Goal: Transaction & Acquisition: Purchase product/service

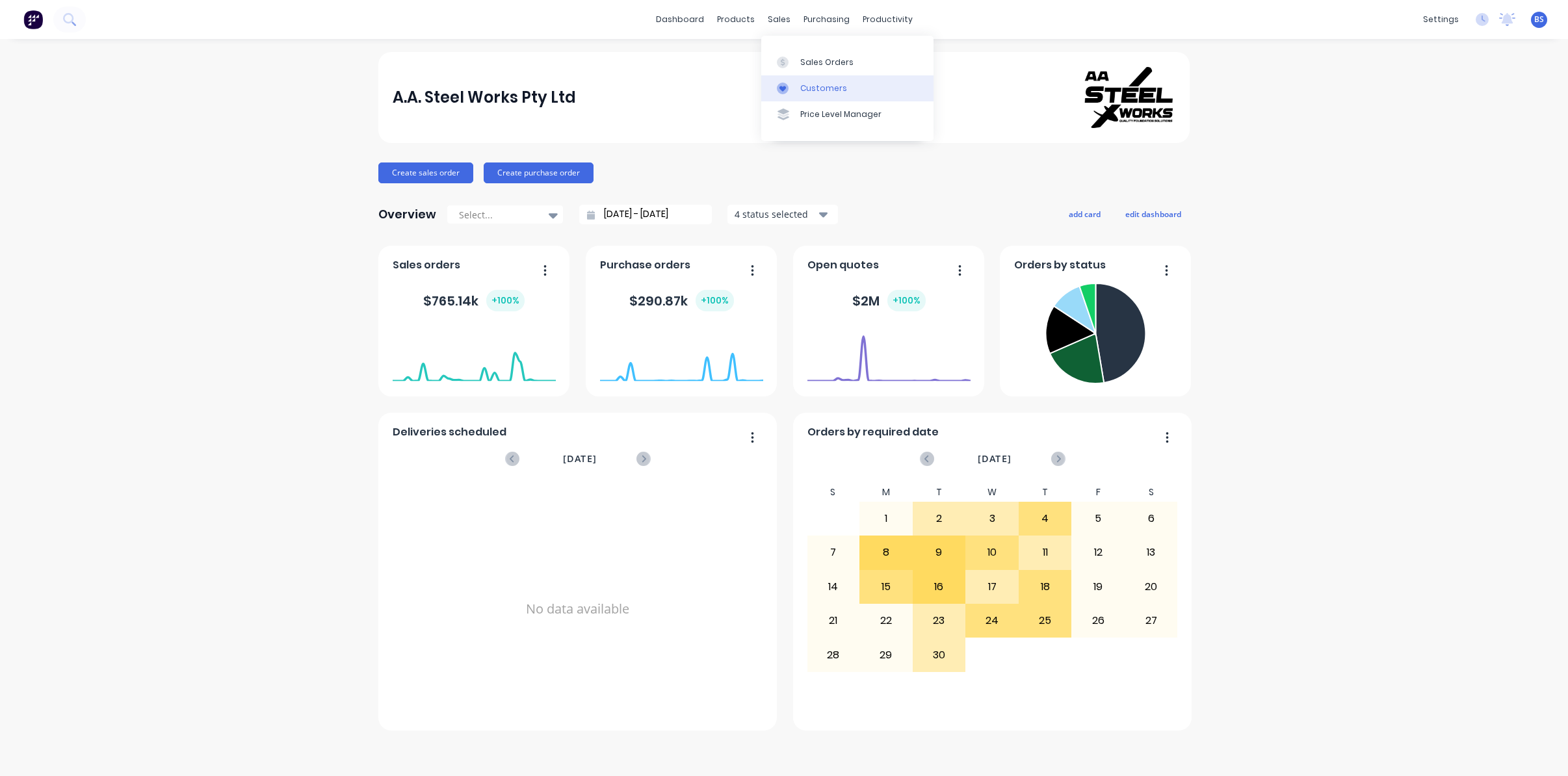
click at [812, 89] on div "Customers" at bounding box center [823, 88] width 46 height 12
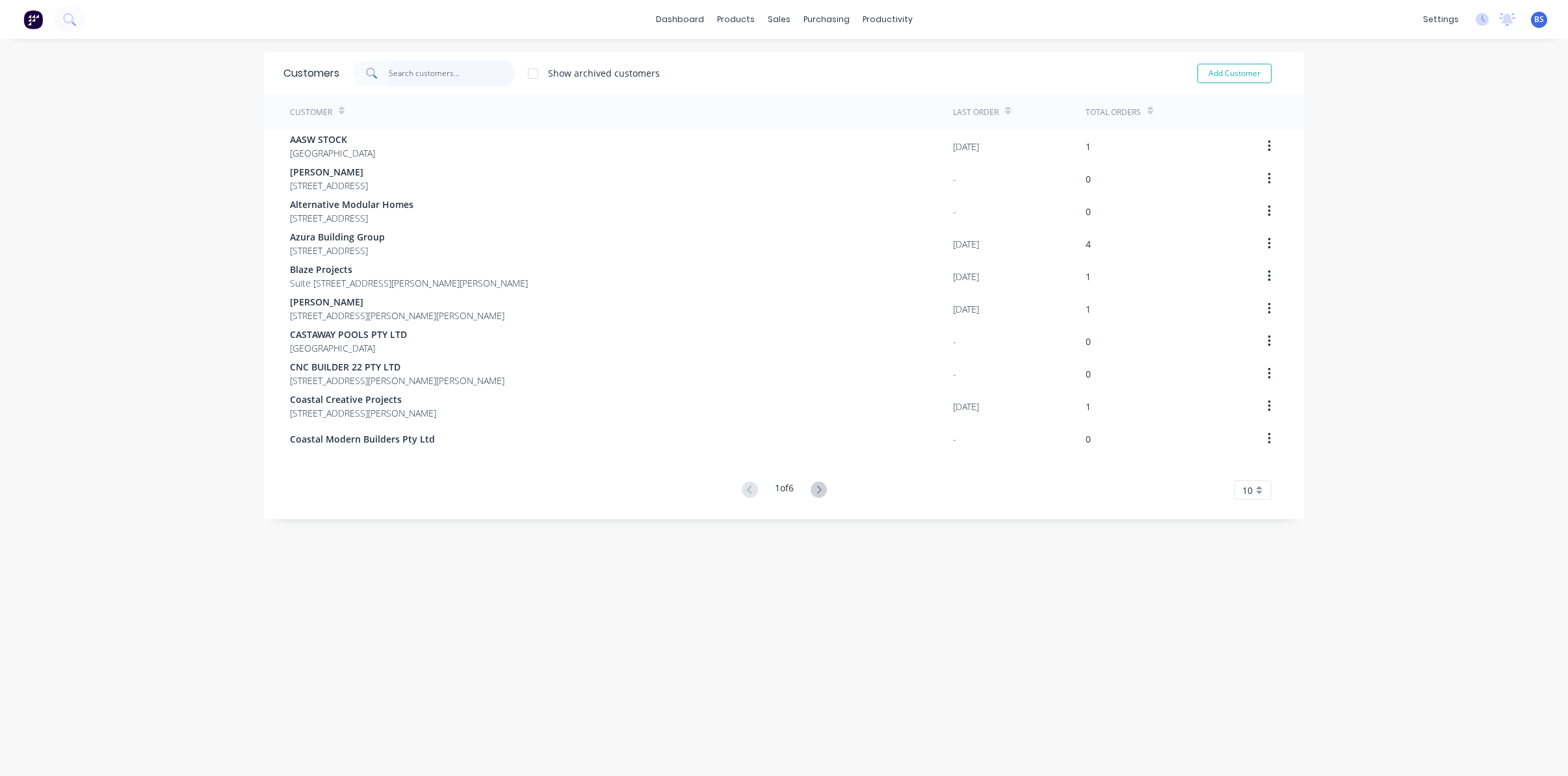
click at [449, 76] on input "text" at bounding box center [451, 73] width 127 height 26
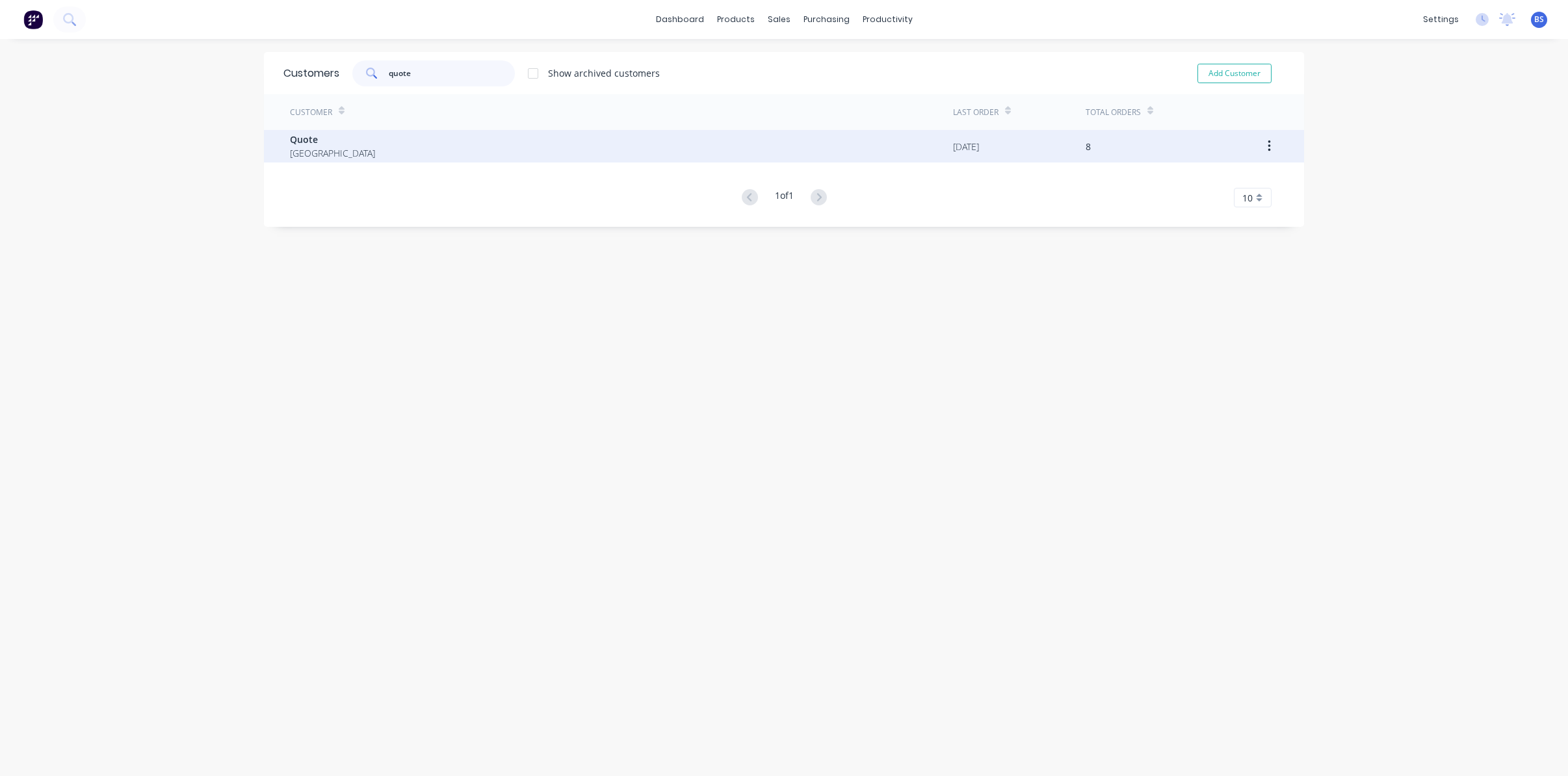
type input "quote"
click at [595, 152] on div "Quote [GEOGRAPHIC_DATA]" at bounding box center [621, 147] width 663 height 33
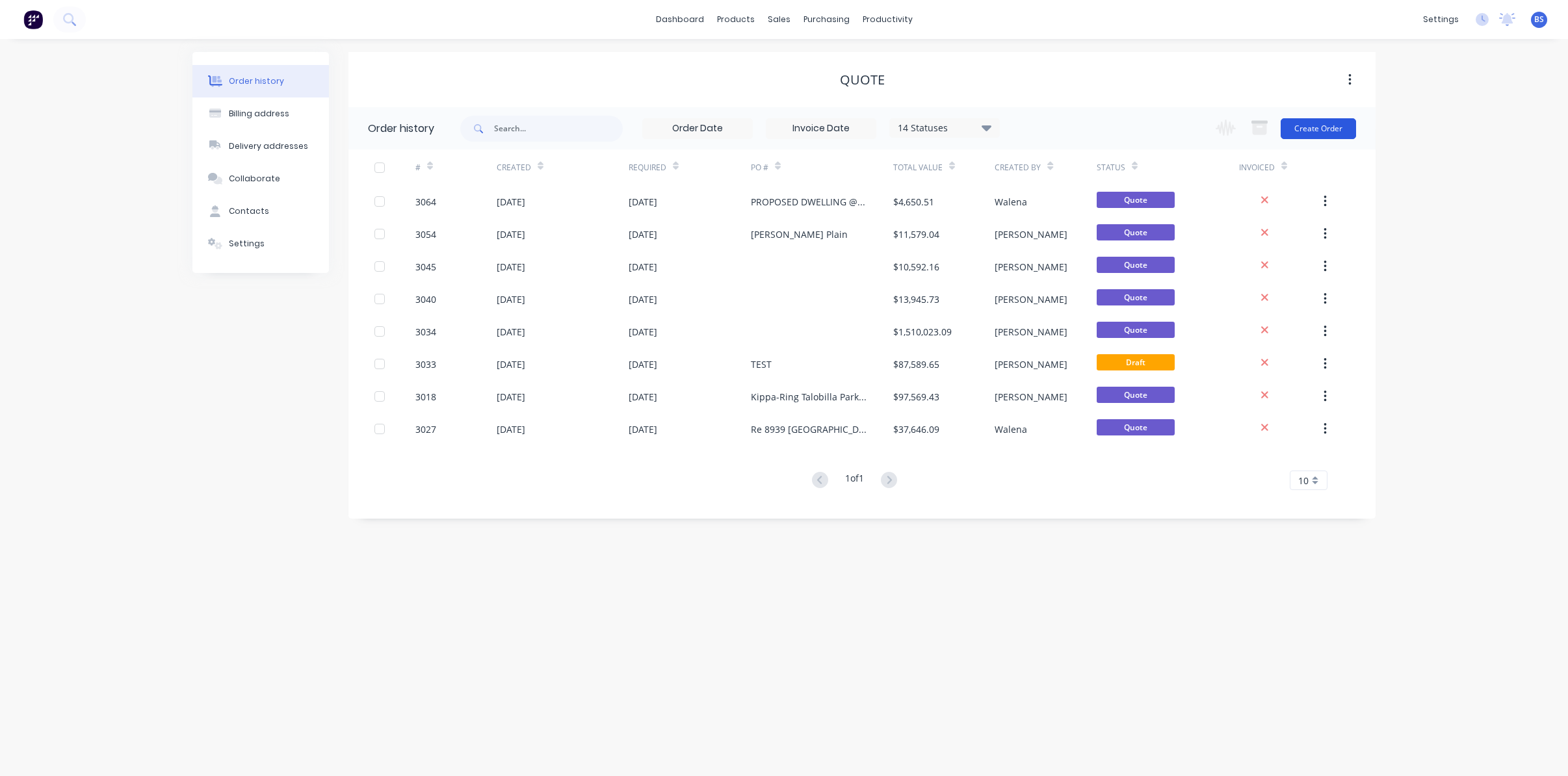
click at [1331, 127] on button "Create Order" at bounding box center [1318, 129] width 76 height 21
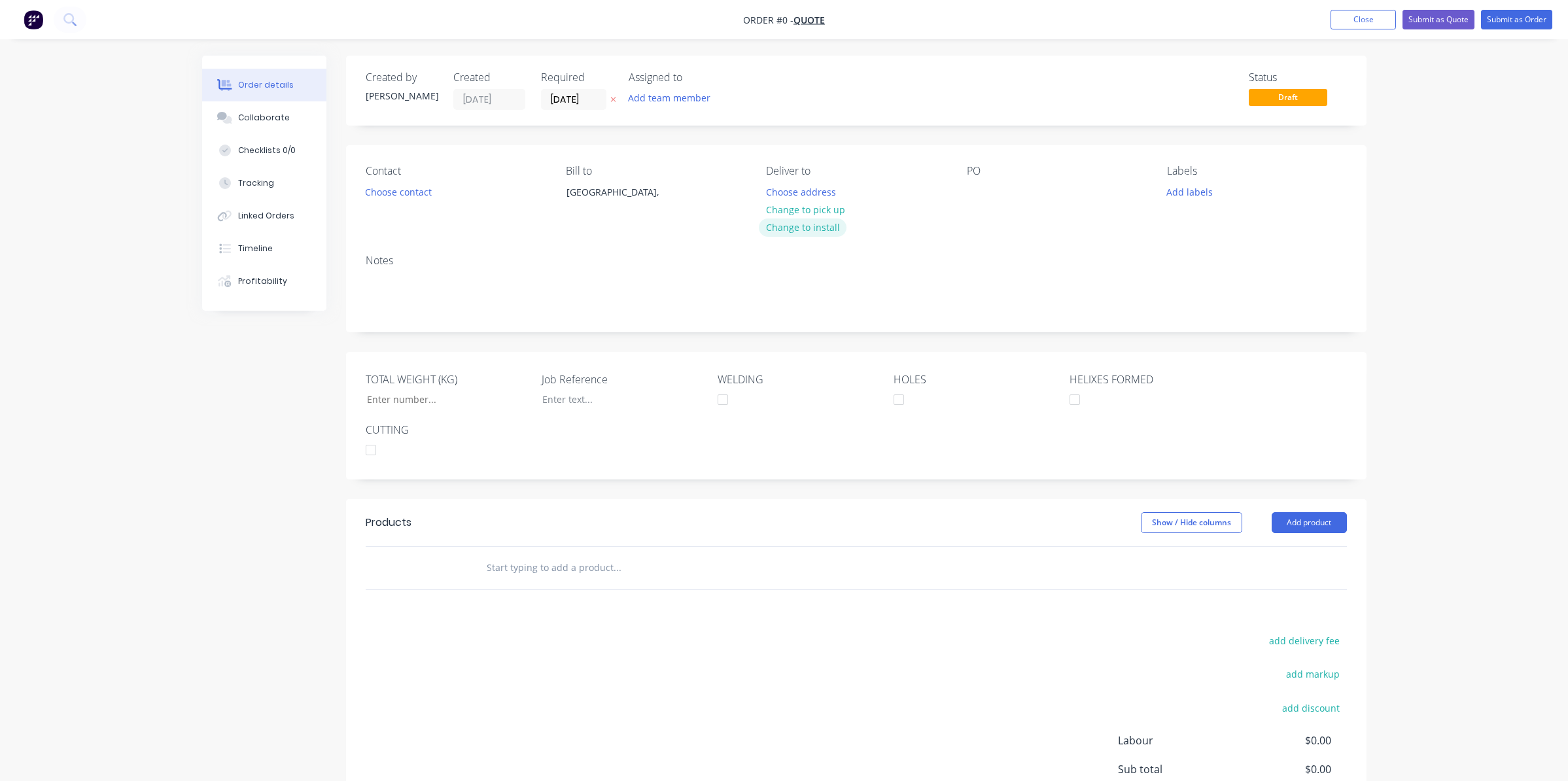
click at [804, 231] on button "Change to install" at bounding box center [803, 227] width 88 height 17
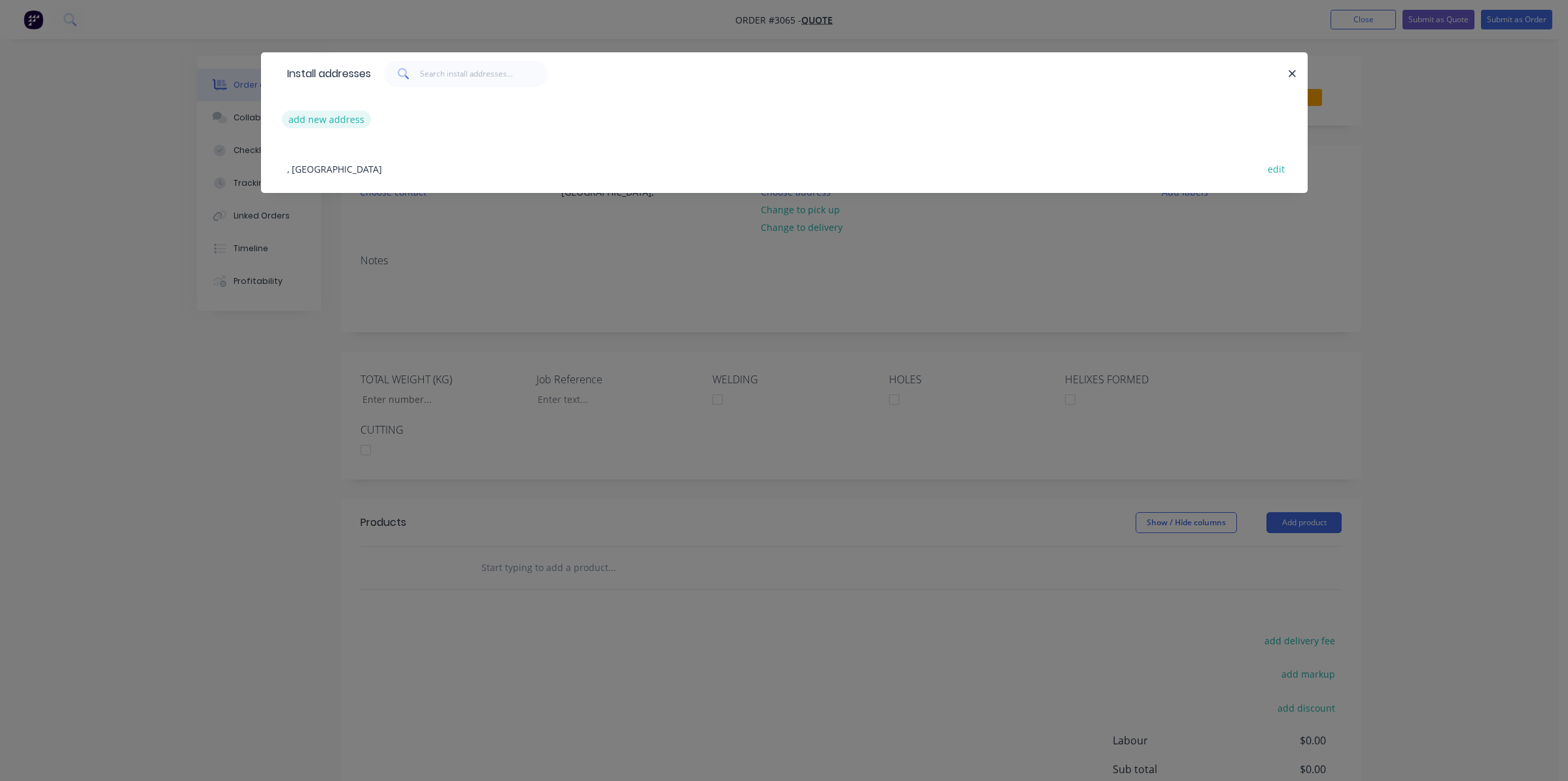
click at [306, 128] on button "add new address" at bounding box center [327, 119] width 90 height 17
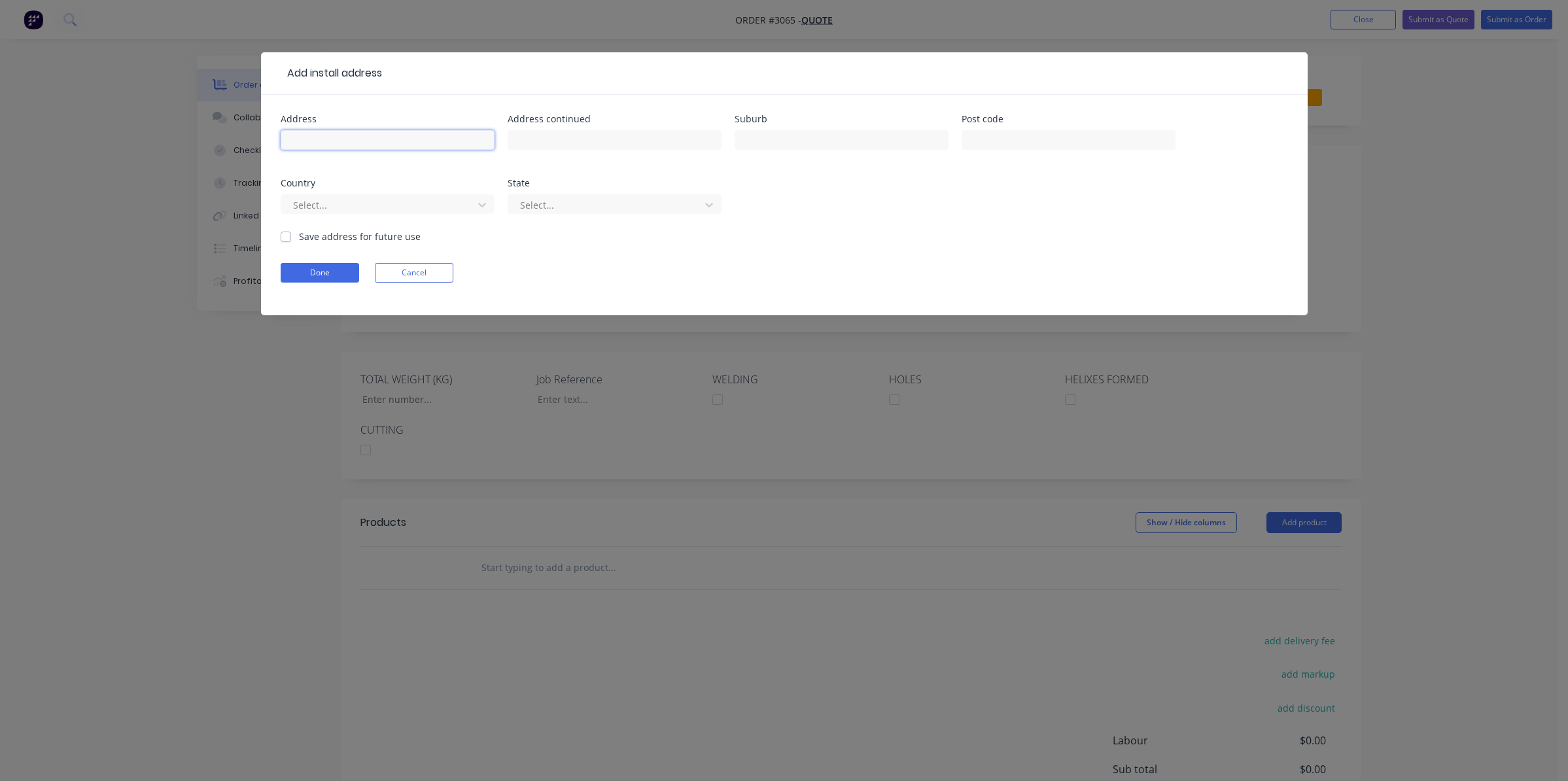
click at [431, 149] on input "text" at bounding box center [387, 139] width 214 height 19
type input "[STREET_ADDRESS][PERSON_NAME]"
type input "[PERSON_NAME] Bay"
click at [1033, 138] on input "text" at bounding box center [1068, 139] width 214 height 19
type input "2481"
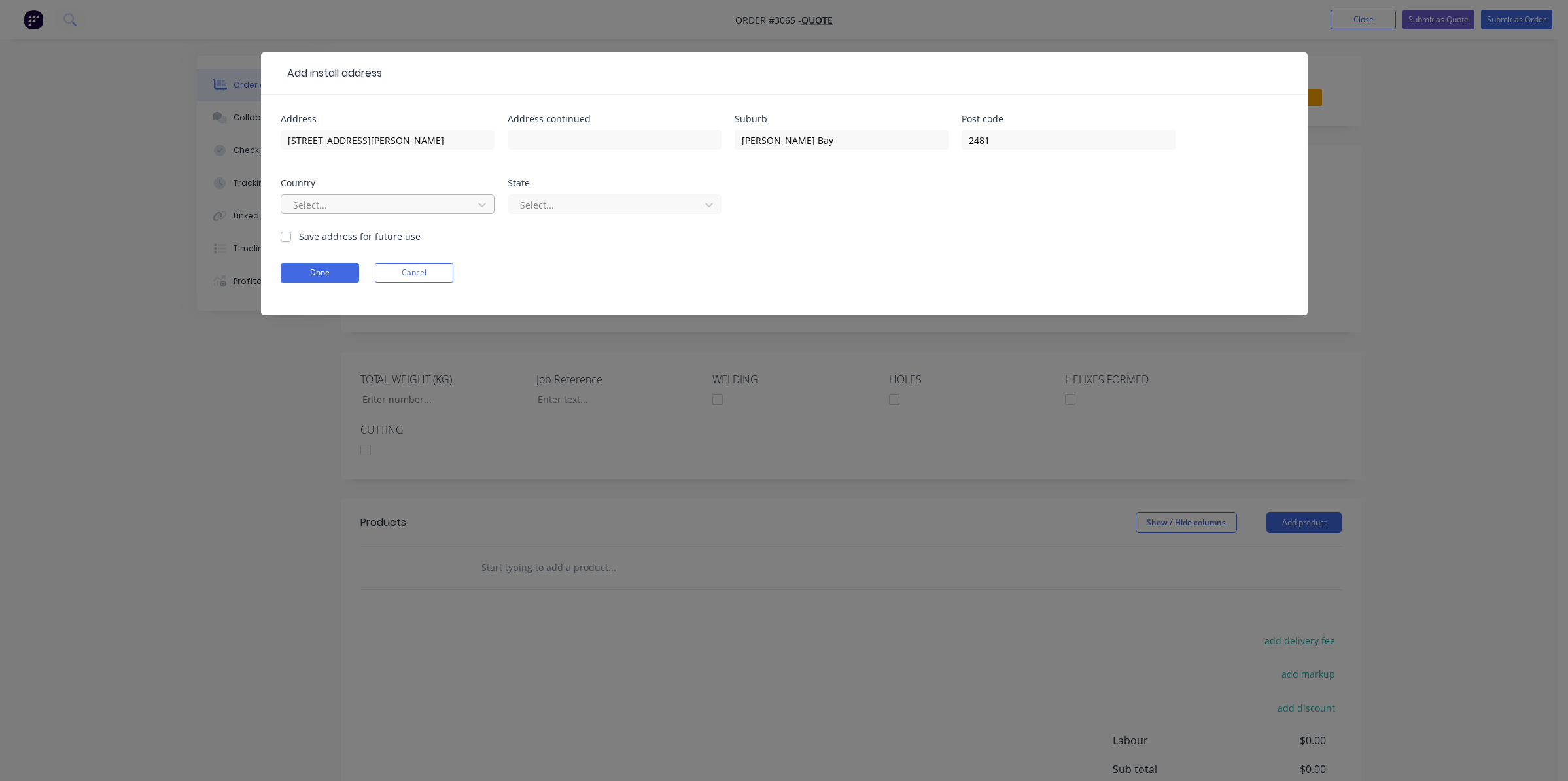
click at [318, 204] on div at bounding box center [379, 206] width 174 height 17
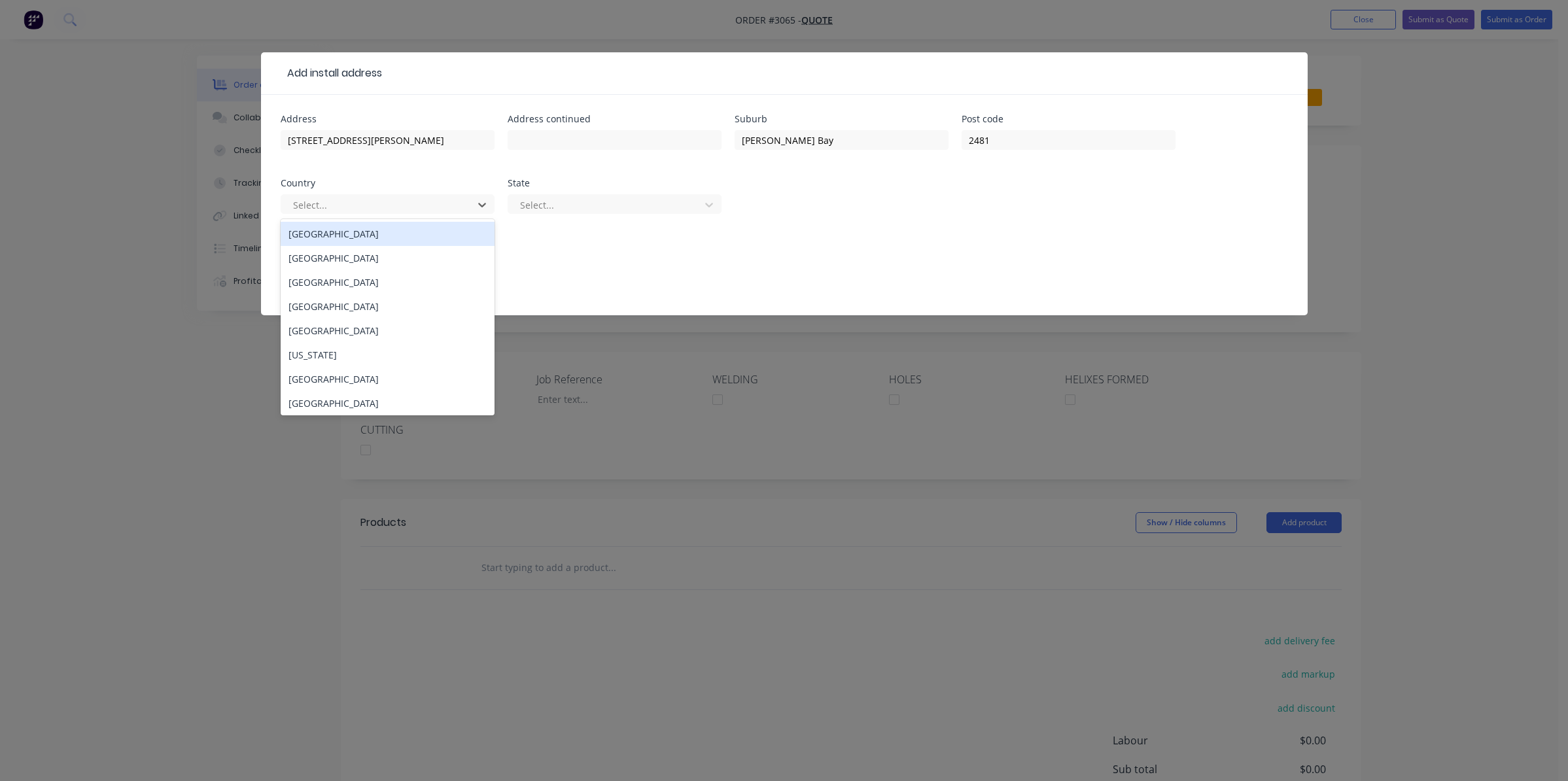
click at [337, 239] on div "[GEOGRAPHIC_DATA]" at bounding box center [387, 234] width 214 height 24
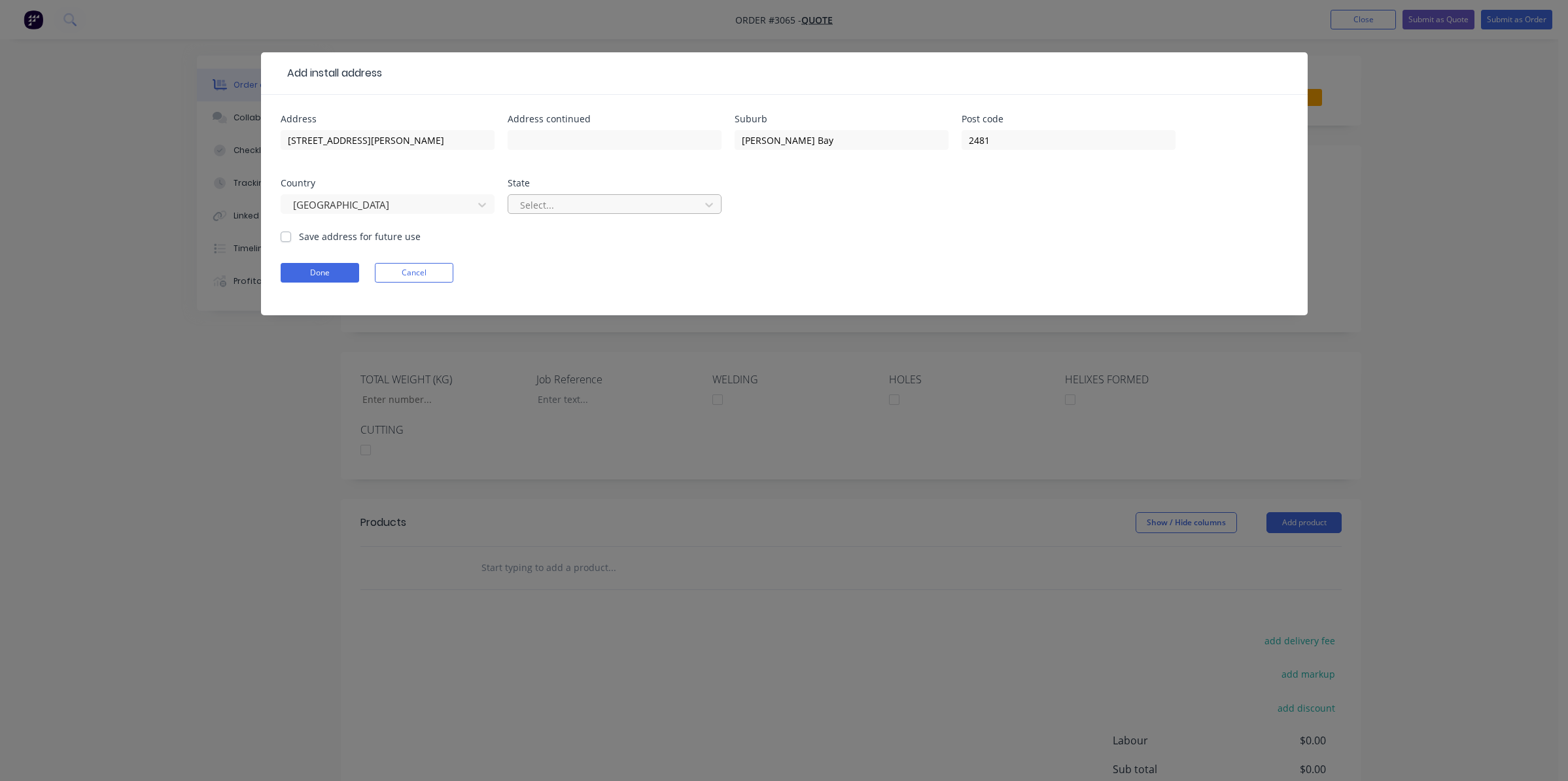
click at [534, 200] on div at bounding box center [606, 206] width 174 height 17
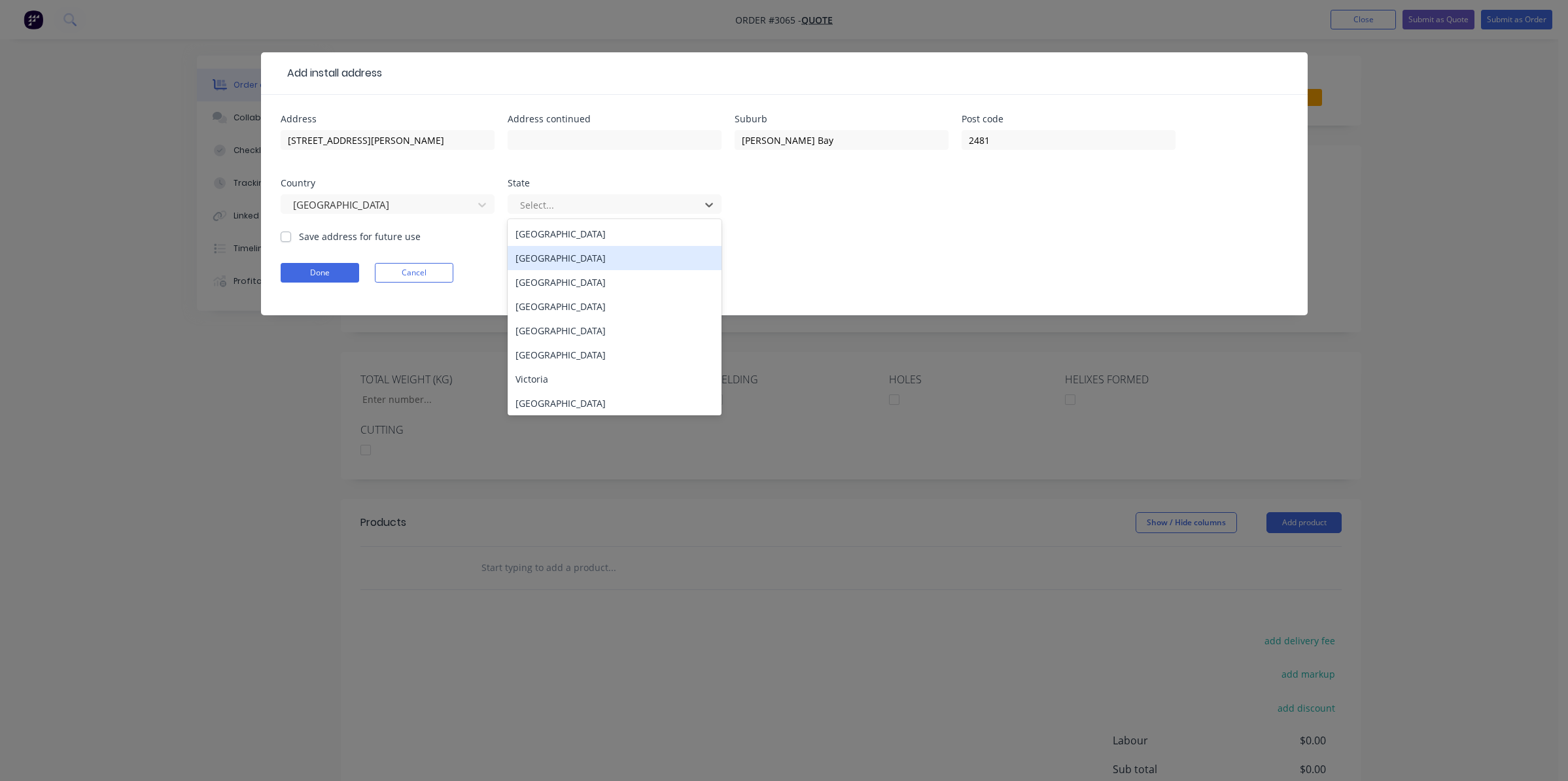
click at [609, 258] on div "[GEOGRAPHIC_DATA]" at bounding box center [614, 258] width 214 height 24
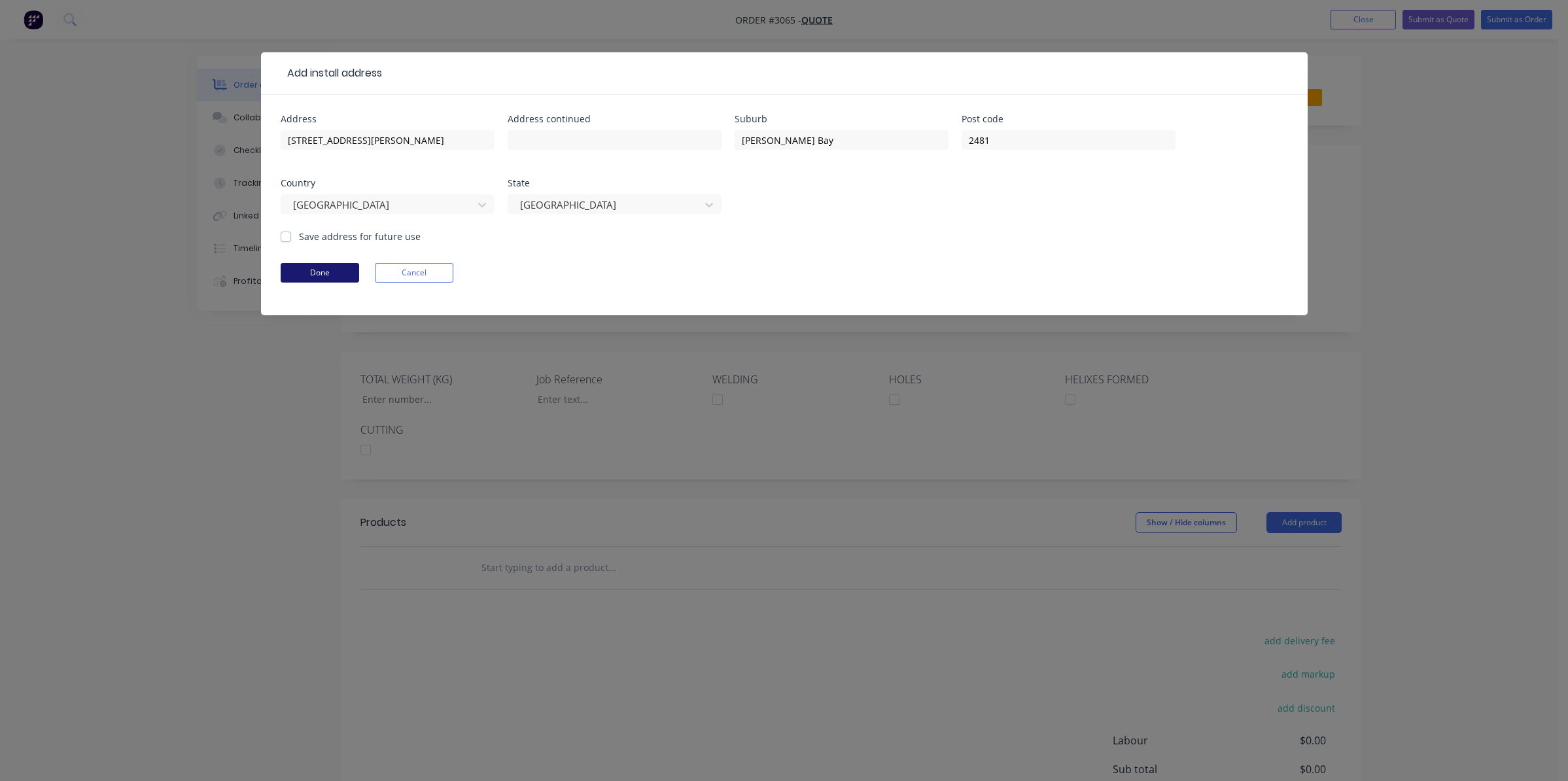
click at [323, 268] on button "Done" at bounding box center [320, 273] width 79 height 19
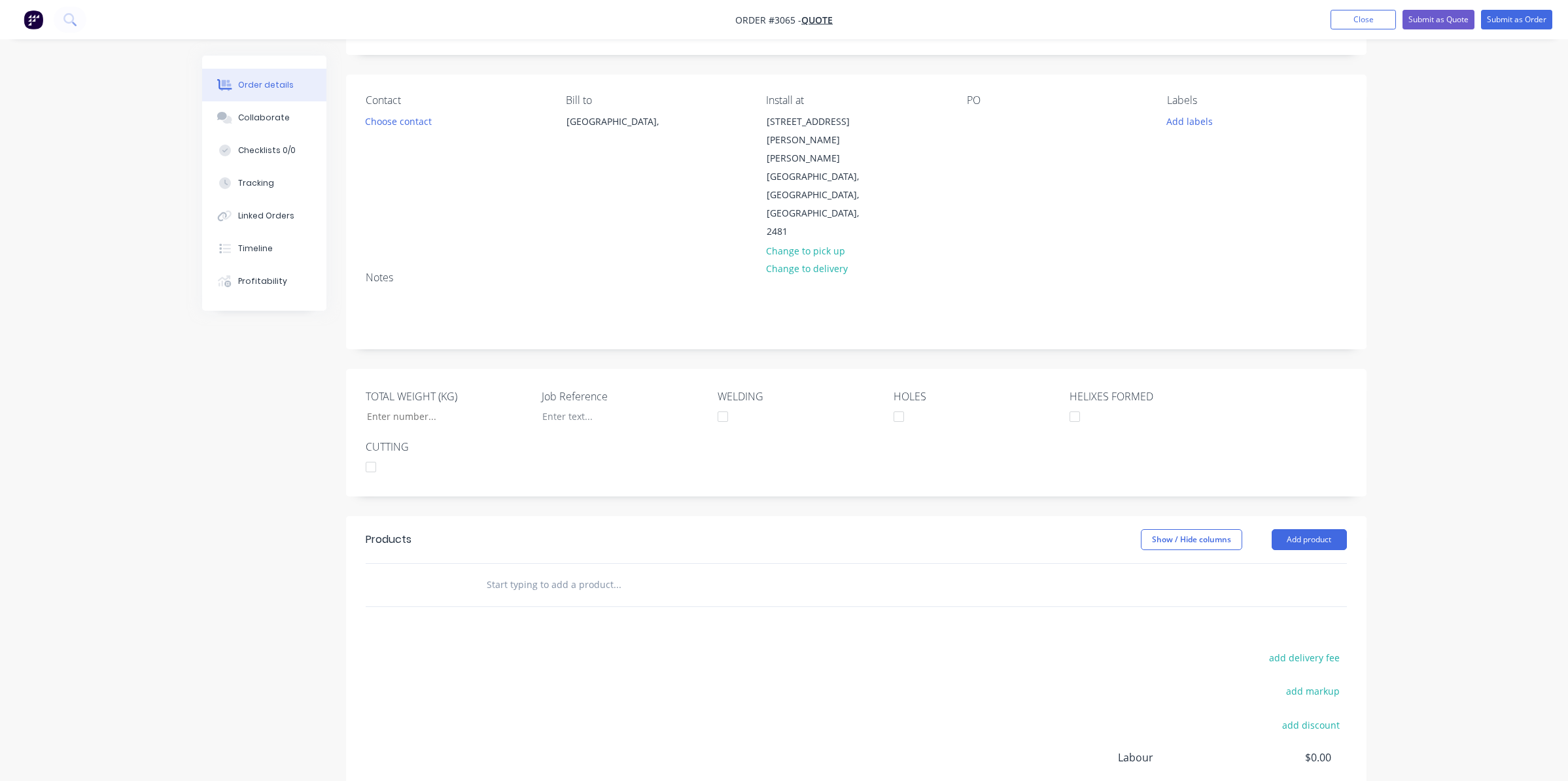
scroll to position [128, 0]
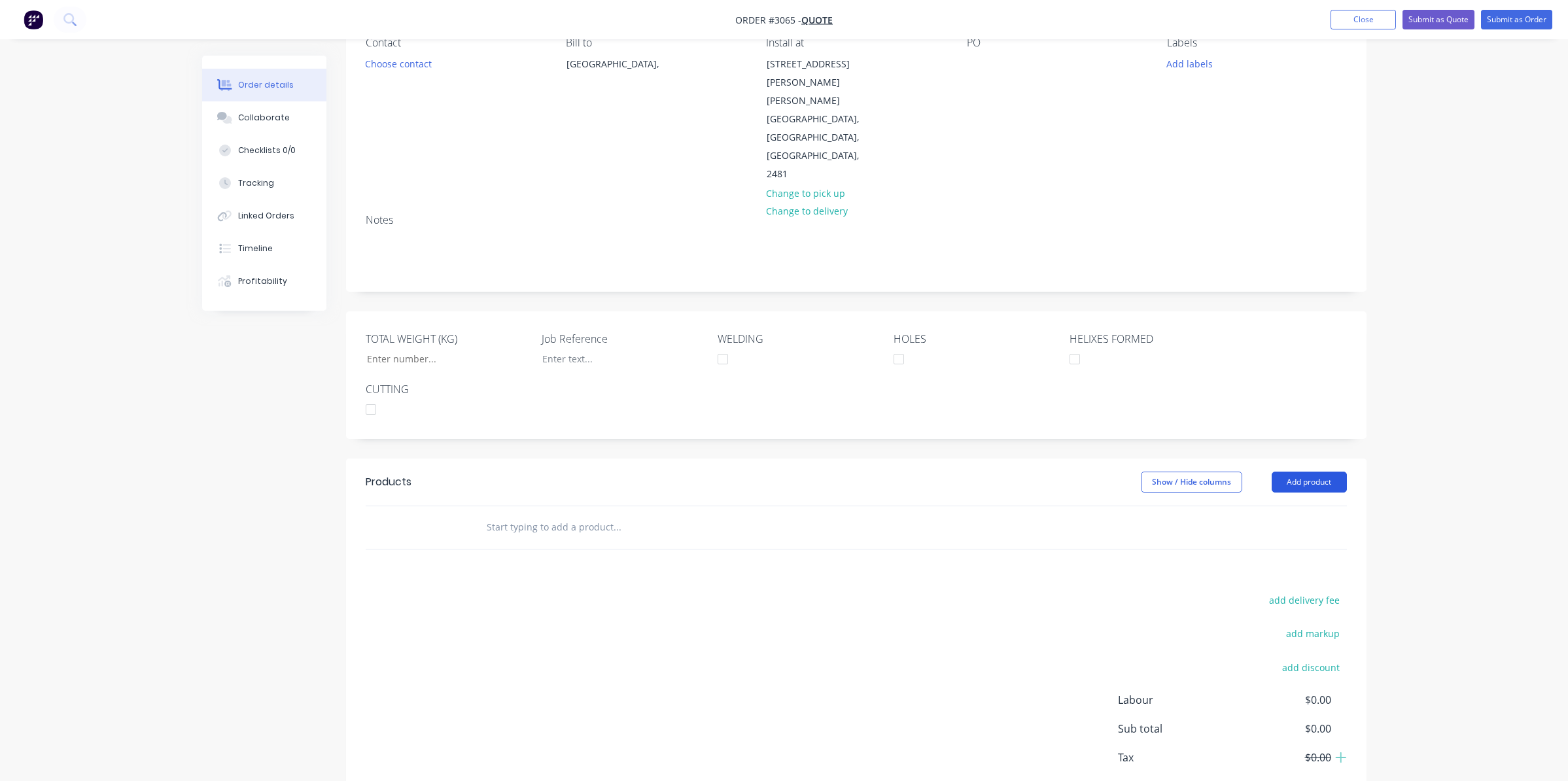
click at [1301, 472] on button "Add product" at bounding box center [1309, 482] width 75 height 21
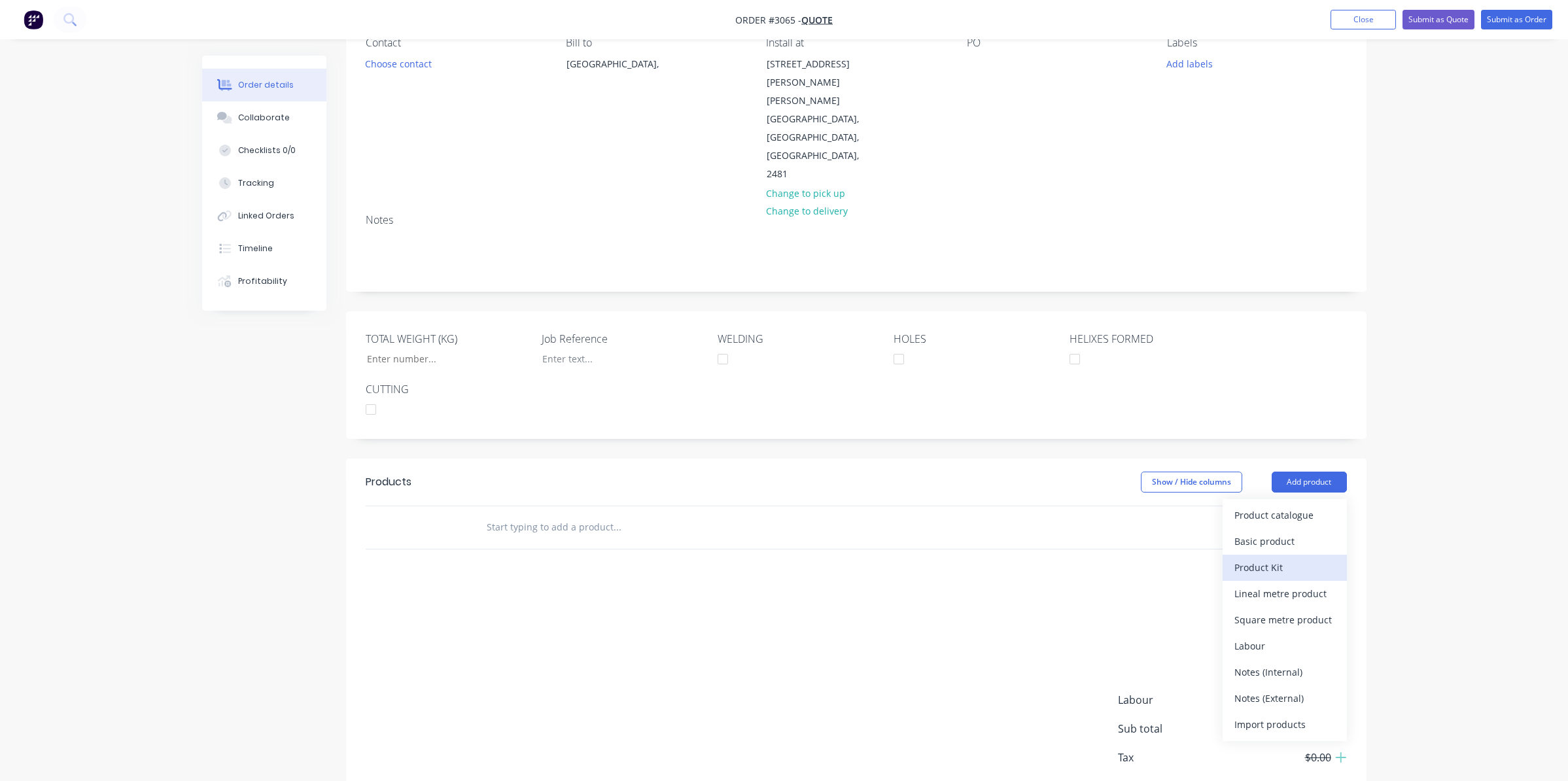
click at [1270, 558] on div "Product Kit" at bounding box center [1285, 567] width 101 height 19
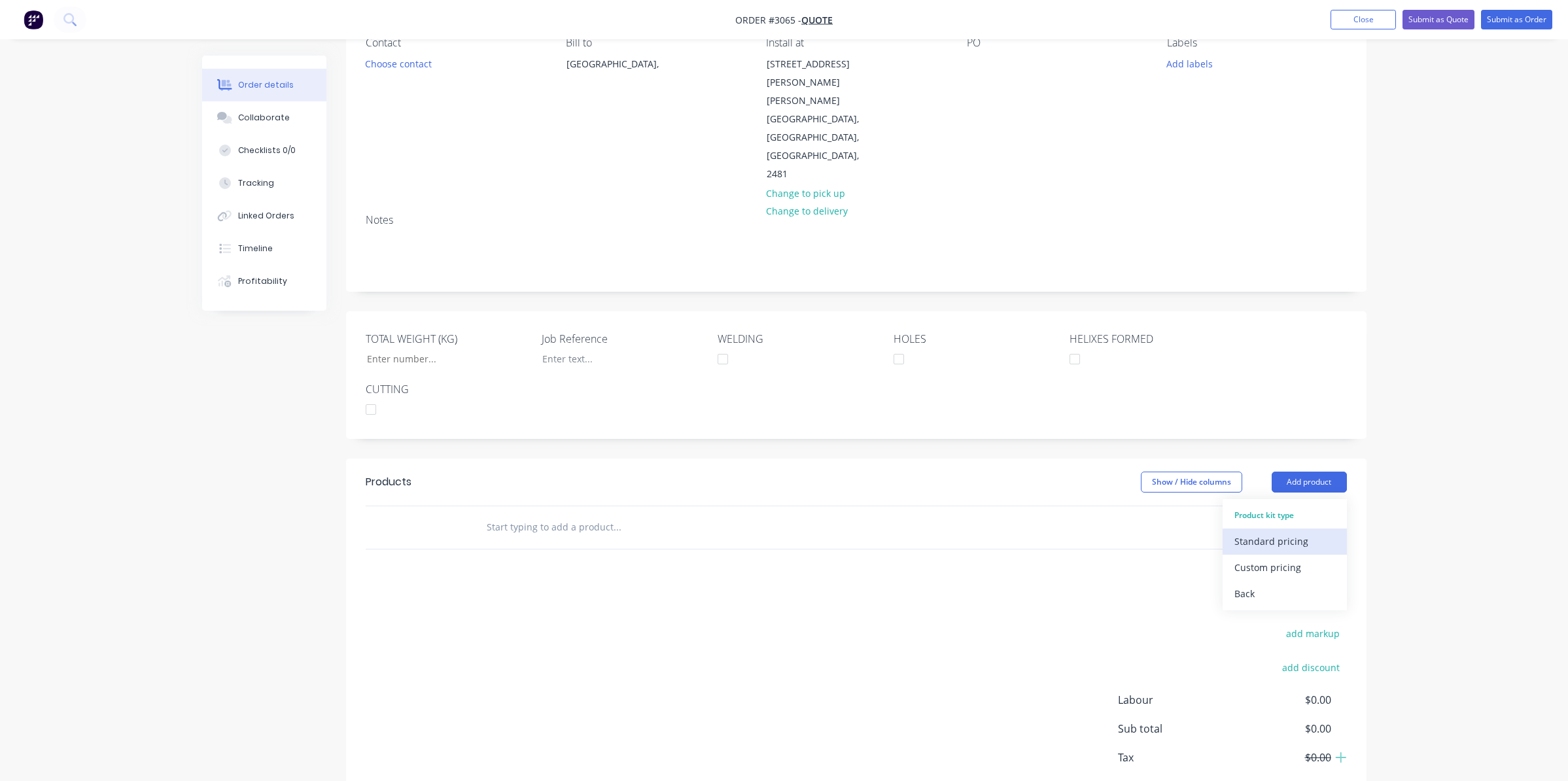
click at [1274, 532] on div "Standard pricing" at bounding box center [1285, 541] width 101 height 19
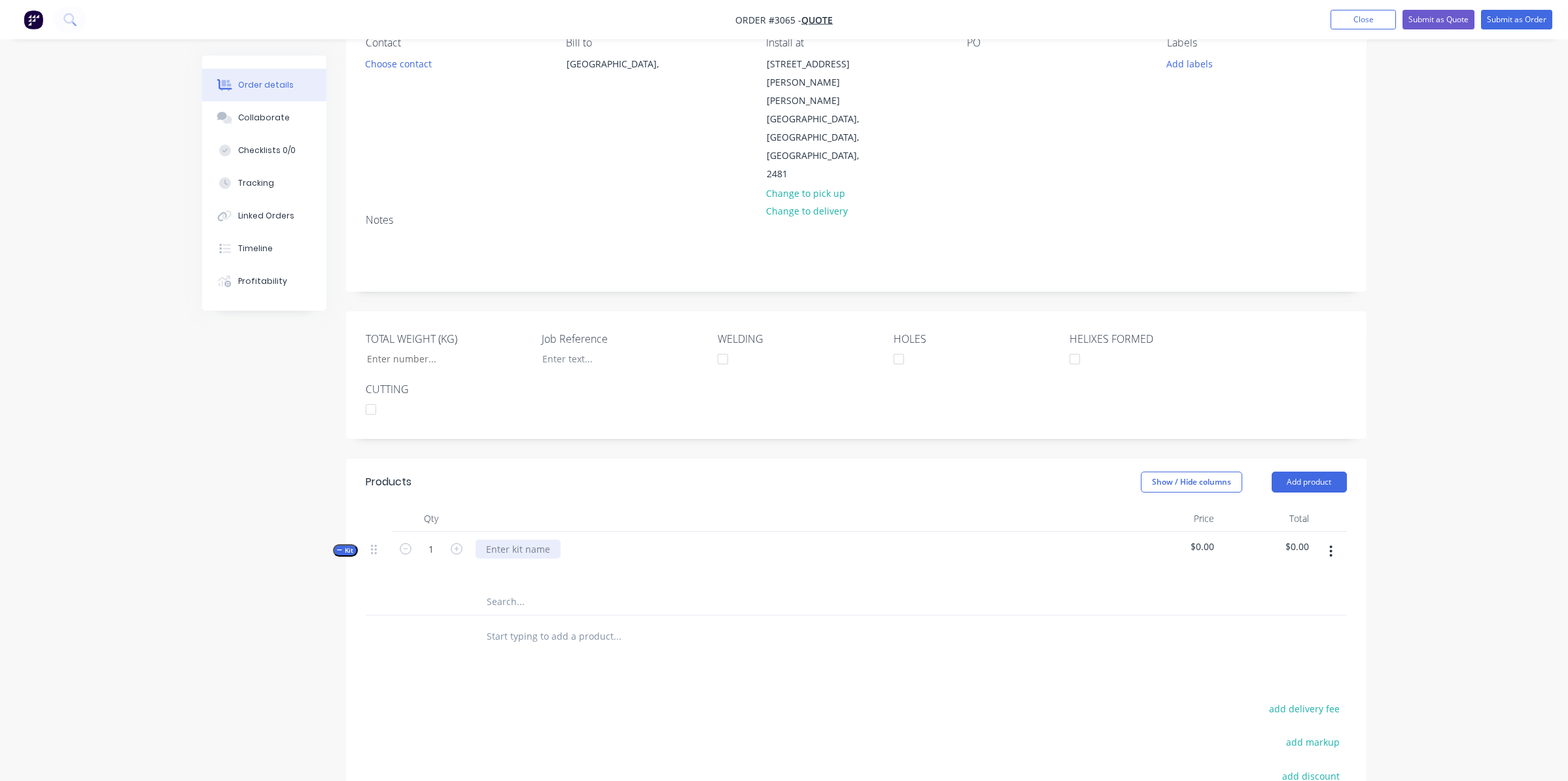
click at [521, 540] on div at bounding box center [517, 549] width 85 height 19
click at [647, 559] on div at bounding box center [797, 568] width 644 height 19
click at [348, 546] on span "Kit" at bounding box center [345, 551] width 17 height 10
click at [520, 540] on div "Supply" at bounding box center [501, 549] width 51 height 19
drag, startPoint x: 776, startPoint y: 534, endPoint x: 595, endPoint y: 492, distance: 185.8
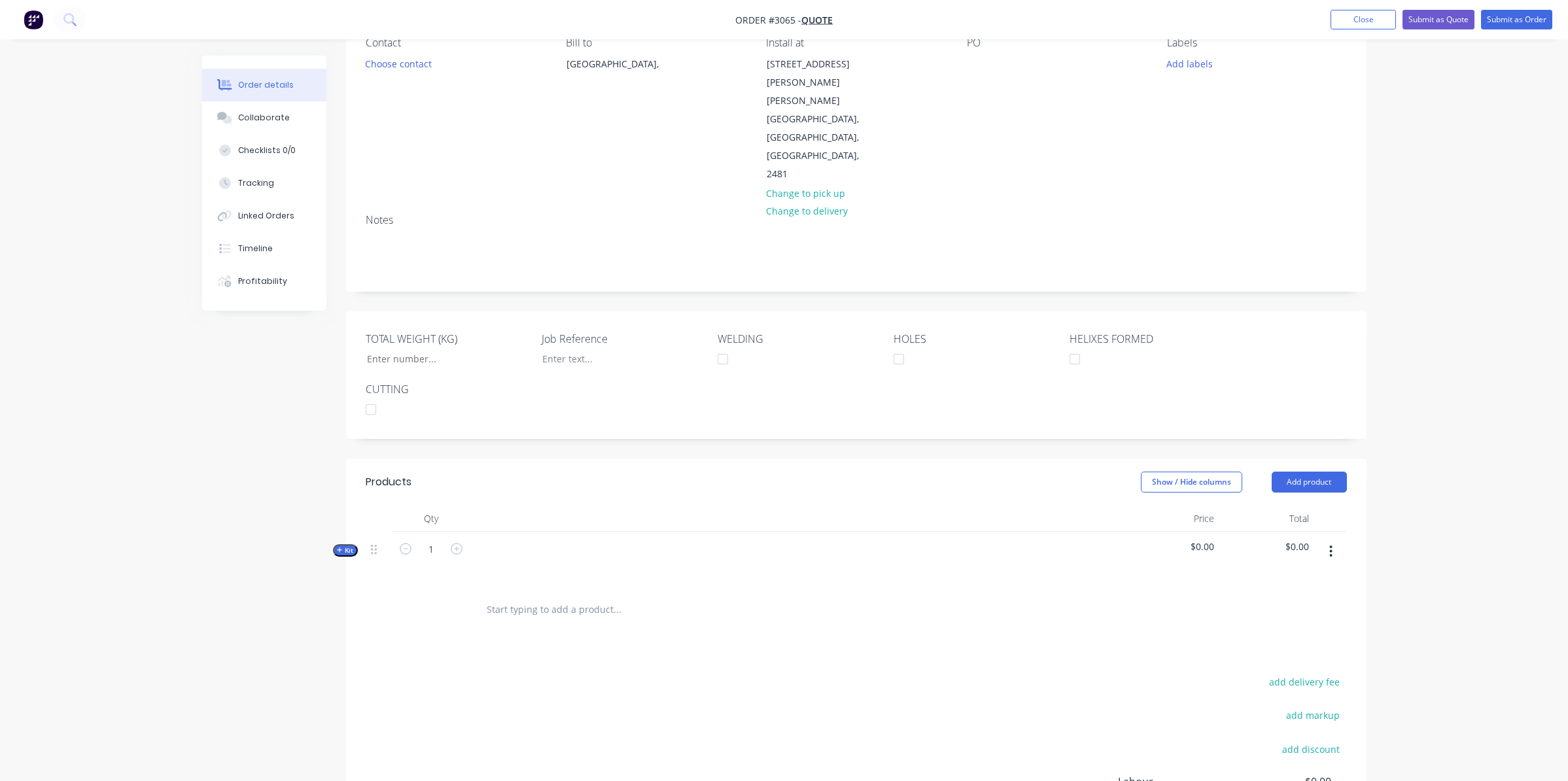
click at [777, 597] on div at bounding box center [672, 609] width 393 height 27
click at [378, 540] on div at bounding box center [378, 548] width 16 height 17
click at [1329, 540] on button "button" at bounding box center [1331, 552] width 31 height 24
click at [1264, 681] on div "Delete" at bounding box center [1285, 690] width 101 height 19
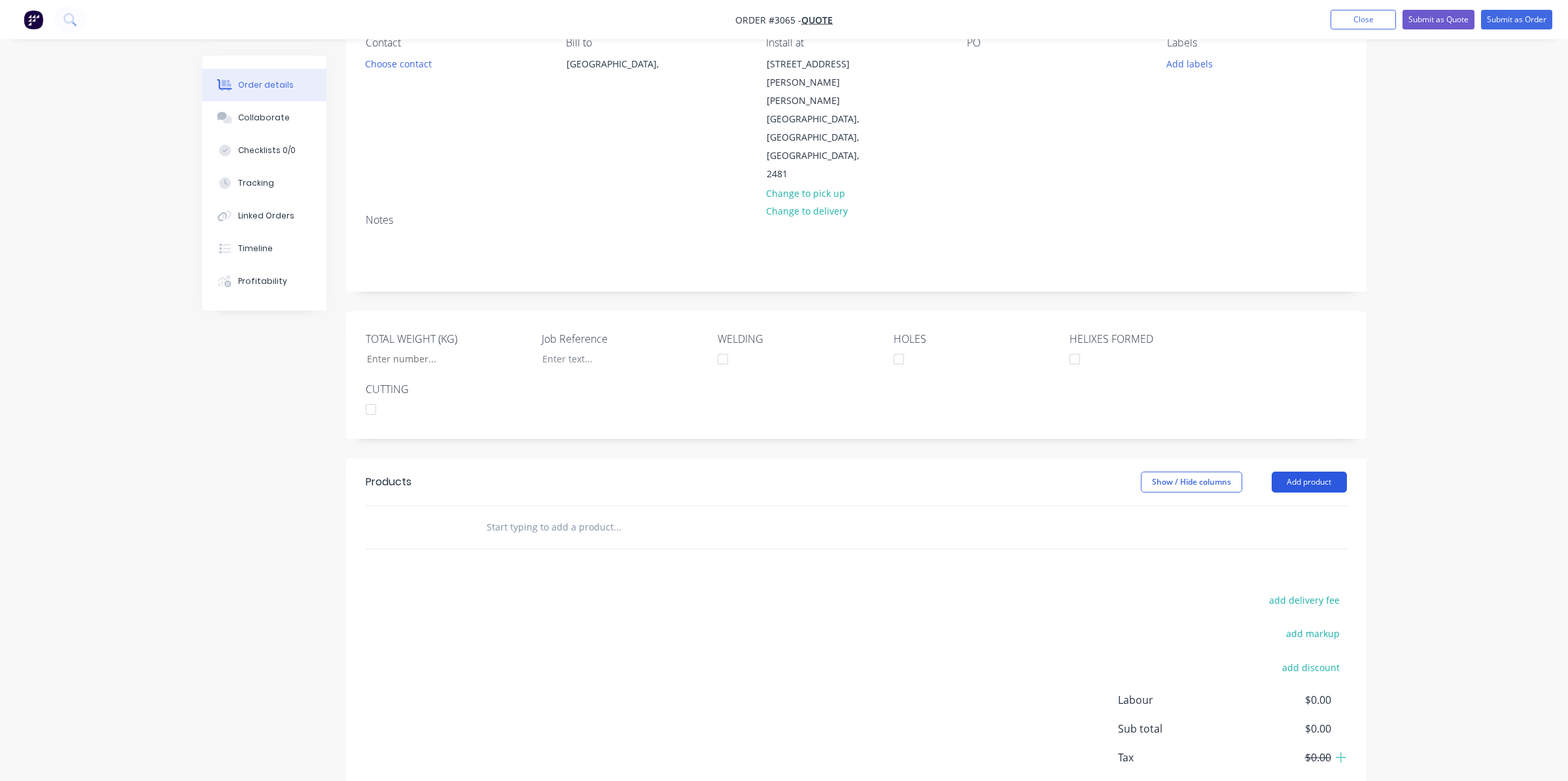
click at [1323, 472] on button "Add product" at bounding box center [1309, 482] width 75 height 21
click at [1317, 506] on div "Product catalogue" at bounding box center [1285, 515] width 101 height 19
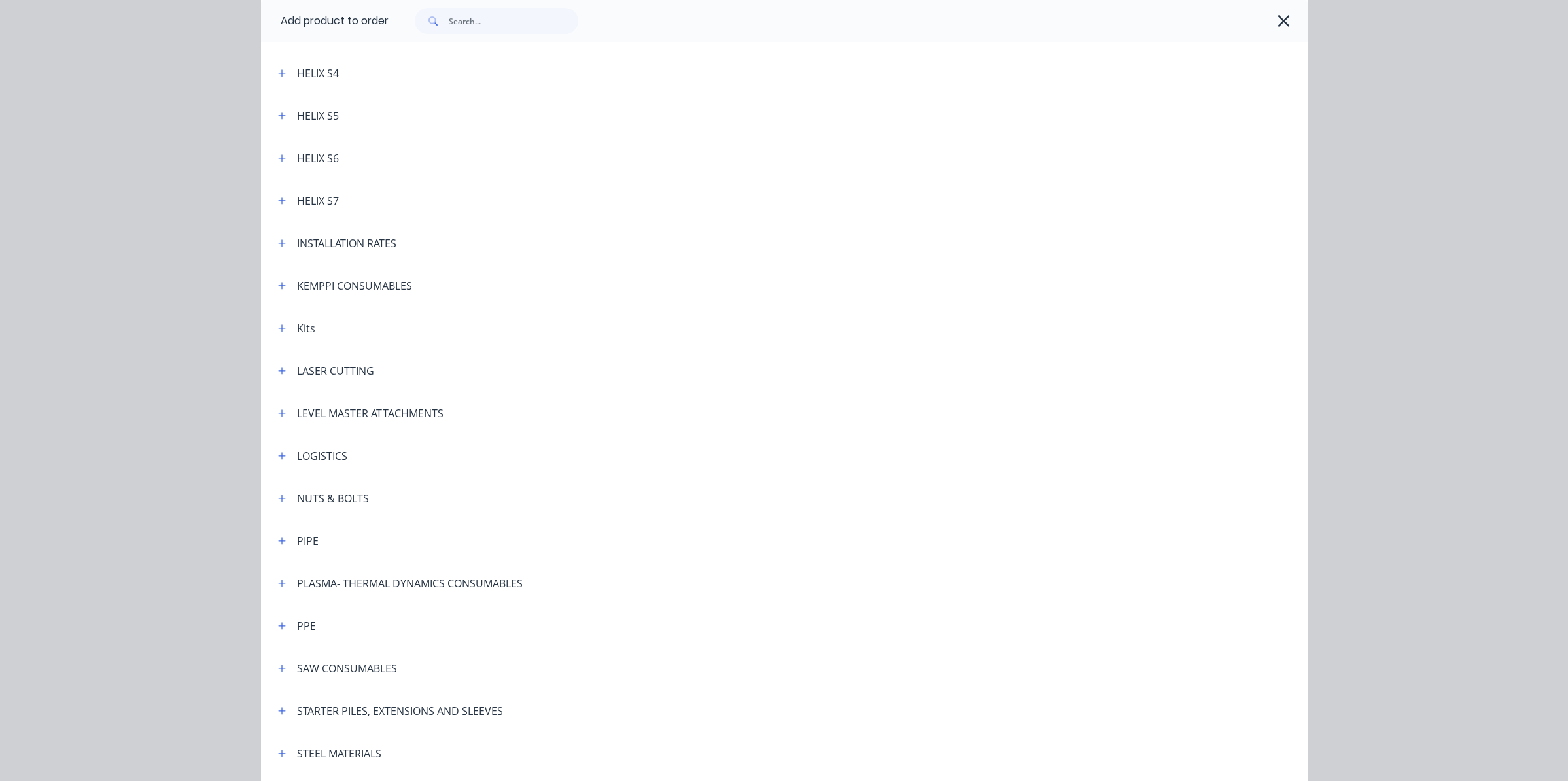
scroll to position [393, 0]
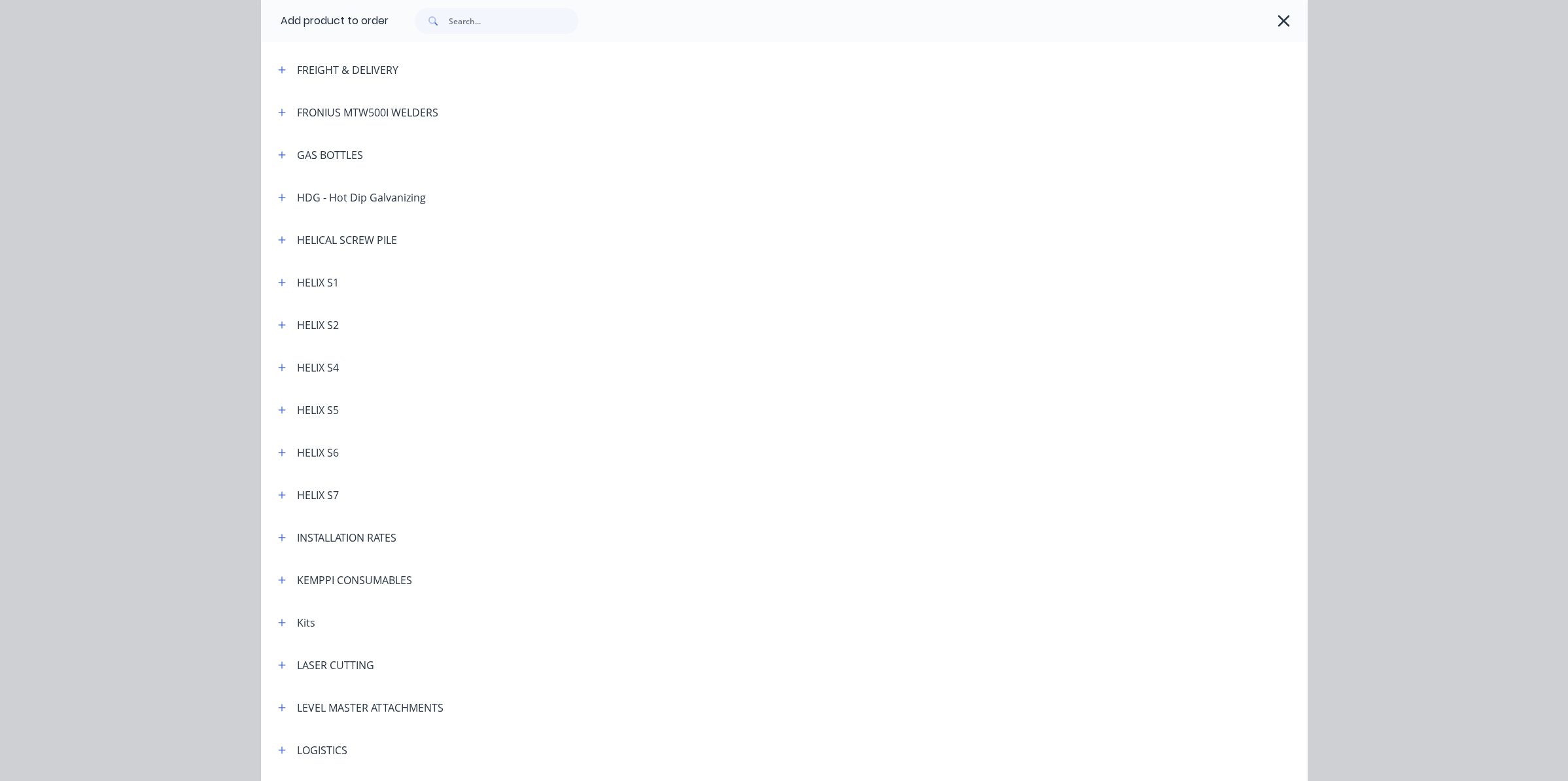
click at [353, 536] on div "INSTALLATION RATES" at bounding box center [347, 538] width 99 height 16
click at [280, 541] on icon "button" at bounding box center [282, 538] width 8 height 9
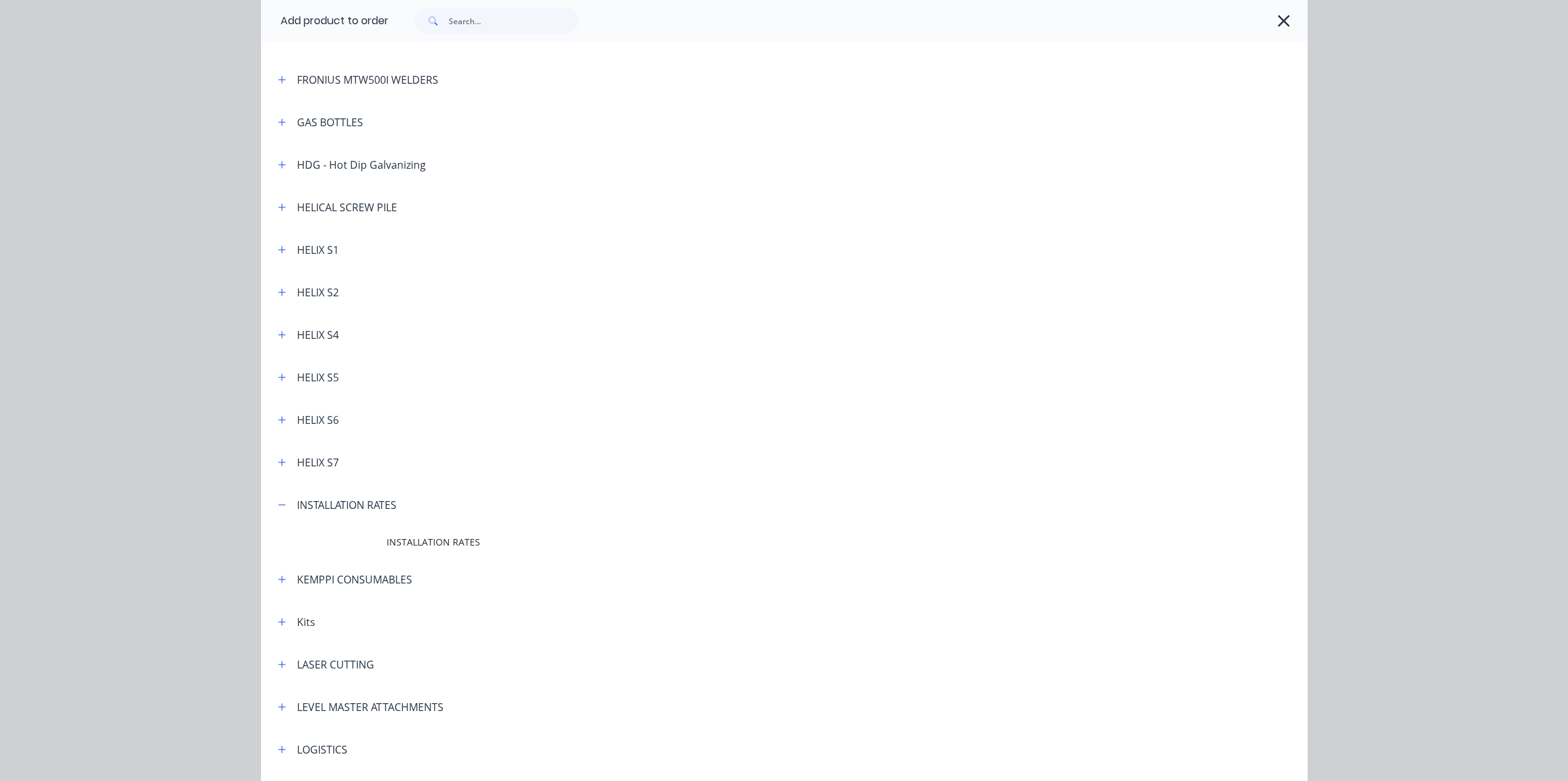
scroll to position [458, 0]
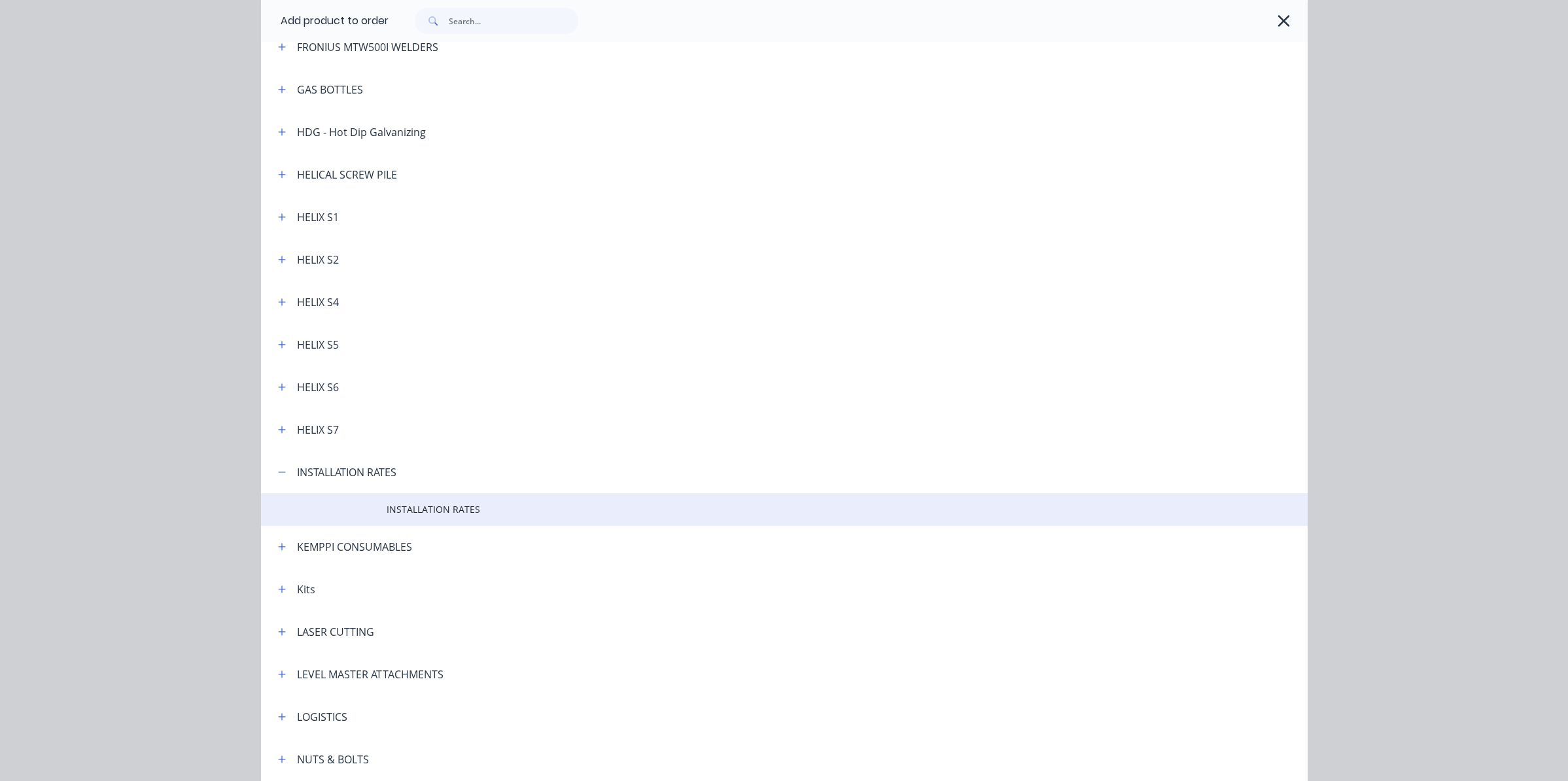
click at [424, 508] on span "INSTALLATION RATES" at bounding box center [754, 509] width 737 height 14
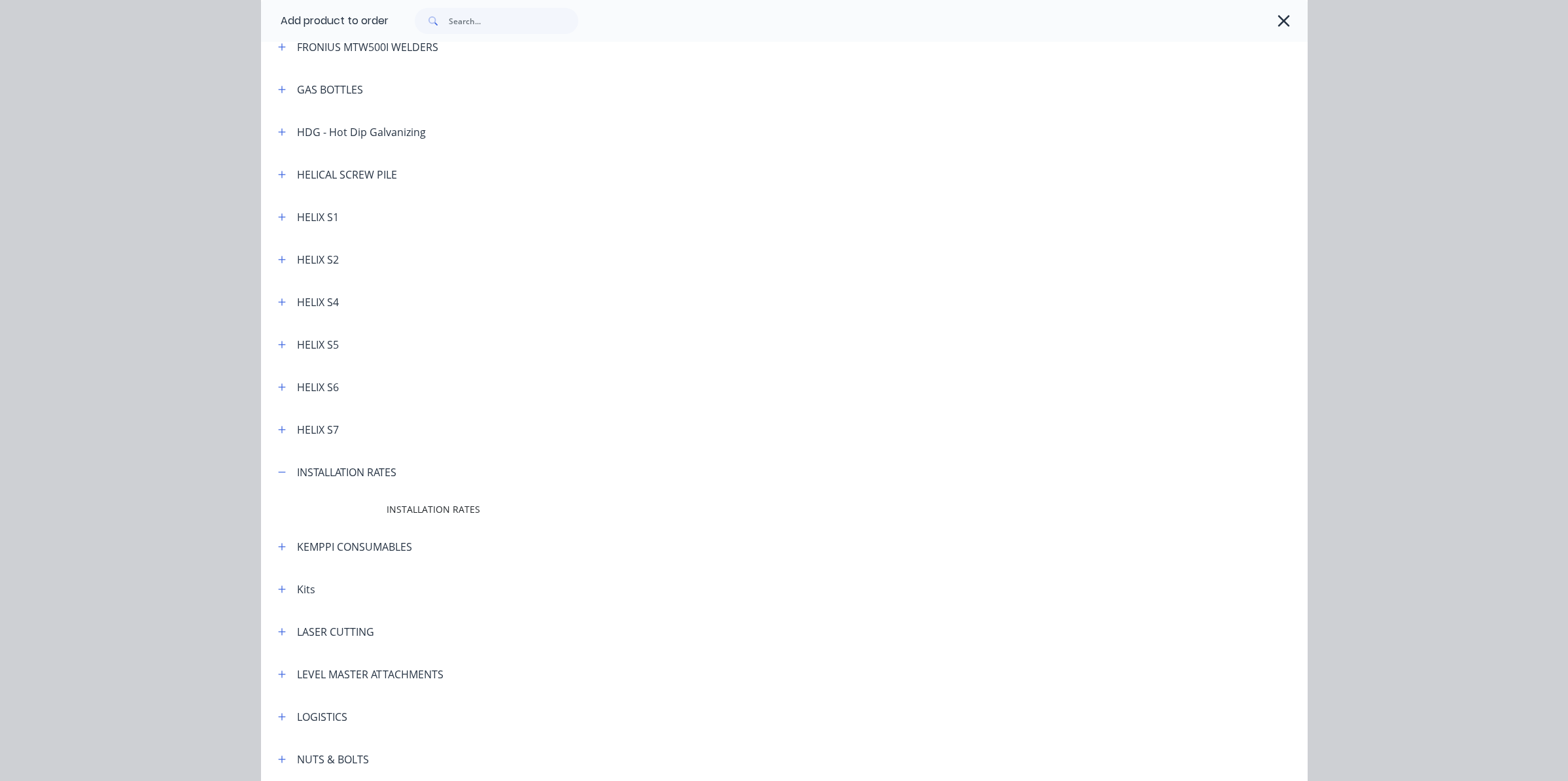
scroll to position [0, 0]
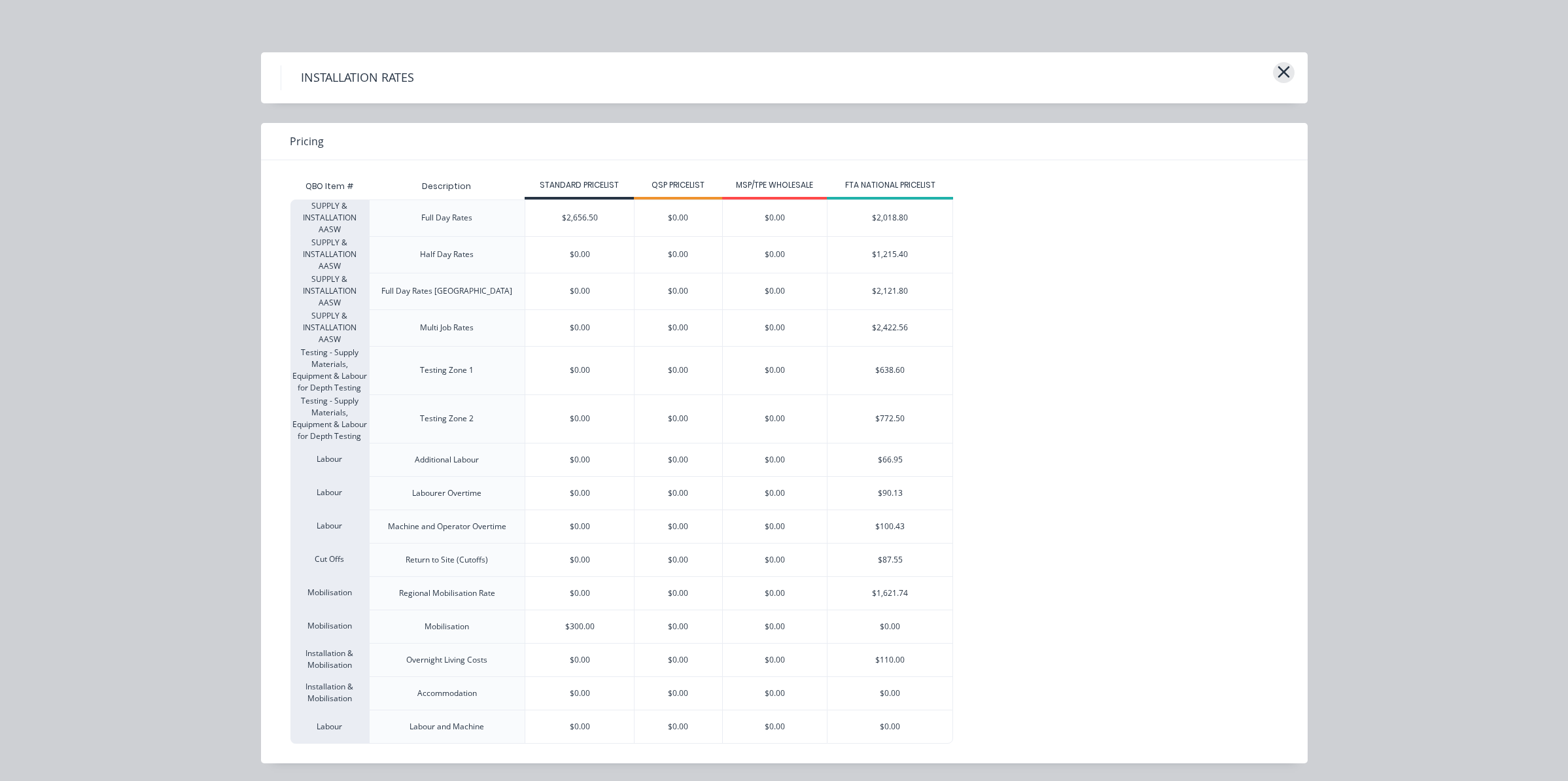
click at [1284, 75] on icon "button" at bounding box center [1284, 72] width 14 height 18
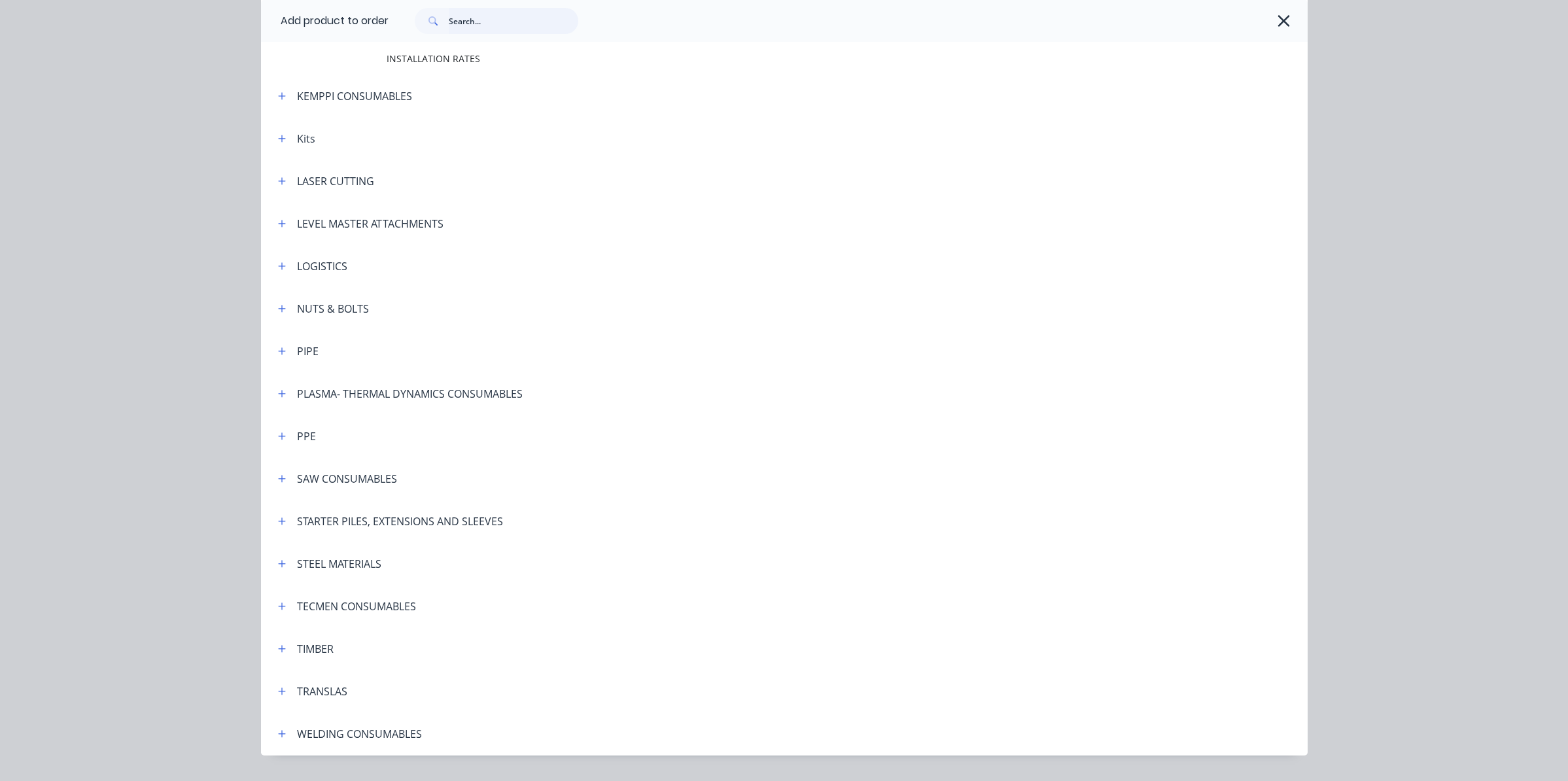
click at [528, 21] on input "text" at bounding box center [513, 21] width 129 height 27
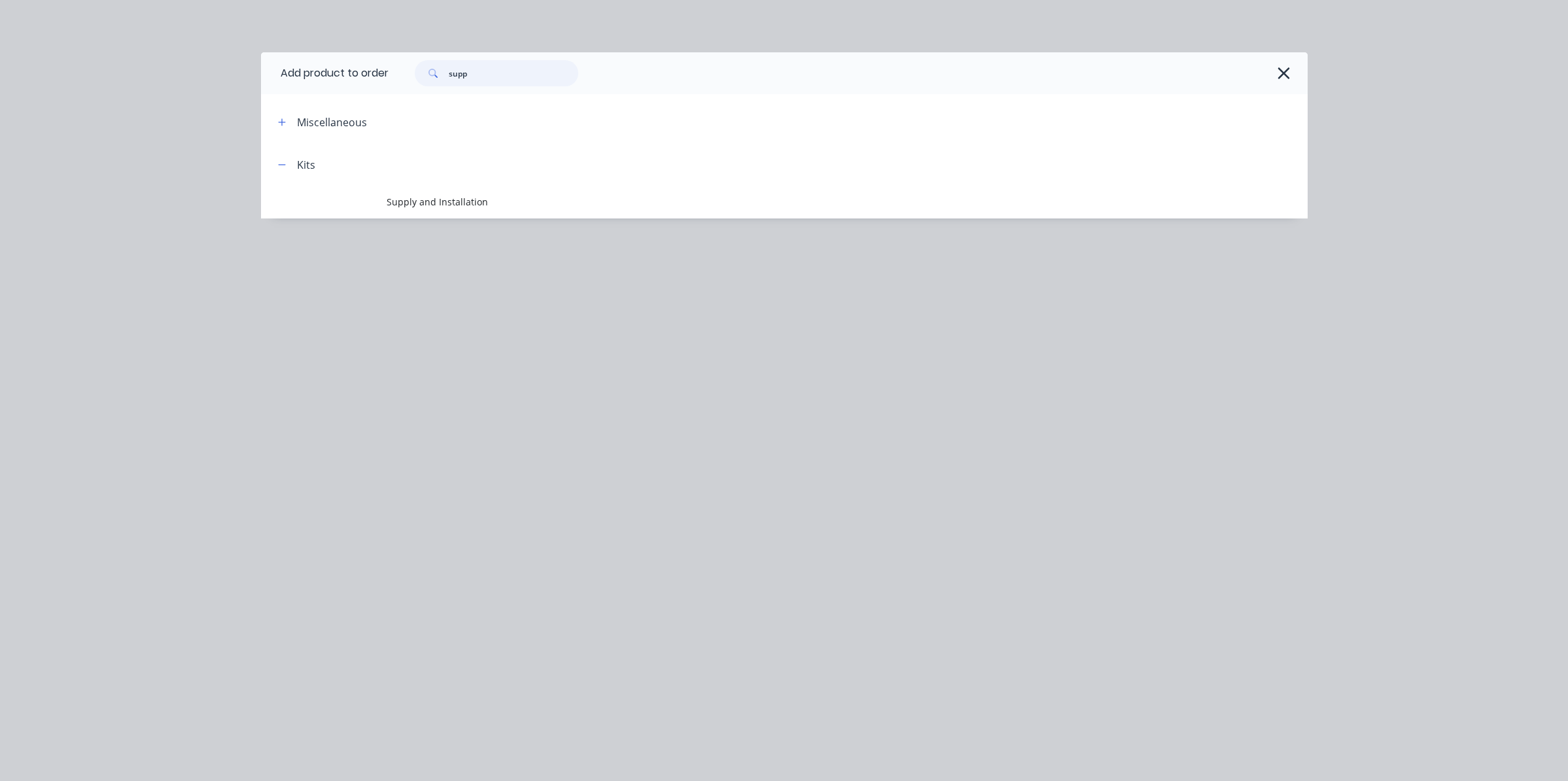
scroll to position [0, 0]
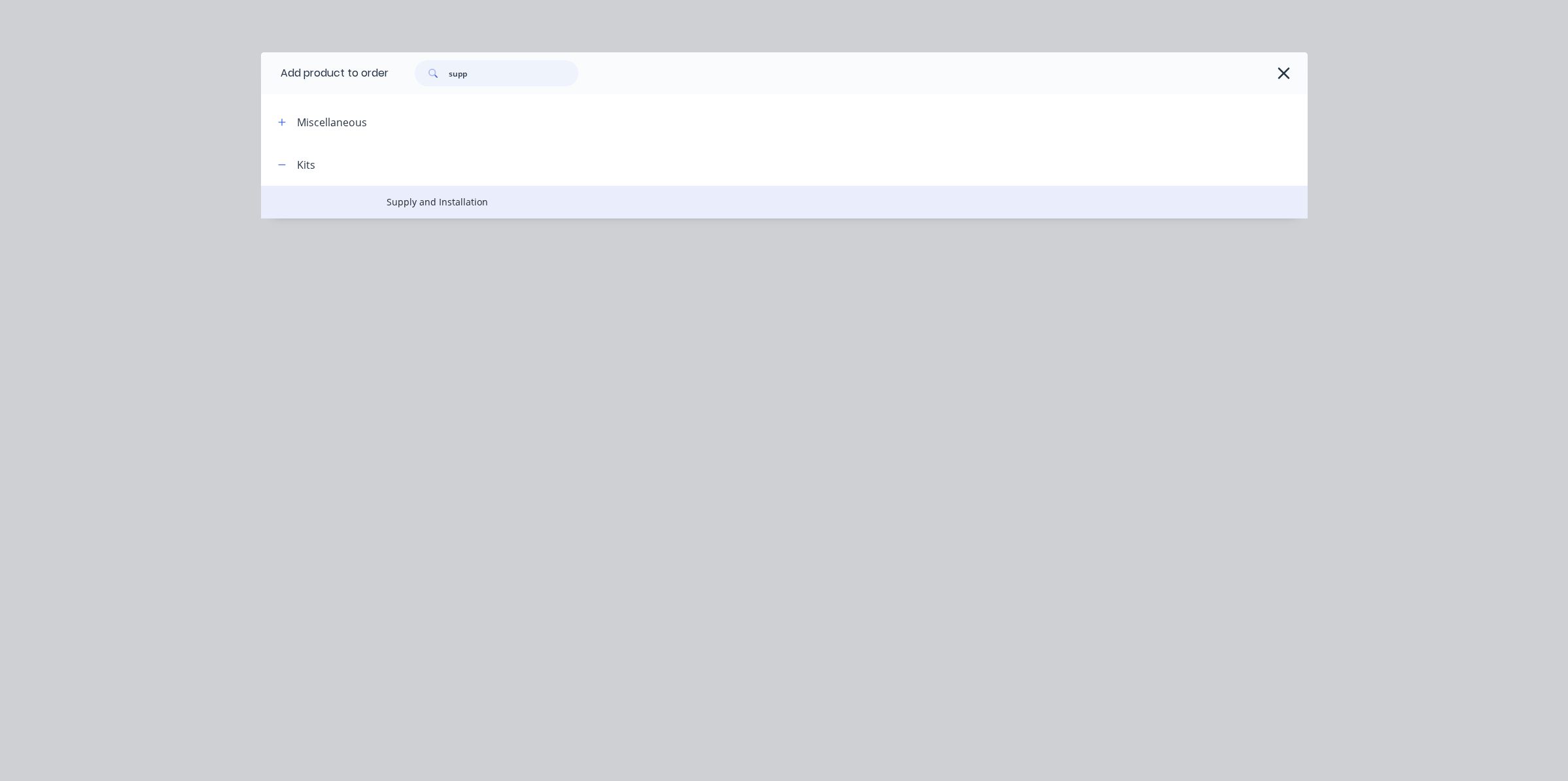
type input "supp"
click at [422, 200] on span "Supply and Installation" at bounding box center [754, 202] width 737 height 14
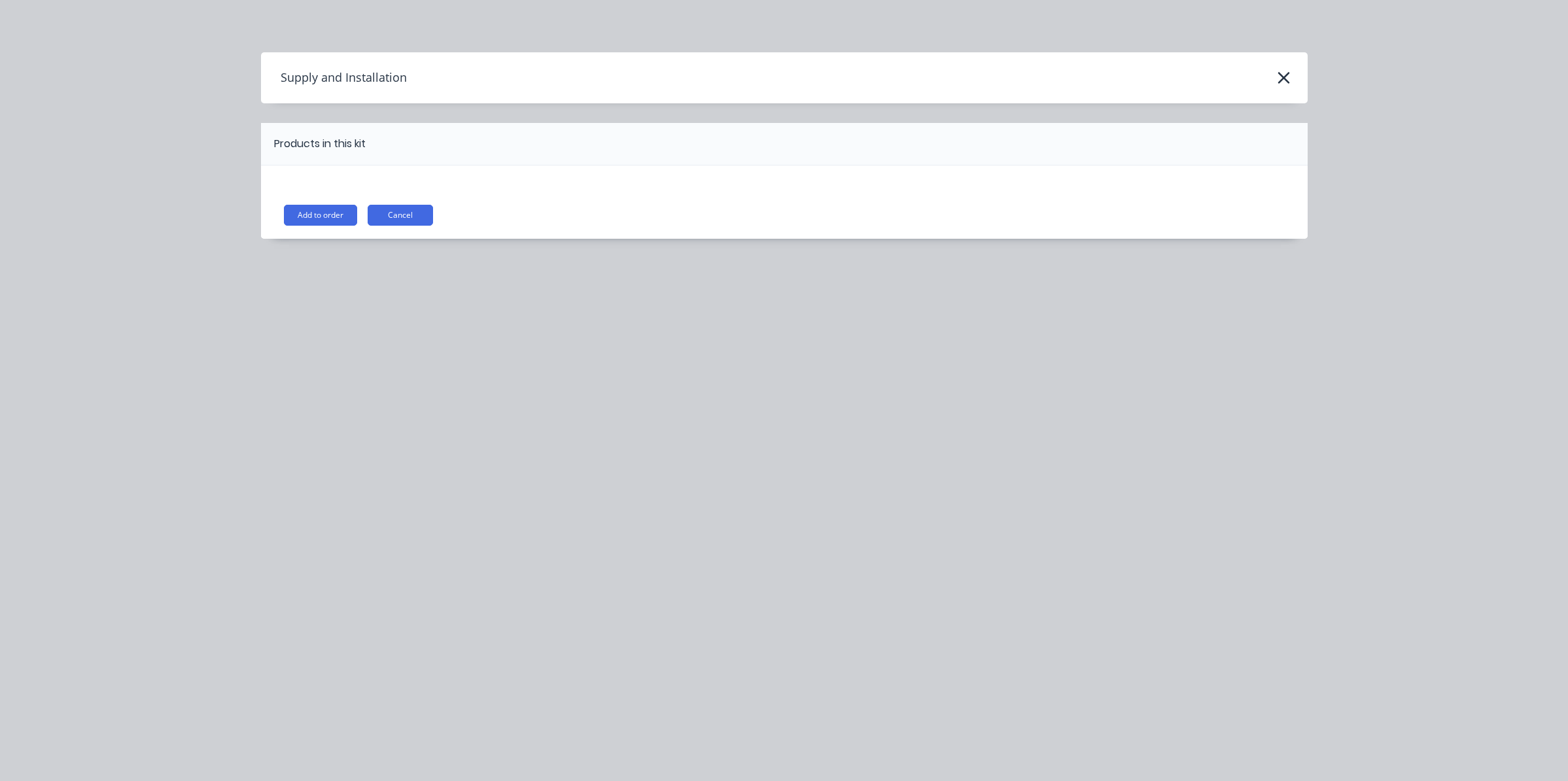
click at [333, 209] on button "Add to order" at bounding box center [320, 215] width 73 height 21
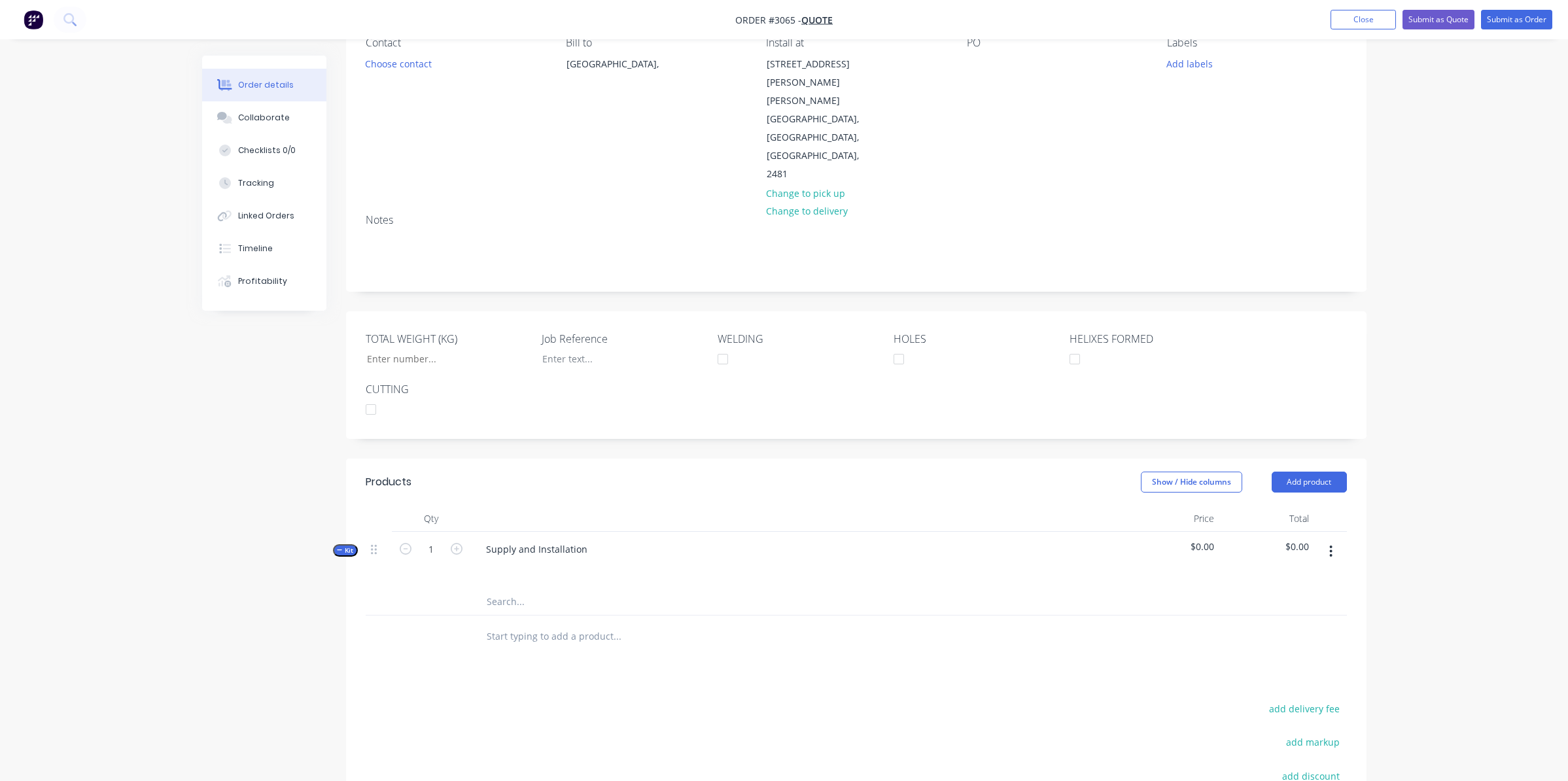
click at [528, 559] on div at bounding box center [797, 568] width 644 height 19
click at [1332, 546] on icon "button" at bounding box center [1331, 552] width 3 height 12
click at [1304, 576] on div "Add product to kit" at bounding box center [1285, 586] width 101 height 19
click at [1281, 629] on div "Product catalogue" at bounding box center [1285, 638] width 101 height 19
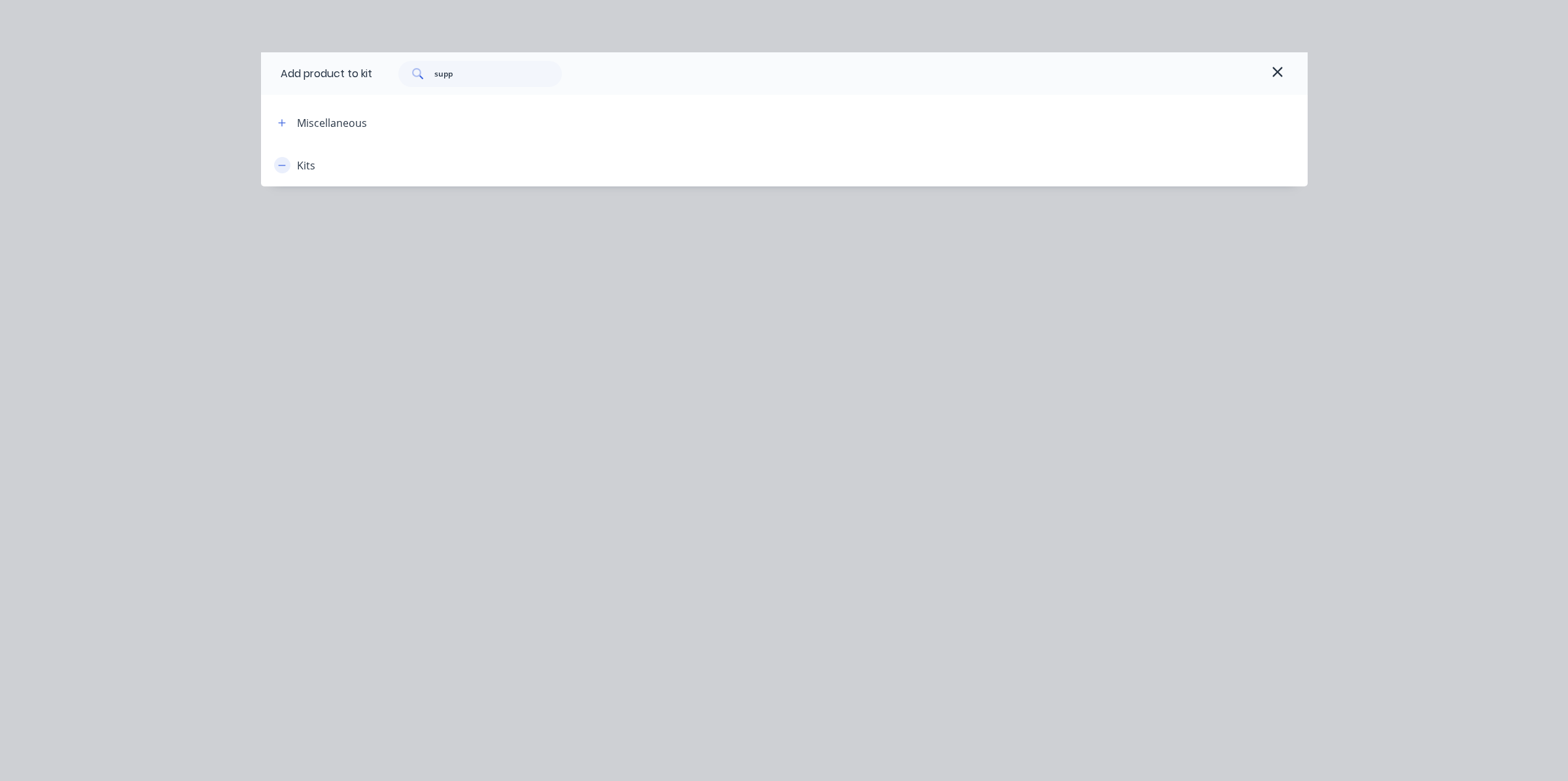
click at [283, 167] on icon "button" at bounding box center [282, 165] width 8 height 9
click at [283, 118] on icon "button" at bounding box center [282, 123] width 8 height 9
click at [1273, 76] on icon "button" at bounding box center [1277, 72] width 12 height 16
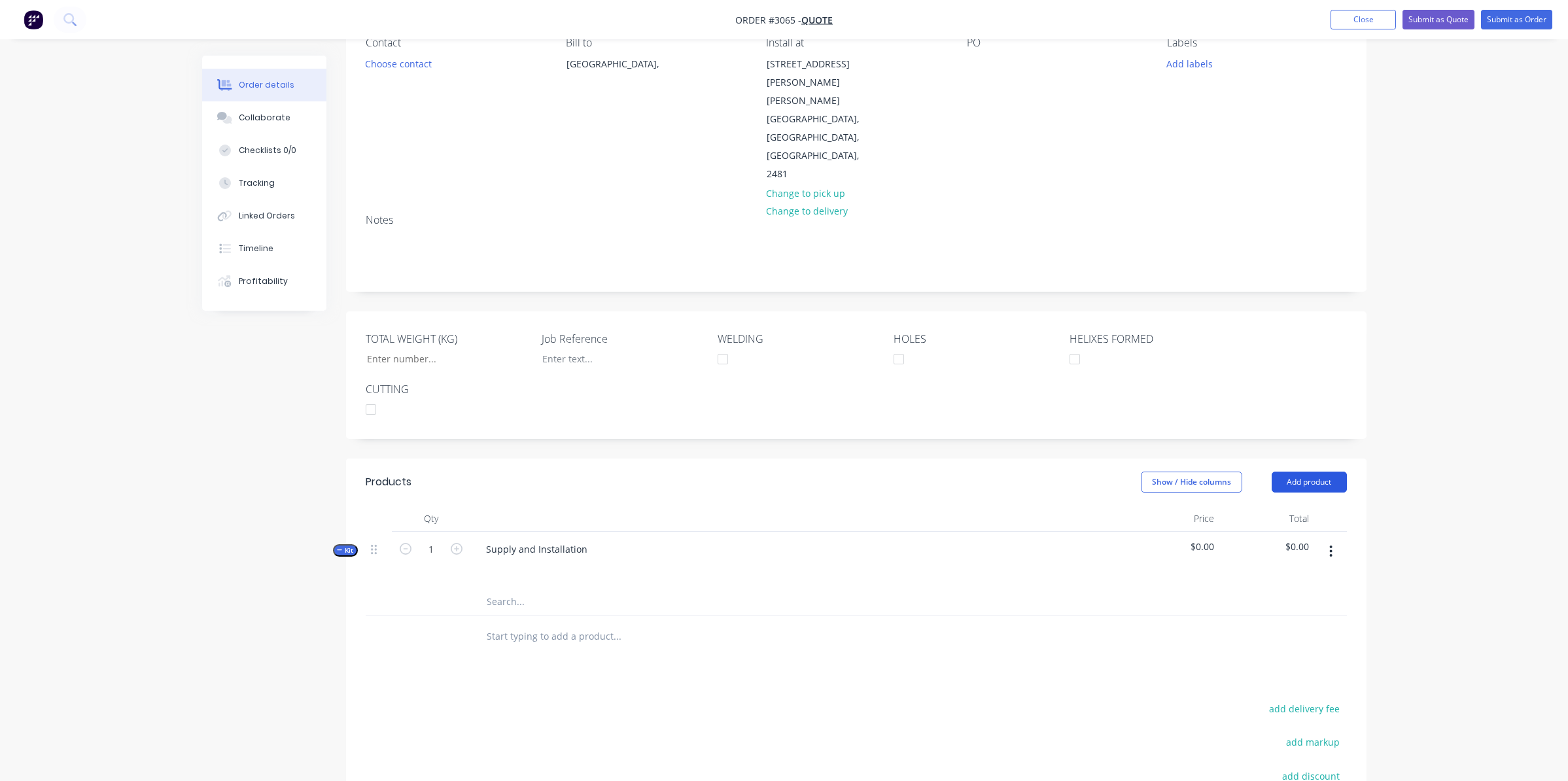
click at [1328, 472] on button "Add product" at bounding box center [1309, 482] width 75 height 21
click at [1115, 559] on div at bounding box center [797, 568] width 644 height 19
click at [1332, 546] on icon "button" at bounding box center [1331, 552] width 3 height 12
click at [1260, 576] on div "Add product to kit" at bounding box center [1285, 586] width 101 height 19
click at [1288, 629] on div "Product catalogue" at bounding box center [1285, 638] width 101 height 19
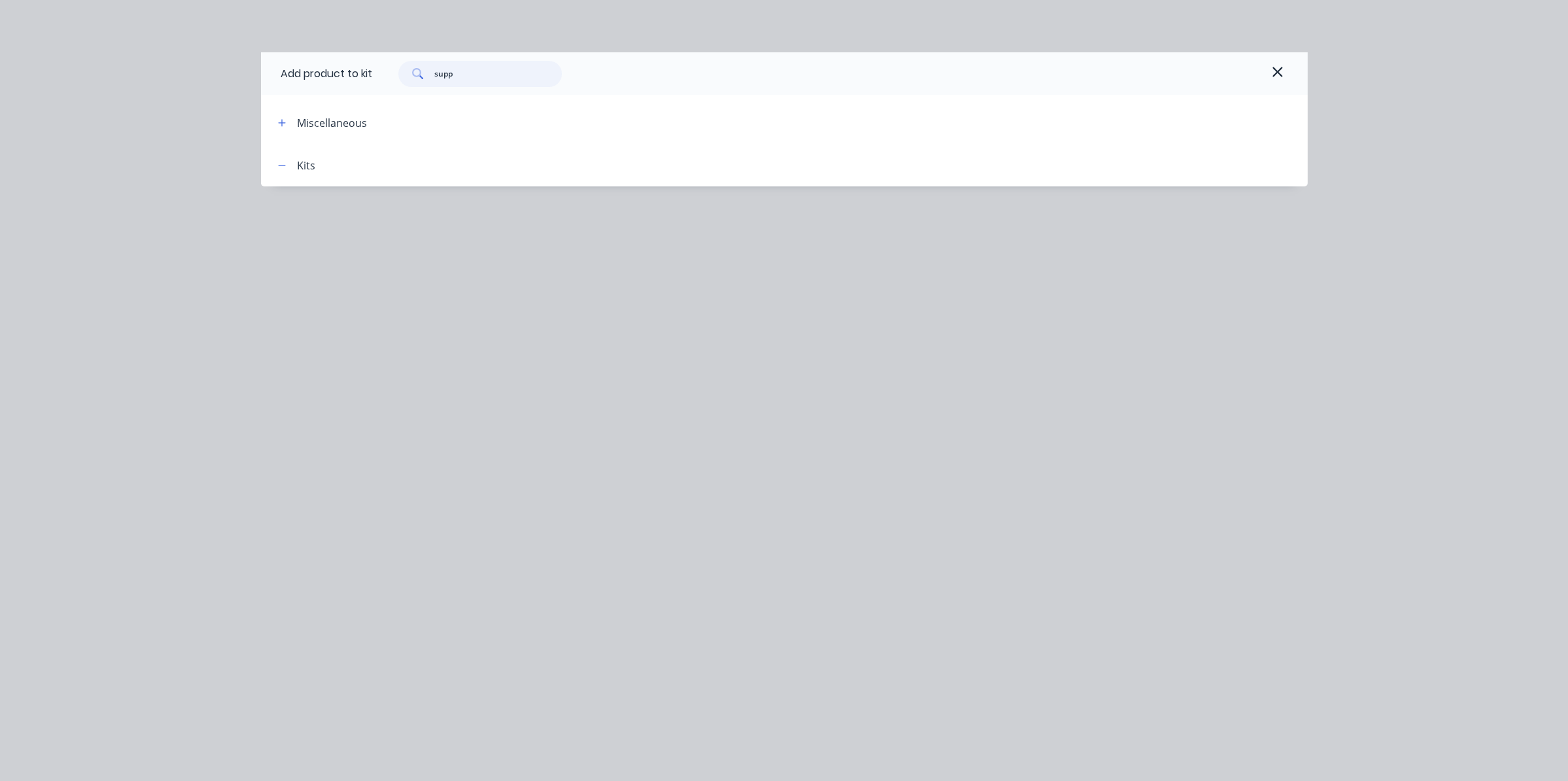
drag, startPoint x: 506, startPoint y: 79, endPoint x: 390, endPoint y: 67, distance: 116.6
click at [390, 67] on div "supp" at bounding box center [473, 73] width 177 height 27
click at [284, 124] on icon "button" at bounding box center [282, 123] width 8 height 9
click at [495, 75] on input "supp" at bounding box center [497, 73] width 128 height 27
type input "s"
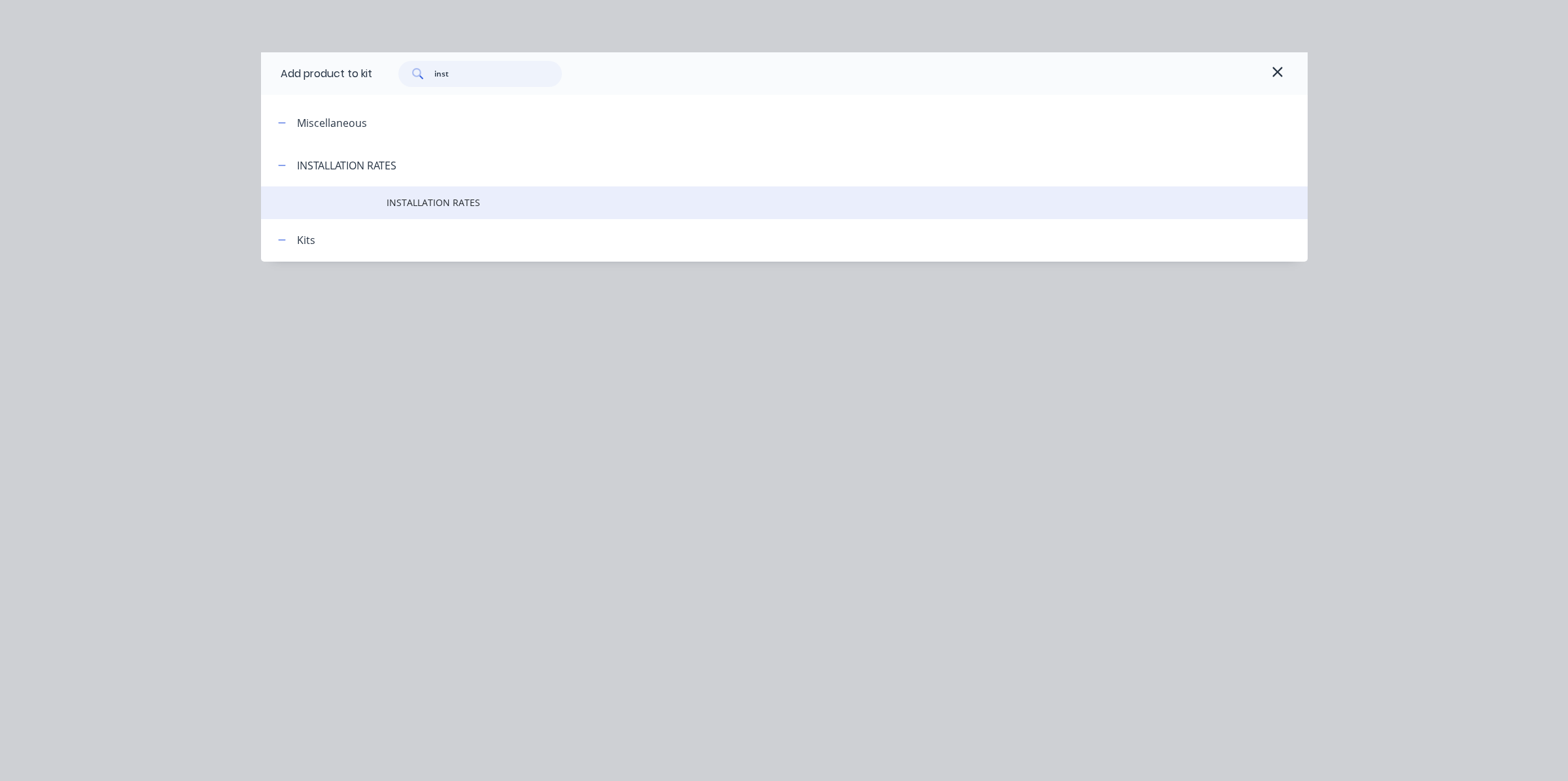
type input "inst"
click at [399, 207] on span "INSTALLATION RATES" at bounding box center [754, 202] width 737 height 14
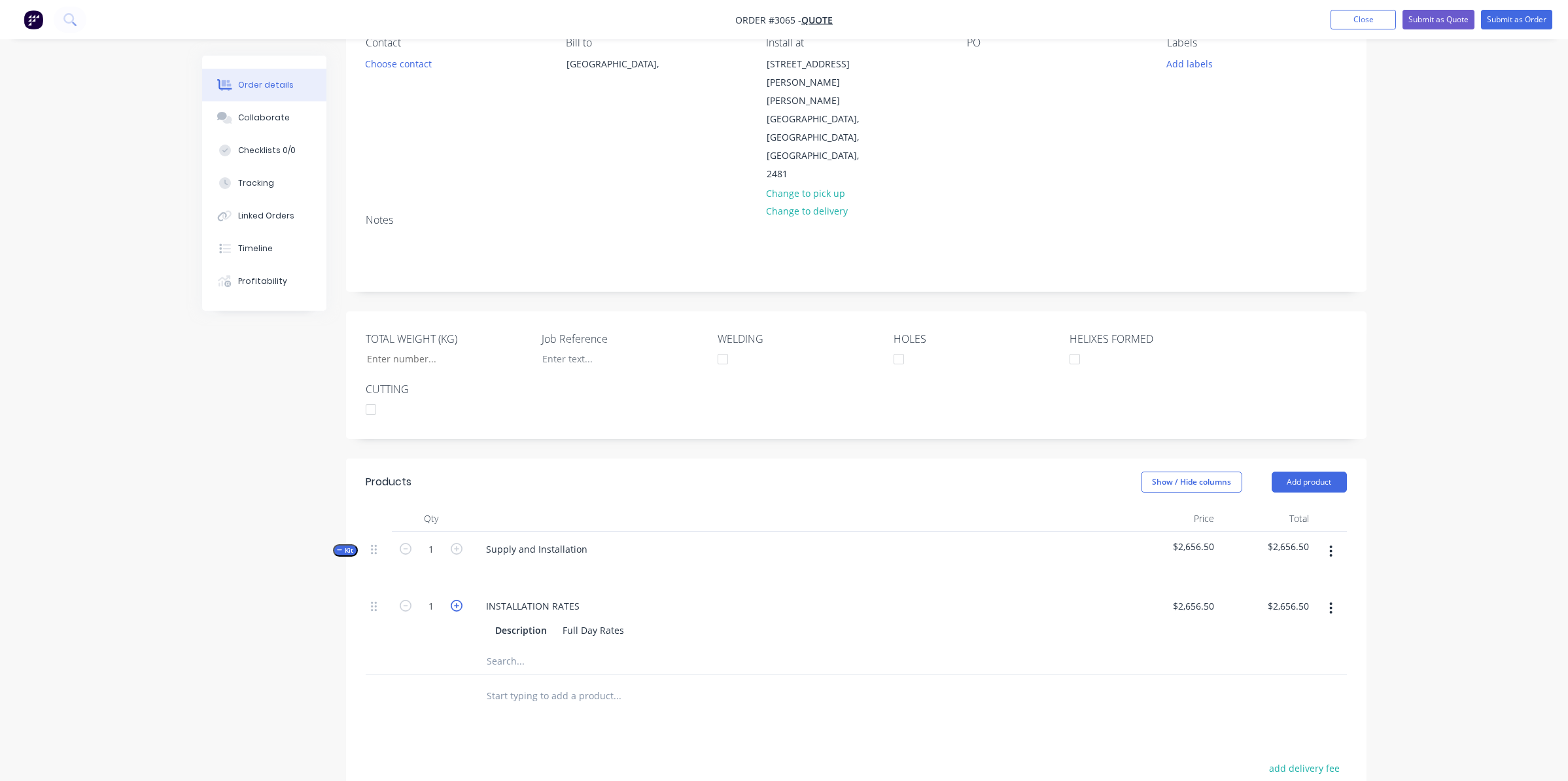
click at [451, 600] on icon "button" at bounding box center [456, 606] width 12 height 12
type input "2"
type input "$5,313.00"
click at [451, 600] on icon "button" at bounding box center [456, 606] width 12 height 12
type input "3"
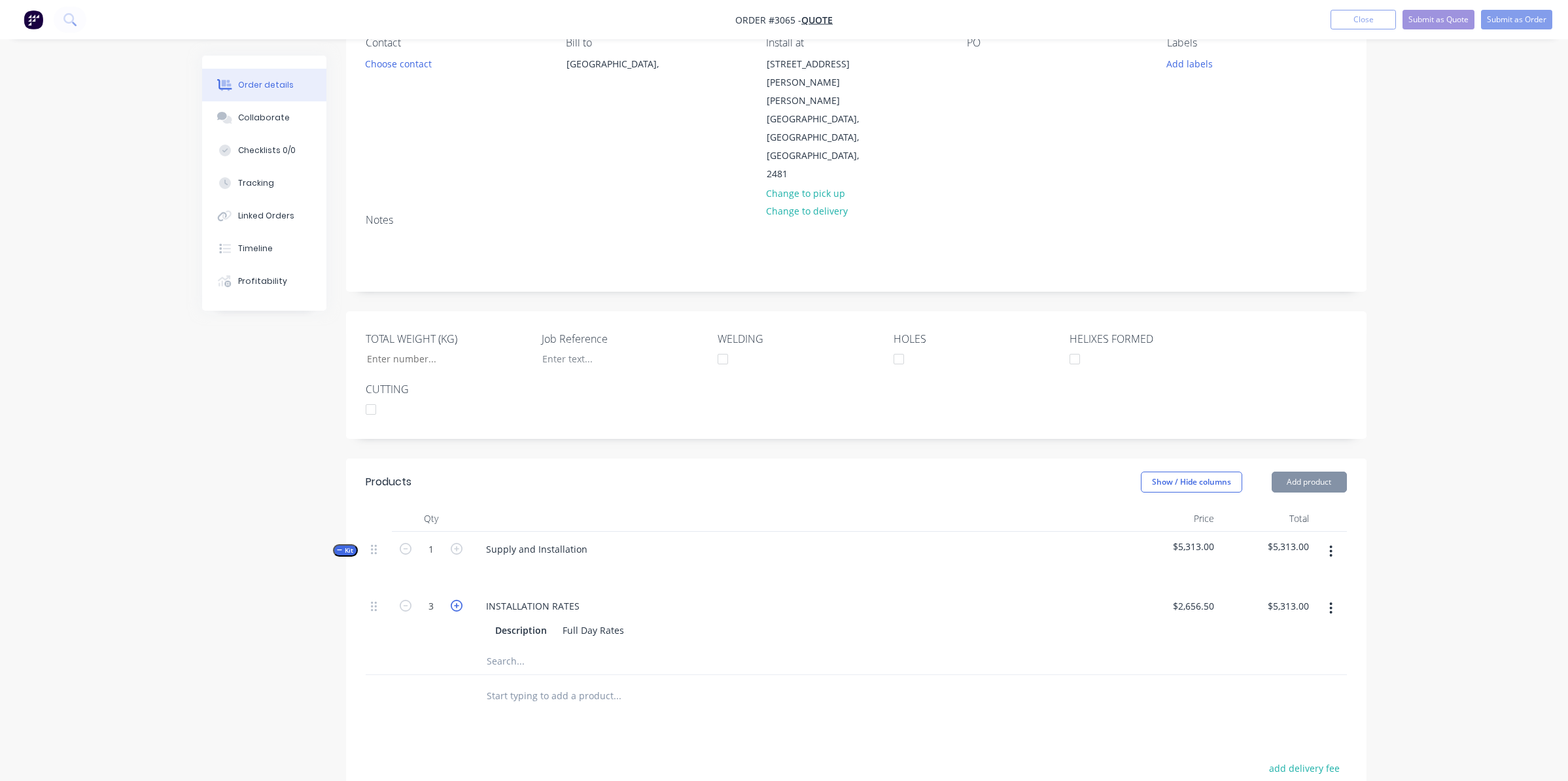
type input "$7,969.50"
click at [451, 600] on icon "button" at bounding box center [456, 606] width 12 height 12
type input "4"
type input "$10,626.00"
click at [451, 600] on icon "button" at bounding box center [456, 606] width 12 height 12
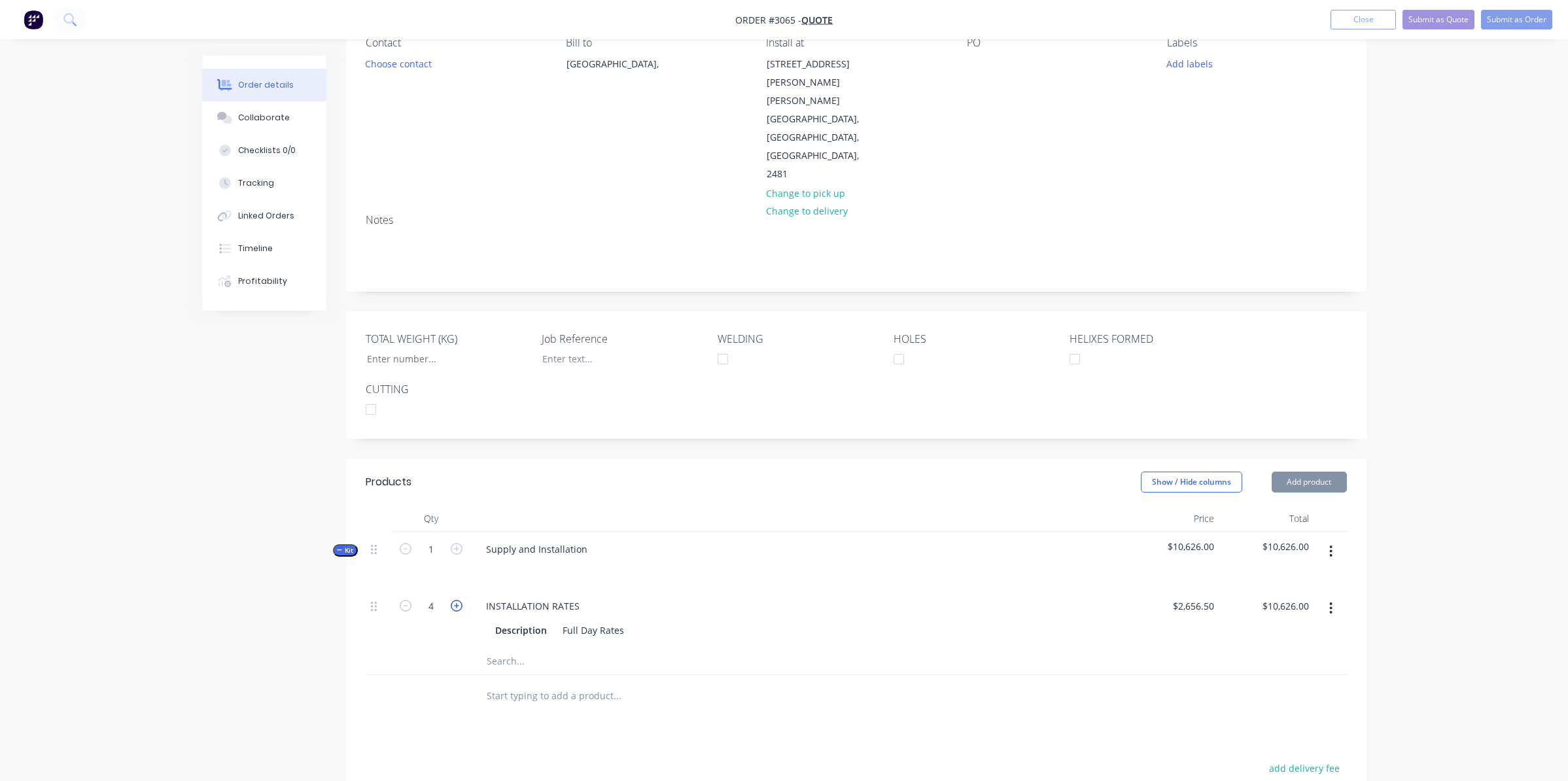
type input "5"
type input "$13,282.50"
click at [1198, 597] on input "2656.5" at bounding box center [1195, 606] width 48 height 19
click at [1198, 597] on input "2656.5" at bounding box center [1202, 606] width 36 height 19
type input "$3,300.00"
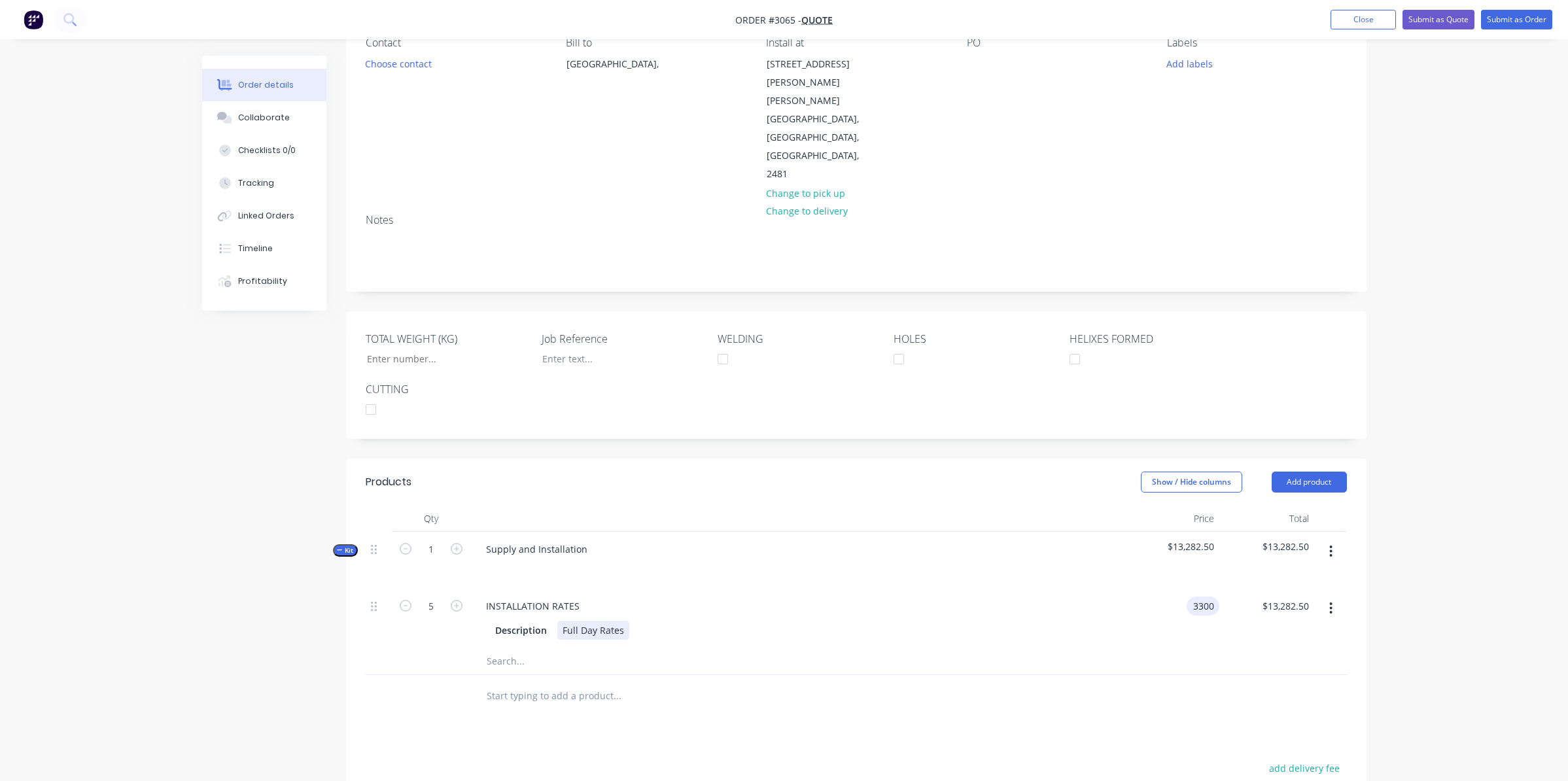
type input "$16,500.00"
click at [1060, 589] on div "INSTALLATION RATES Description Full Day Rates" at bounding box center [797, 619] width 654 height 60
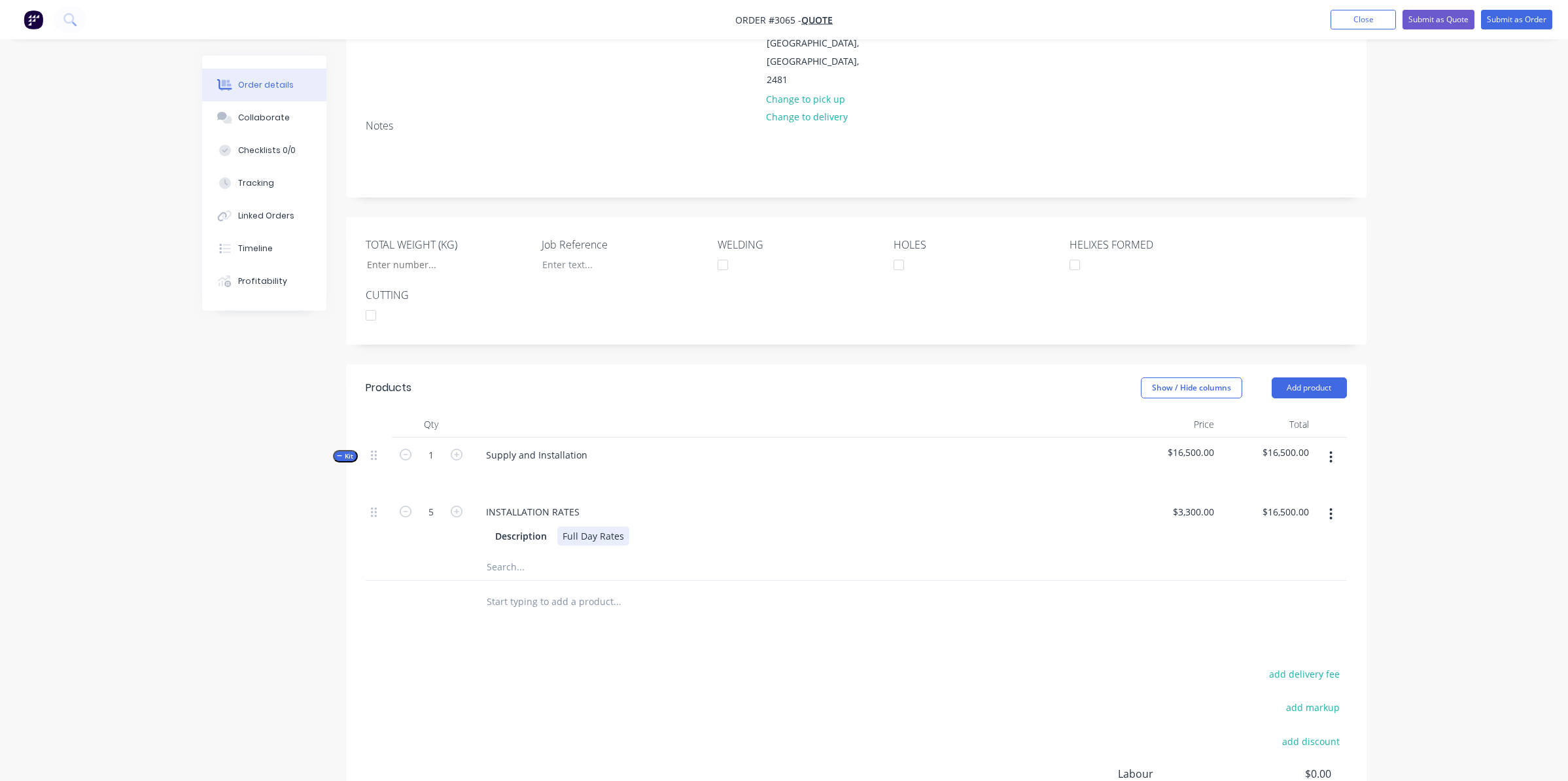
scroll to position [259, 0]
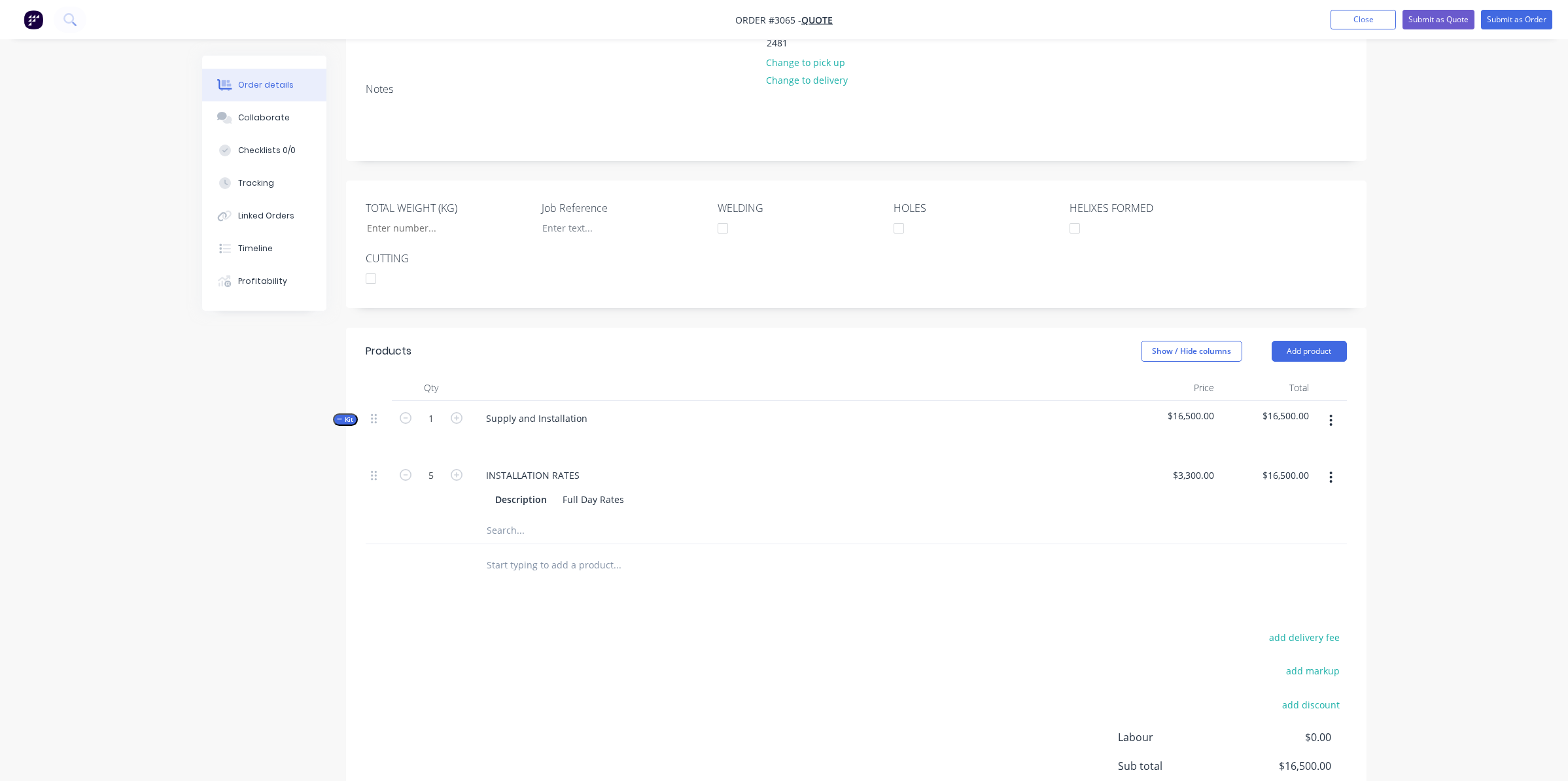
click at [729, 466] on div "INSTALLATION RATES" at bounding box center [797, 475] width 644 height 19
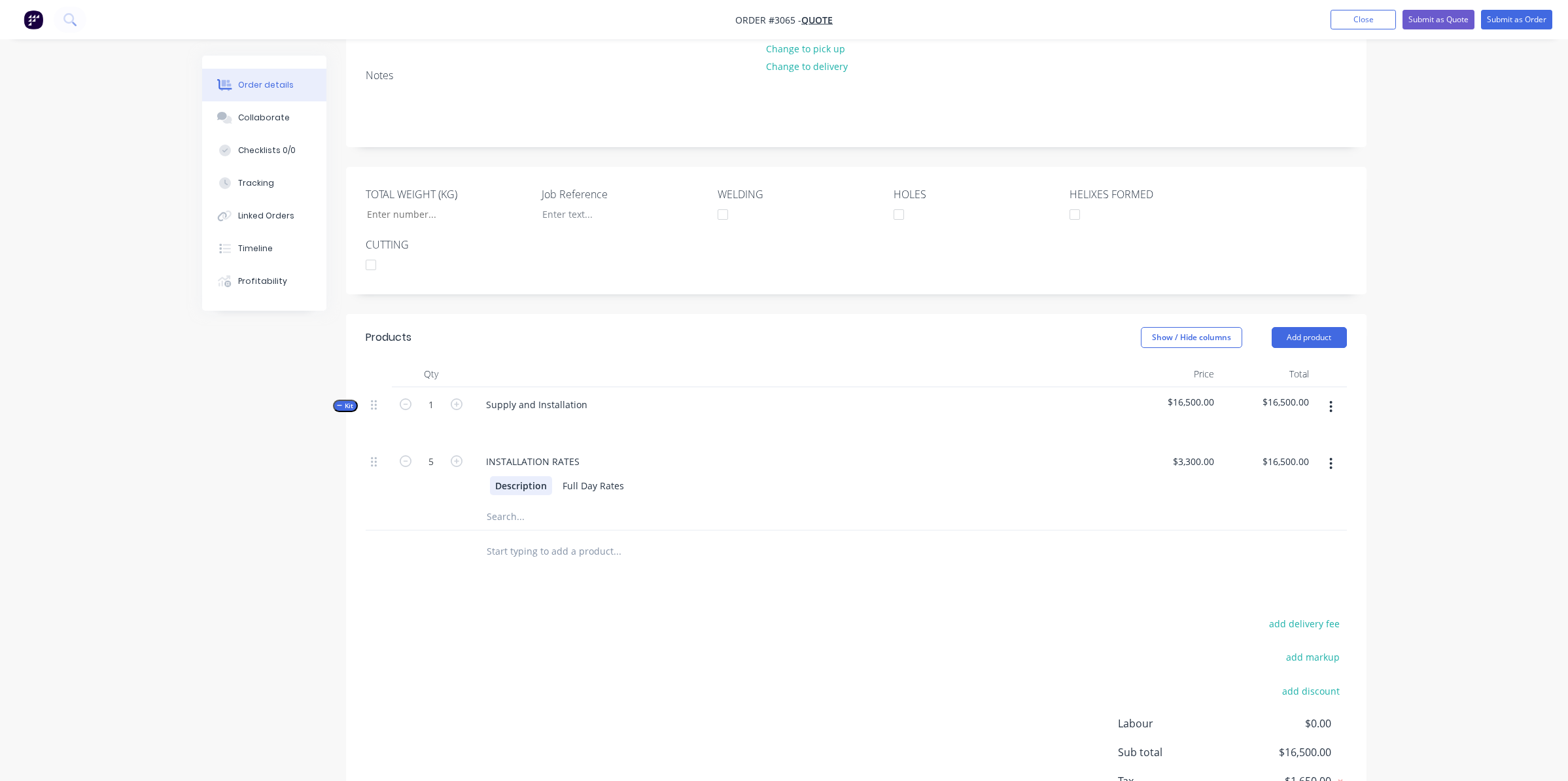
scroll to position [296, 0]
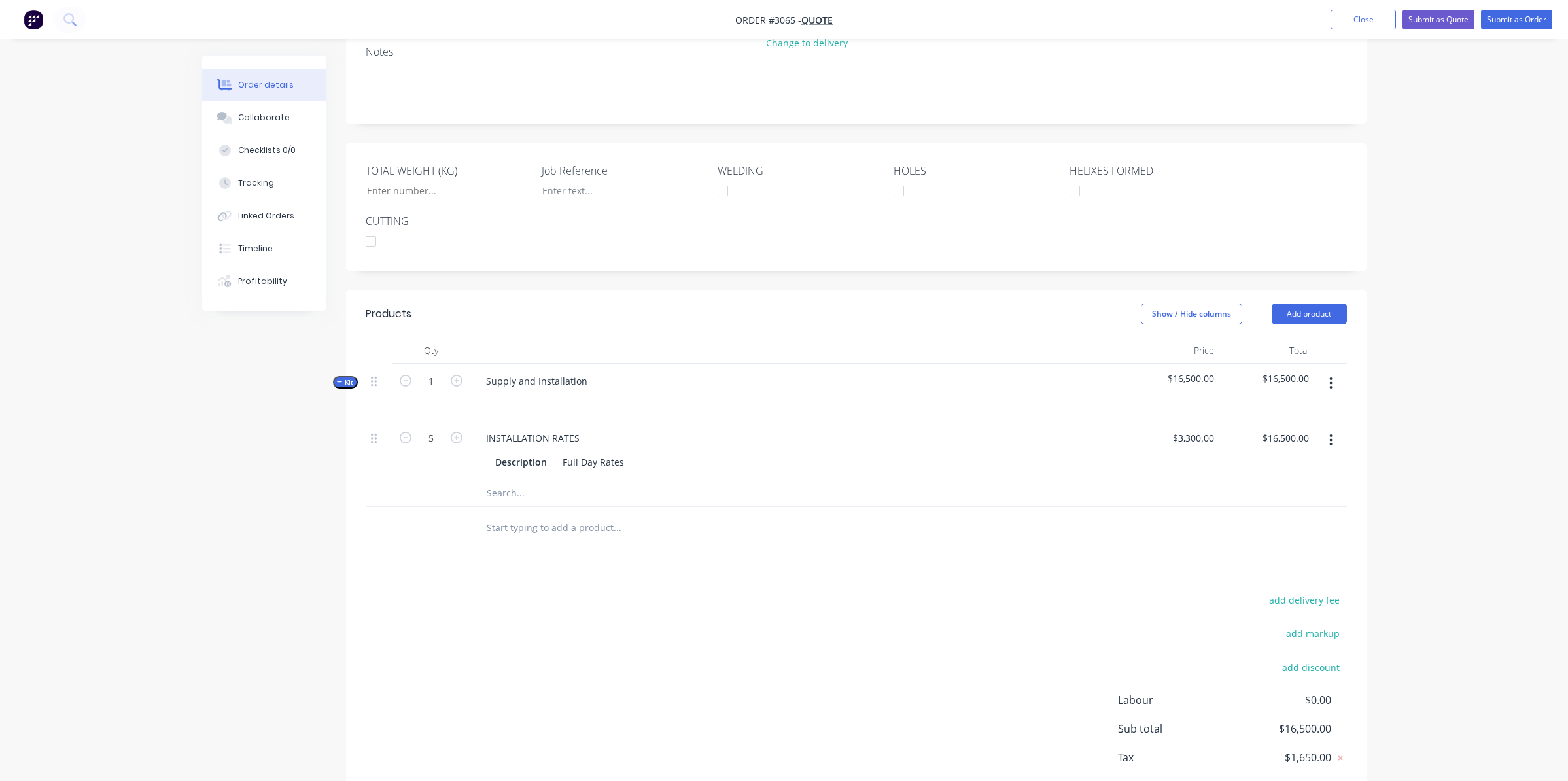
click at [522, 480] on input "text" at bounding box center [617, 493] width 261 height 27
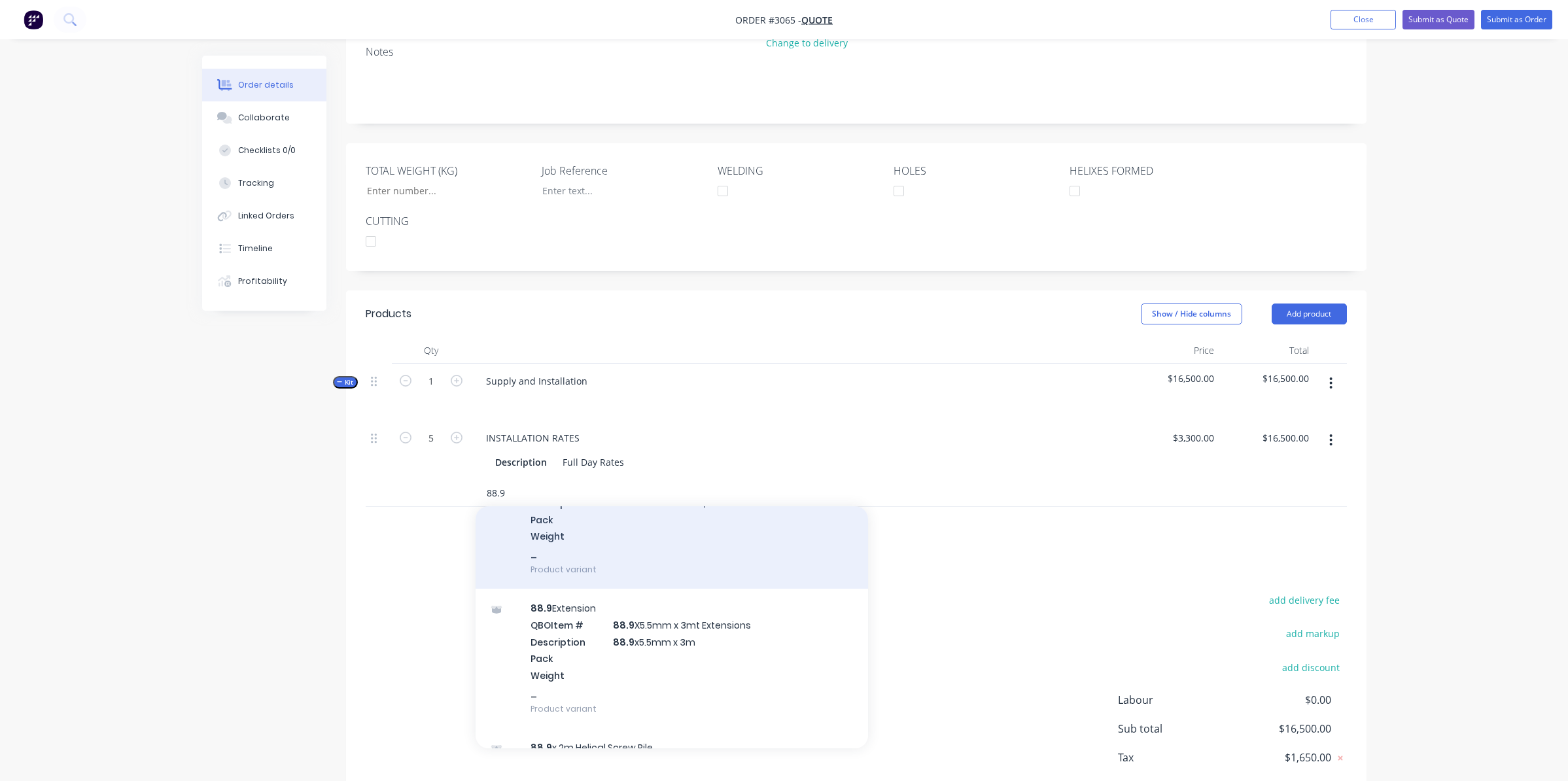
scroll to position [1112, 0]
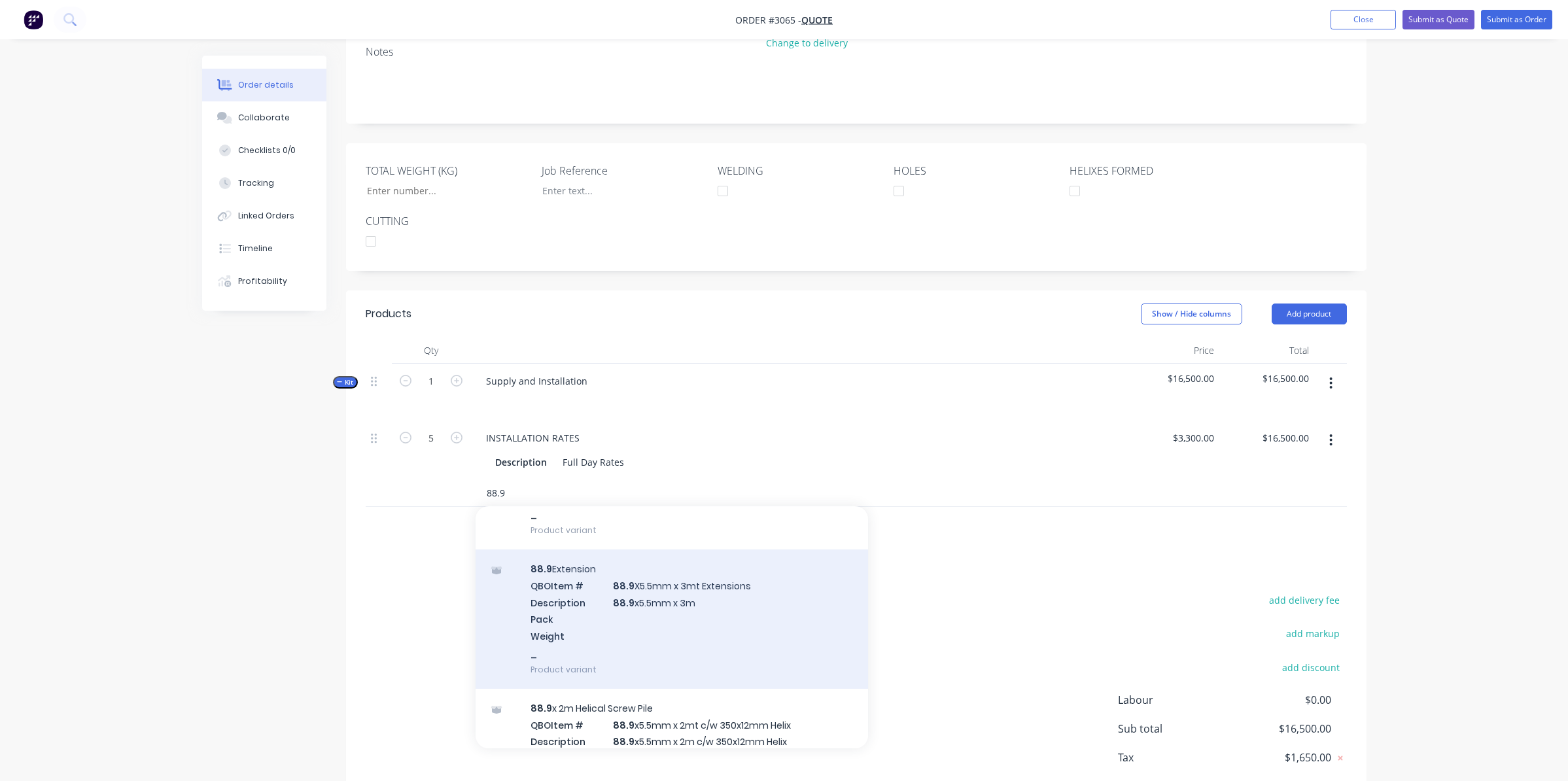
type input "88.9"
click at [662, 550] on div "88.9 Extension QBO Item # 88.9 X5.5mm x 3mt Extensions Description 88.9 x5.5mm …" at bounding box center [672, 619] width 393 height 139
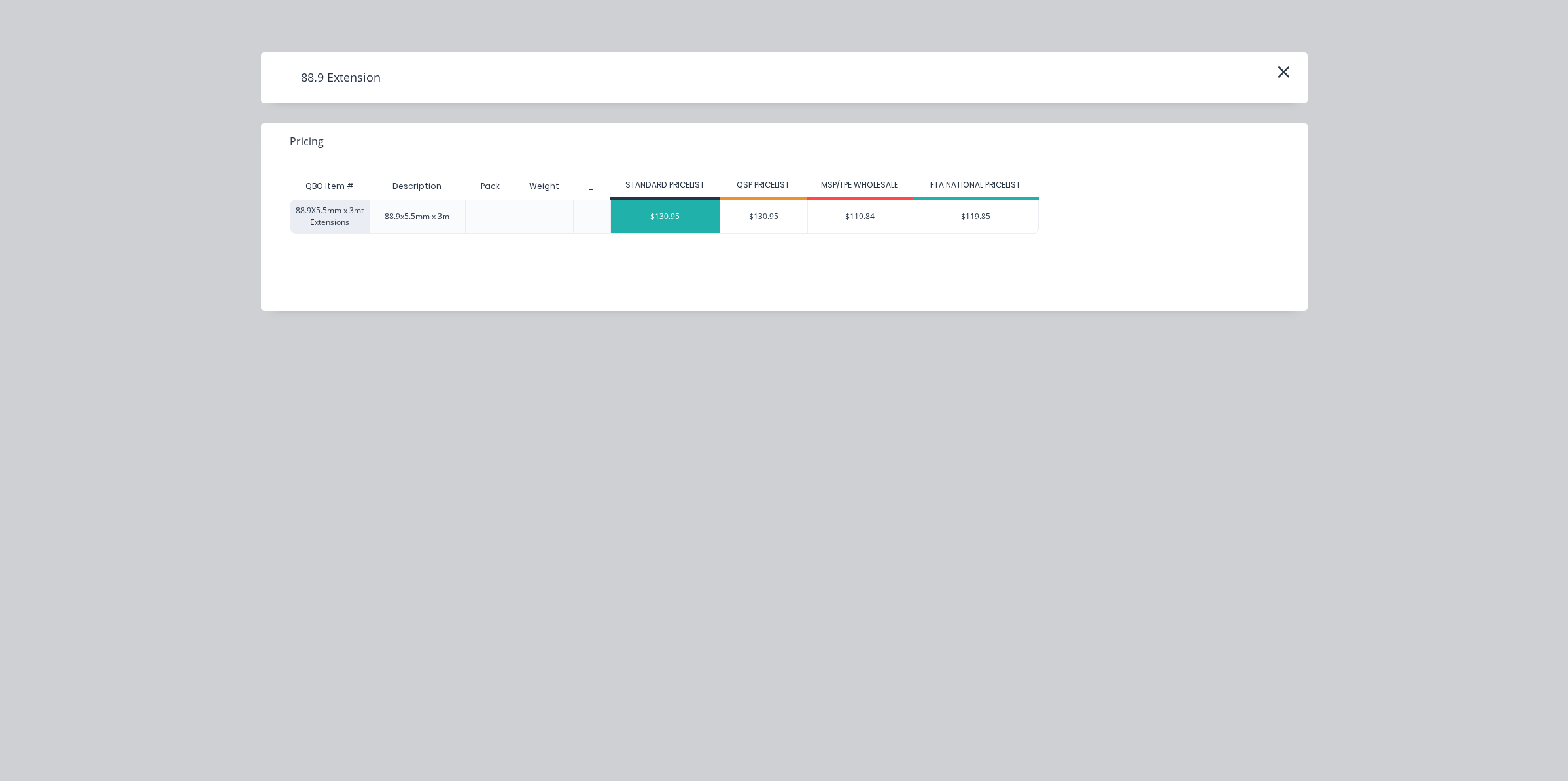
click at [664, 216] on div "$130.95" at bounding box center [665, 217] width 108 height 33
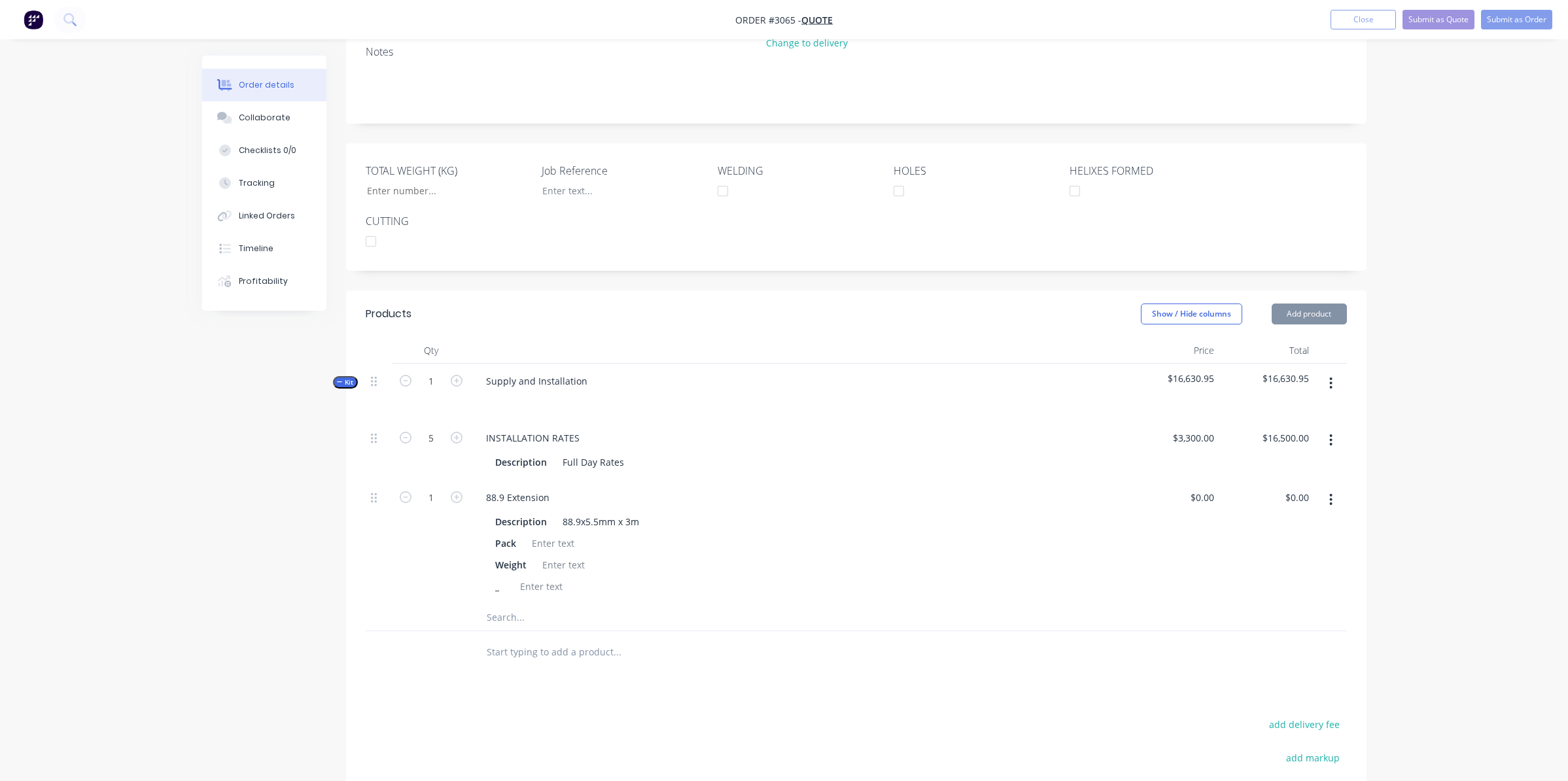
type input "$130.95"
click at [436, 488] on input "1" at bounding box center [430, 497] width 34 height 19
type input "90"
type input "$11,785.50"
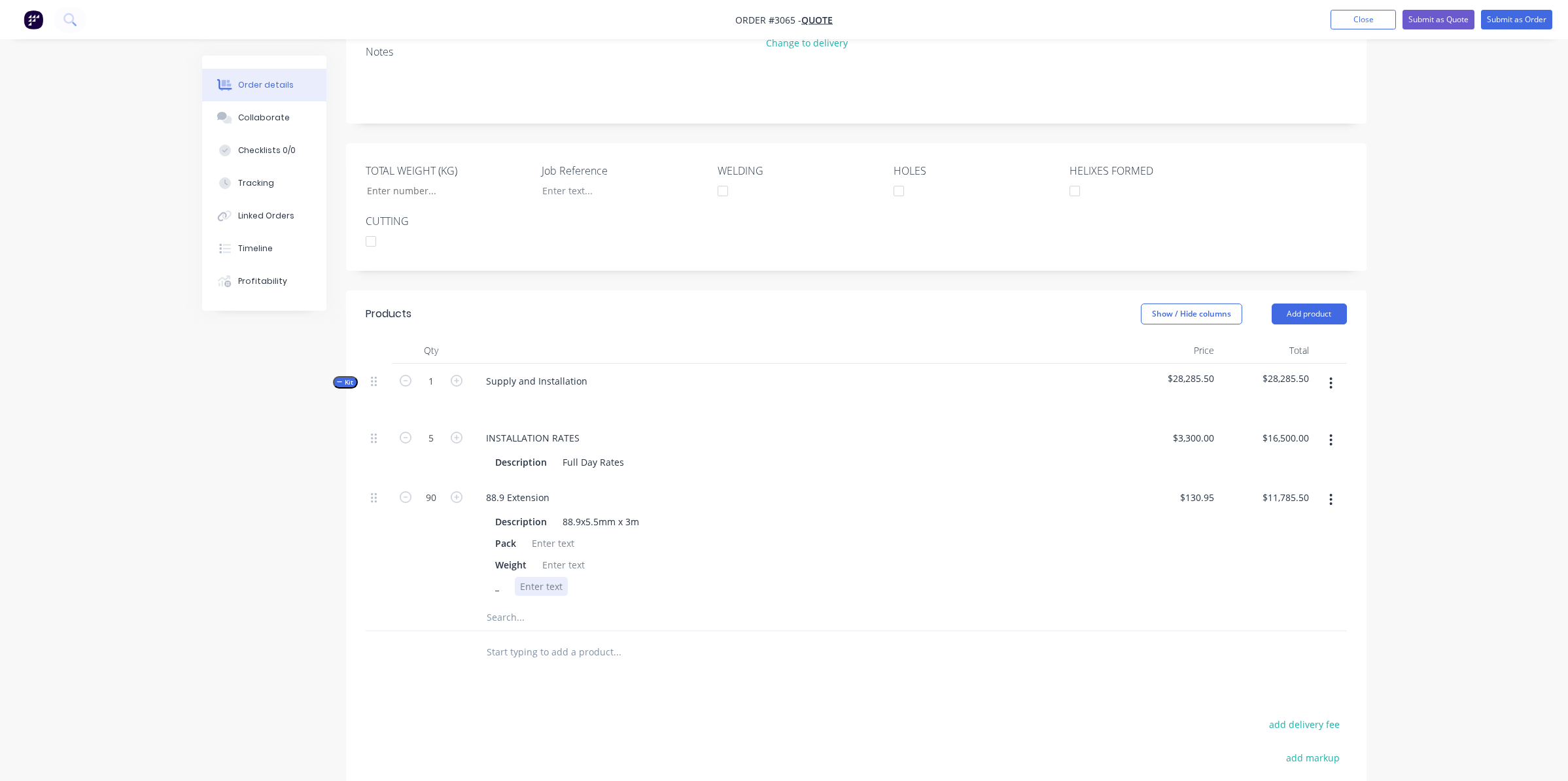
click at [708, 577] on div "_" at bounding box center [795, 586] width 610 height 19
click at [781, 640] on div at bounding box center [672, 653] width 393 height 27
click at [1282, 304] on button "Add product" at bounding box center [1309, 314] width 75 height 21
click at [1020, 421] on div "INSTALLATION RATES Description Full Day Rates" at bounding box center [797, 451] width 654 height 60
click at [1328, 372] on button "button" at bounding box center [1331, 384] width 31 height 24
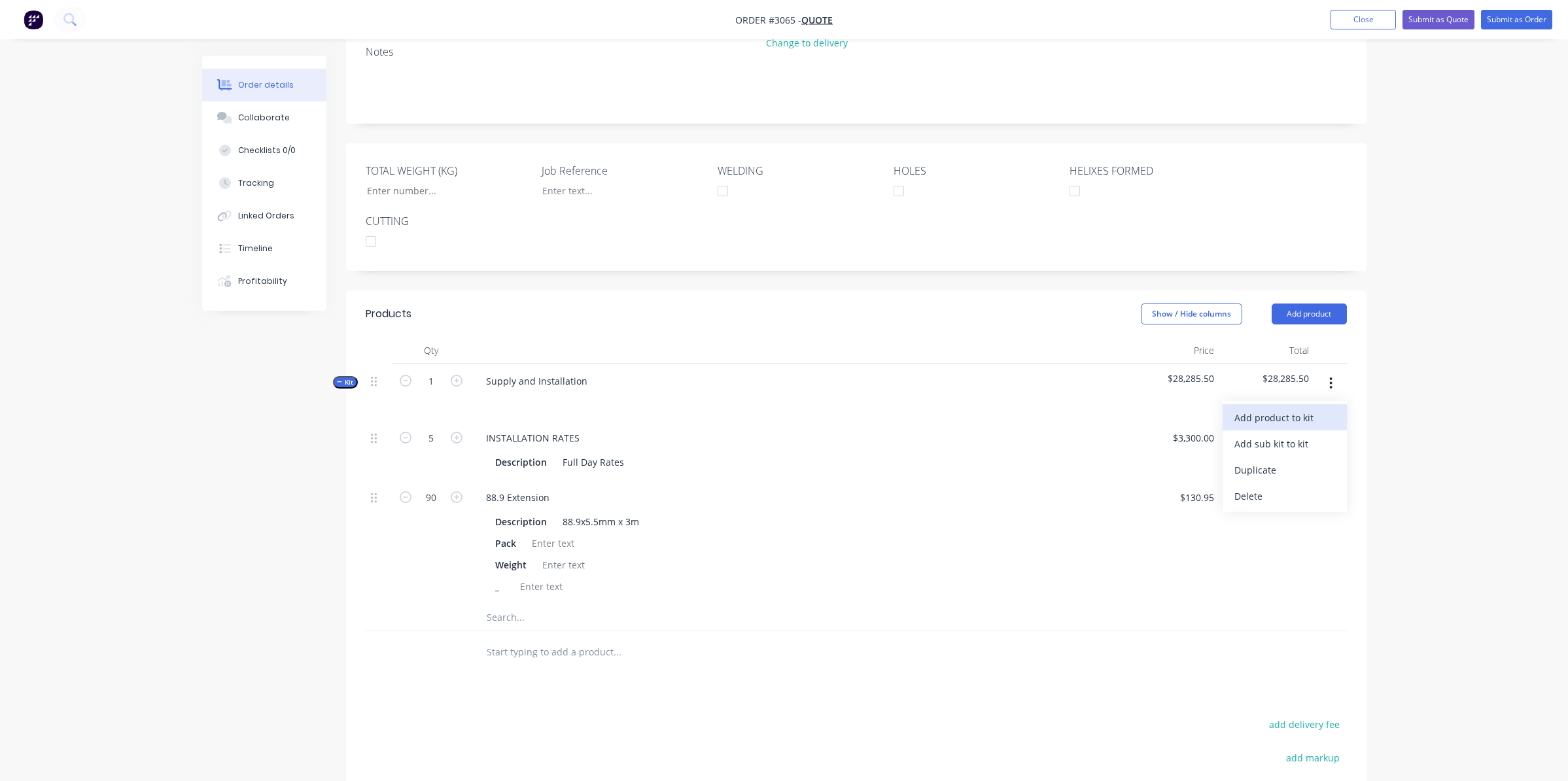
click at [1287, 408] on div "Add product to kit" at bounding box center [1285, 418] width 101 height 19
click at [1262, 457] on button "Product catalogue" at bounding box center [1284, 470] width 124 height 27
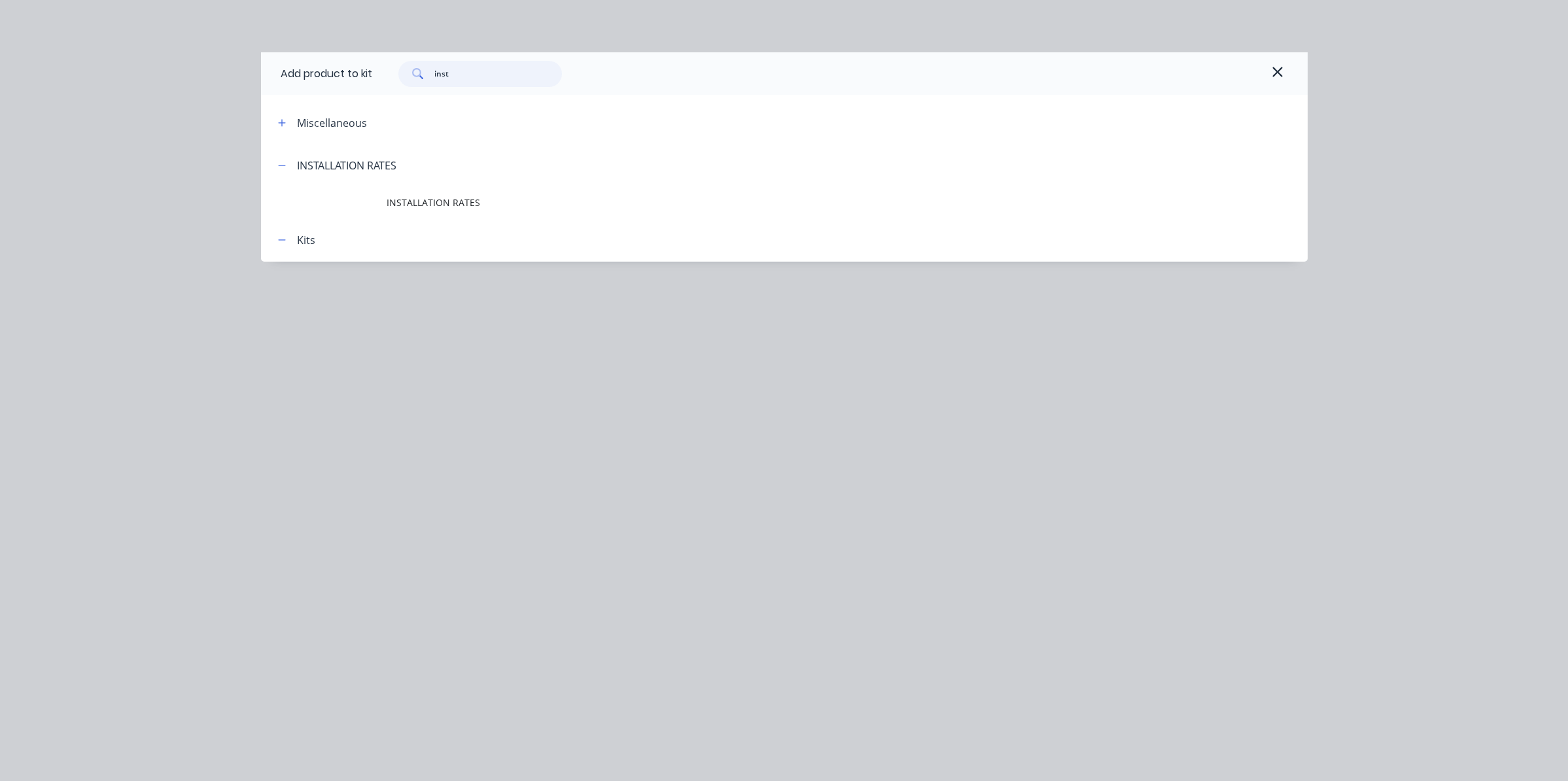
drag, startPoint x: 487, startPoint y: 74, endPoint x: 313, endPoint y: 66, distance: 174.2
click at [313, 66] on div "Add product to kit inst" at bounding box center [784, 73] width 1047 height 42
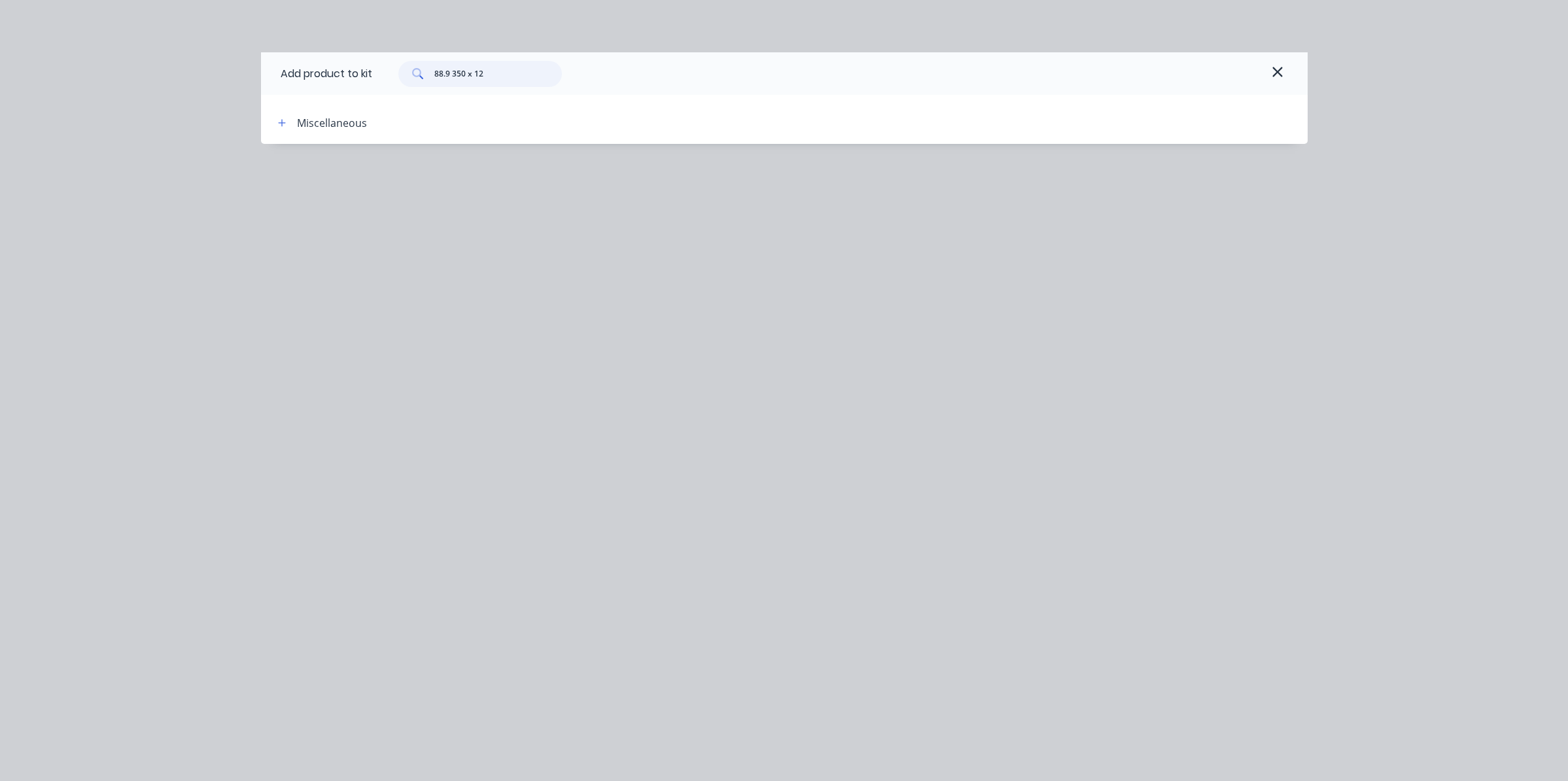
type input "88.9 350 x 12"
click at [281, 121] on icon "button" at bounding box center [282, 123] width 8 height 9
click at [318, 124] on div "Miscellaneous" at bounding box center [332, 123] width 70 height 16
drag, startPoint x: 495, startPoint y: 67, endPoint x: 343, endPoint y: 53, distance: 152.6
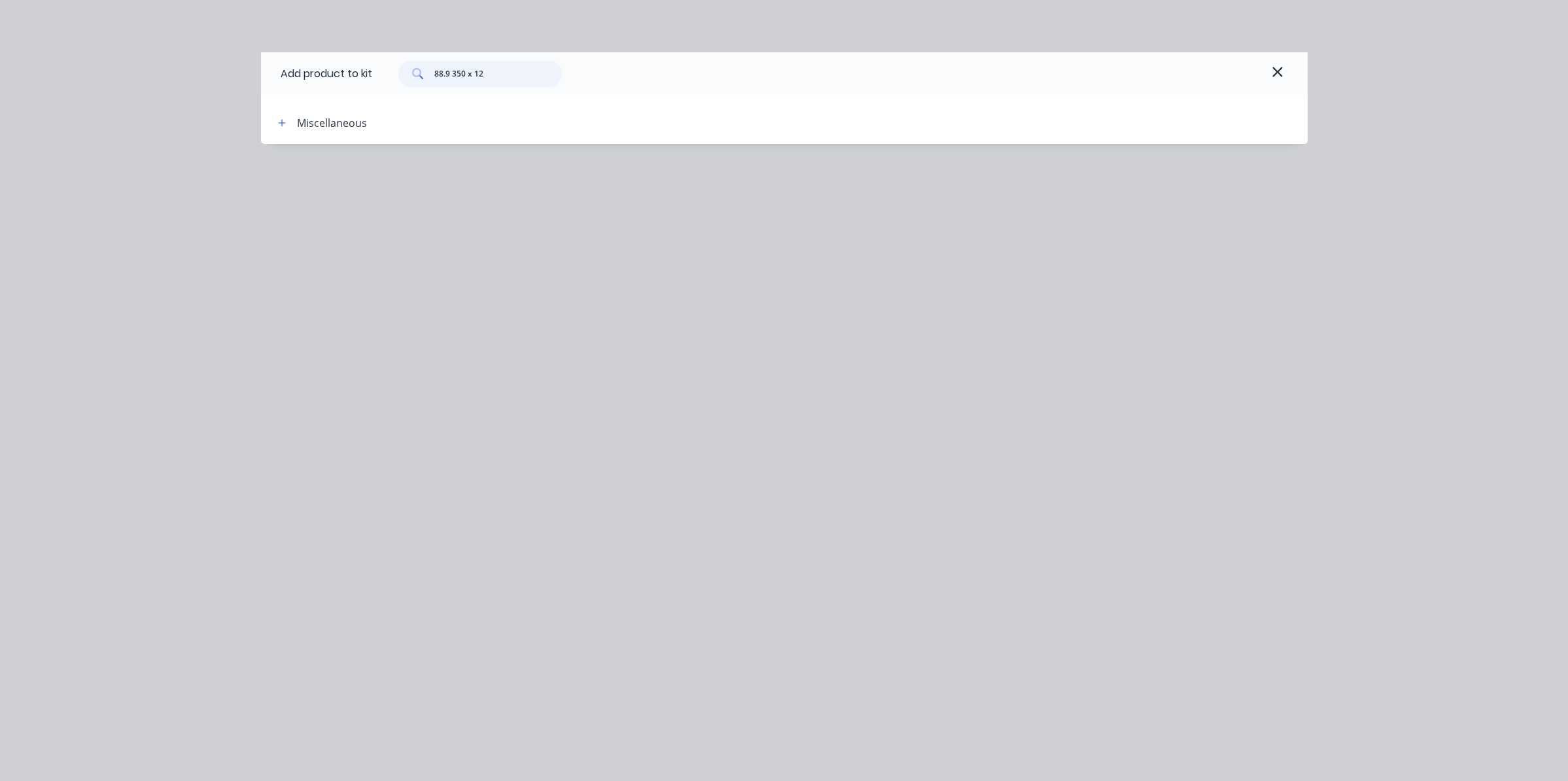
click at [343, 53] on div "Add product to kit 88.9 350 x 12" at bounding box center [784, 73] width 1047 height 42
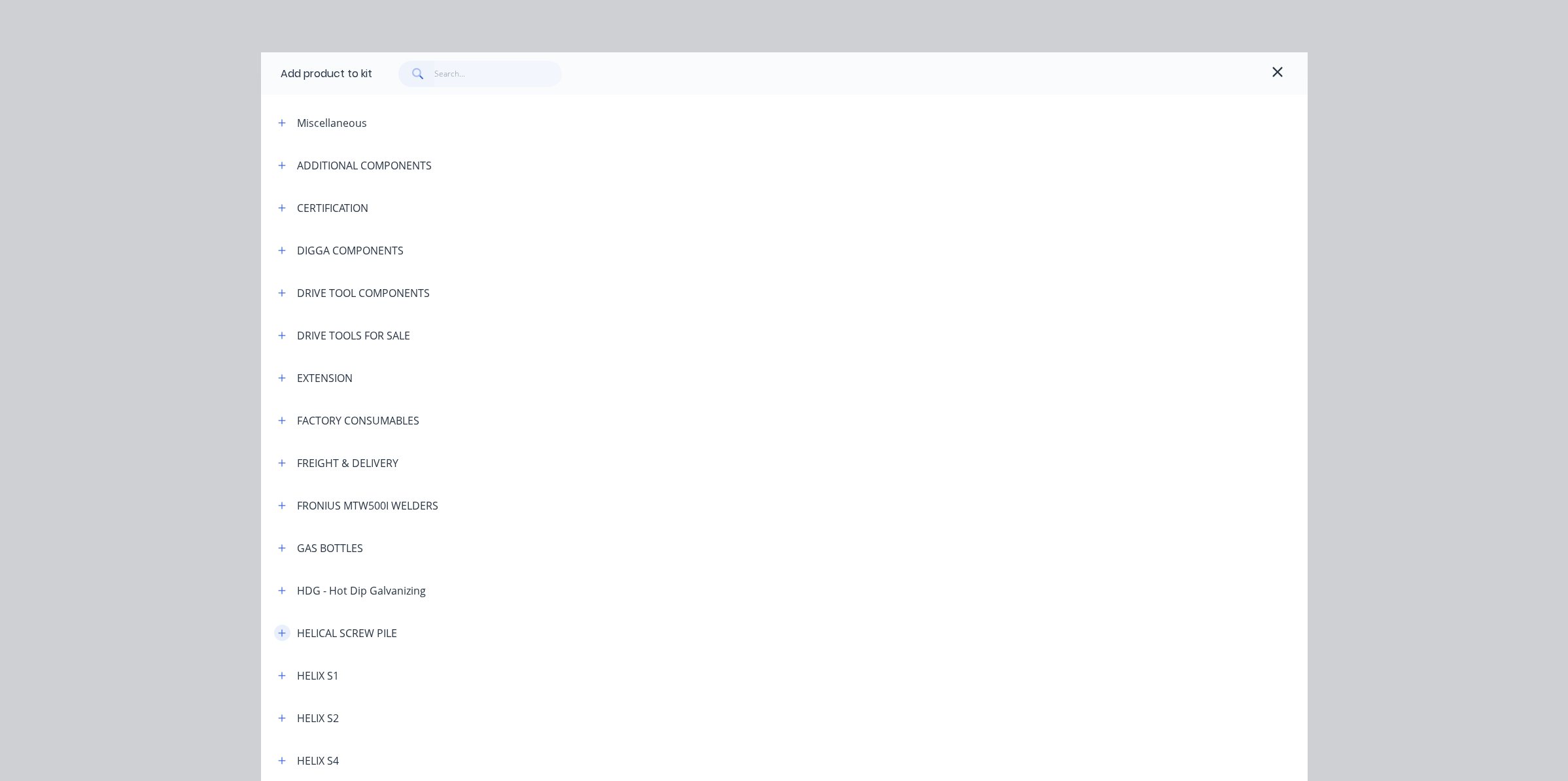
click at [278, 638] on icon "button" at bounding box center [282, 633] width 8 height 9
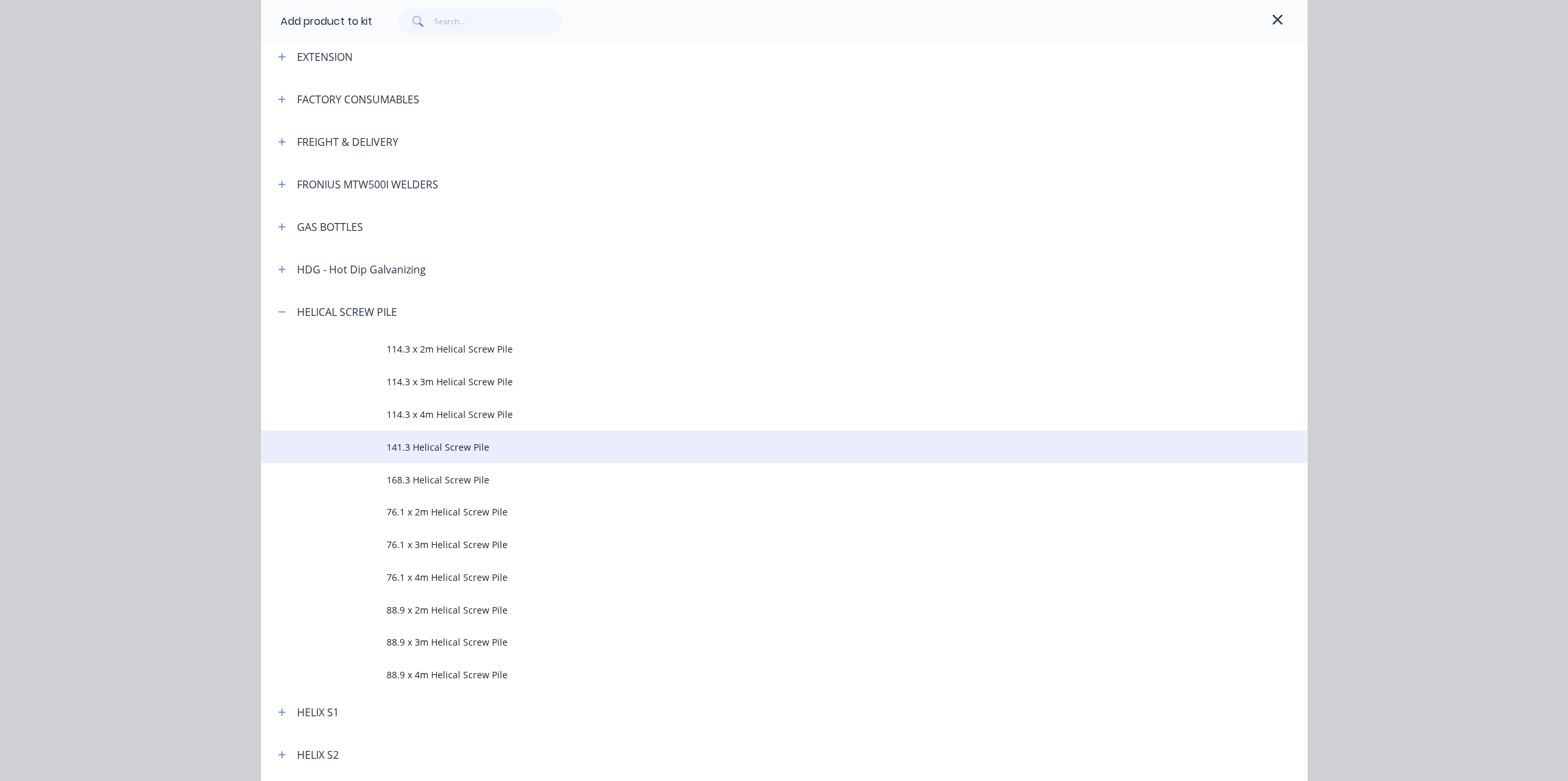
scroll to position [328, 0]
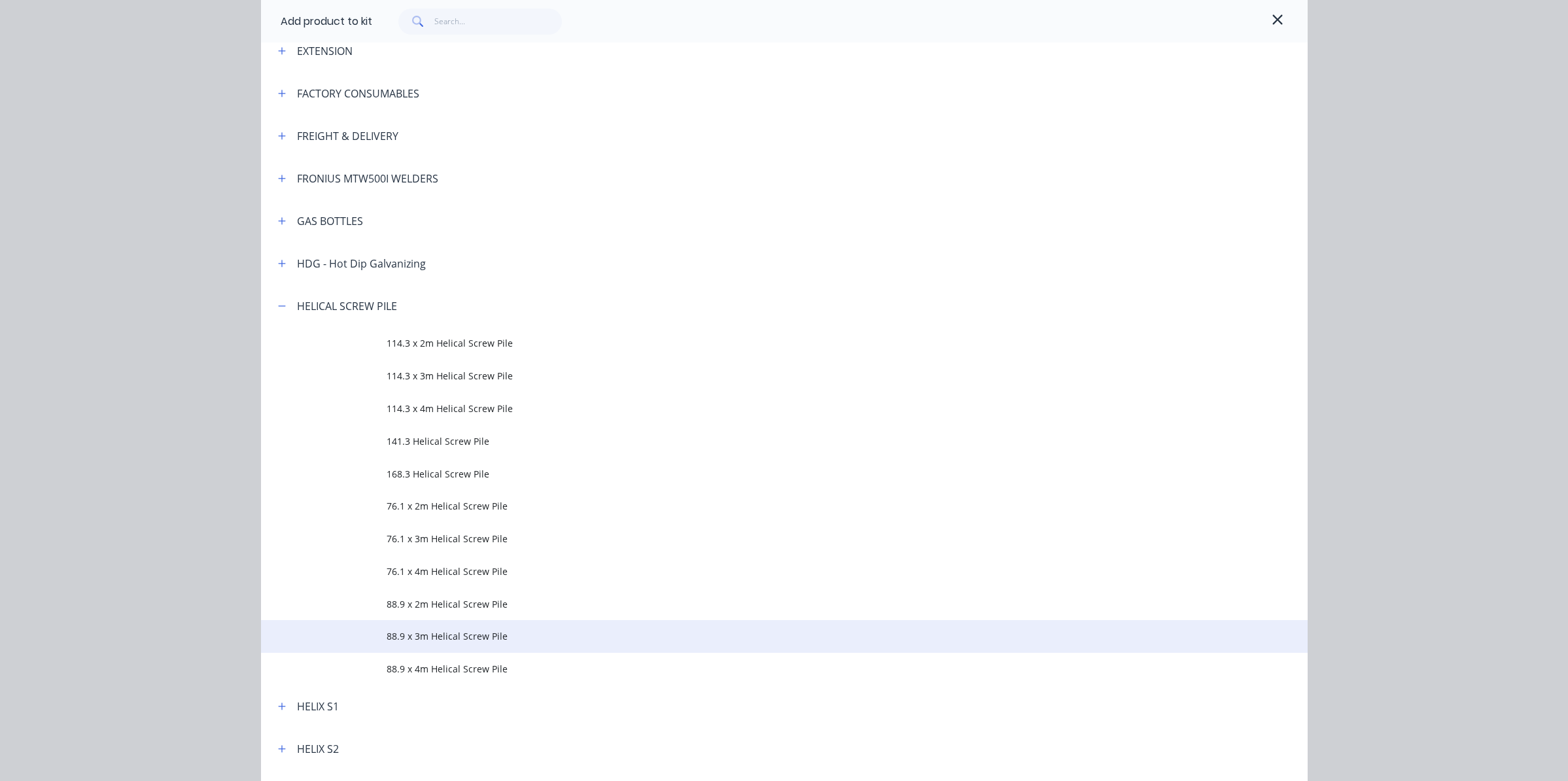
click at [469, 627] on td "88.9 x 3m Helical Screw Pile" at bounding box center [847, 637] width 921 height 33
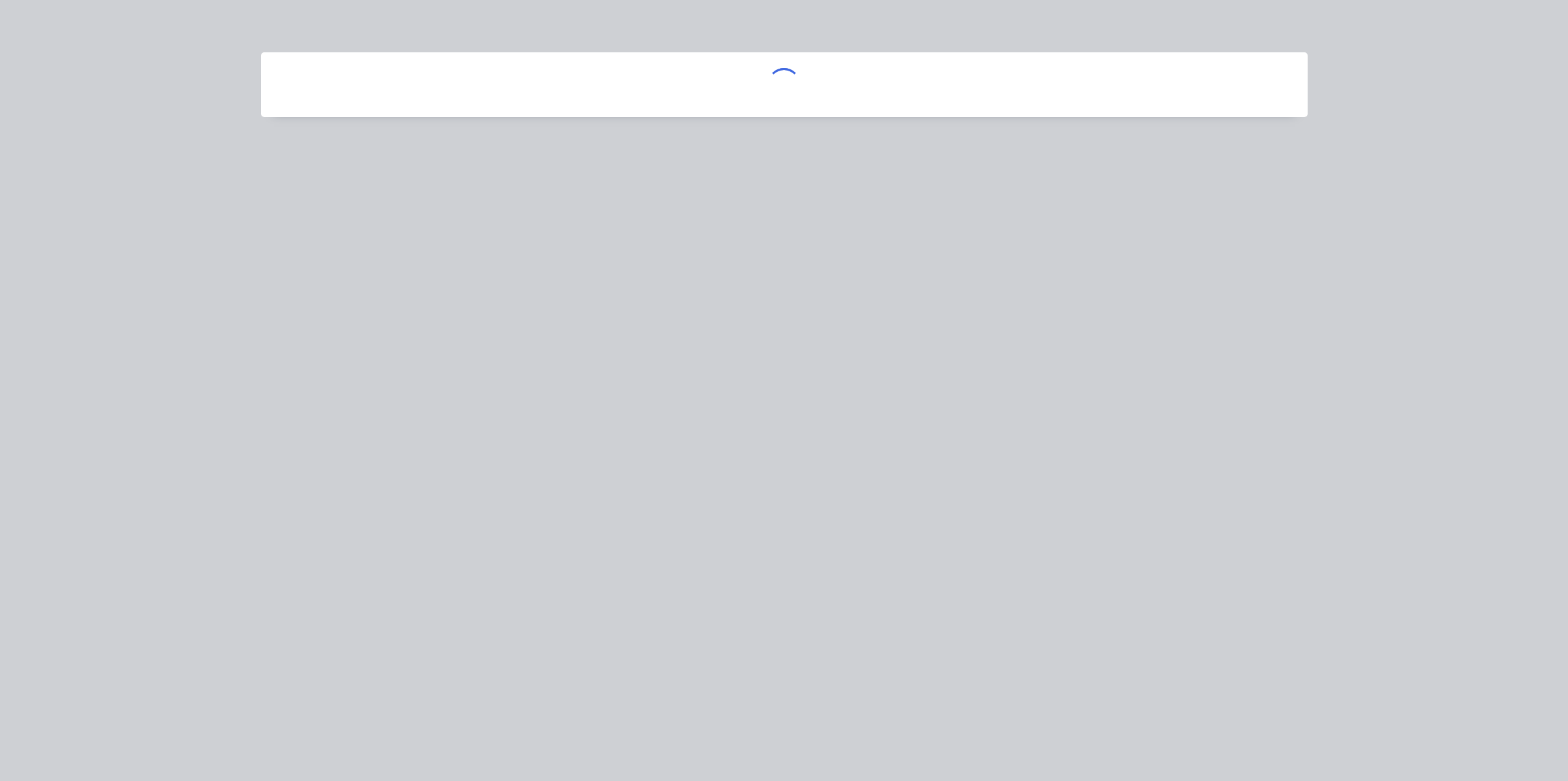
scroll to position [0, 0]
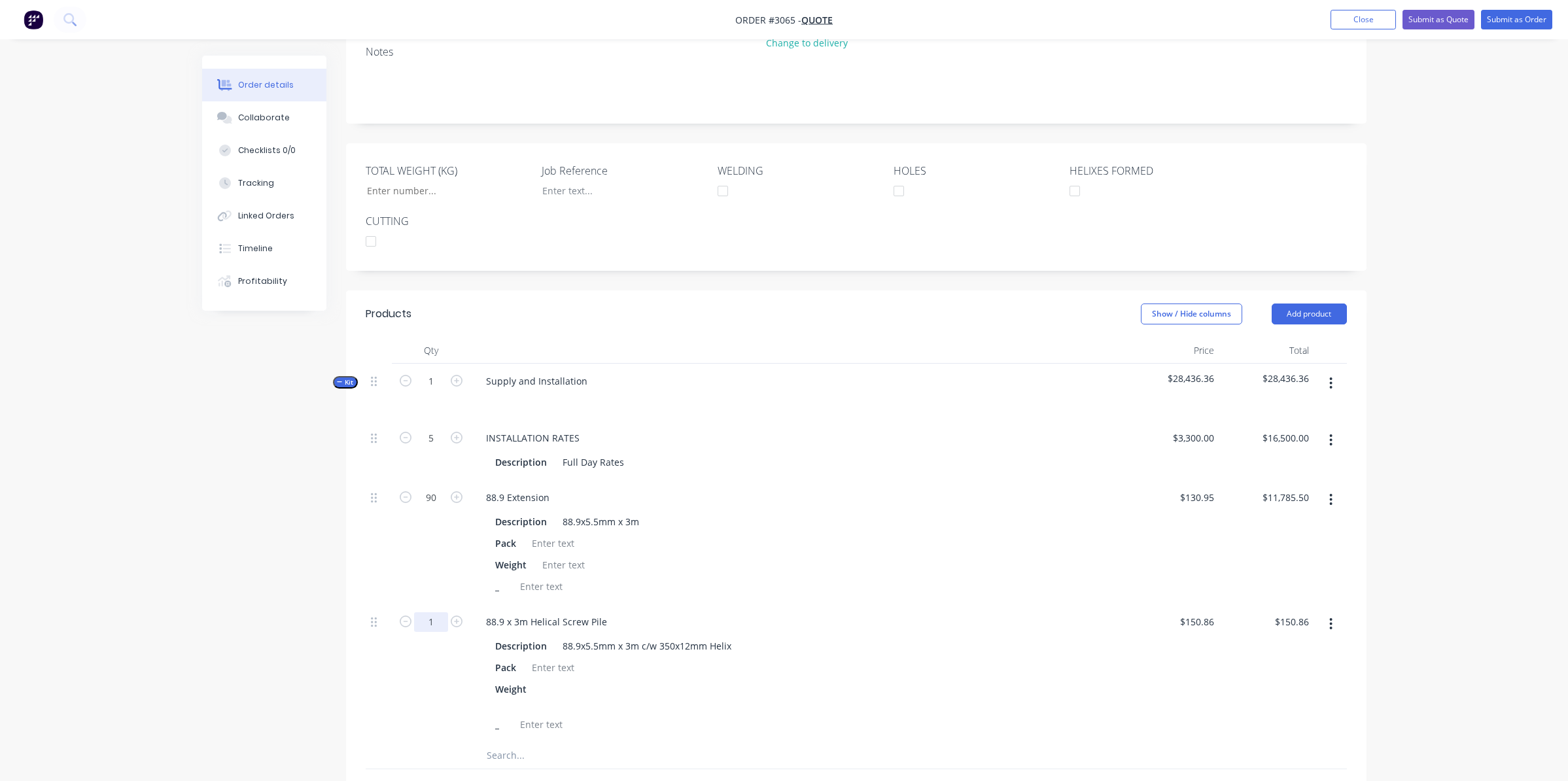
click at [438, 612] on input "1" at bounding box center [430, 621] width 34 height 19
type input "45"
type input "$6,788.70"
click at [766, 555] on div "Weight" at bounding box center [795, 564] width 610 height 19
click at [544, 577] on div at bounding box center [541, 586] width 53 height 19
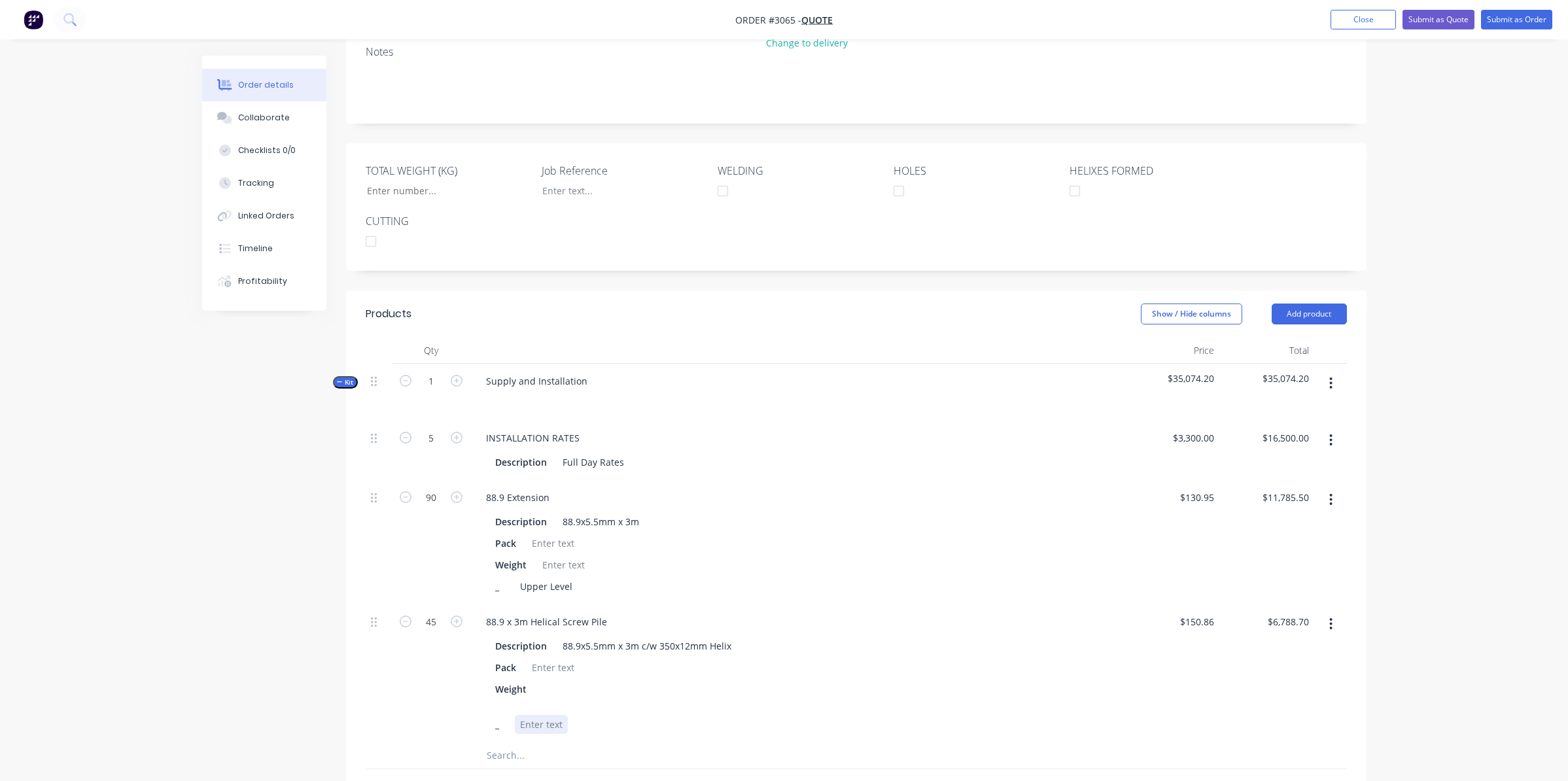
click at [542, 715] on div at bounding box center [541, 724] width 53 height 19
click at [1008, 637] on div "Description 88.9x5.5mm x 3m c/w 350x12mm Helix" at bounding box center [795, 646] width 610 height 19
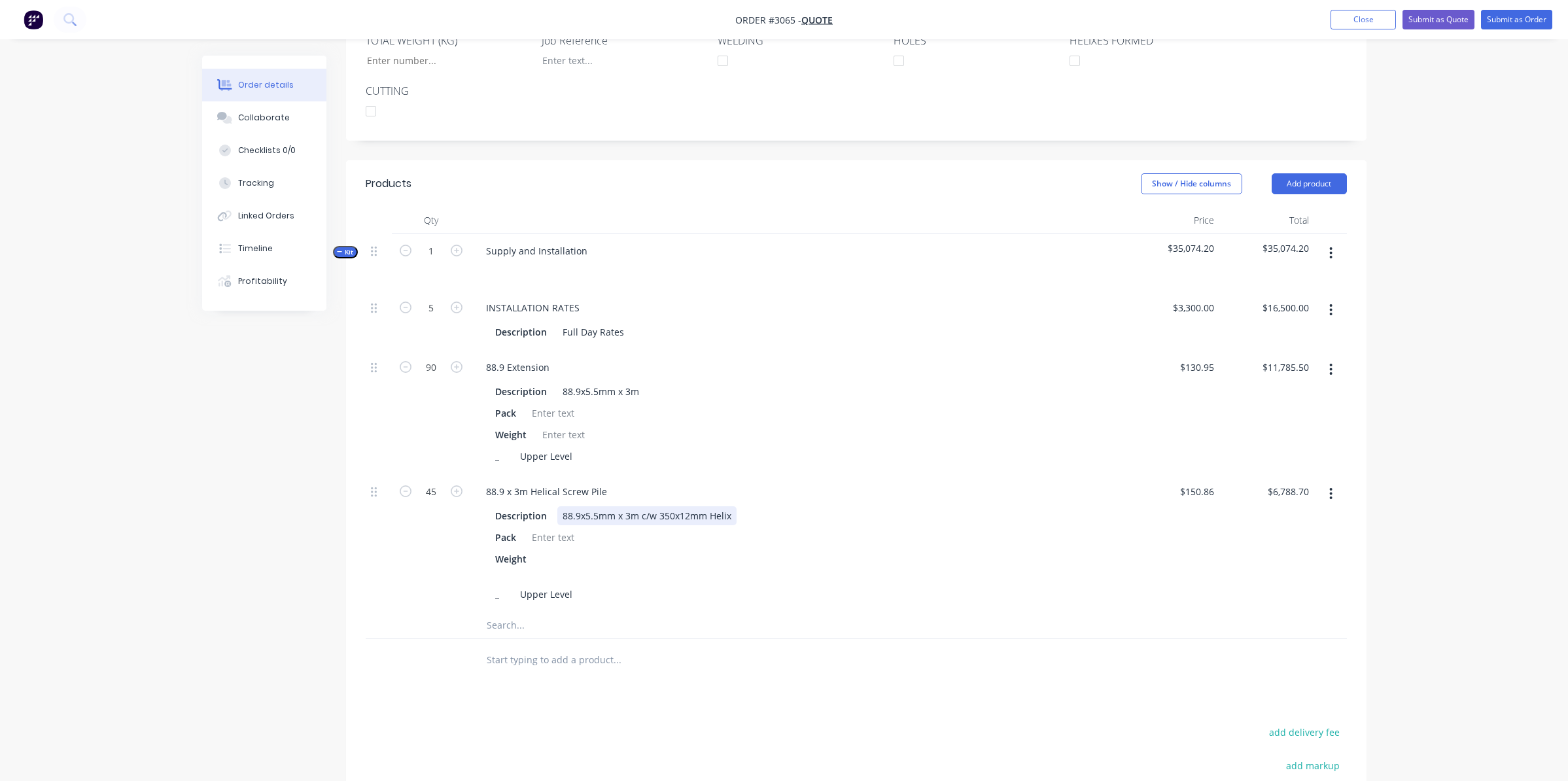
scroll to position [428, 0]
click at [875, 612] on div at bounding box center [706, 625] width 471 height 27
click at [1330, 247] on icon "button" at bounding box center [1331, 252] width 3 height 12
click at [1296, 277] on div "Add product to kit" at bounding box center [1285, 286] width 101 height 19
click at [1269, 329] on div "Product catalogue" at bounding box center [1285, 339] width 101 height 19
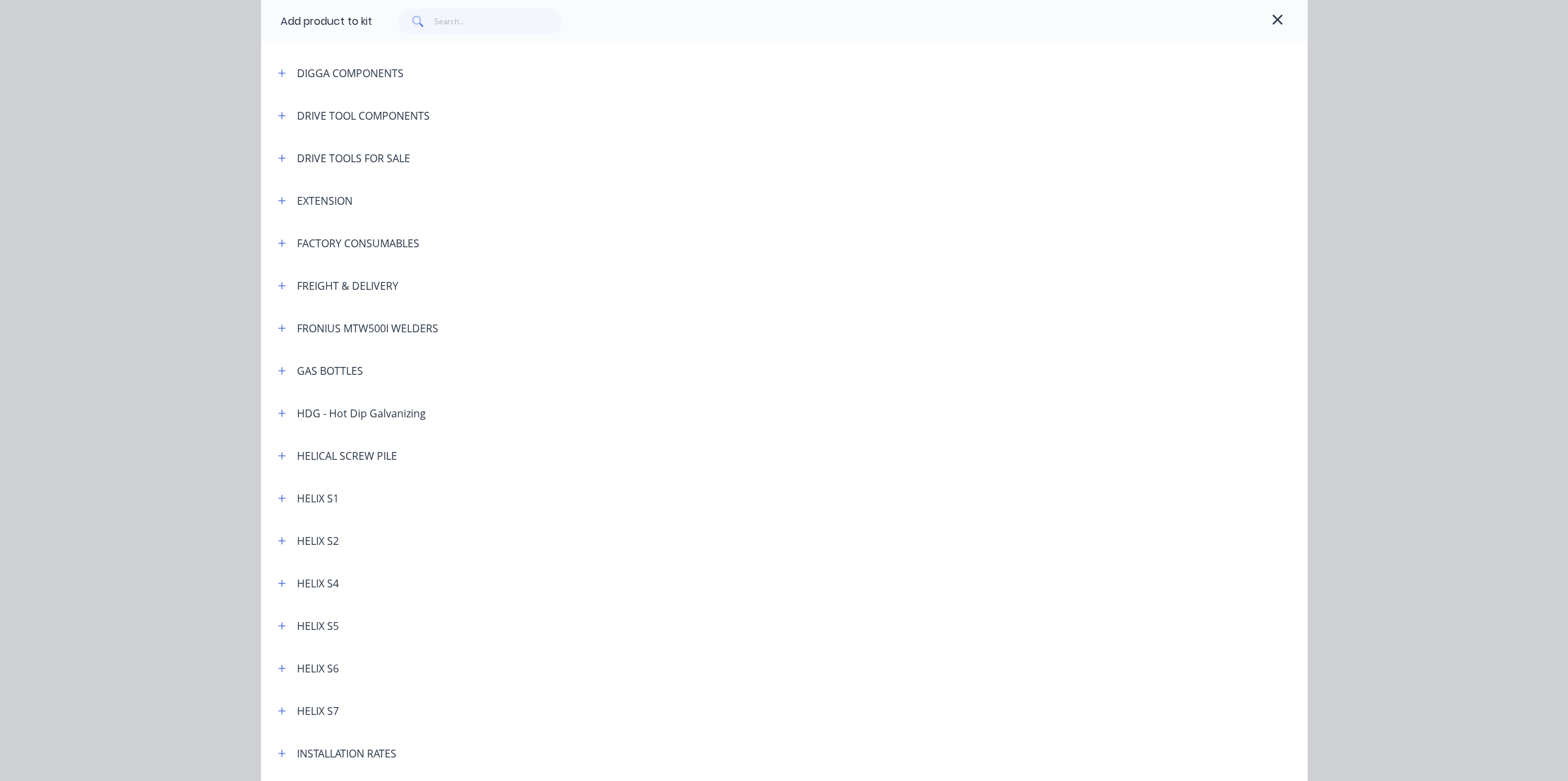
scroll to position [393, 0]
click at [350, 245] on div "HELICAL SCREW PILE" at bounding box center [347, 240] width 100 height 16
click at [274, 241] on button "button" at bounding box center [283, 240] width 17 height 17
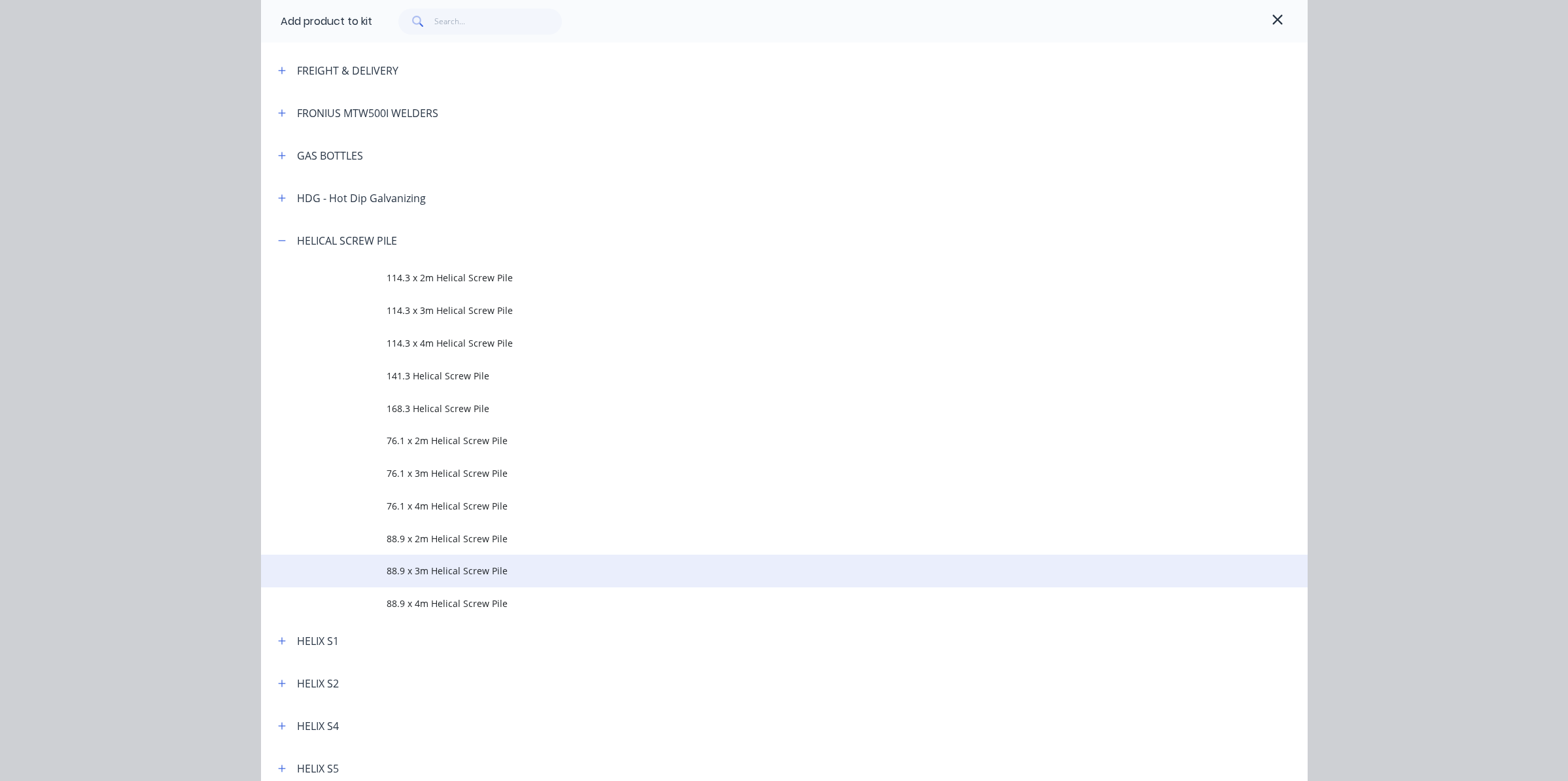
click at [419, 572] on span "88.9 x 3m Helical Screw Pile" at bounding box center [754, 571] width 737 height 14
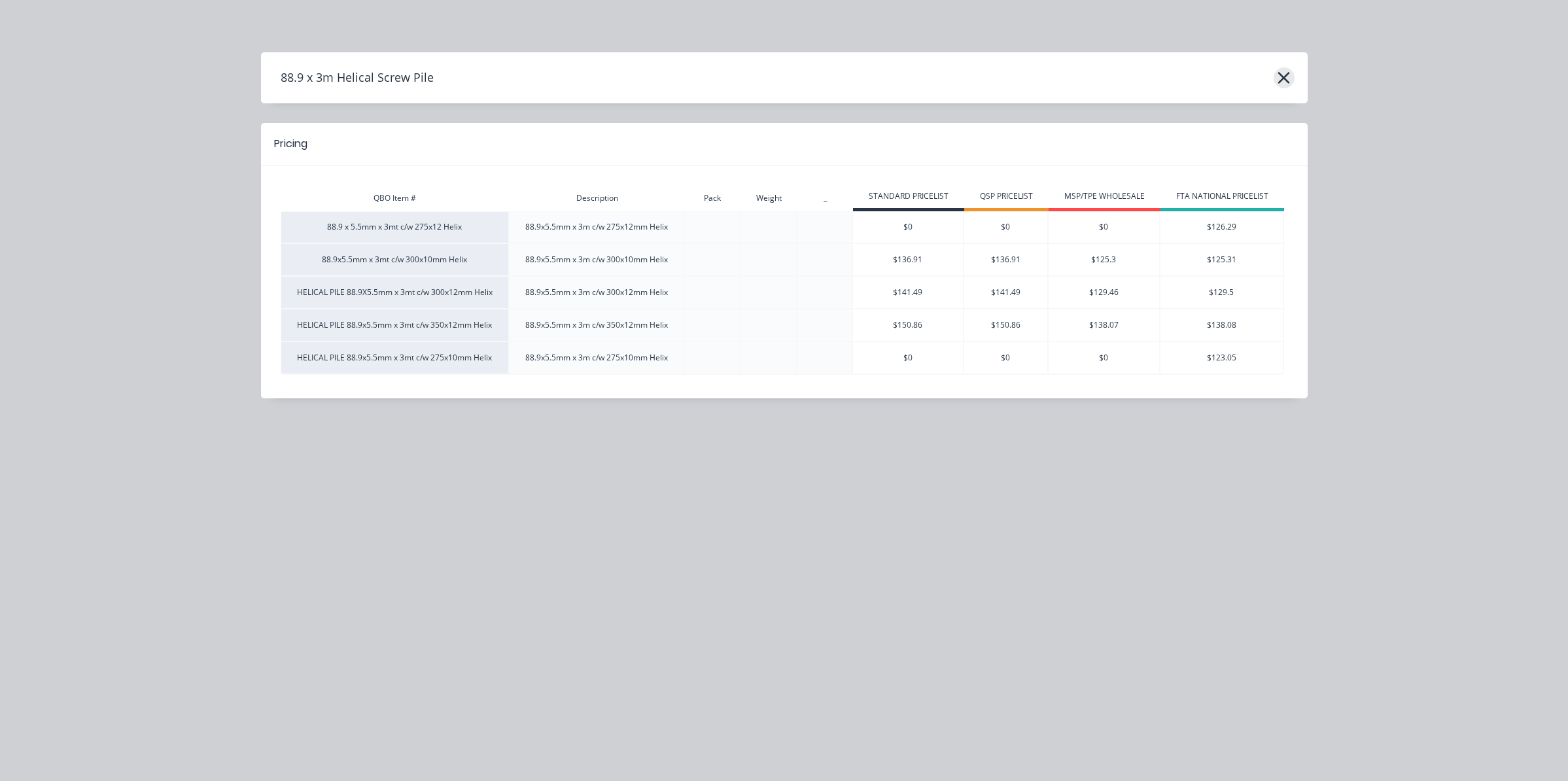
click at [1285, 77] on icon "button" at bounding box center [1284, 77] width 12 height 12
click at [1292, 75] on button "button" at bounding box center [1284, 77] width 21 height 21
click at [1282, 78] on icon "button" at bounding box center [1284, 78] width 14 height 18
click at [1277, 76] on icon "button" at bounding box center [1284, 78] width 14 height 18
click at [423, 596] on div "88.9 x 3m Helical Screw Pile Pricing QBO Item # Description Pack Weight _ STAND…" at bounding box center [784, 390] width 1568 height 781
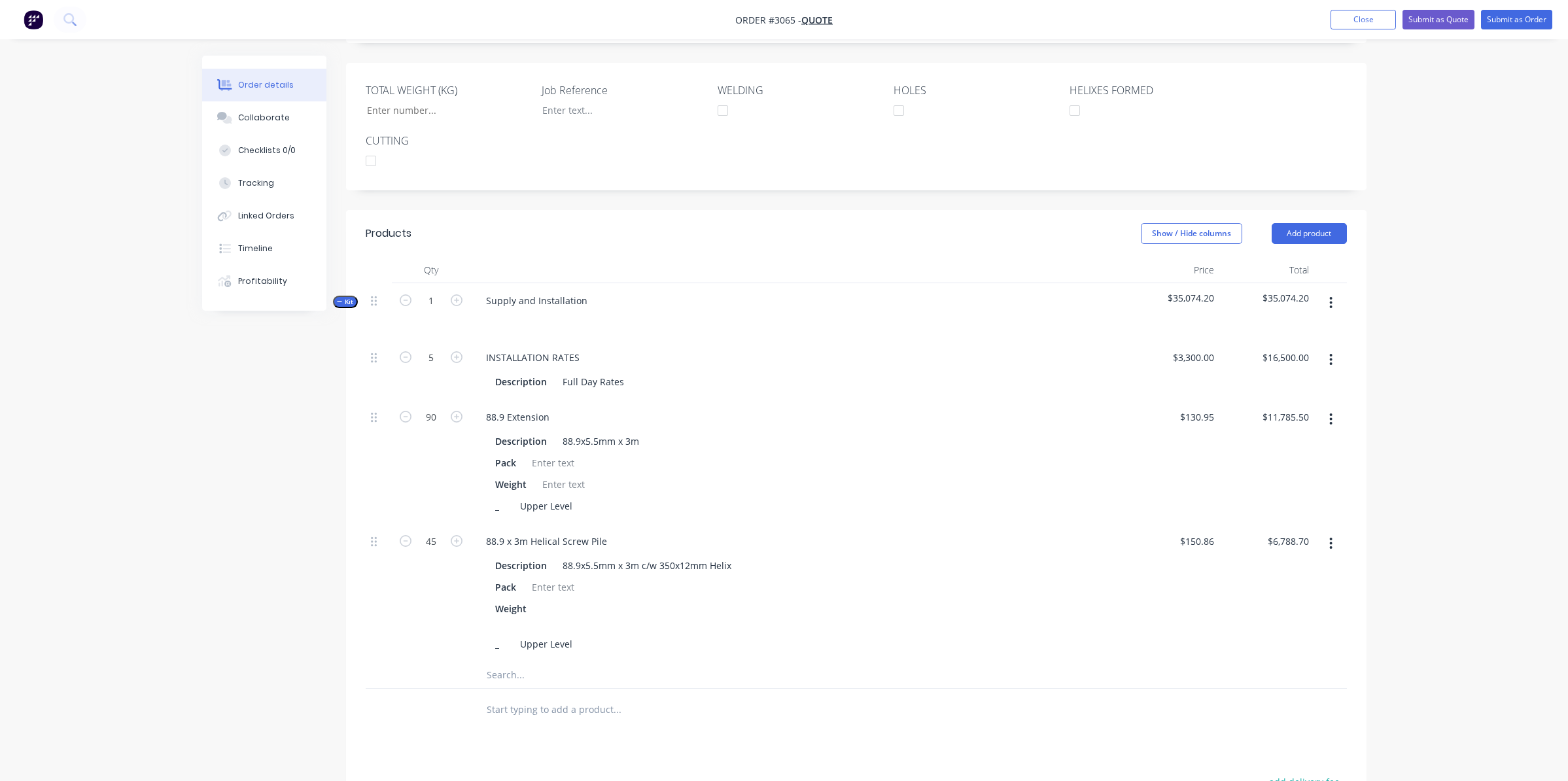
scroll to position [393, 0]
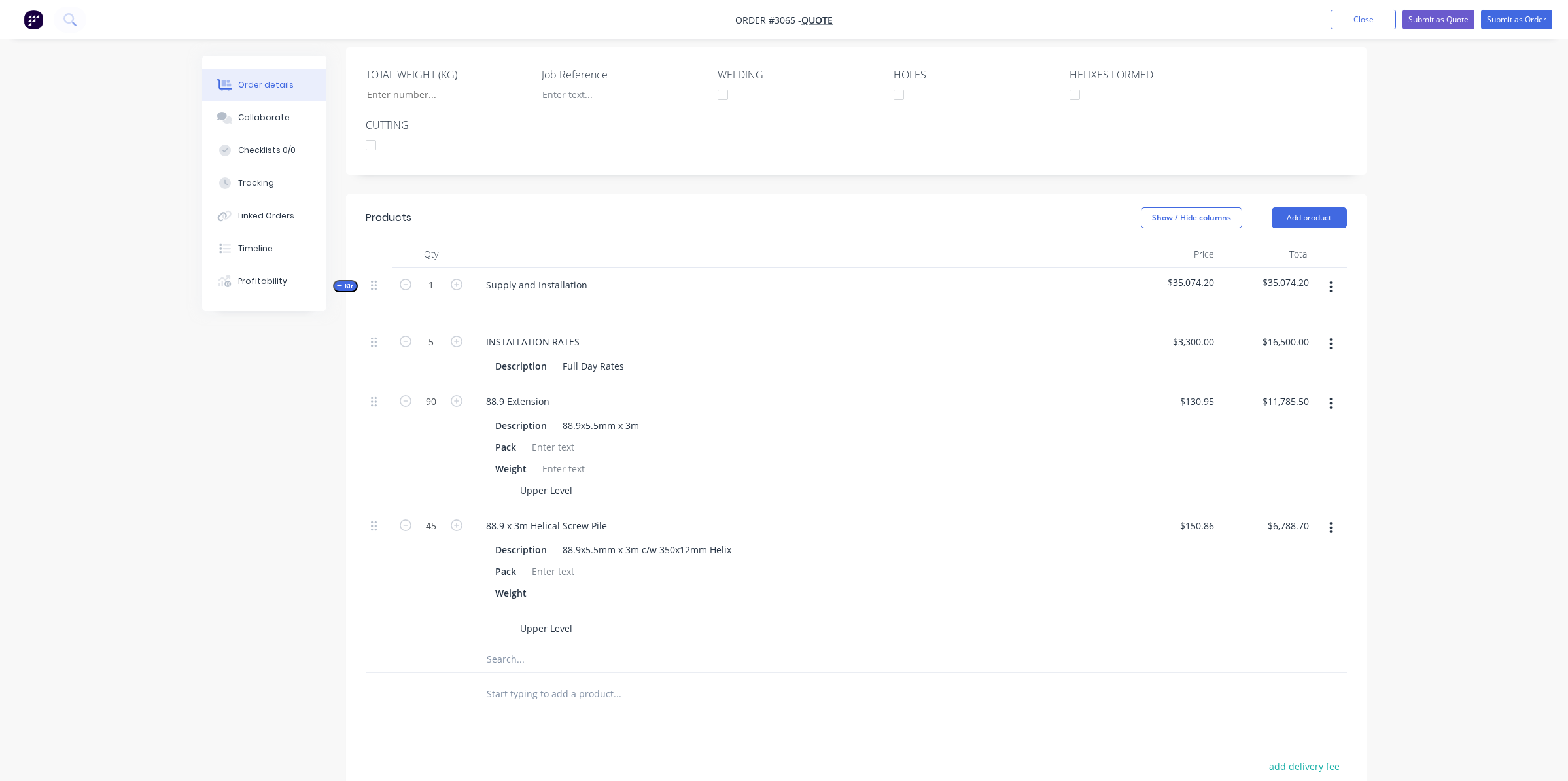
click at [1329, 280] on icon "button" at bounding box center [1331, 287] width 4 height 15
click at [1286, 312] on div "Add product to kit" at bounding box center [1285, 321] width 101 height 19
click at [1294, 364] on div "Product catalogue" at bounding box center [1285, 374] width 101 height 19
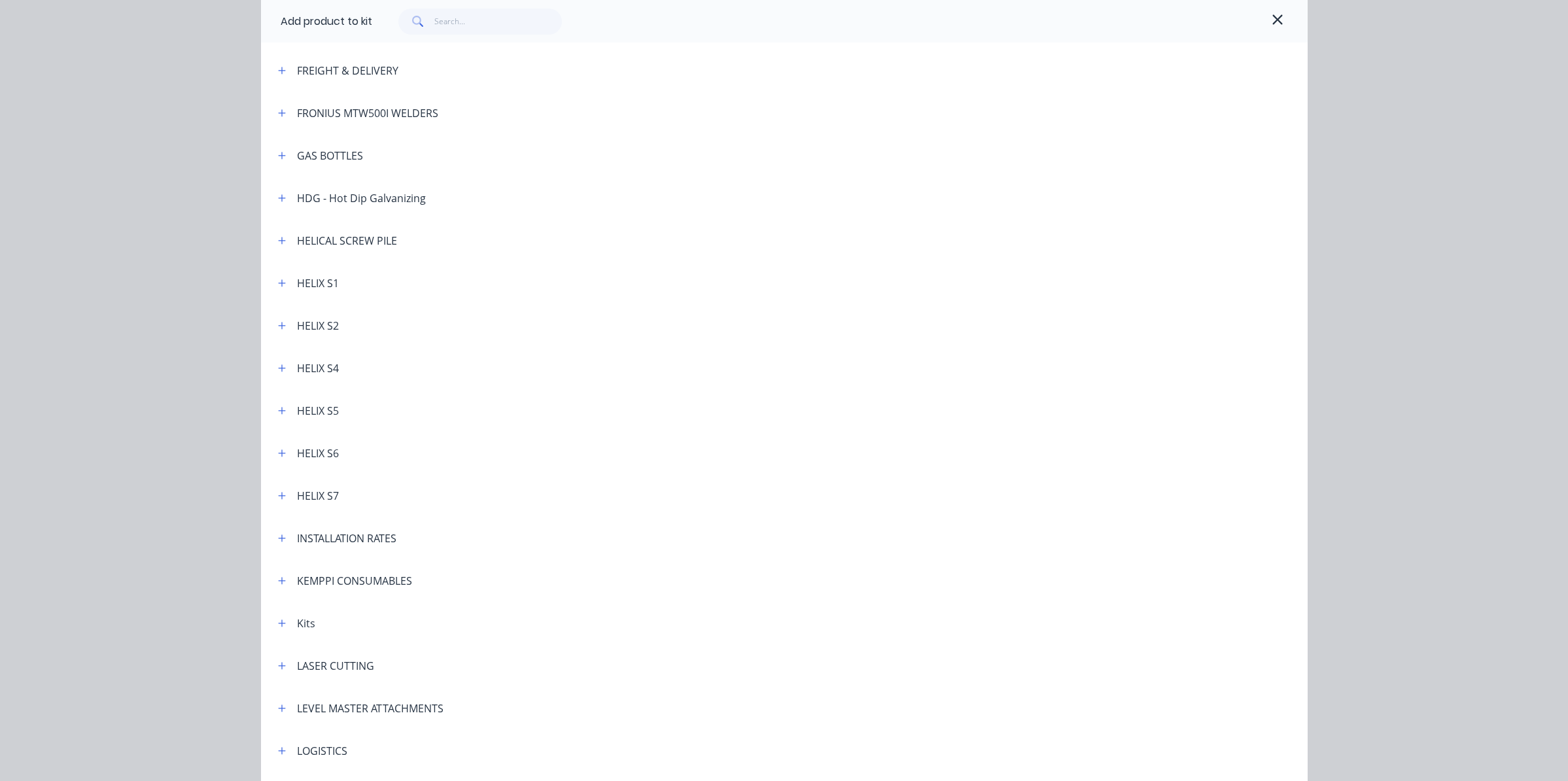
click at [329, 249] on header "HELICAL SCREW PILE" at bounding box center [784, 240] width 1047 height 42
click at [278, 240] on icon "button" at bounding box center [282, 240] width 7 height 7
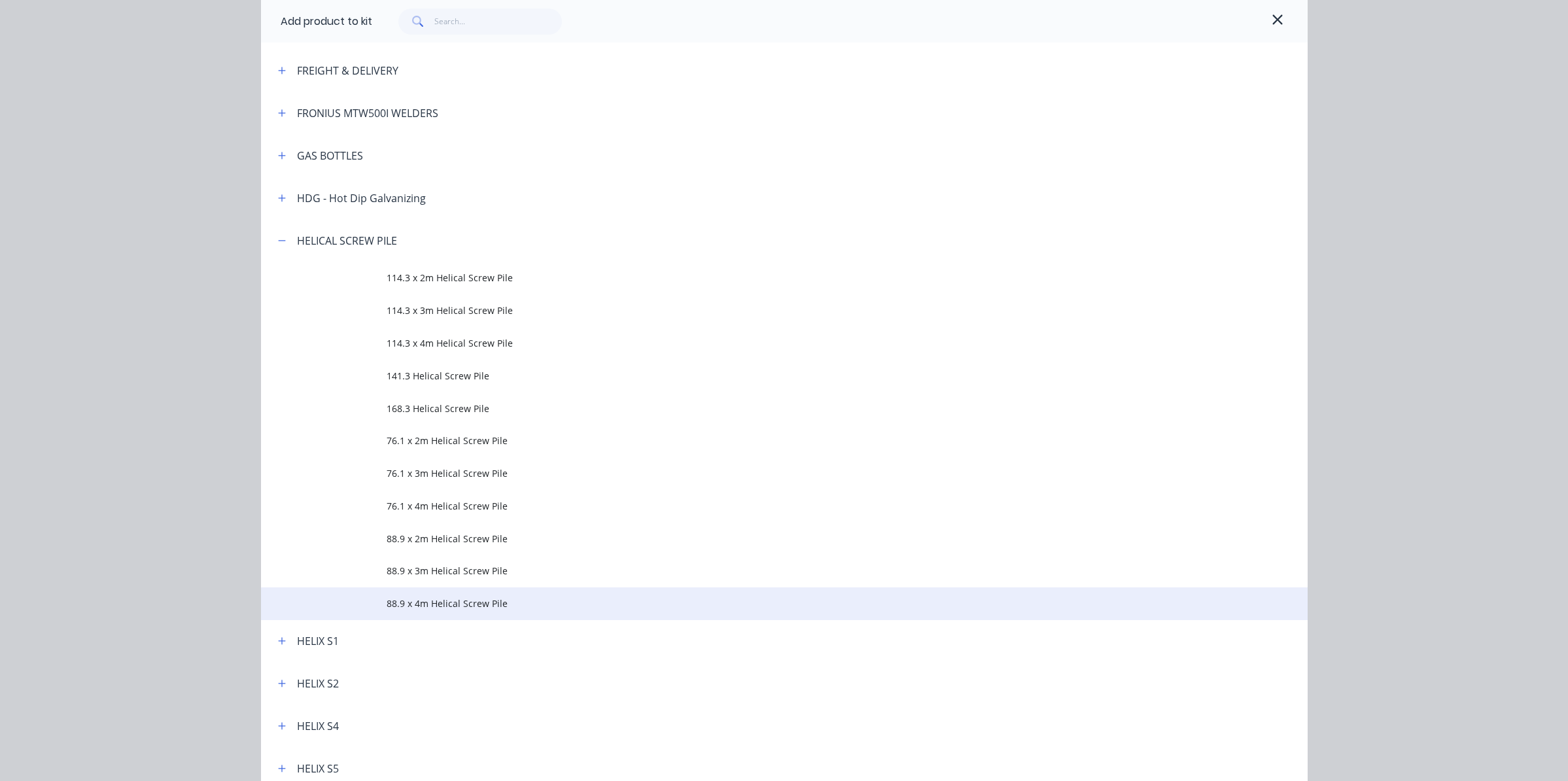
click at [483, 607] on span "88.9 x 4m Helical Screw Pile" at bounding box center [754, 603] width 737 height 14
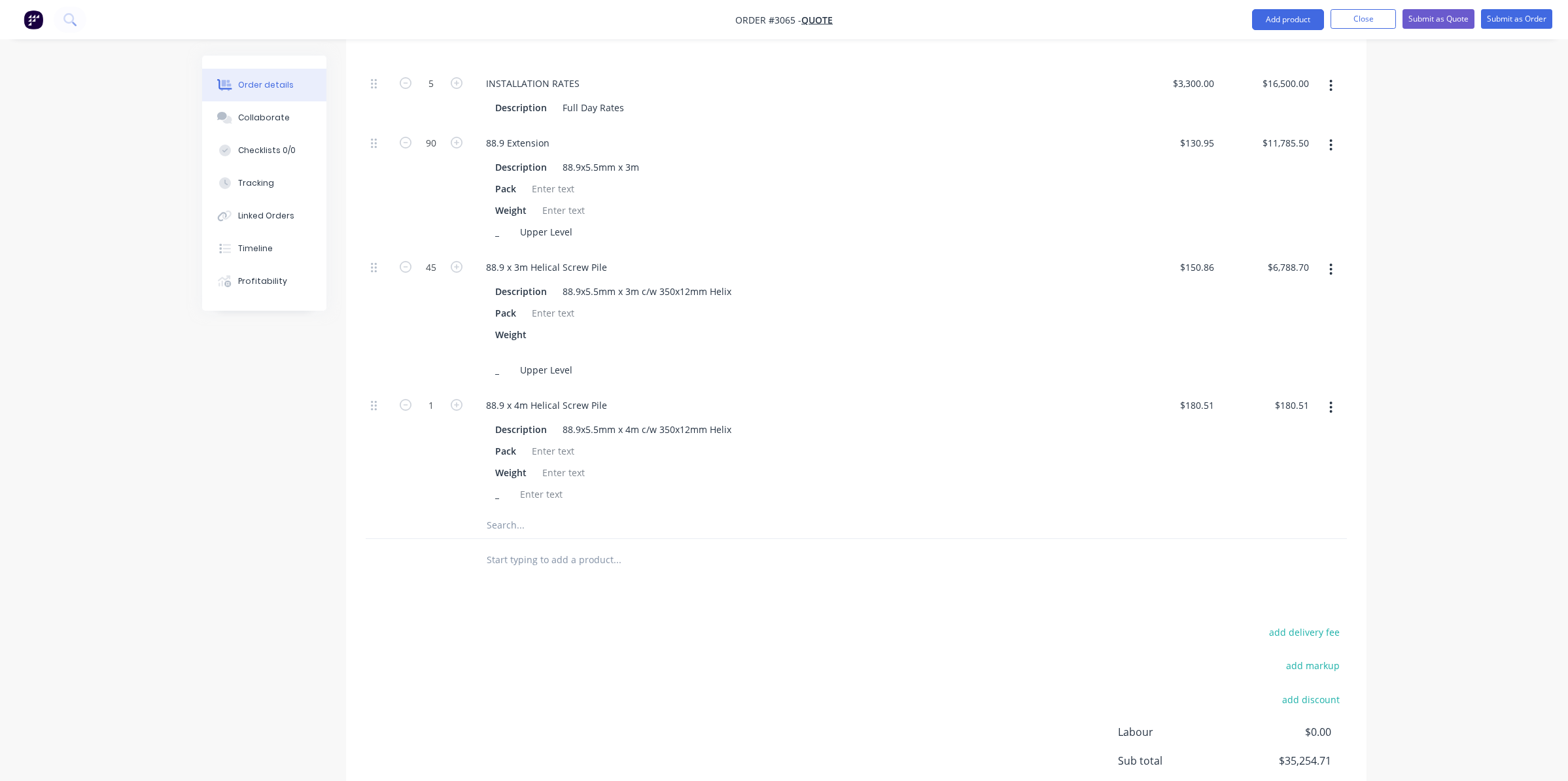
scroll to position [654, 0]
click at [563, 482] on div at bounding box center [541, 491] width 53 height 19
click at [613, 417] on div "88.9x5.5mm x 4m c/w 350x12mm Helix" at bounding box center [647, 426] width 179 height 19
click at [706, 417] on div "88.9x5.5mm x 4m c/w 350x12mm Helix" at bounding box center [647, 426] width 179 height 19
click at [660, 482] on div "_ Basement" at bounding box center [795, 491] width 610 height 19
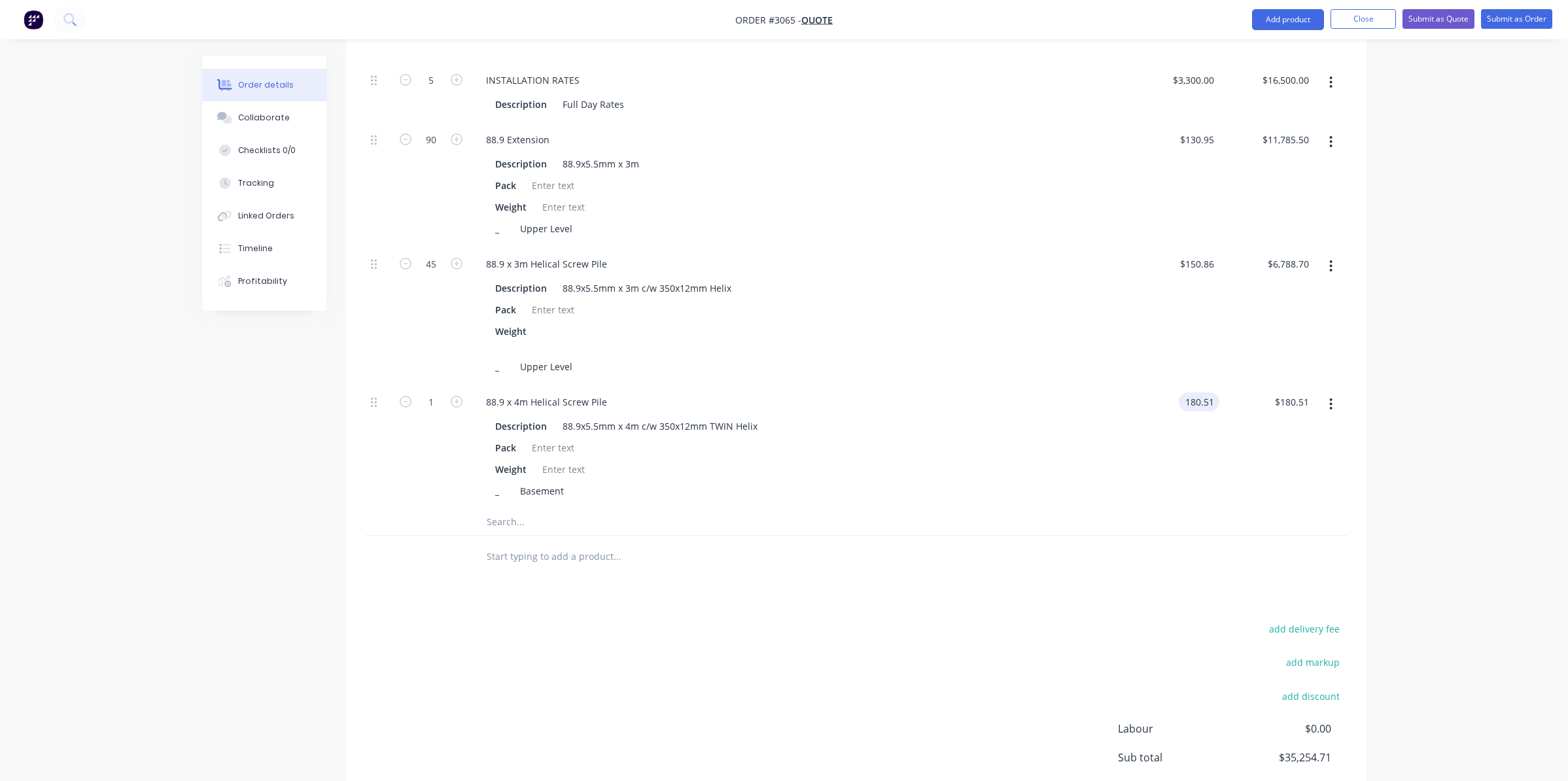
click at [1199, 393] on input "180.51" at bounding box center [1202, 402] width 36 height 19
click at [1196, 393] on input "180.51" at bounding box center [1202, 402] width 36 height 19
click at [1205, 393] on input "180.51" at bounding box center [1202, 402] width 36 height 19
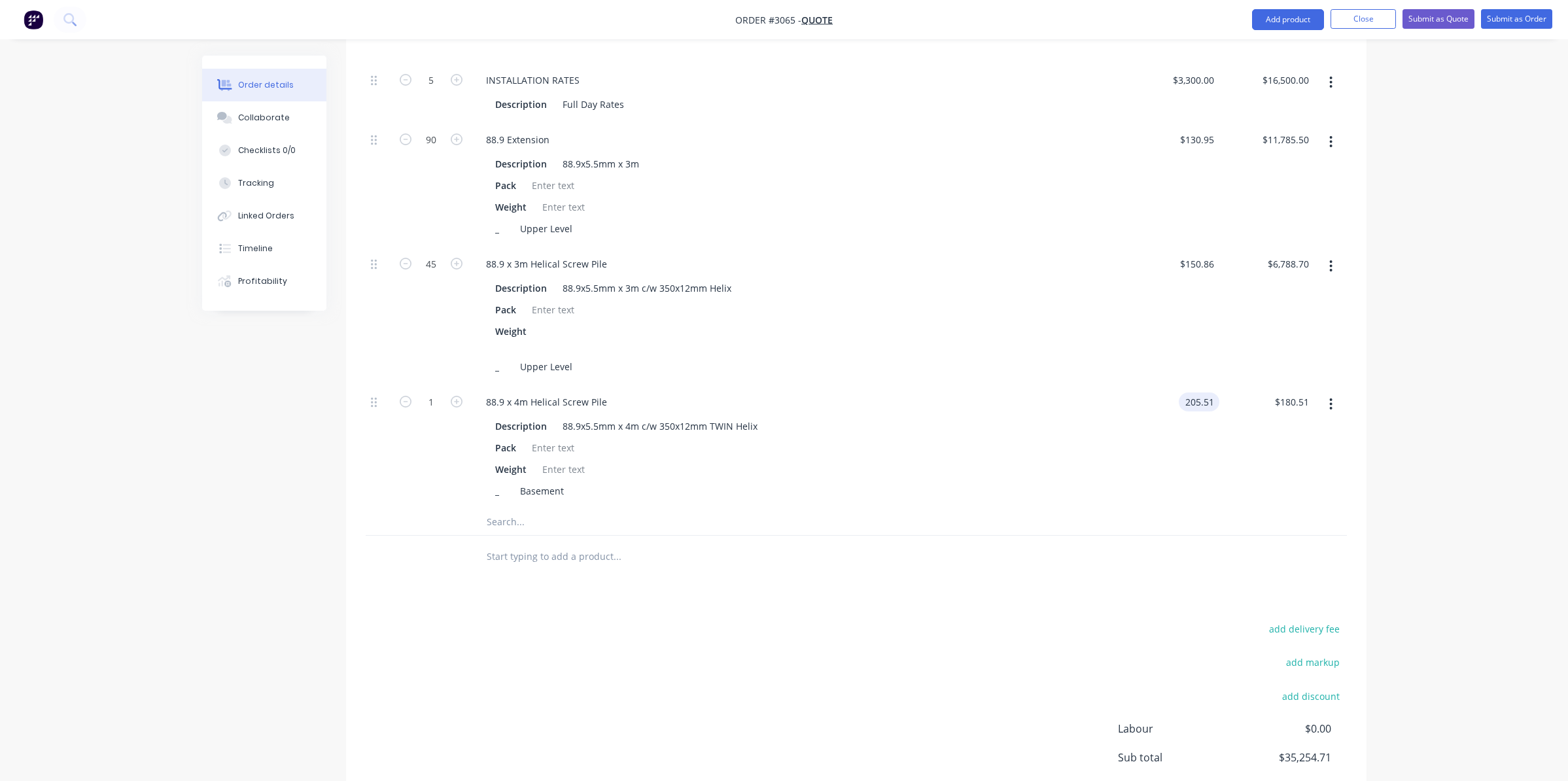
type input "$205.51"
click at [1228, 509] on div at bounding box center [857, 522] width 982 height 27
click at [434, 393] on input "1" at bounding box center [430, 402] width 34 height 19
type input "14"
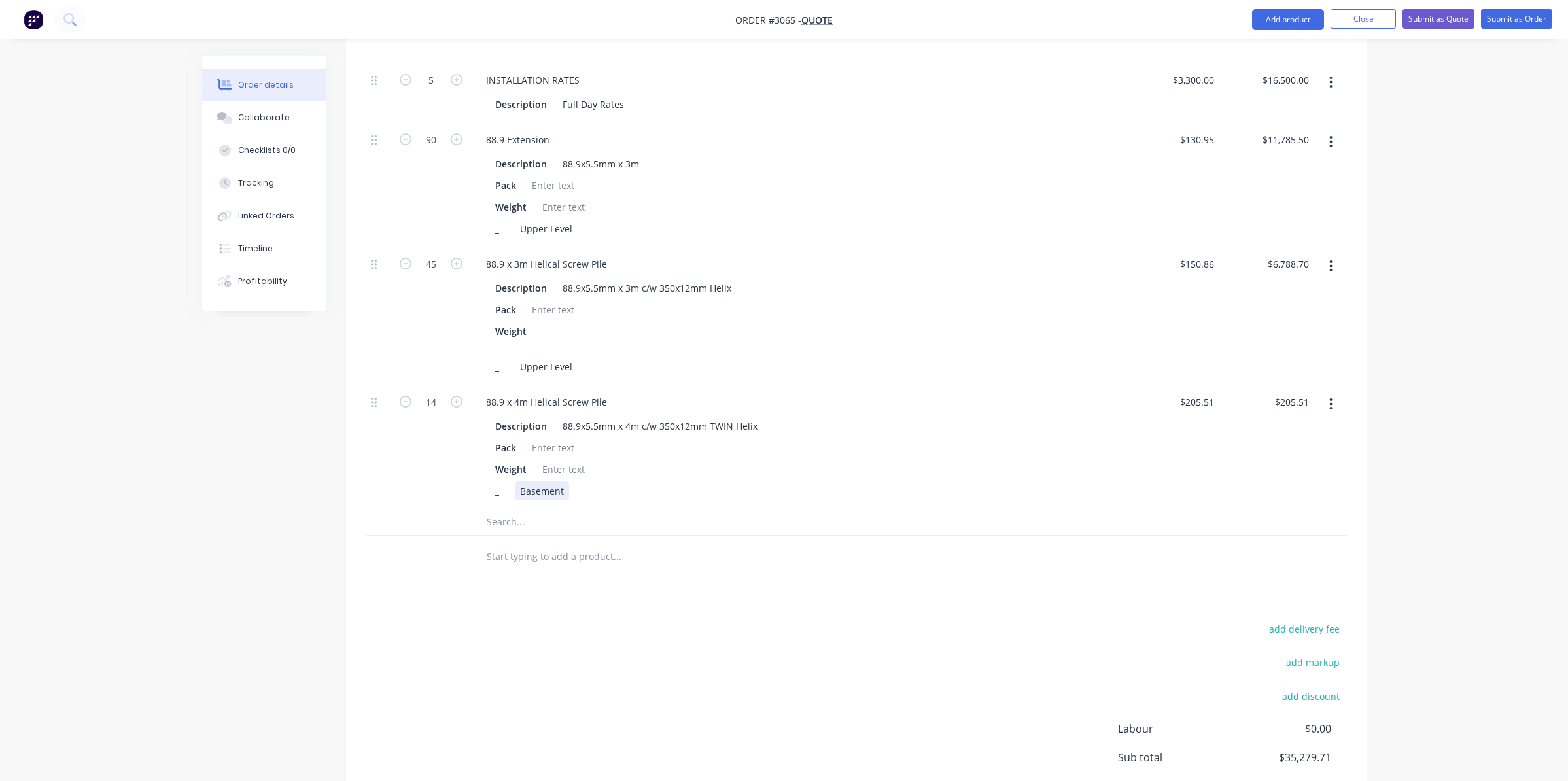
type input "$2,877.14"
click at [775, 482] on div "_ Basement" at bounding box center [795, 491] width 610 height 19
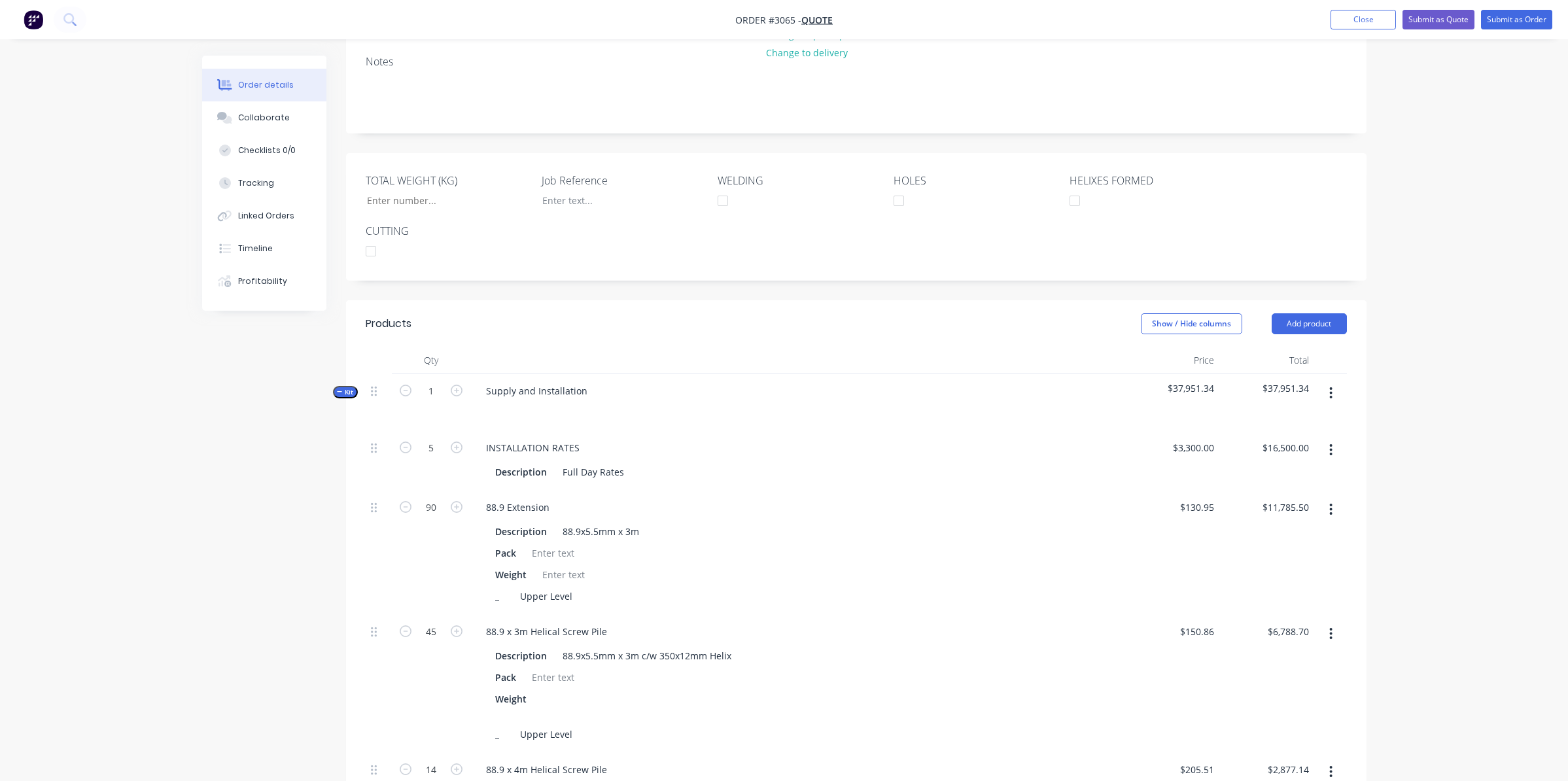
scroll to position [262, 0]
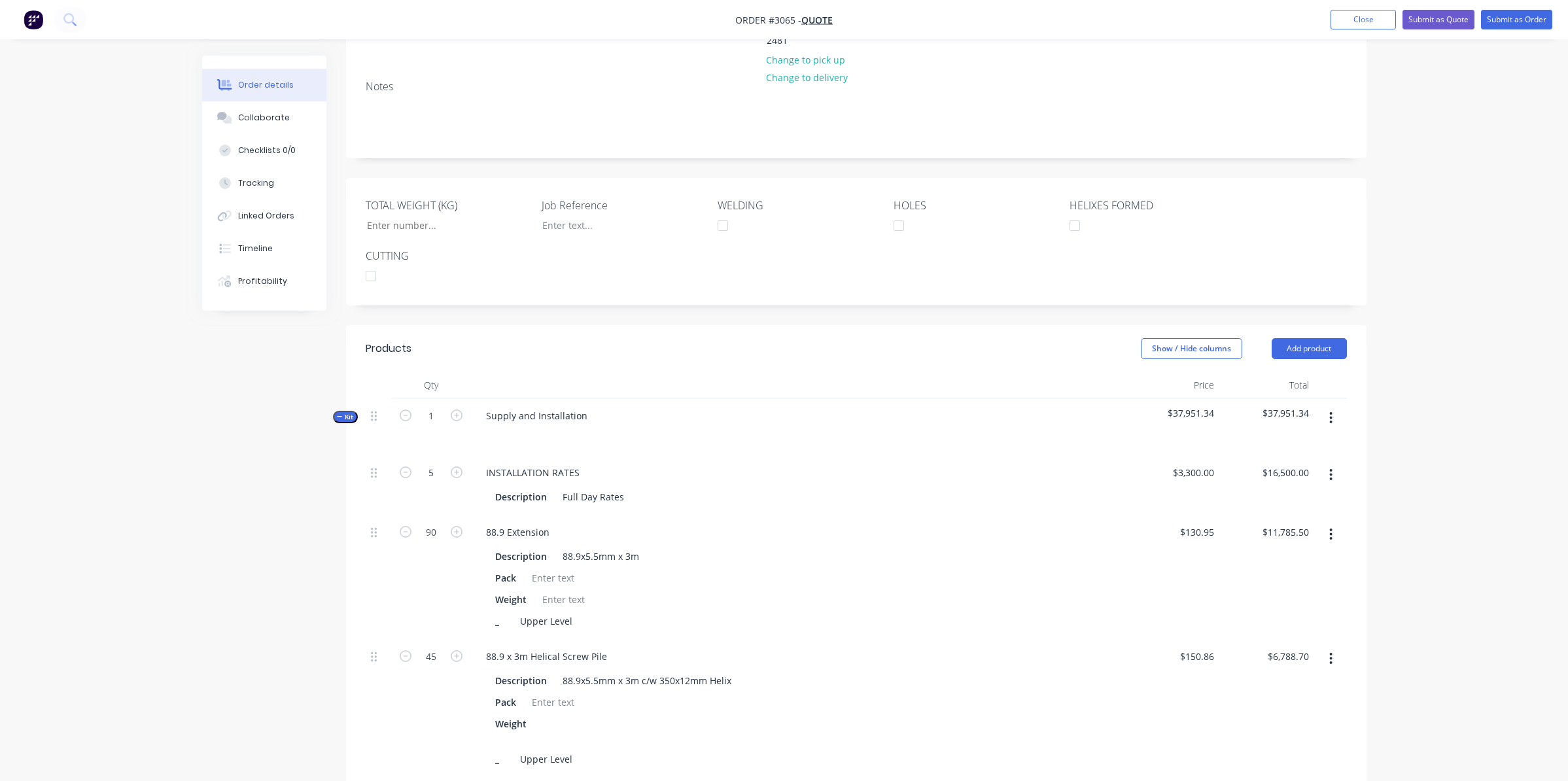
click at [1329, 411] on icon "button" at bounding box center [1331, 418] width 4 height 15
click at [1289, 443] on div "Add product to kit" at bounding box center [1285, 452] width 101 height 19
click at [1289, 496] on div "Product catalogue" at bounding box center [1285, 505] width 101 height 19
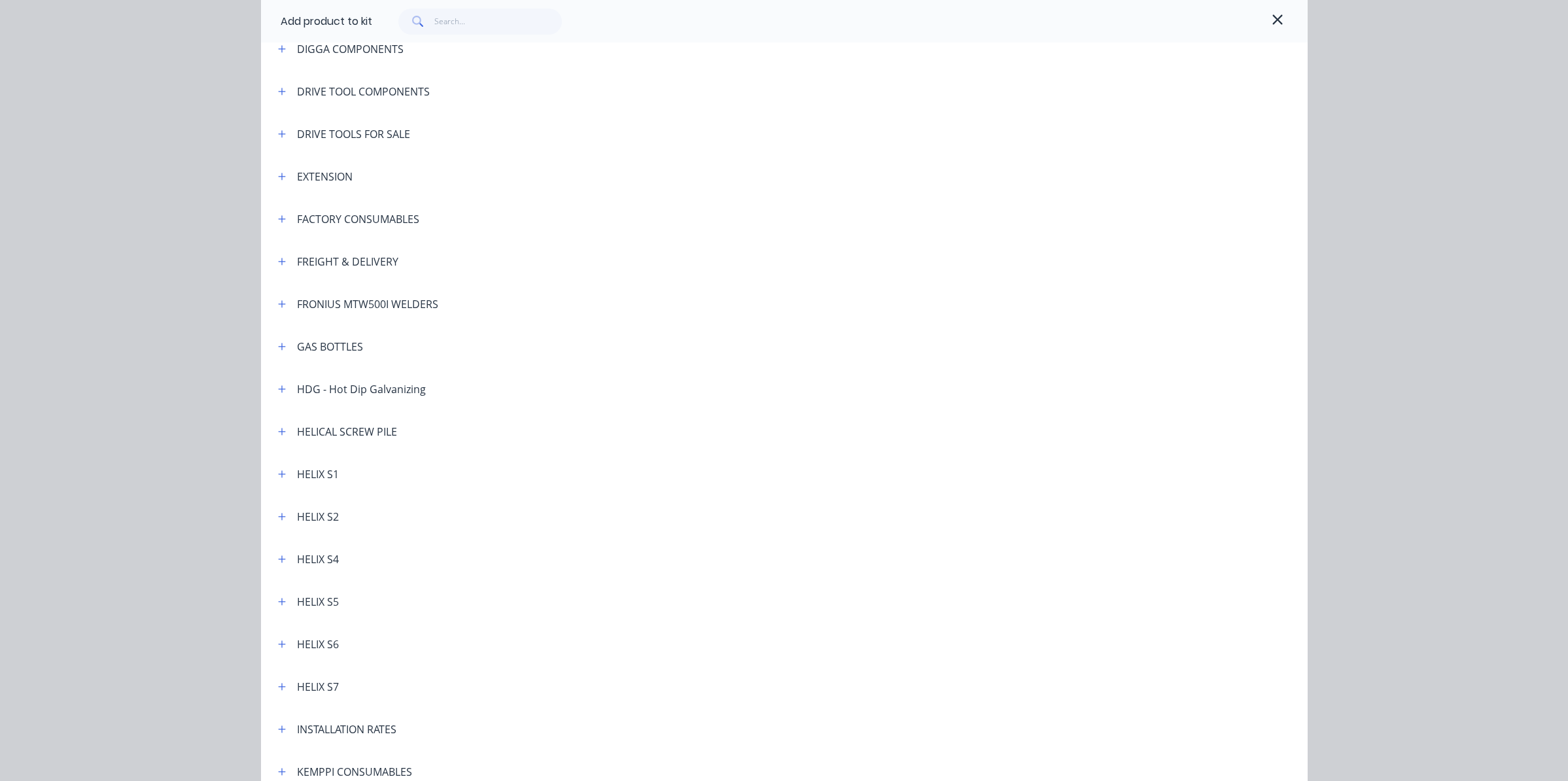
scroll to position [196, 0]
click at [279, 180] on icon "button" at bounding box center [282, 182] width 8 height 9
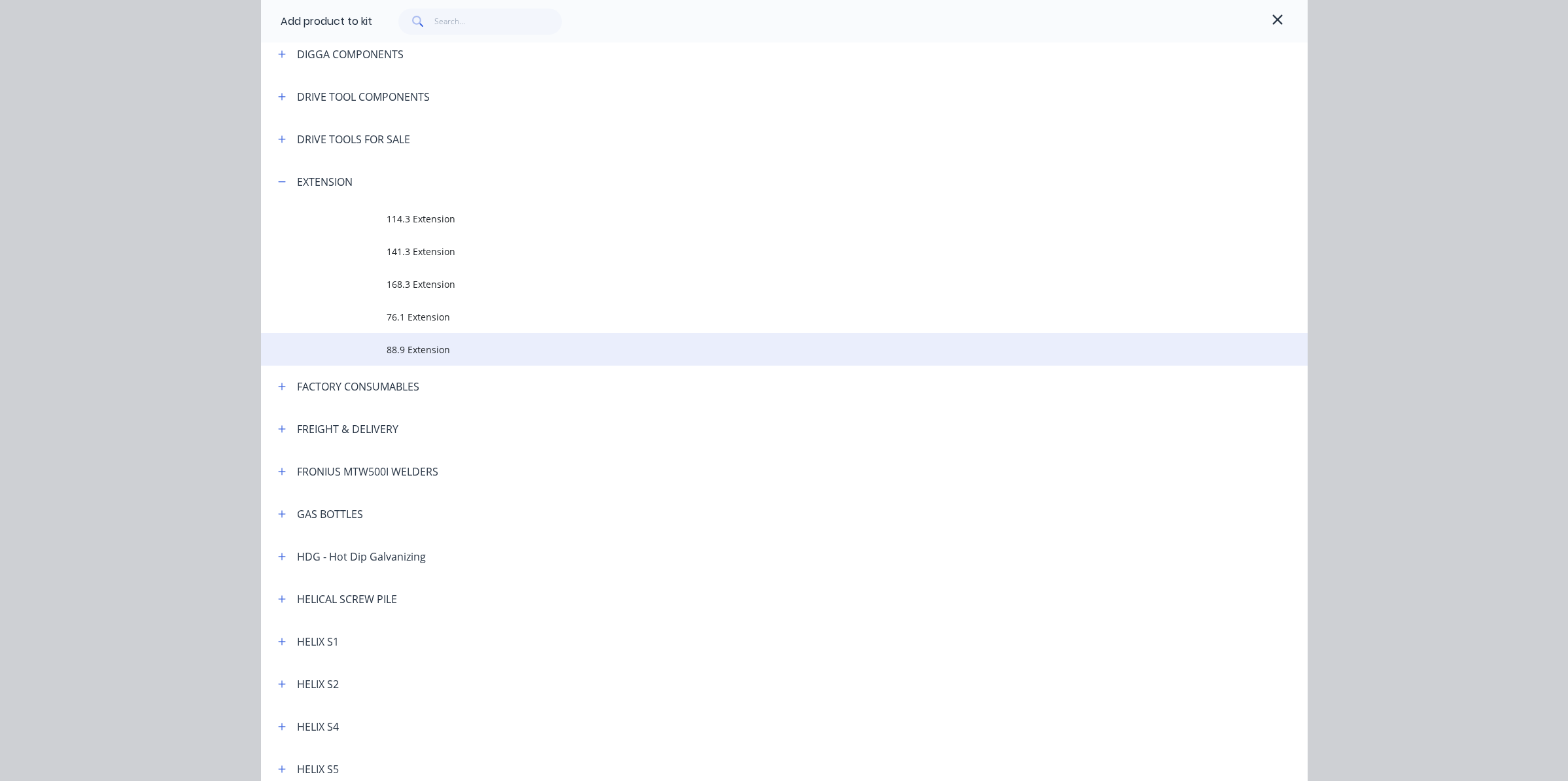
click at [427, 351] on span "88.9 Extension" at bounding box center [754, 350] width 737 height 14
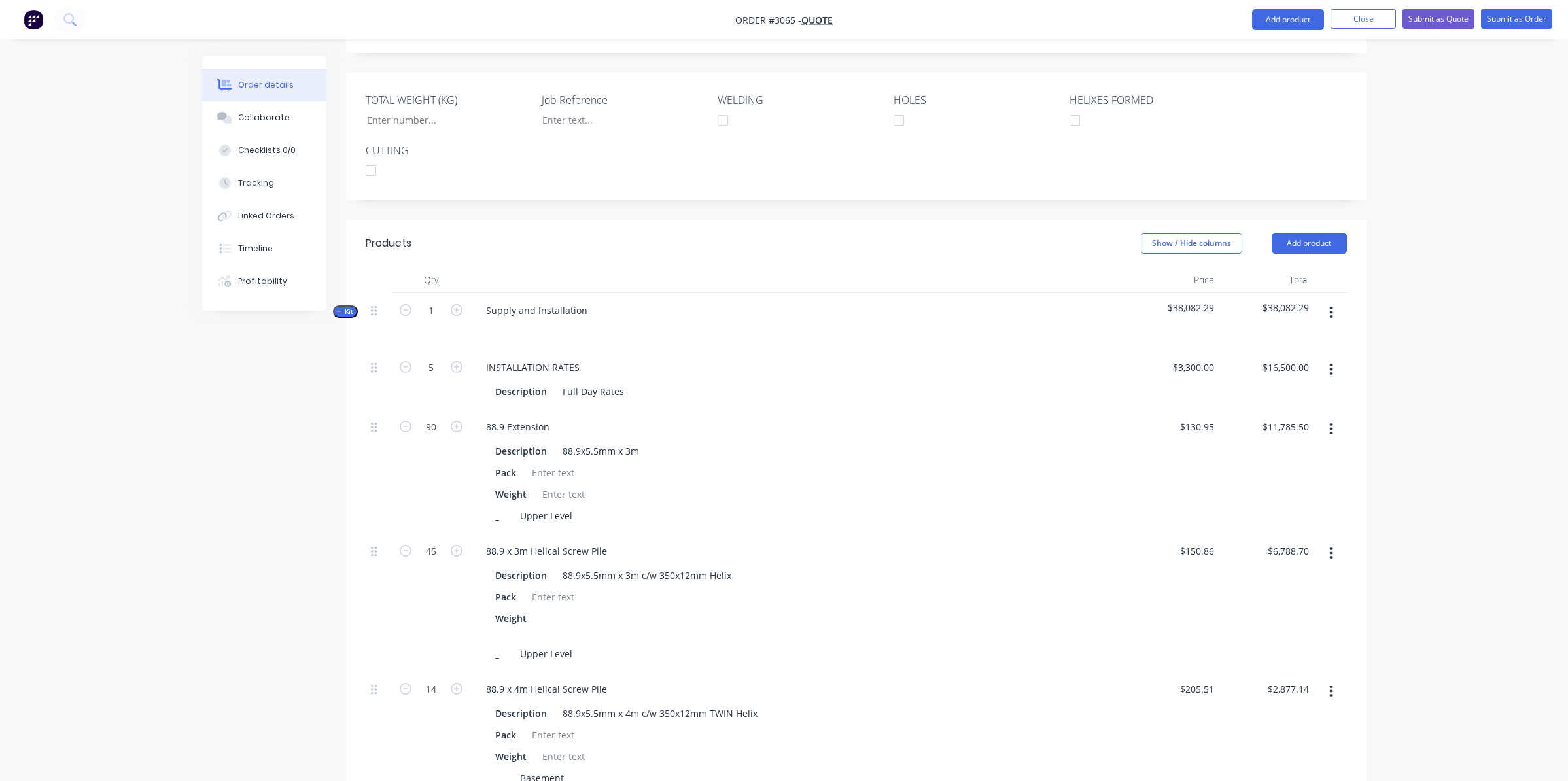
scroll to position [654, 0]
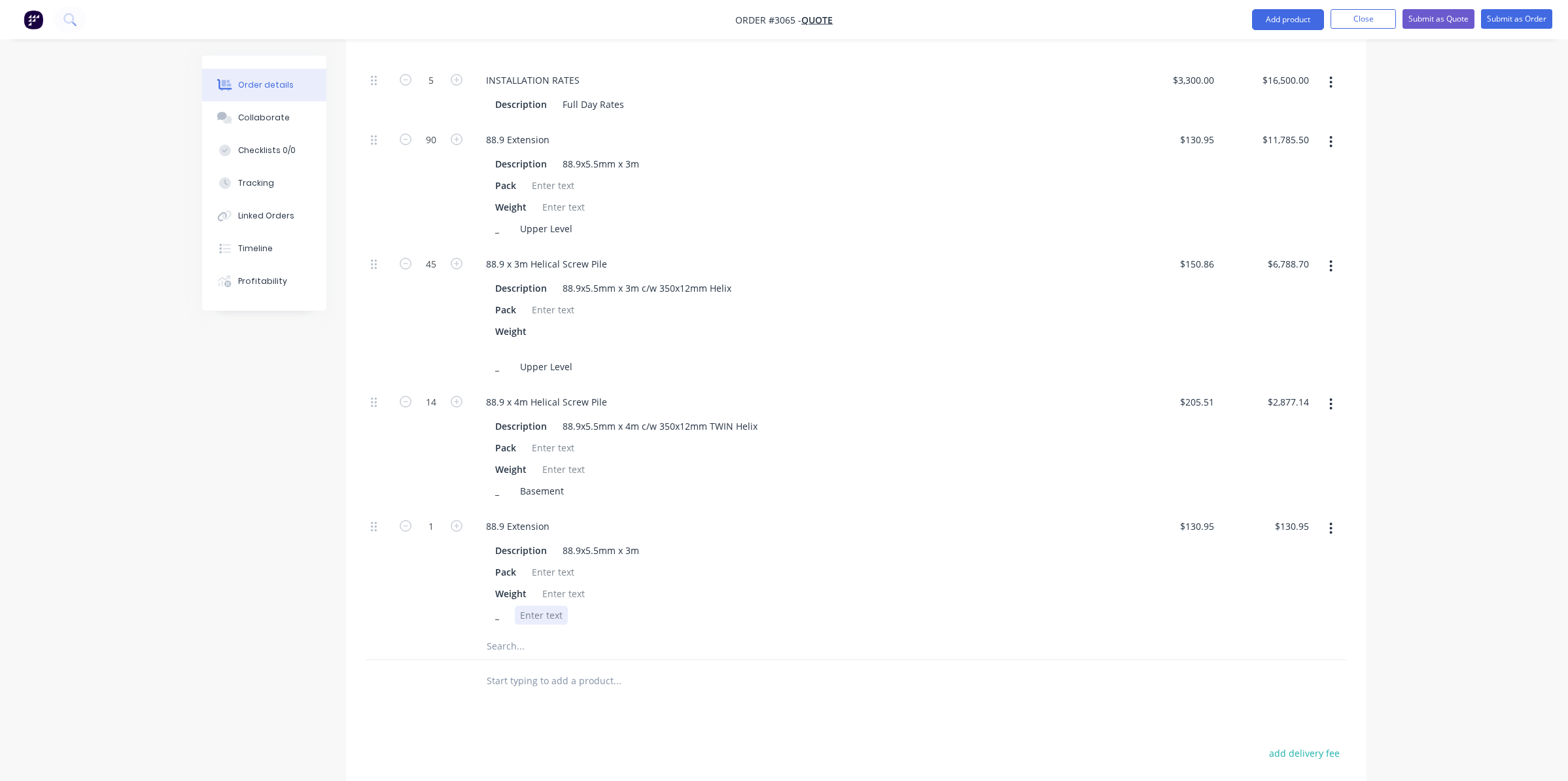
click at [549, 606] on div at bounding box center [541, 615] width 53 height 19
click at [438, 517] on input "1" at bounding box center [430, 526] width 34 height 19
type input "14"
type input "$1,833.30"
click at [812, 585] on div "Weight" at bounding box center [795, 594] width 610 height 19
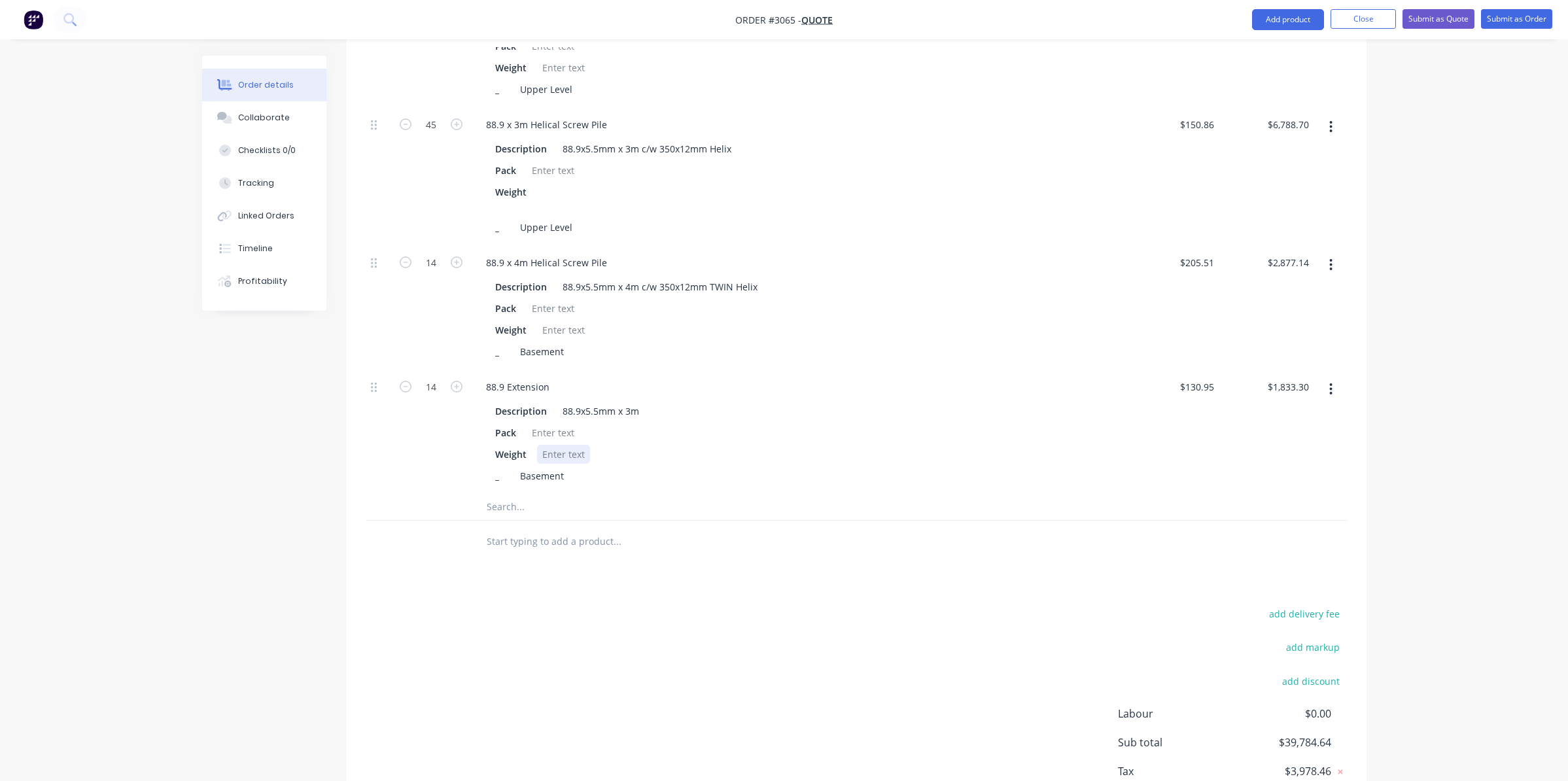
scroll to position [808, 0]
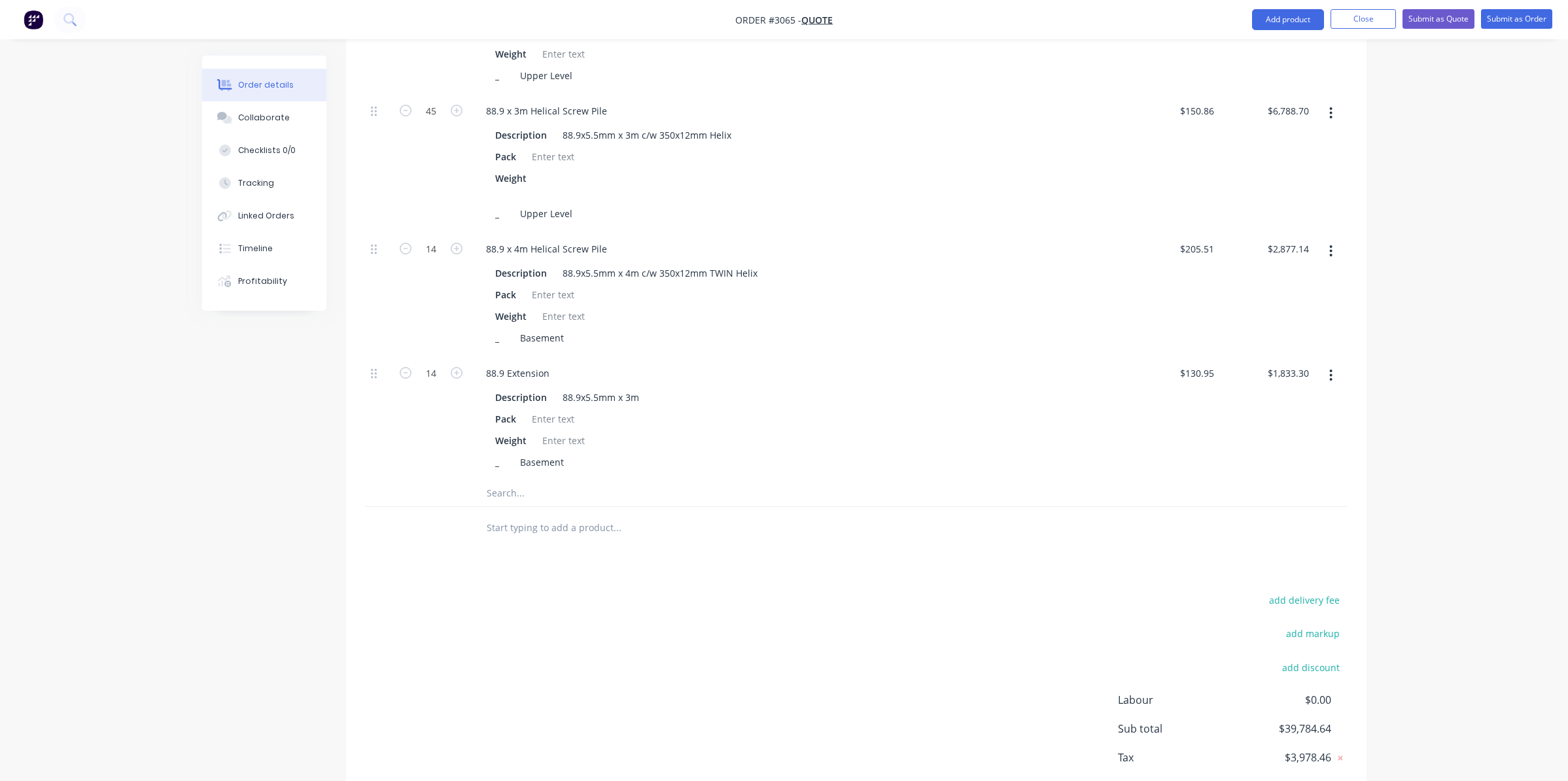
click at [809, 431] on div "Weight" at bounding box center [795, 441] width 610 height 19
click at [762, 488] on div "Products Show / Hide columns Add product Qty Price Total Kit 1 Supply and Insta…" at bounding box center [856, 307] width 1020 height 1055
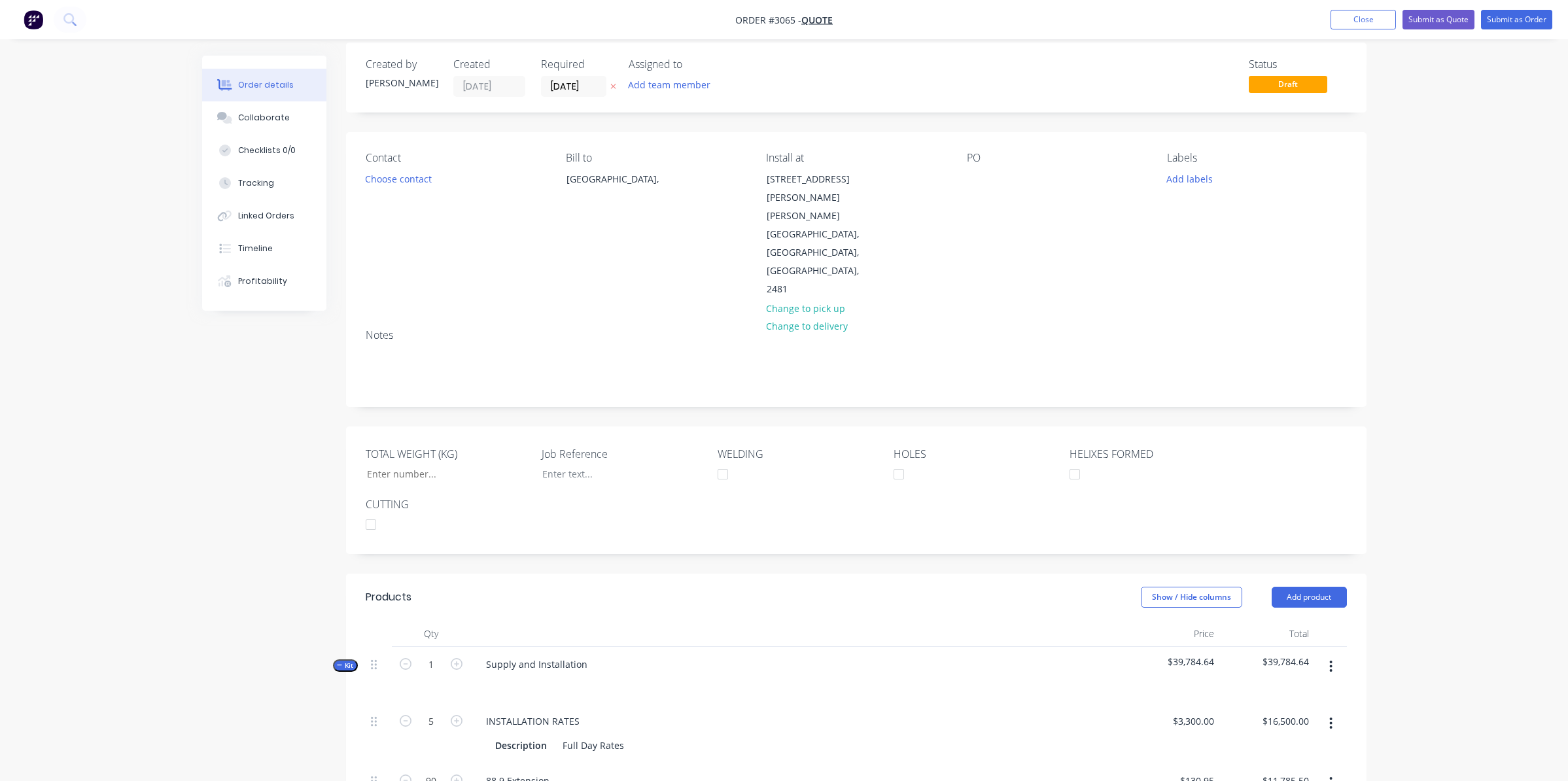
scroll to position [0, 0]
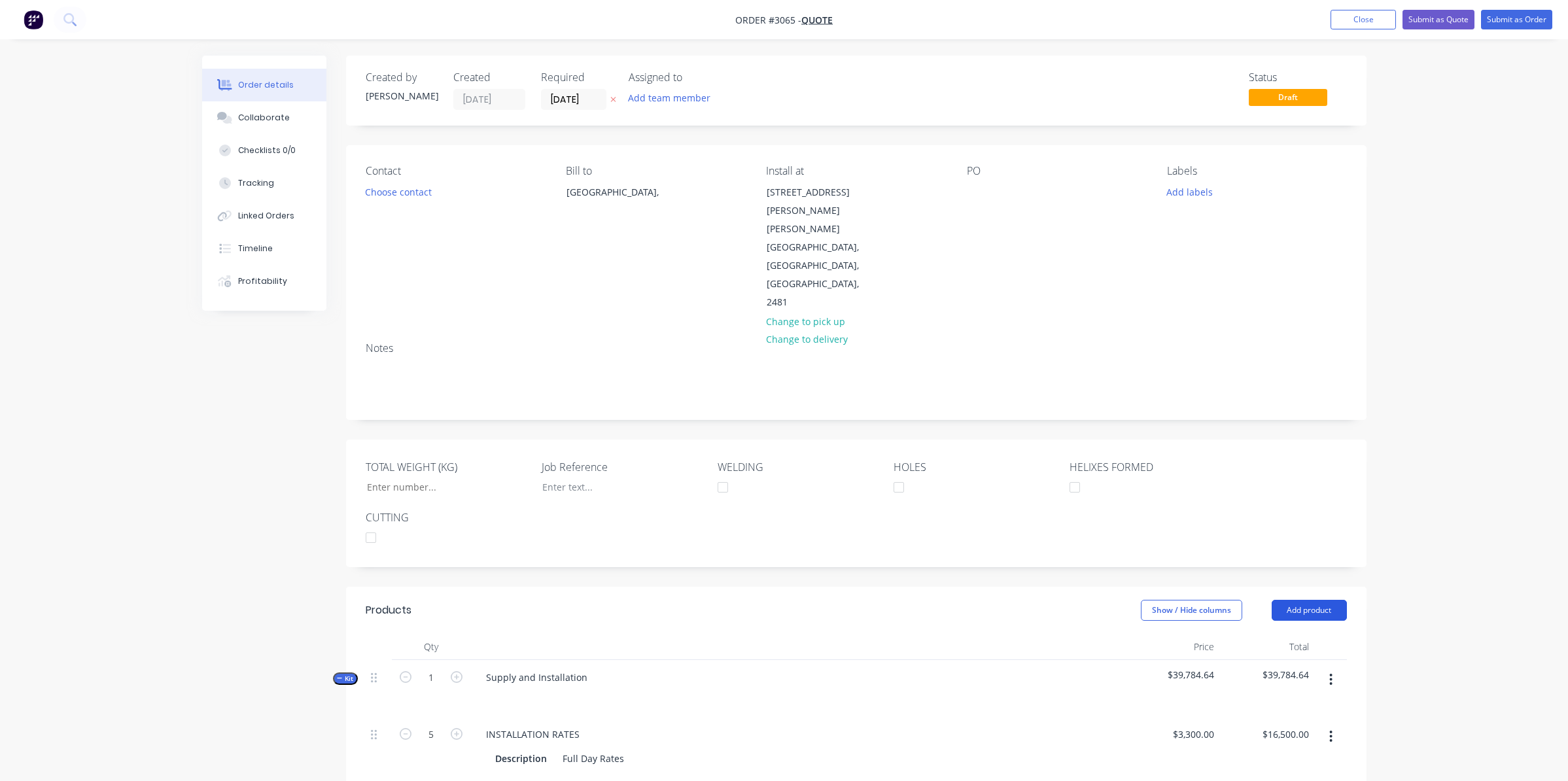
click at [1311, 600] on button "Add product" at bounding box center [1309, 610] width 75 height 21
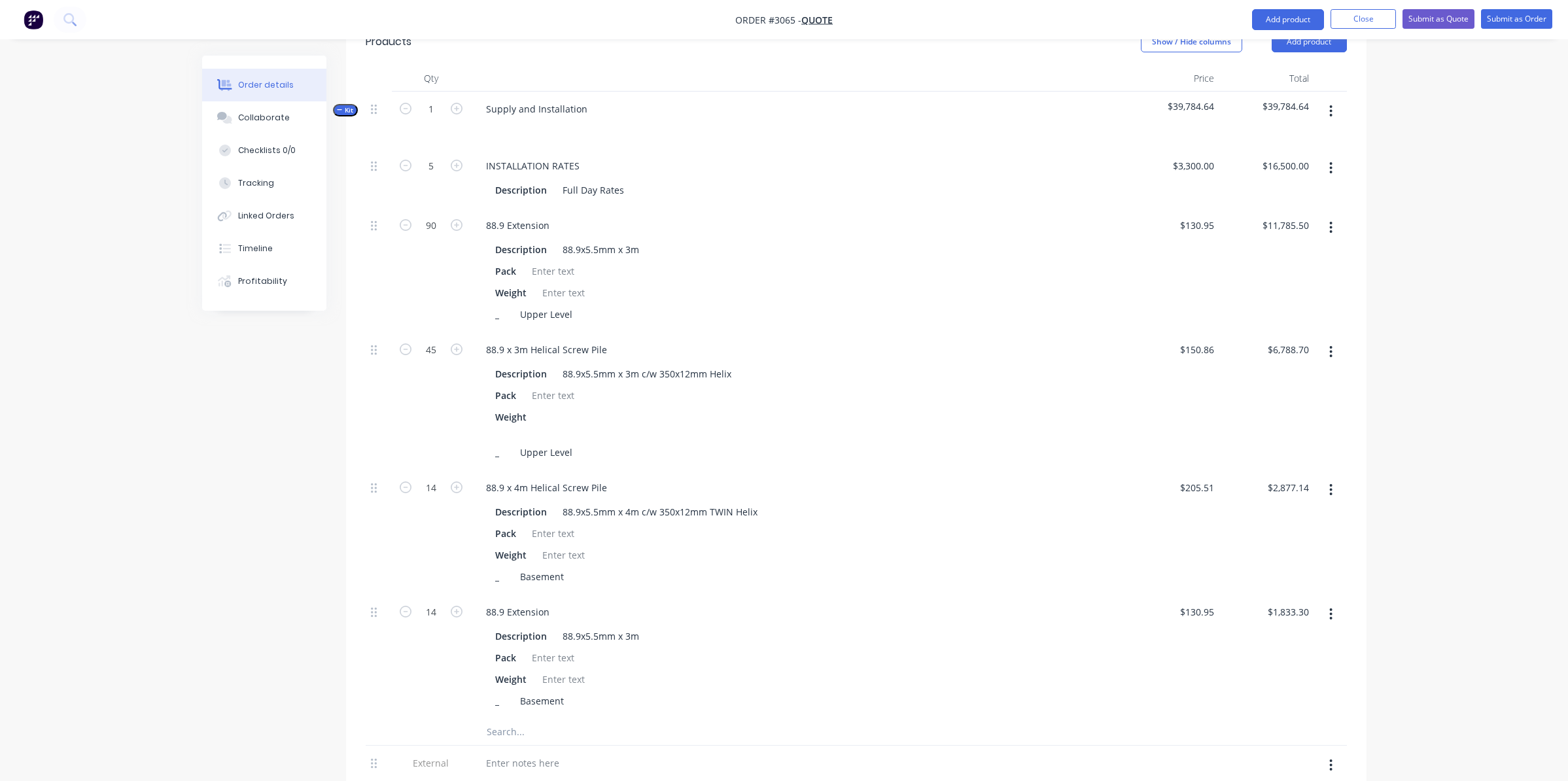
scroll to position [847, 0]
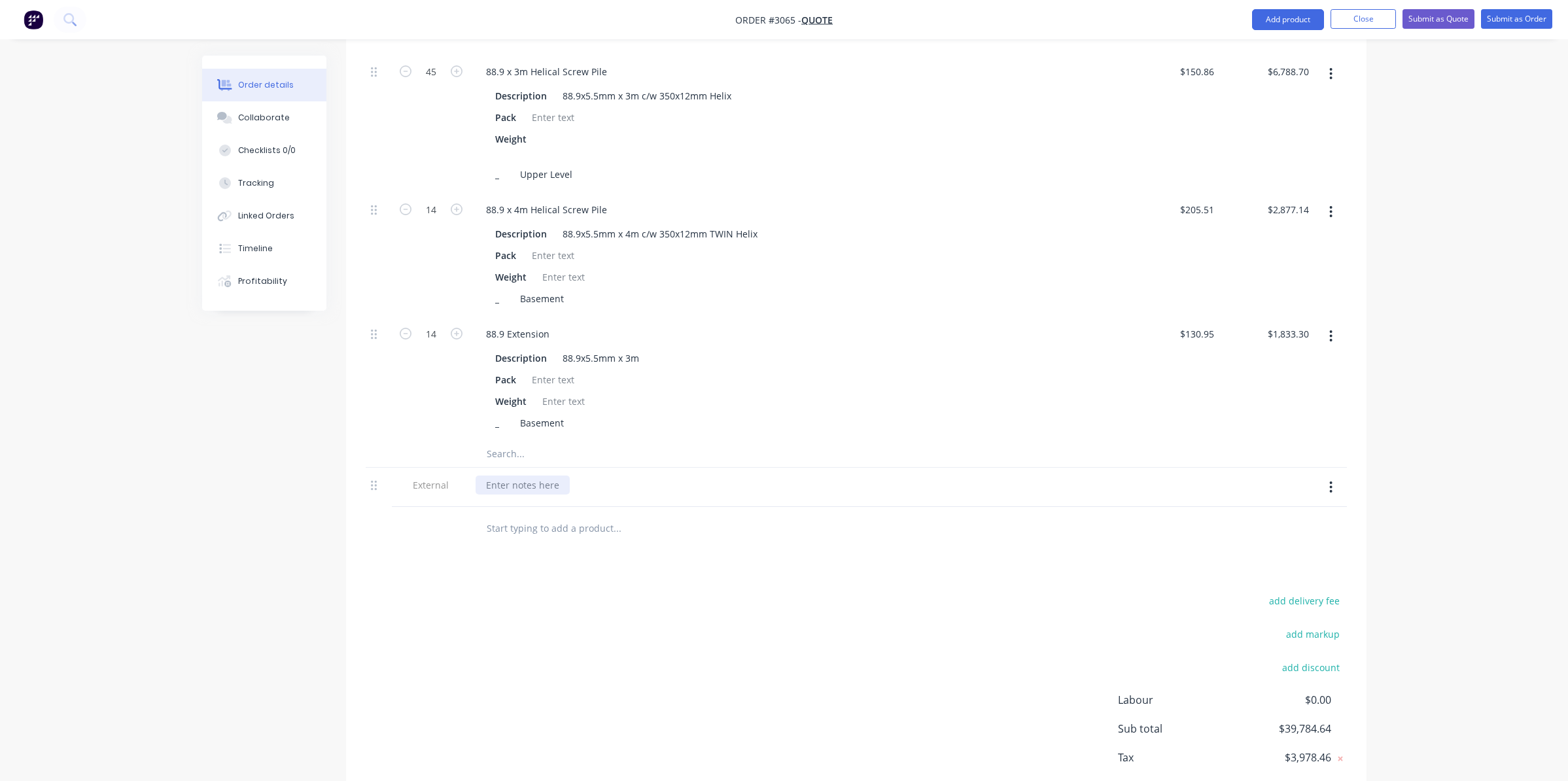
click at [526, 475] on div at bounding box center [522, 485] width 95 height 19
paste div
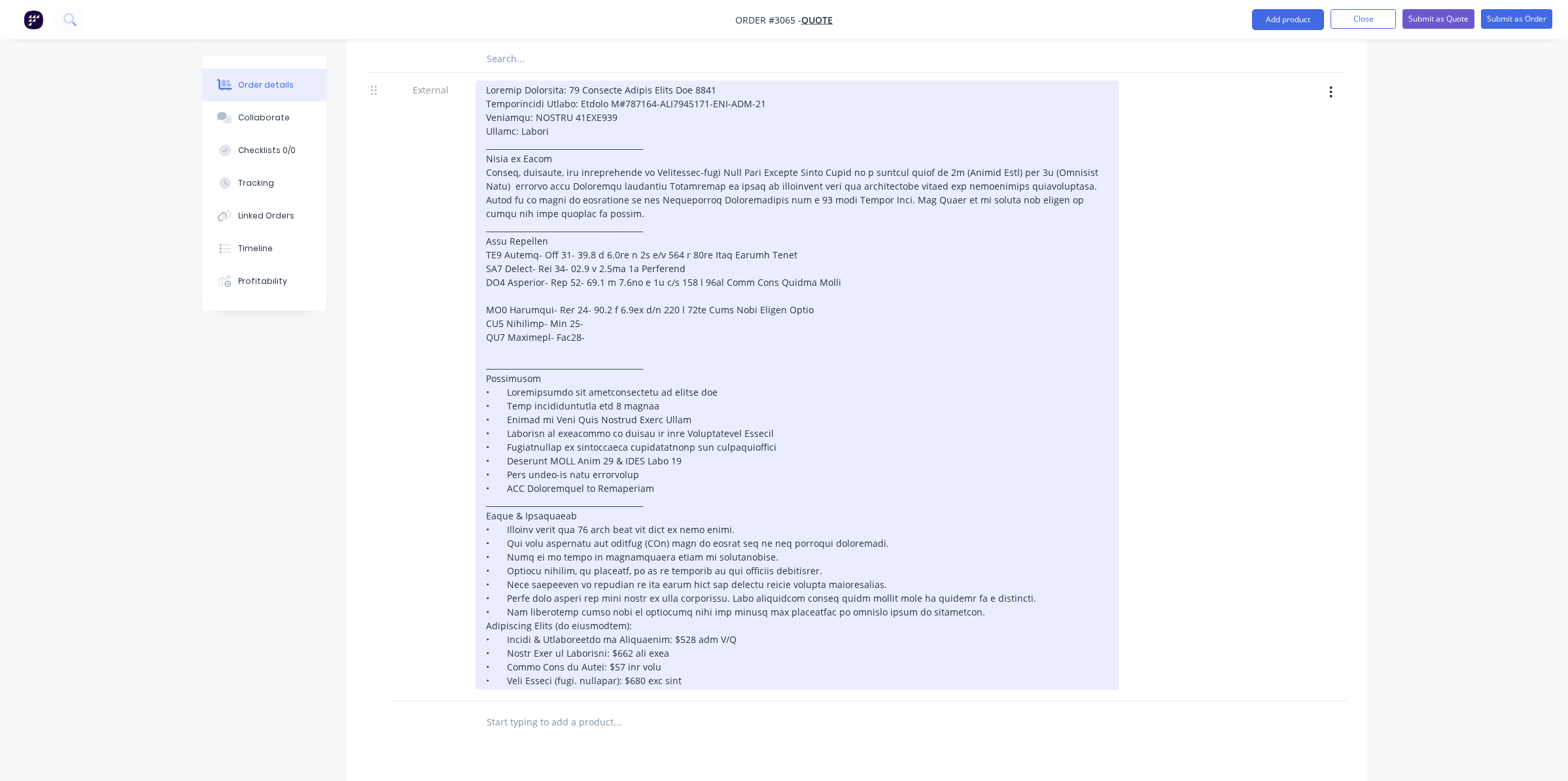
scroll to position [1240, 0]
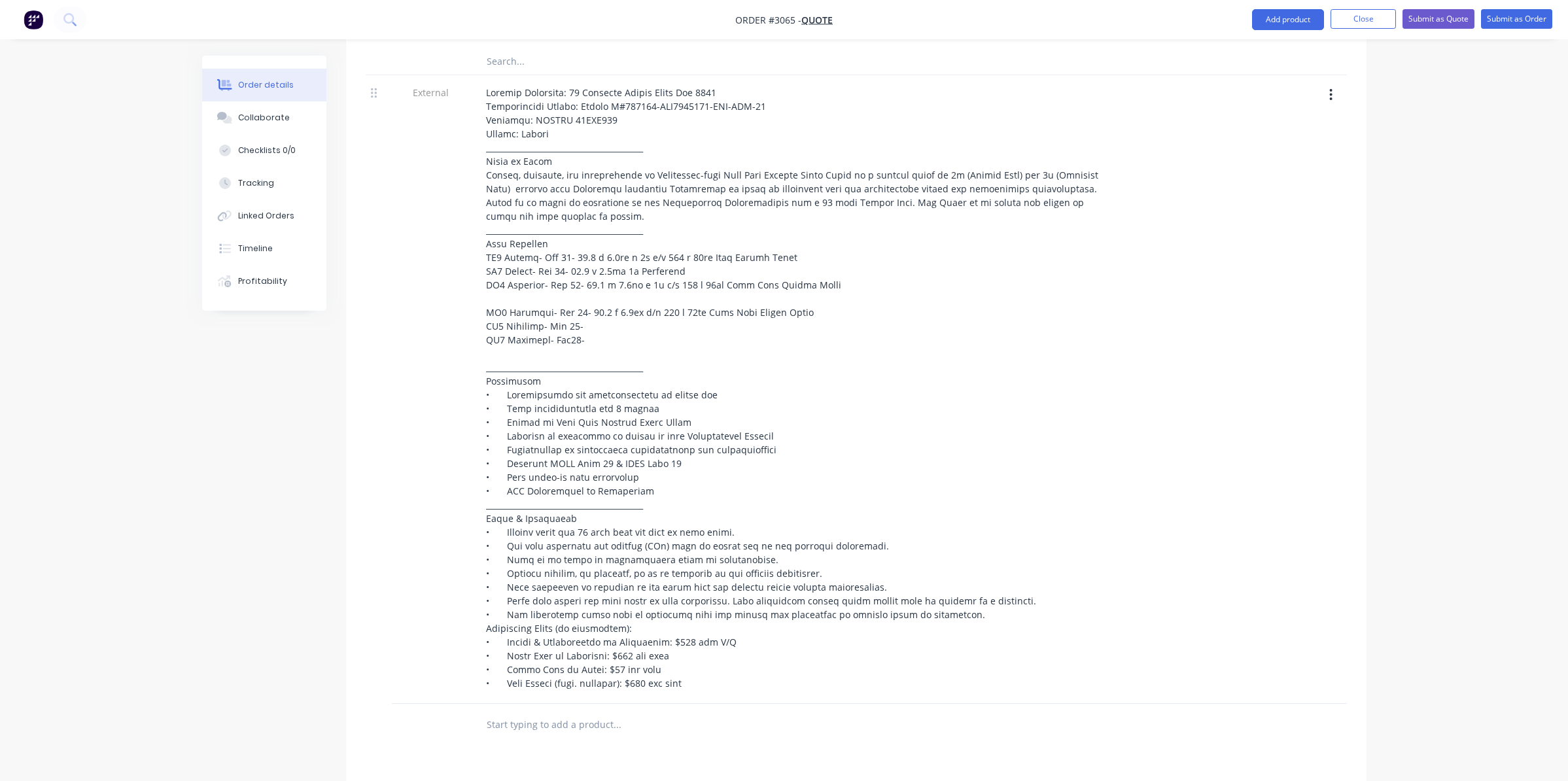
click at [1190, 341] on div at bounding box center [1172, 389] width 95 height 629
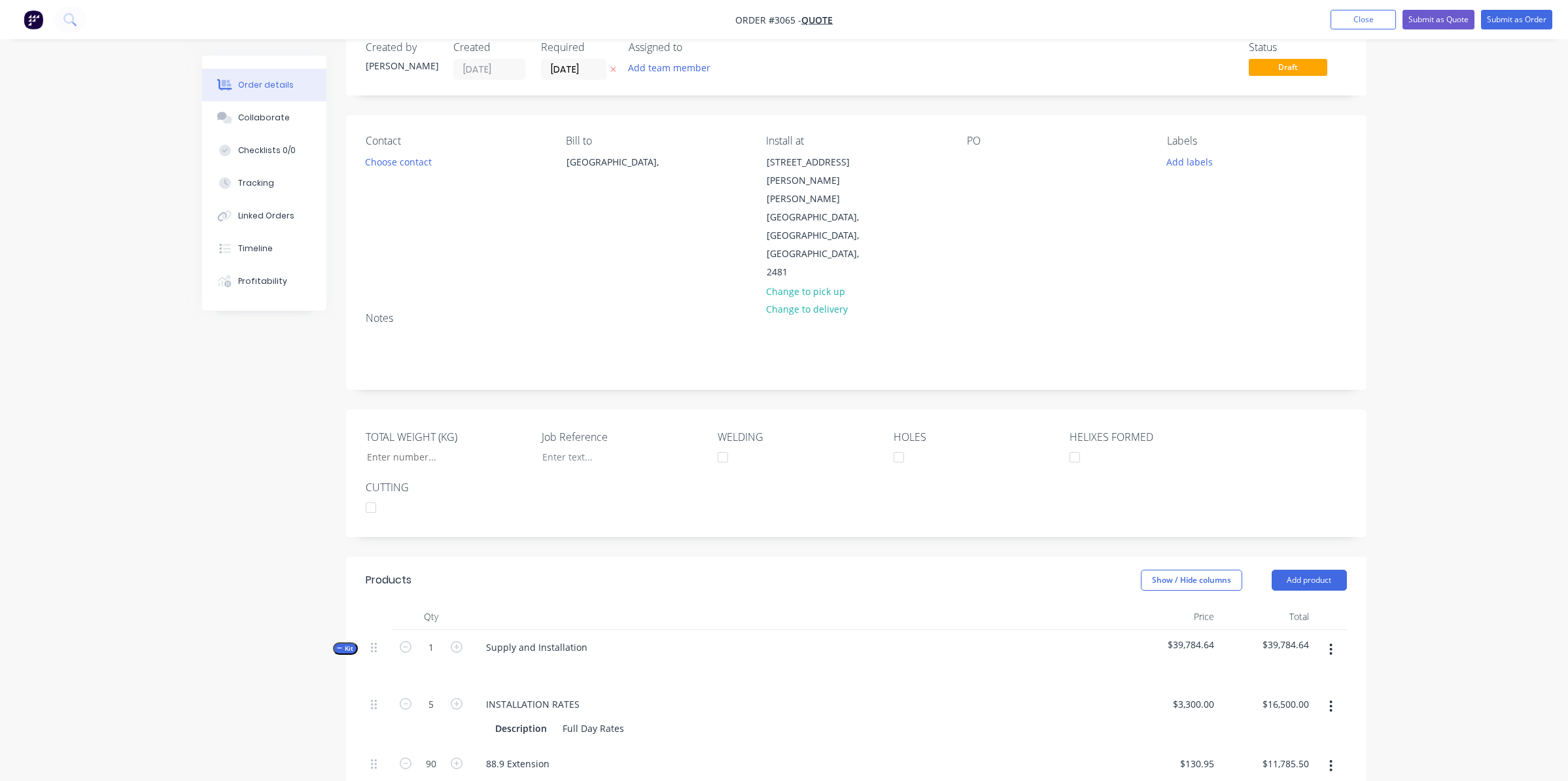
scroll to position [0, 0]
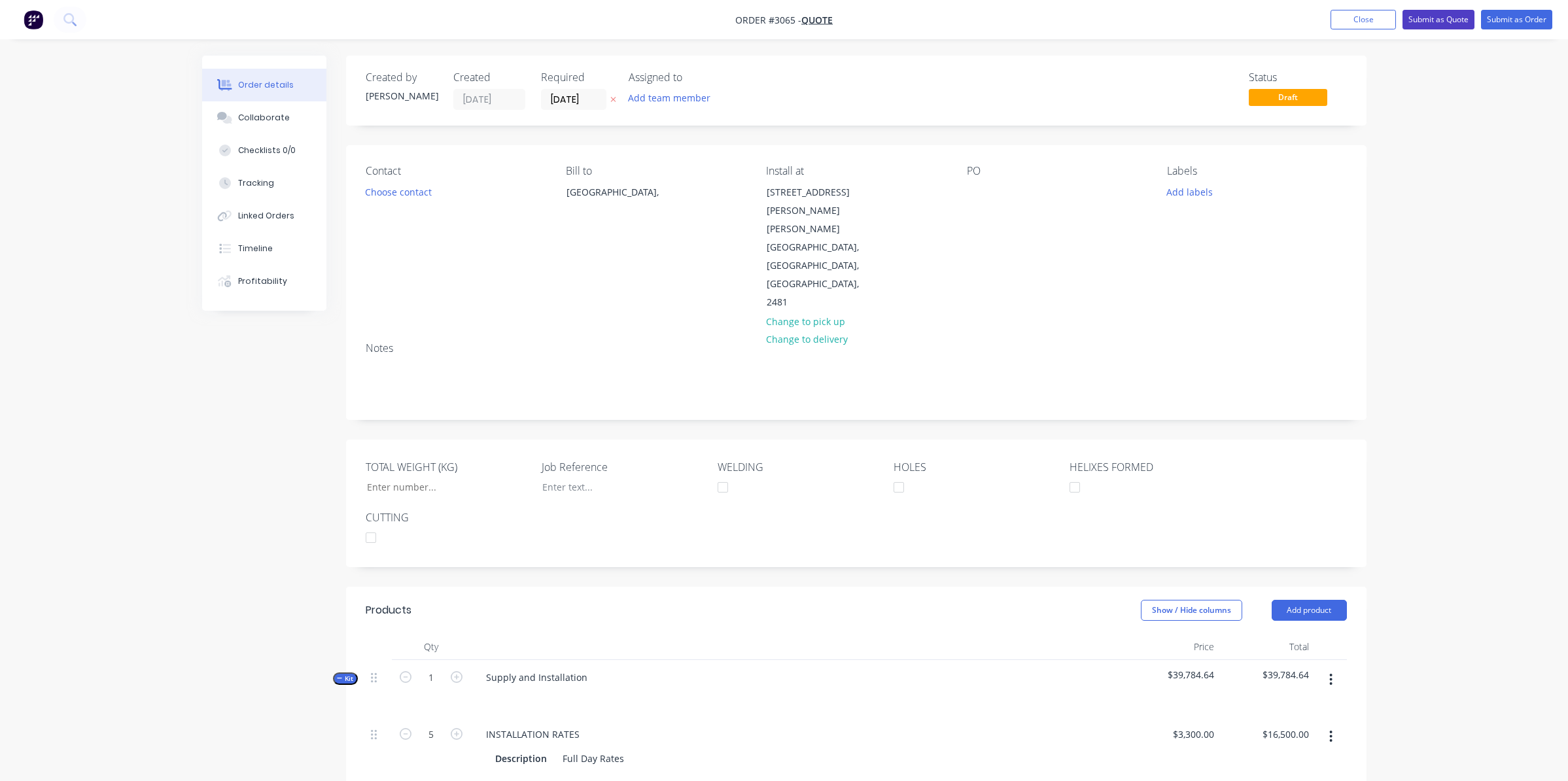
click at [1418, 17] on button "Submit as Quote" at bounding box center [1439, 19] width 72 height 19
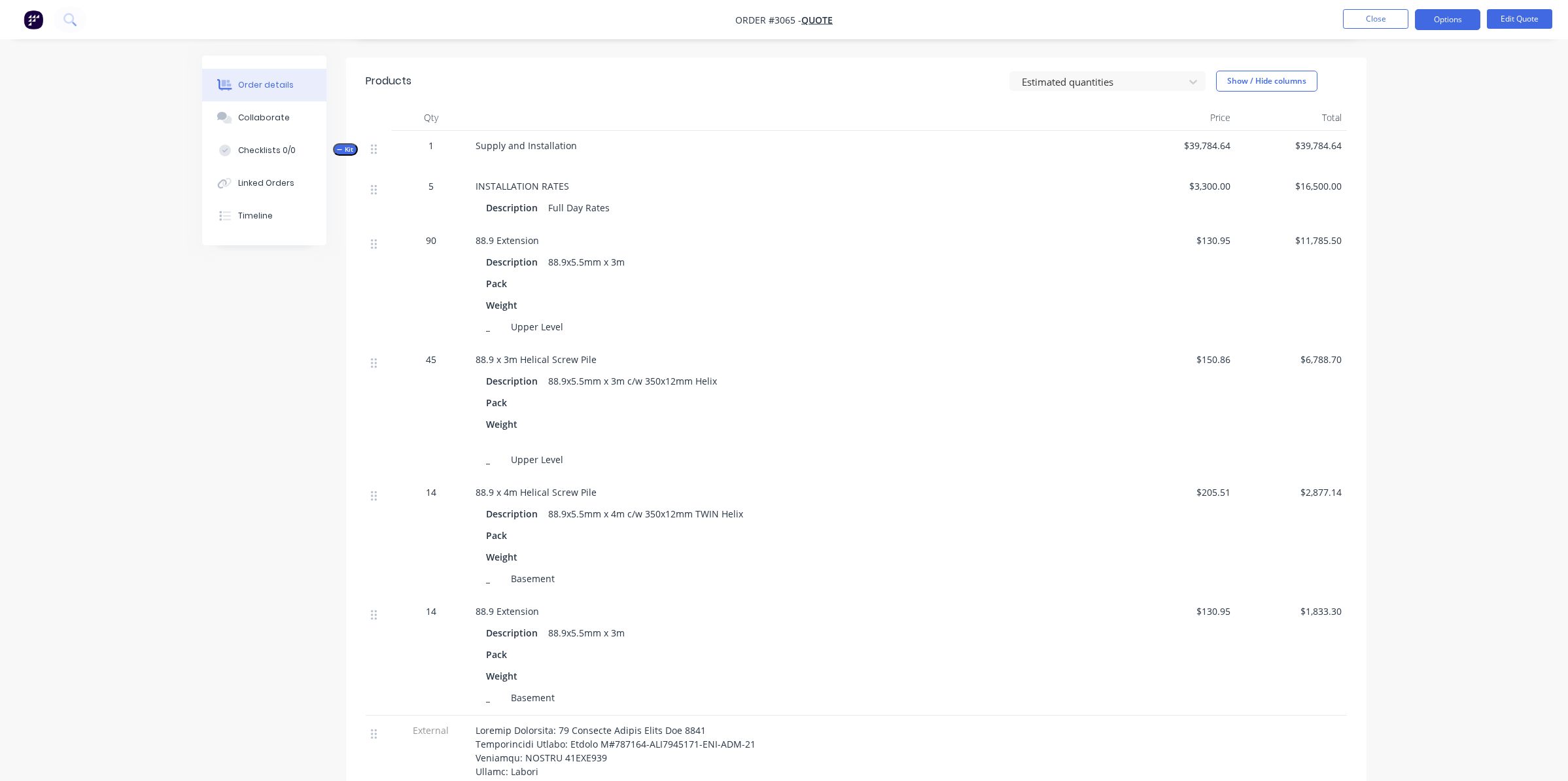
scroll to position [458, 0]
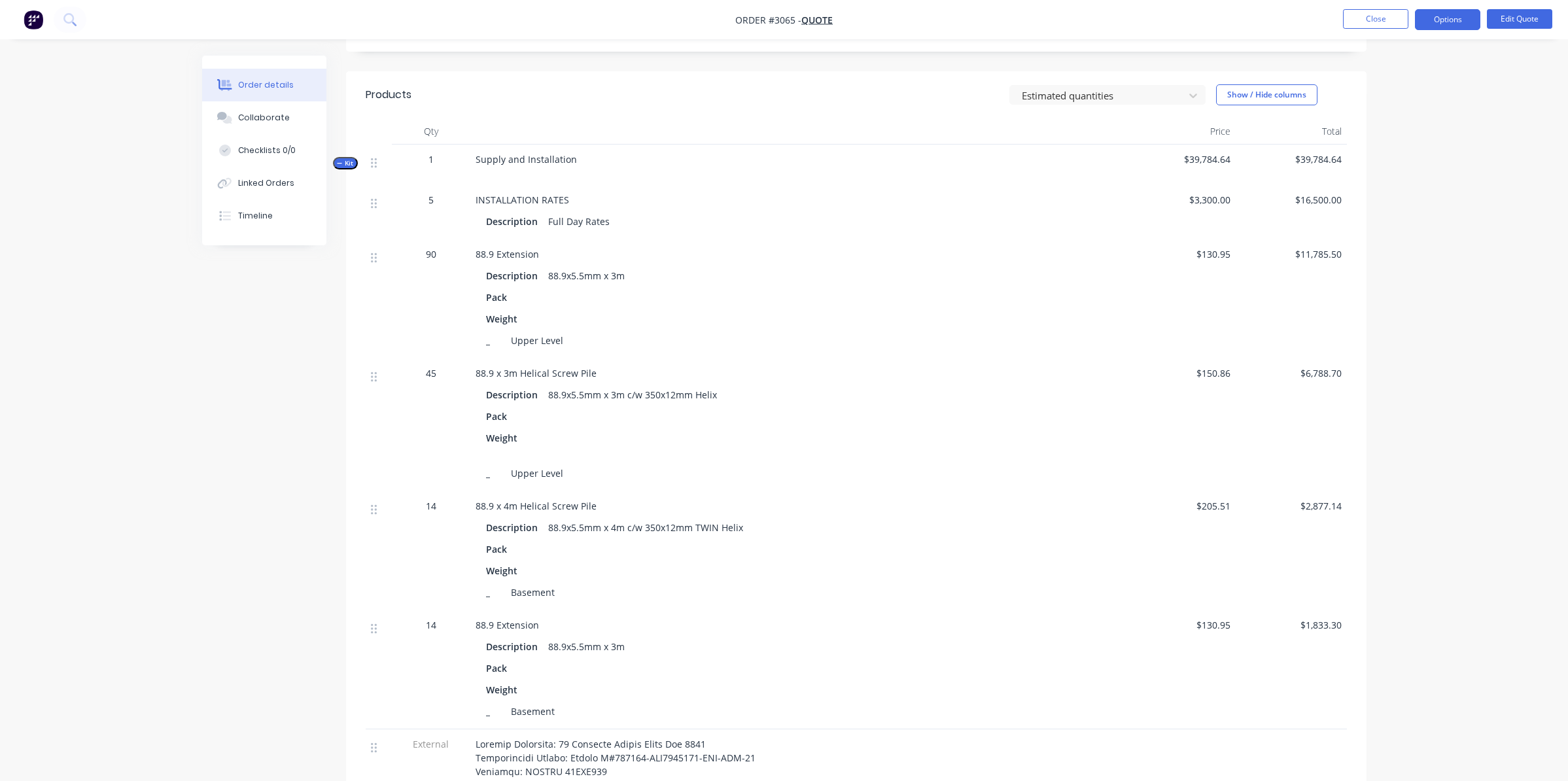
click at [1088, 266] on div "Description 88.9x5.5mm x 3m" at bounding box center [797, 275] width 623 height 19
click at [1539, 14] on button "Edit Quote" at bounding box center [1519, 18] width 65 height 19
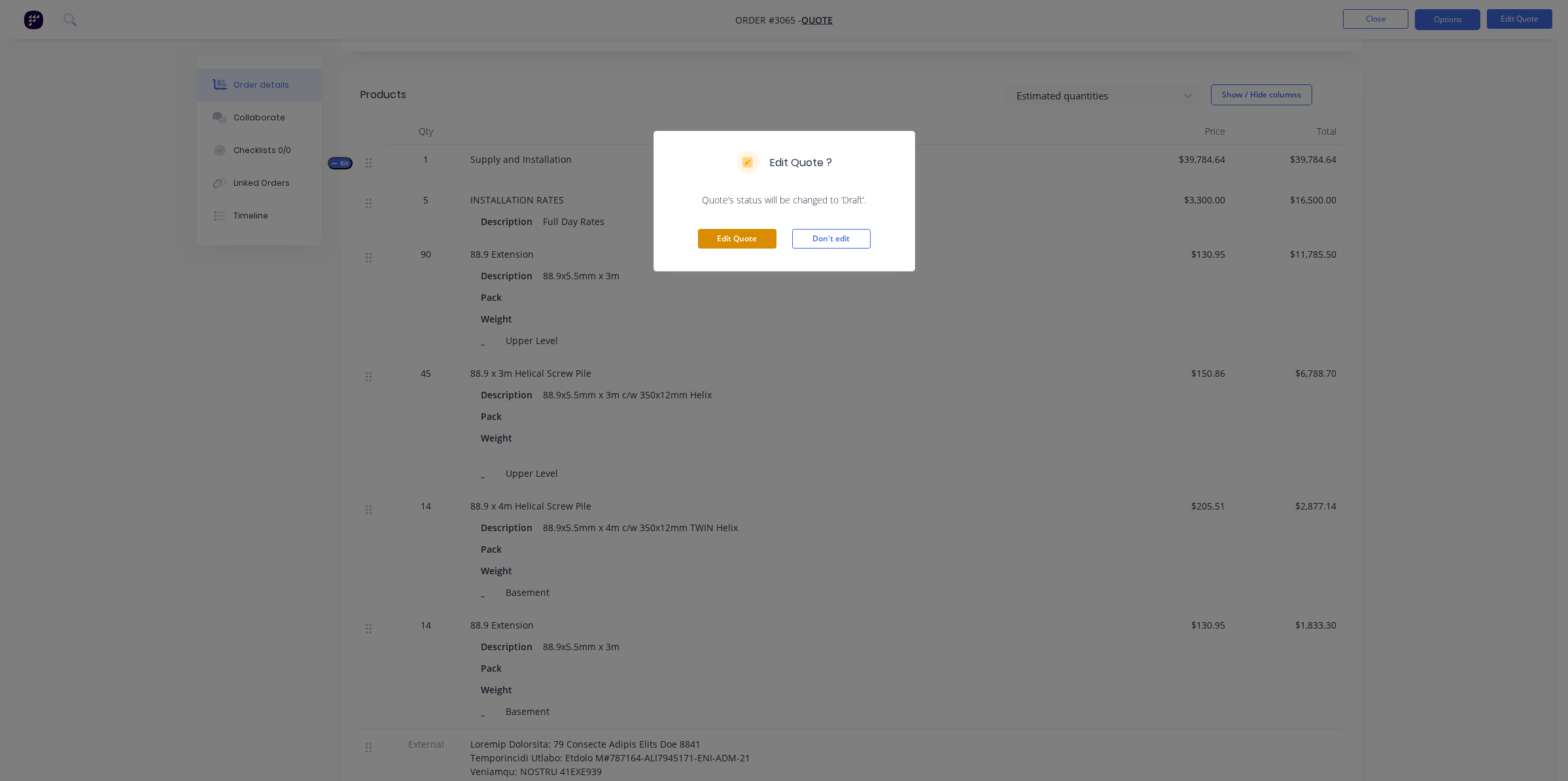
click at [757, 231] on button "Edit Quote" at bounding box center [738, 239] width 79 height 19
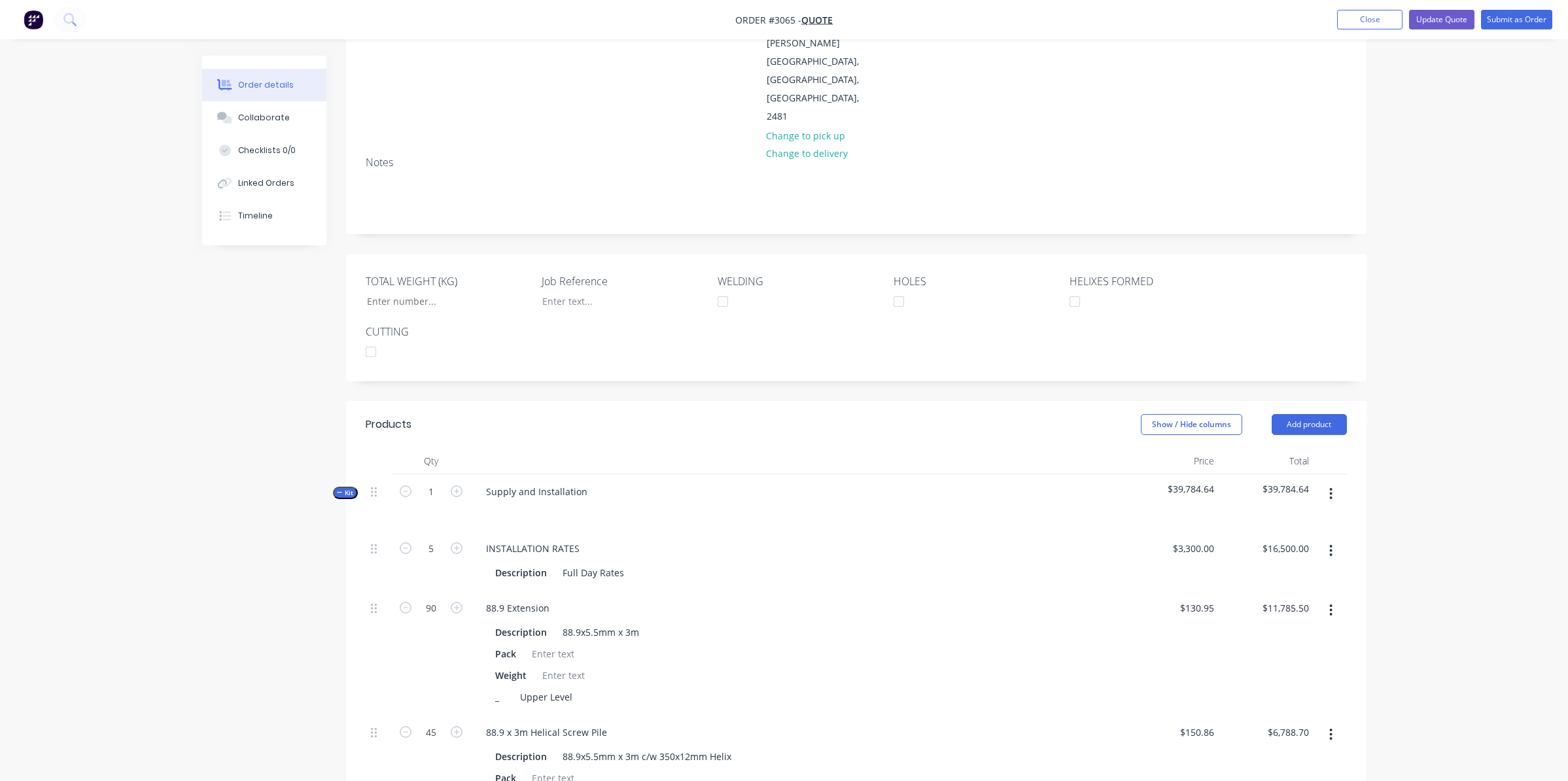
scroll to position [262, 0]
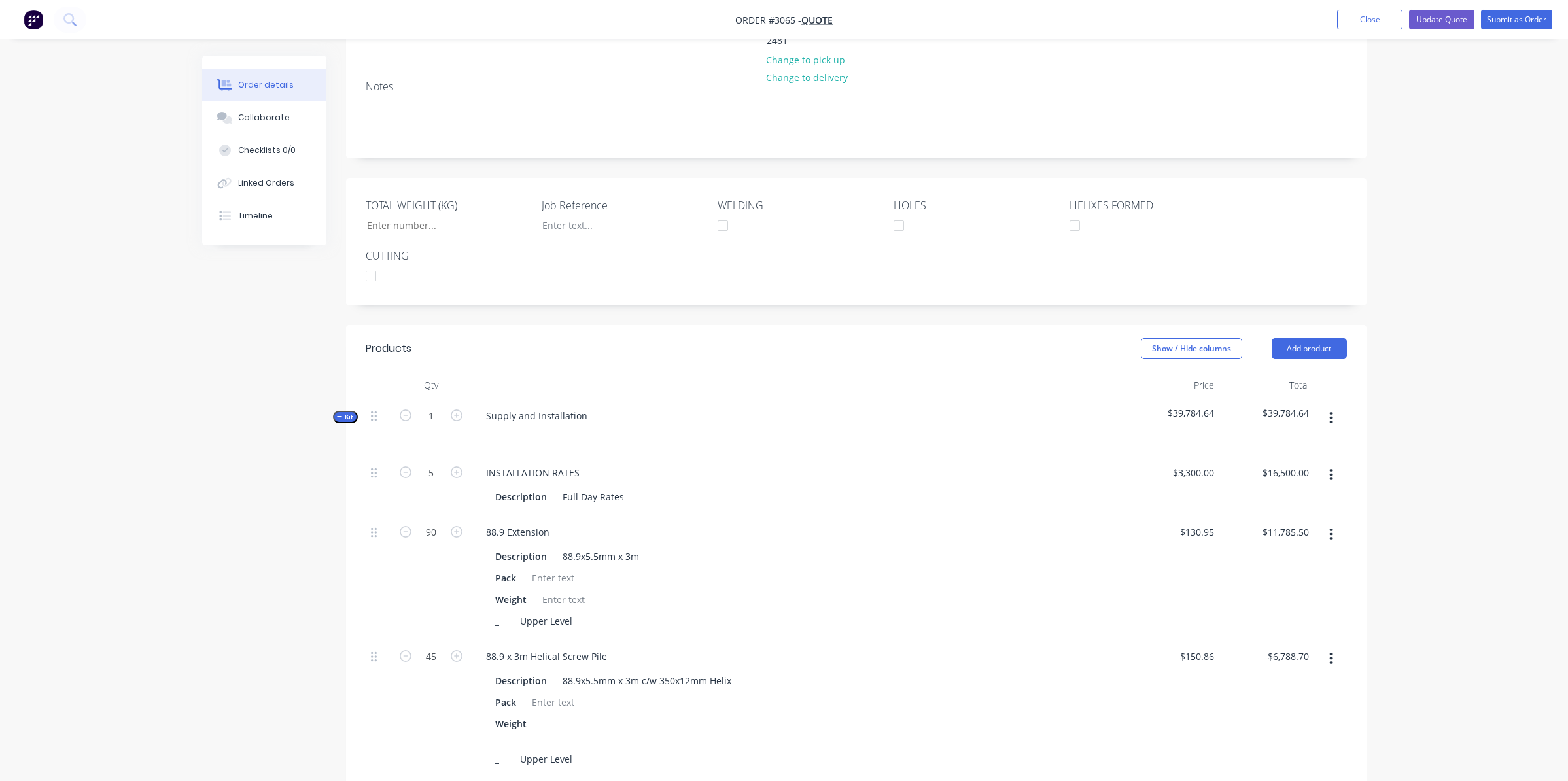
click at [1327, 407] on button "button" at bounding box center [1331, 418] width 31 height 24
click at [1259, 443] on div "Add product to kit" at bounding box center [1285, 452] width 101 height 19
click at [1293, 496] on div "Product catalogue" at bounding box center [1285, 505] width 101 height 19
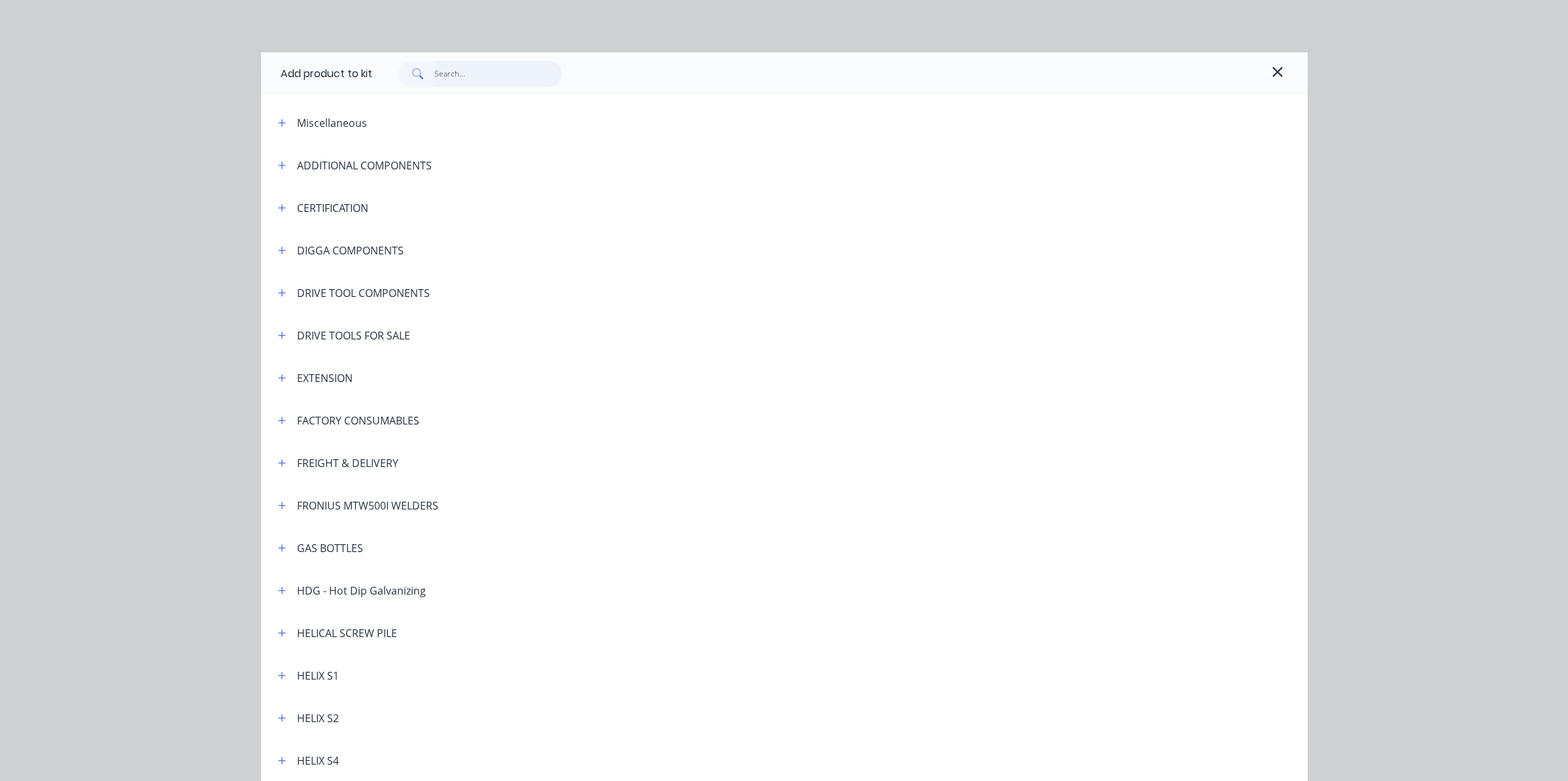
click at [492, 70] on input "text" at bounding box center [497, 73] width 128 height 27
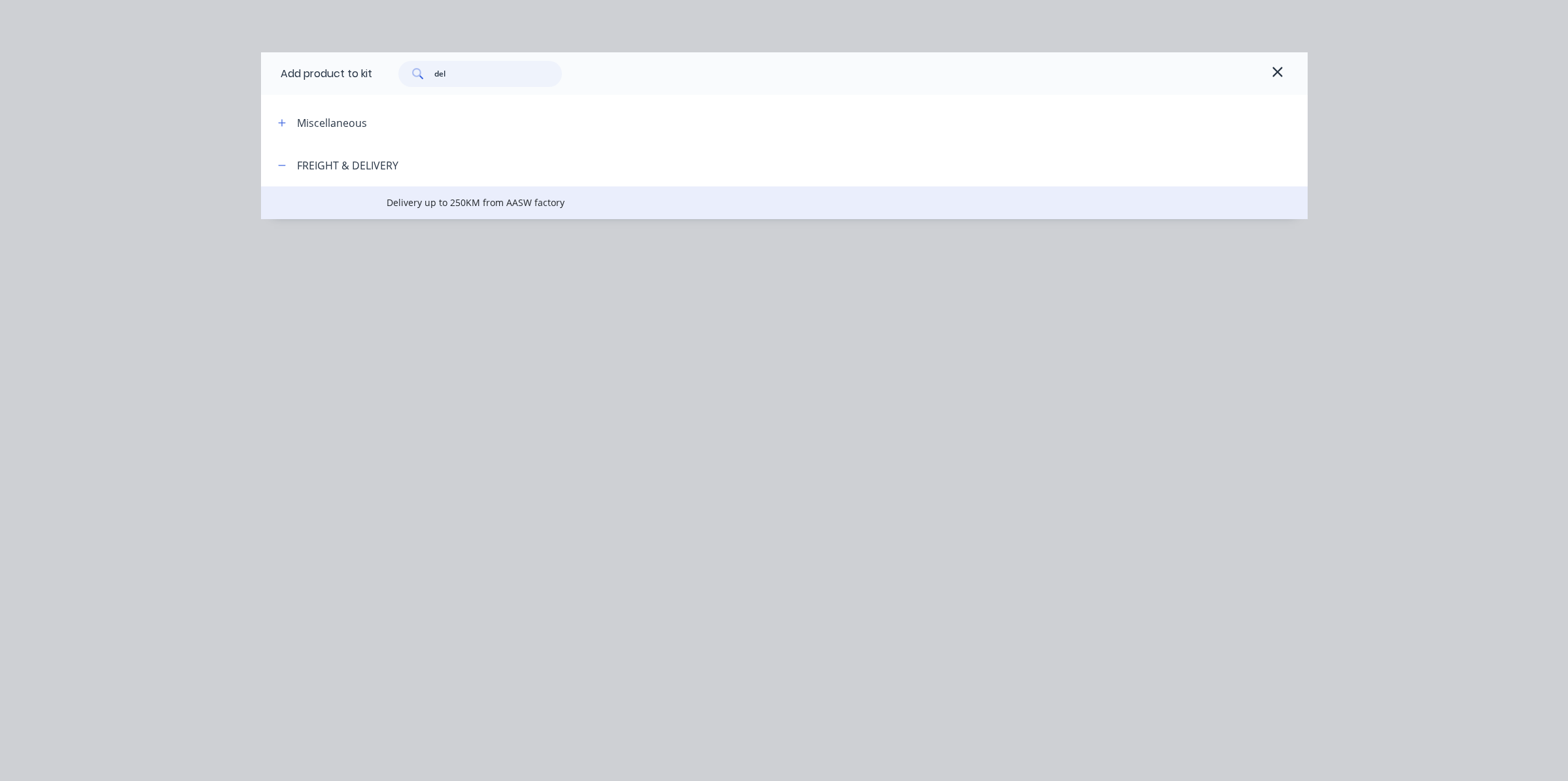
type input "del"
click at [434, 208] on span "Delivery up to 250KM from AASW factory" at bounding box center [754, 202] width 737 height 14
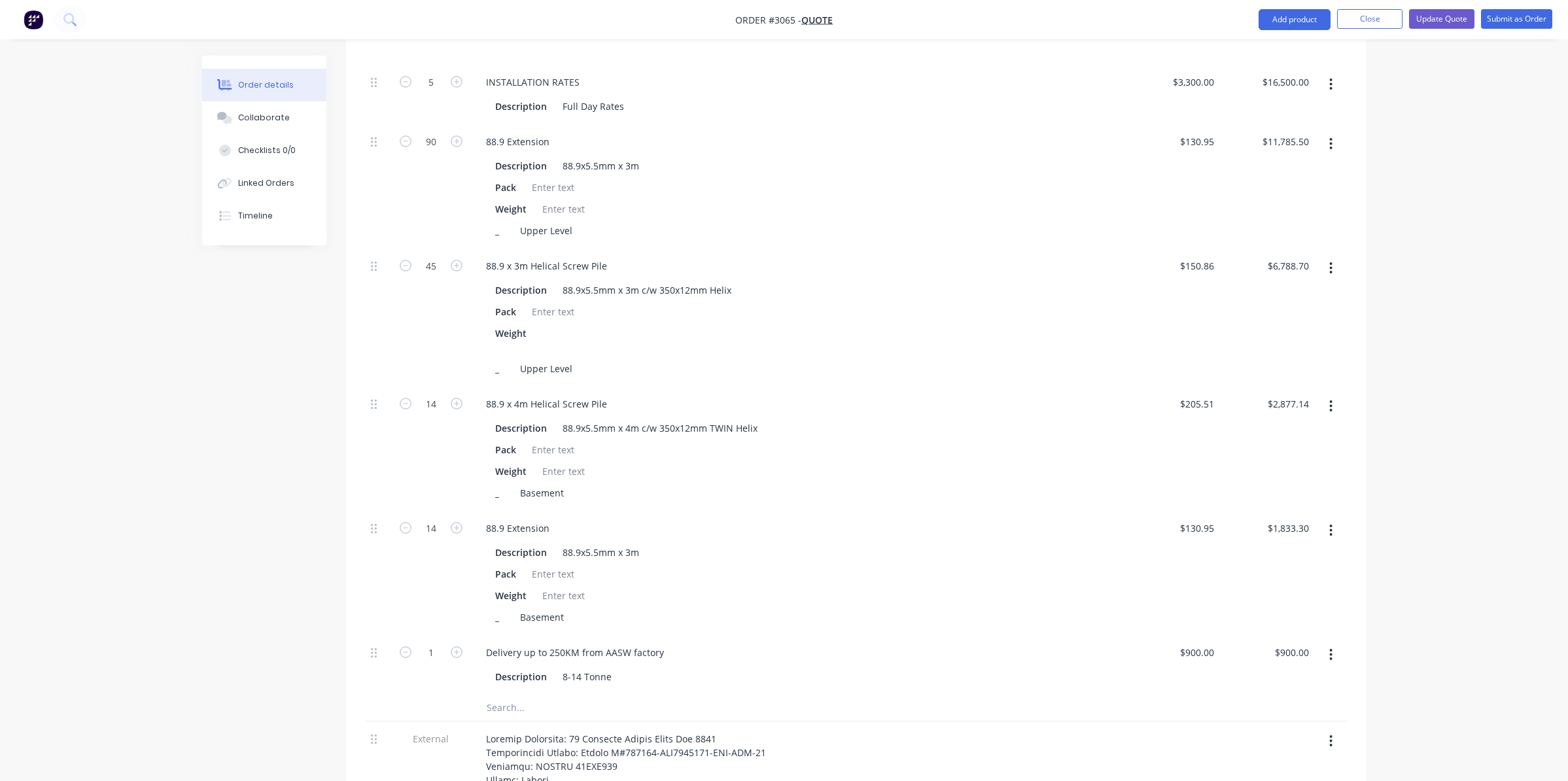
scroll to position [654, 0]
click at [1189, 633] on div "900 $900.00" at bounding box center [1172, 663] width 95 height 60
click at [1189, 633] on div "$900.00 $900.00" at bounding box center [1172, 663] width 95 height 60
click at [1330, 509] on div at bounding box center [1331, 571] width 33 height 124
click at [1194, 642] on div "900 $900.00" at bounding box center [1196, 651] width 46 height 19
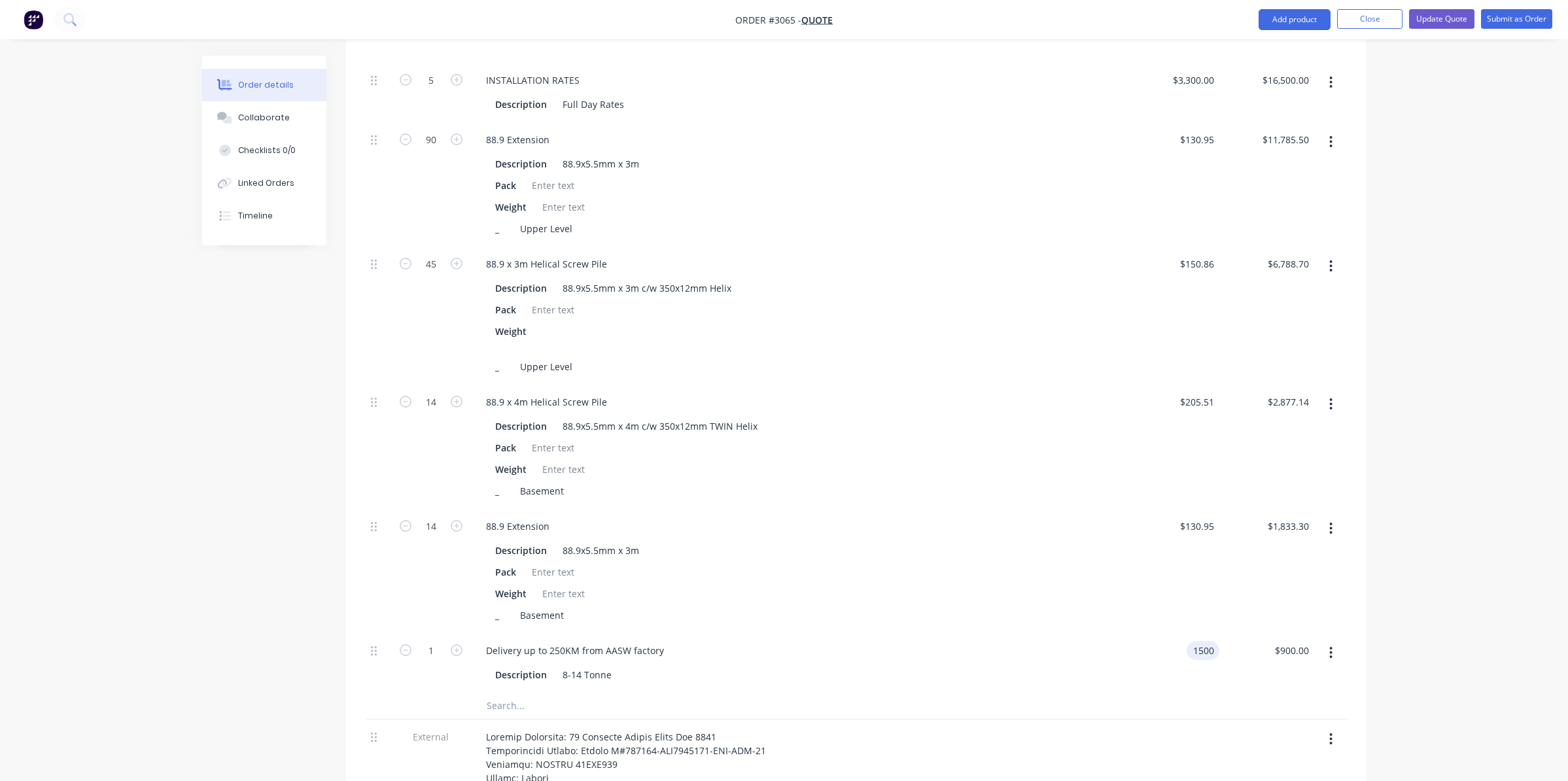
type input "$1,500.00"
click at [1060, 693] on div at bounding box center [857, 706] width 982 height 27
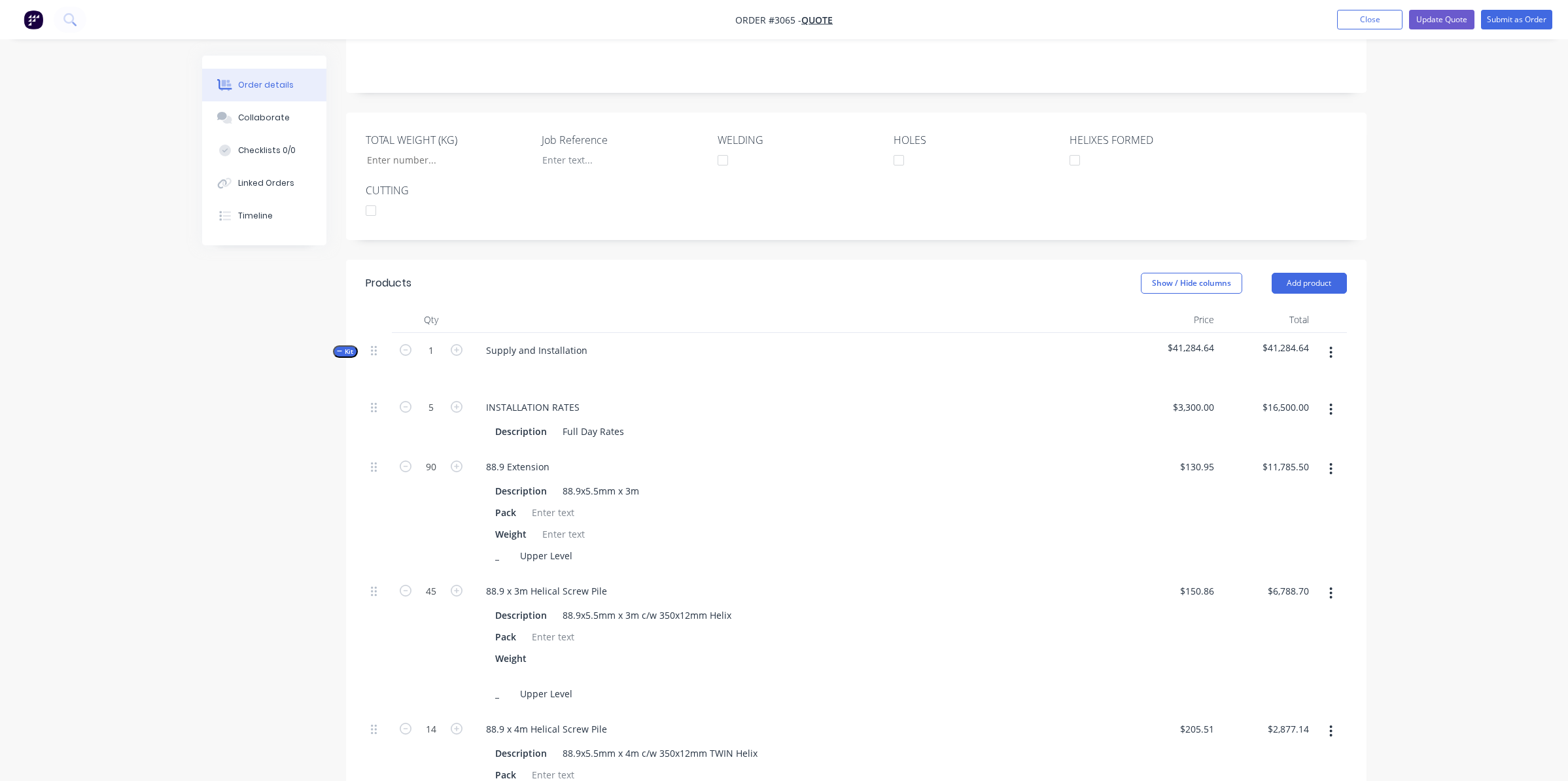
scroll to position [851, 0]
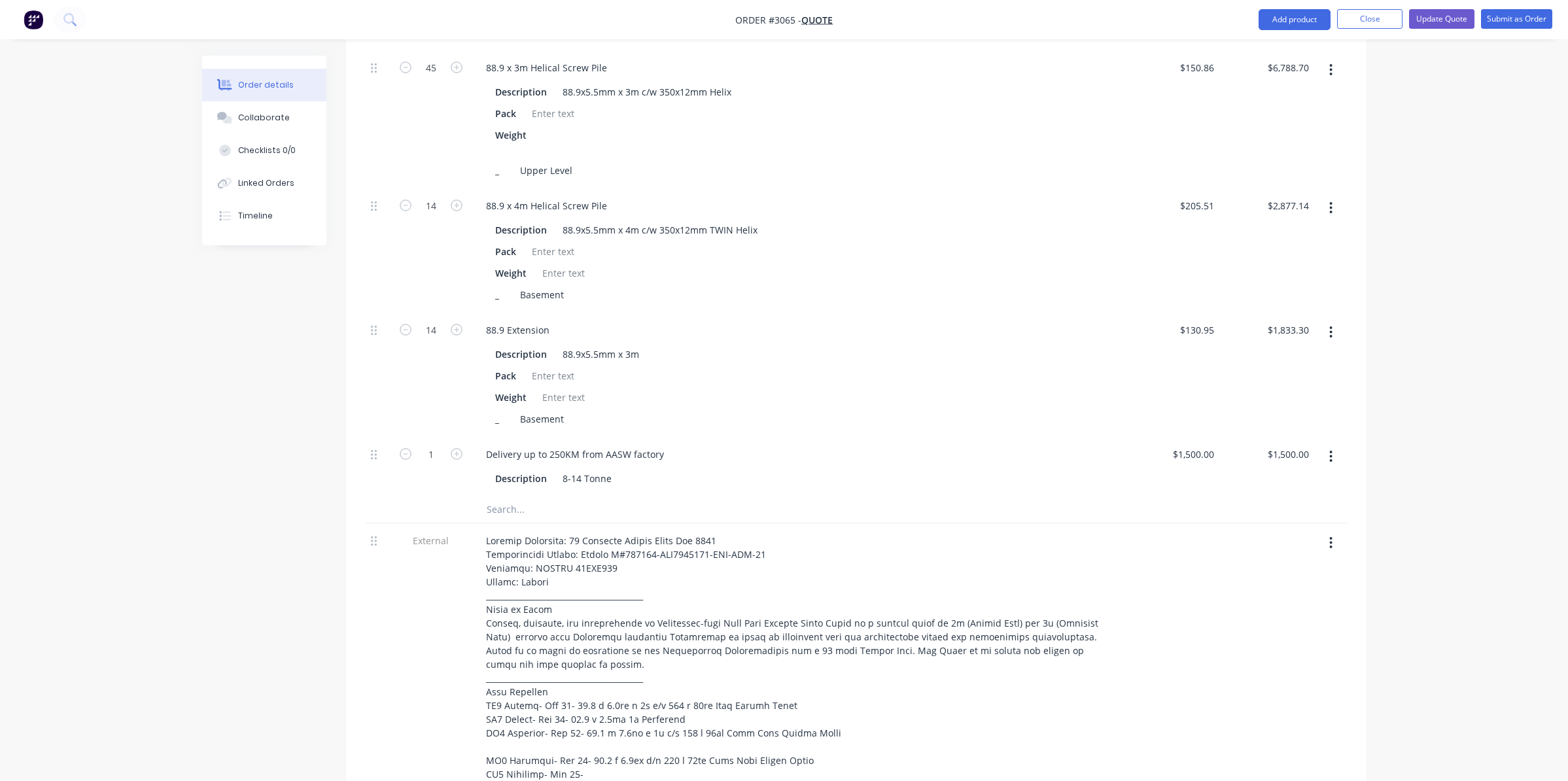
click at [517, 496] on input "text" at bounding box center [617, 509] width 261 height 27
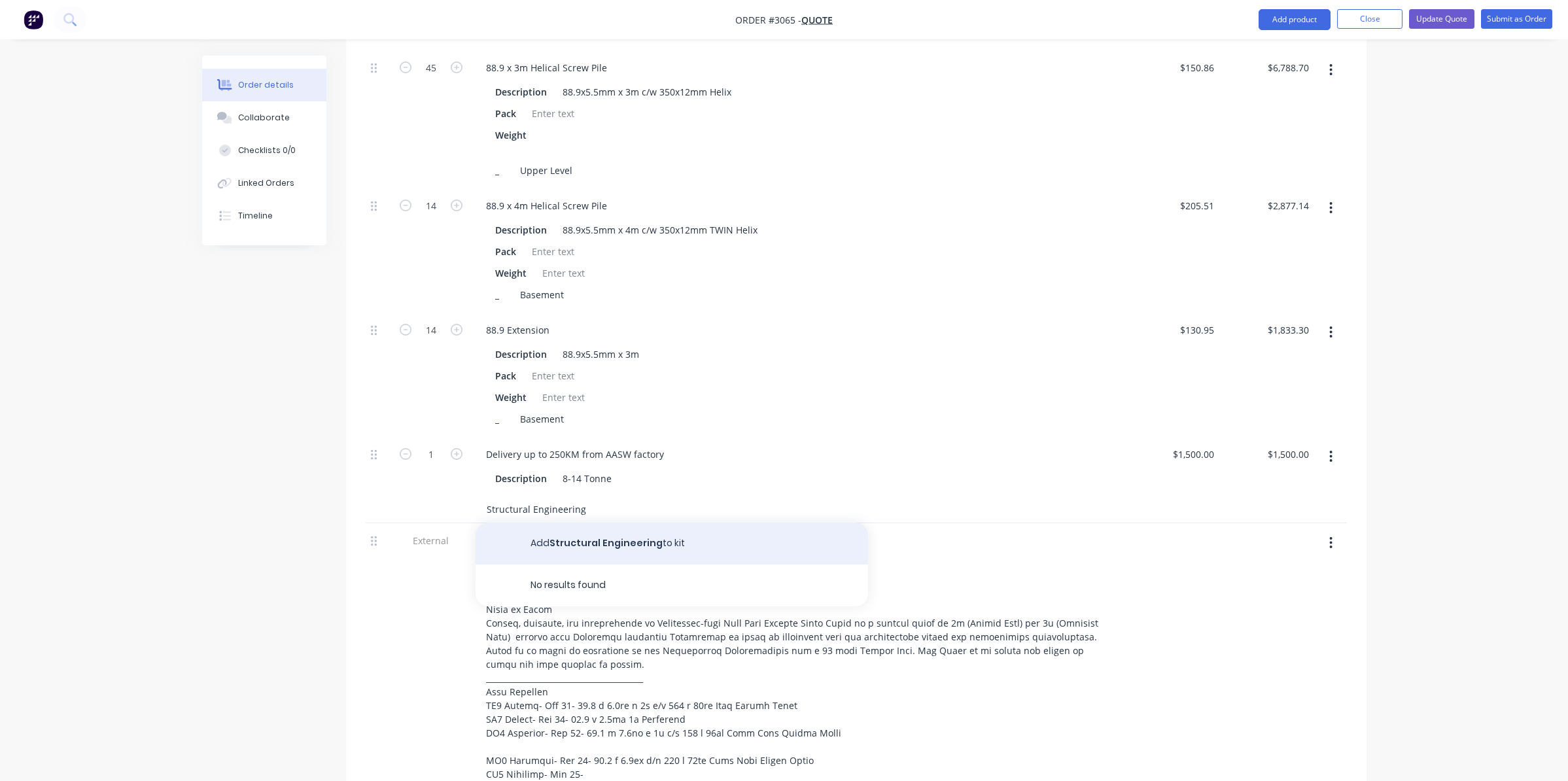
type input "Structural Engineering"
click at [665, 523] on button "Add Structural Engineering to kit" at bounding box center [672, 544] width 393 height 42
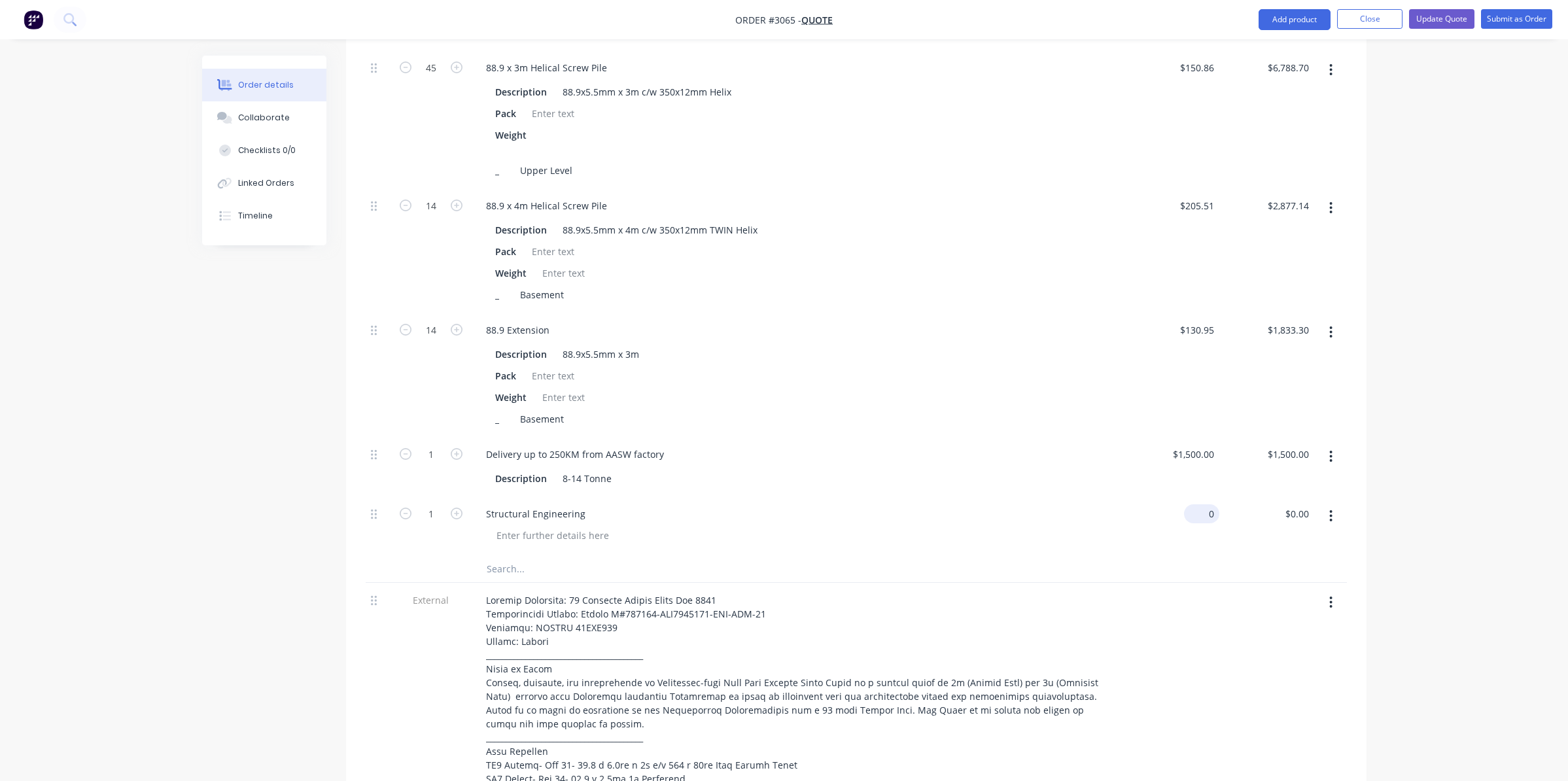
click at [1211, 505] on input "0" at bounding box center [1204, 514] width 30 height 19
type input "$1,500.00"
click at [948, 469] on div "Description 8-14 Tonne" at bounding box center [795, 478] width 610 height 19
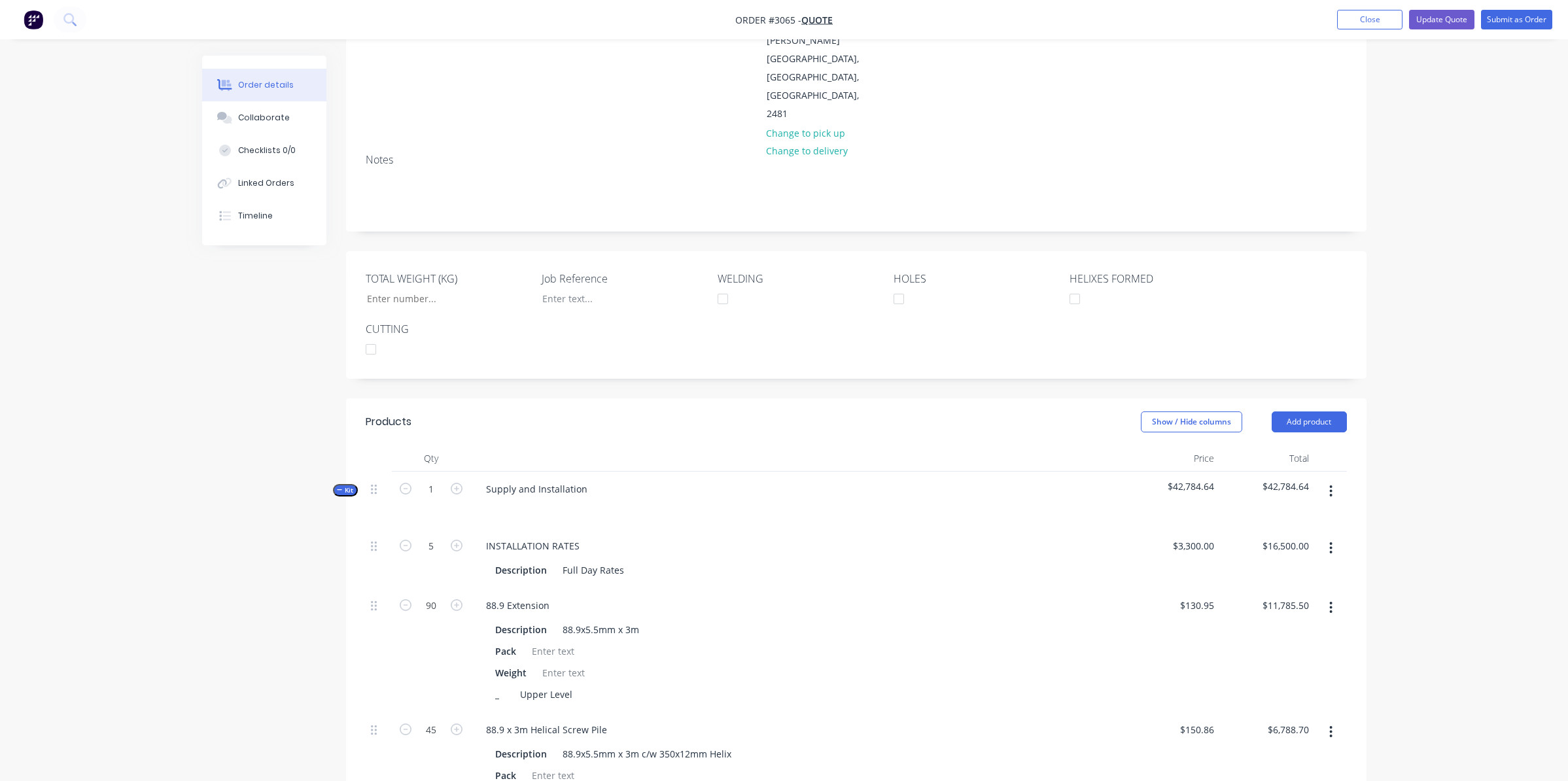
scroll to position [177, 0]
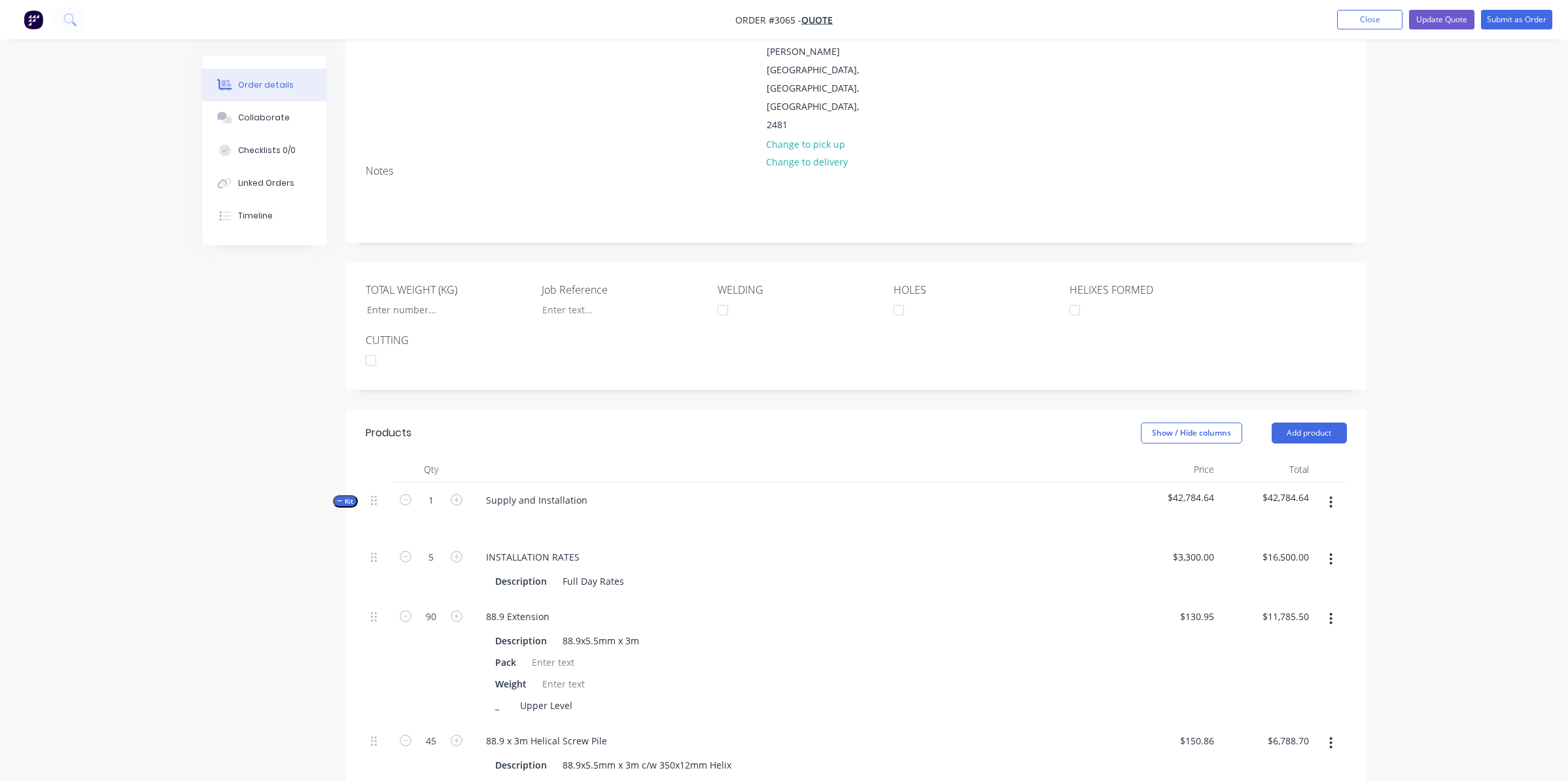
click at [1333, 491] on button "button" at bounding box center [1331, 503] width 31 height 24
click at [1283, 528] on div "Add product to kit" at bounding box center [1285, 537] width 101 height 19
click at [1269, 580] on div "Product catalogue" at bounding box center [1285, 589] width 101 height 19
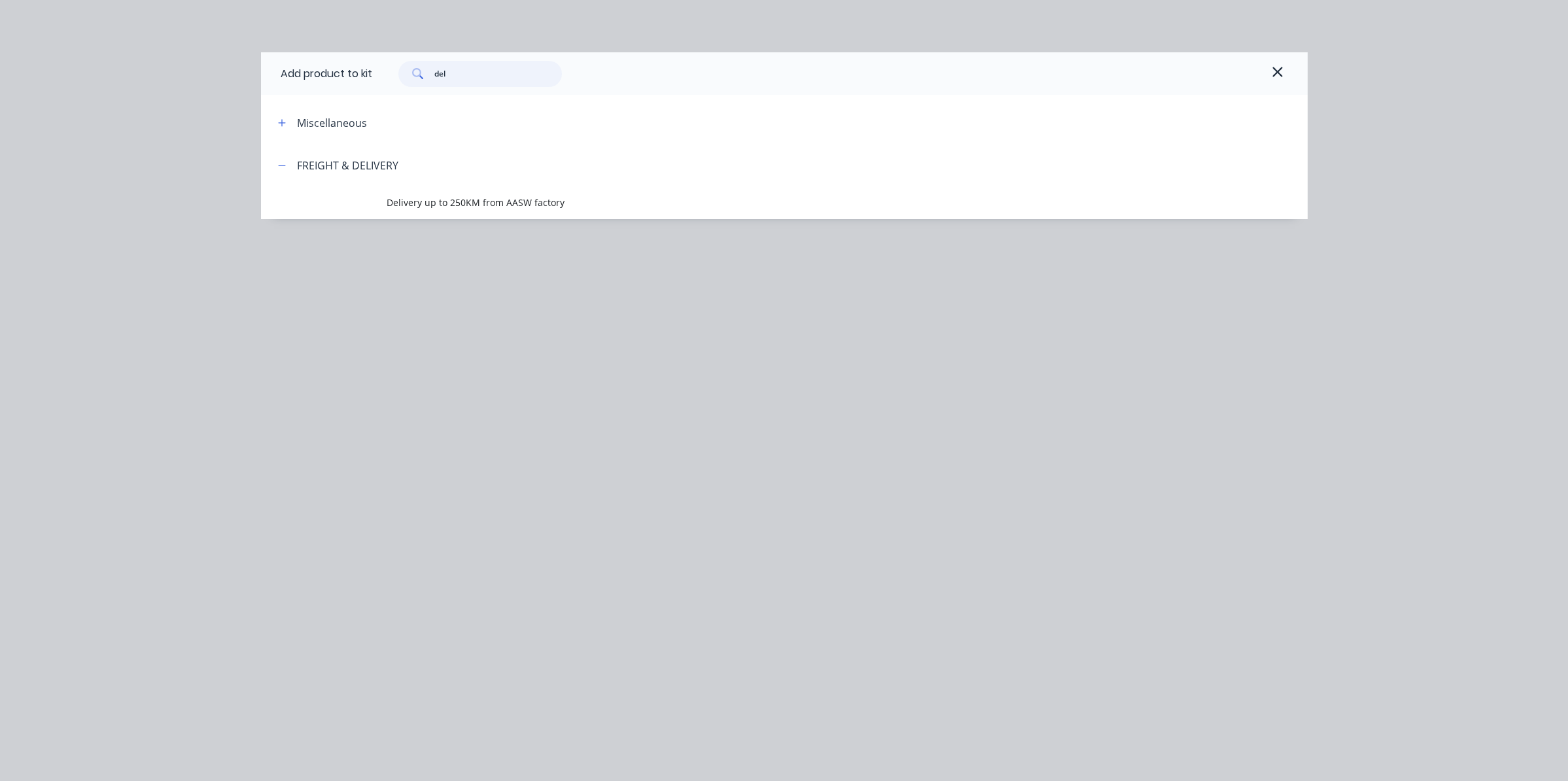
drag, startPoint x: 470, startPoint y: 80, endPoint x: 361, endPoint y: 77, distance: 109.0
click at [368, 74] on div "Add product to kit del" at bounding box center [784, 73] width 1047 height 42
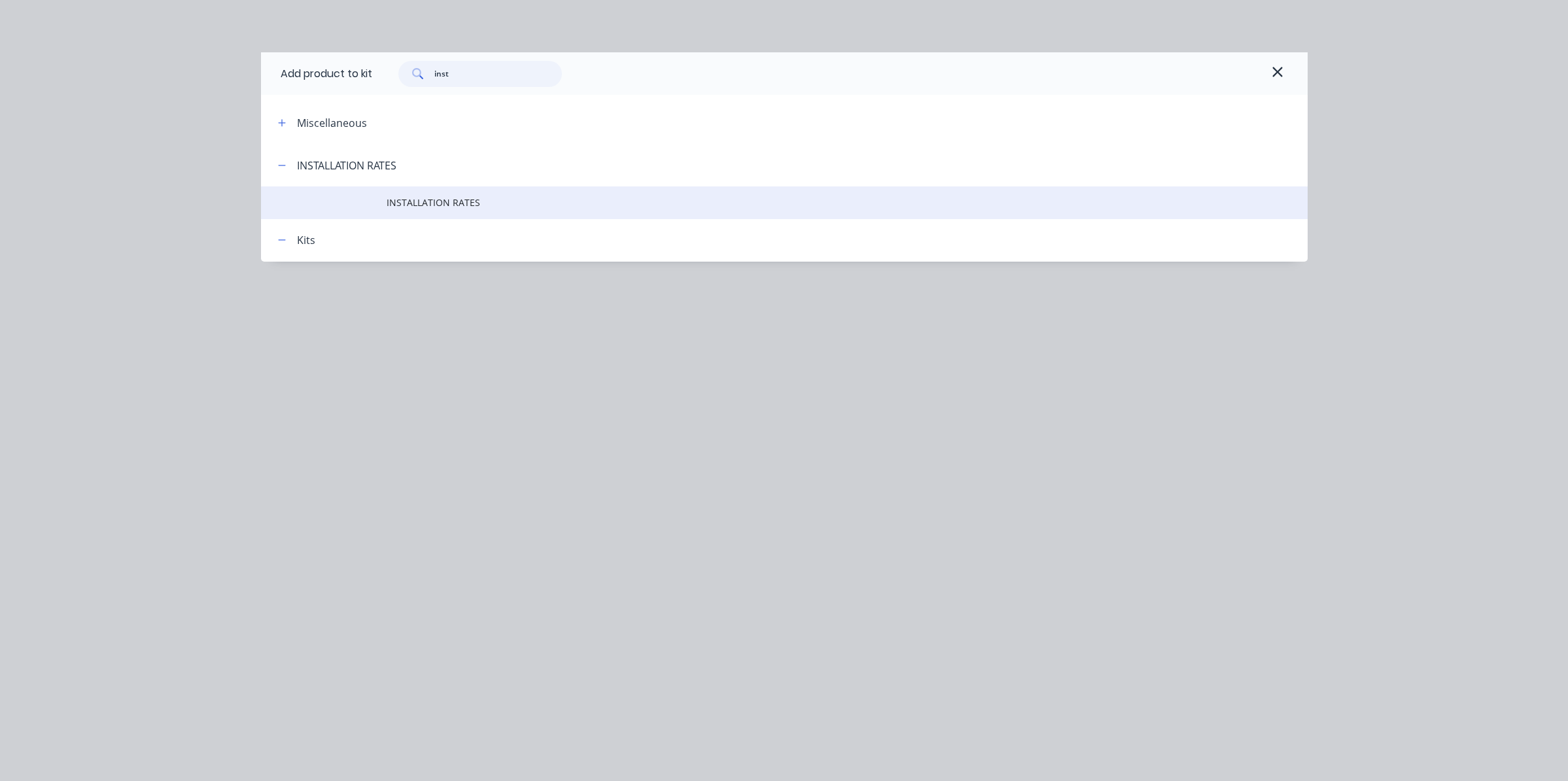
type input "inst"
click at [317, 206] on td at bounding box center [324, 203] width 126 height 33
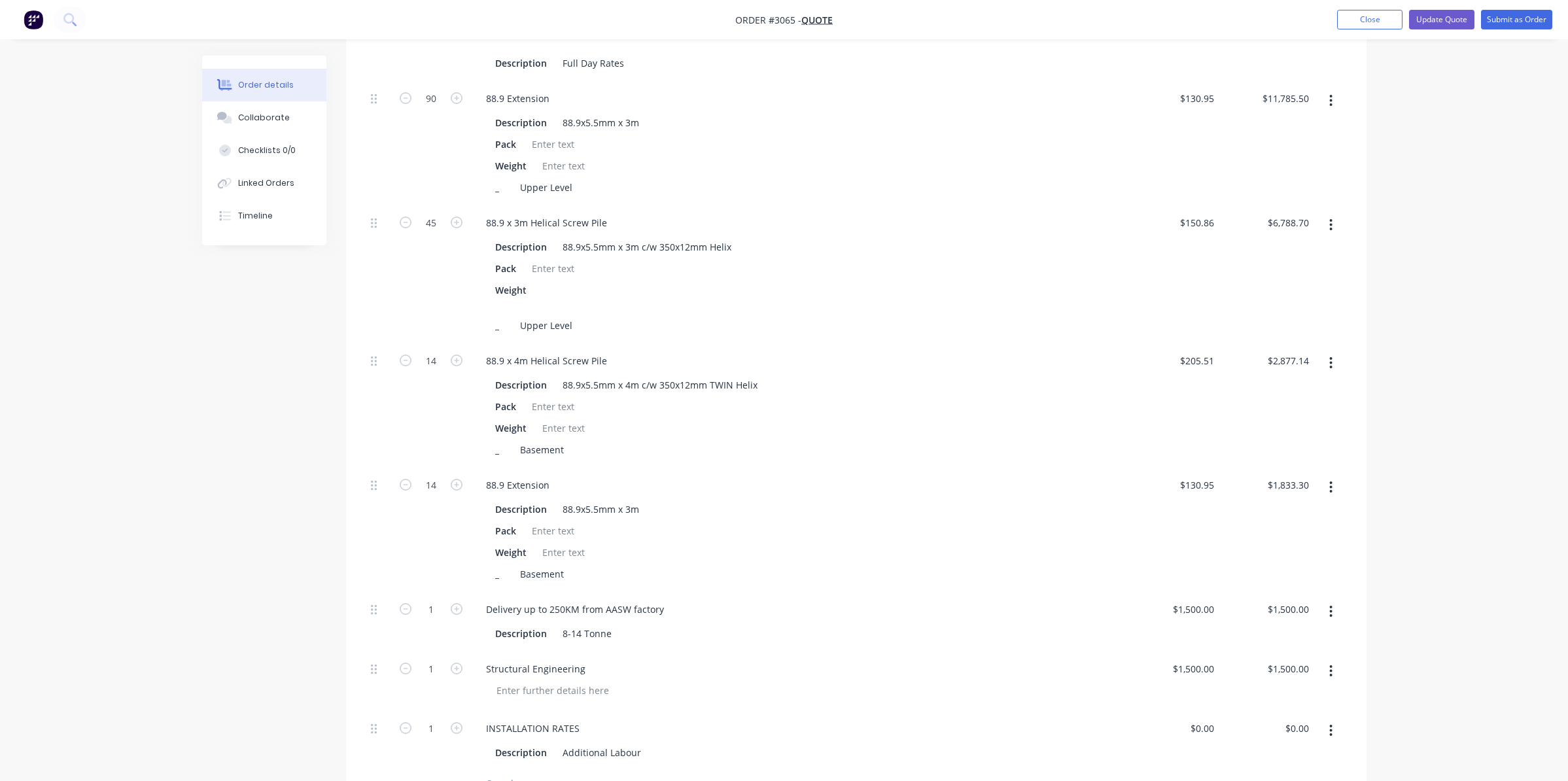
scroll to position [701, 0]
click at [457, 718] on icon "button" at bounding box center [456, 723] width 12 height 12
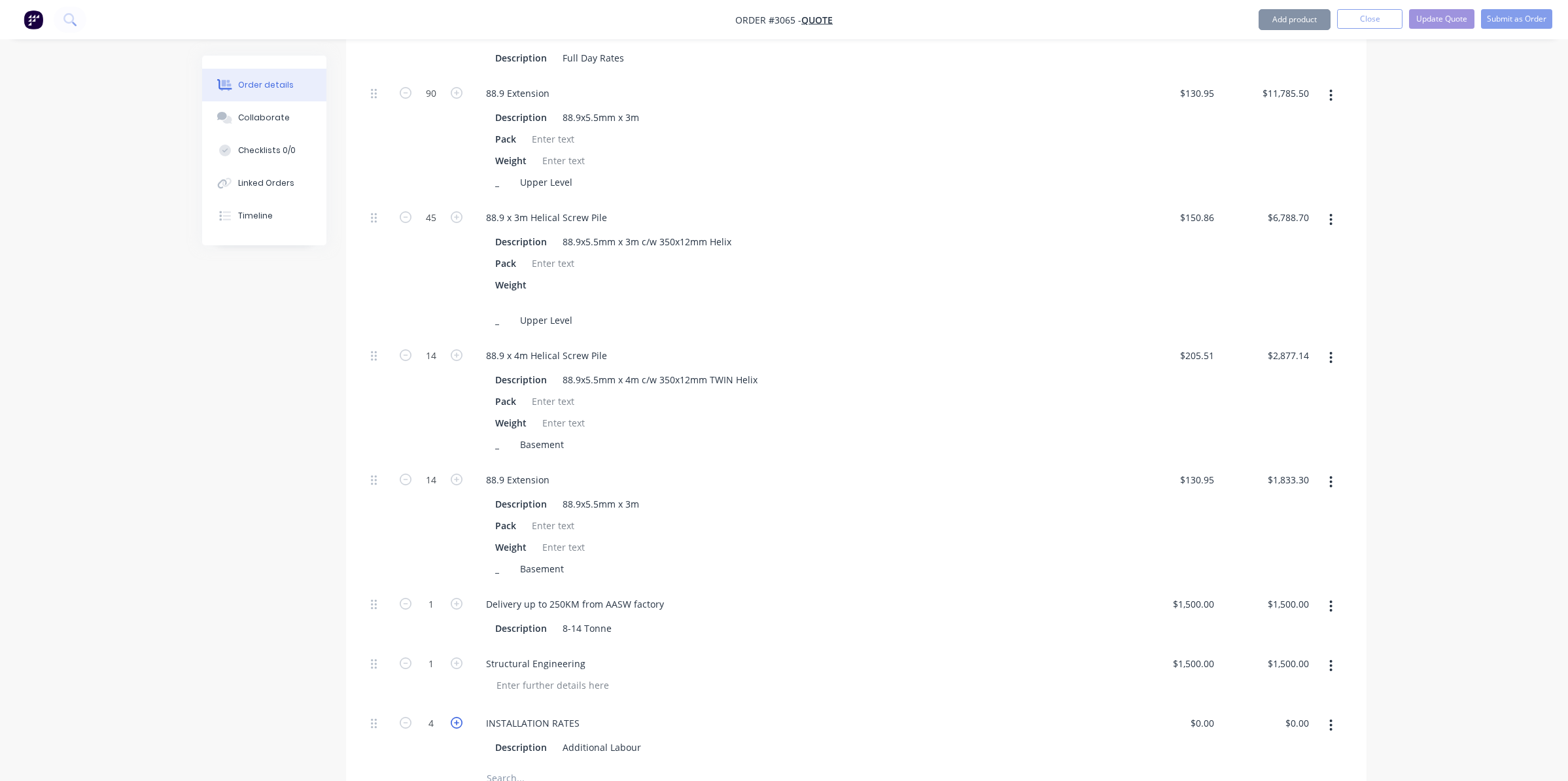
type input "5"
click at [1216, 714] on input "0" at bounding box center [1204, 723] width 30 height 19
type input "3"
type input "$668.00"
click at [1307, 714] on input "3340.00" at bounding box center [1299, 723] width 30 height 19
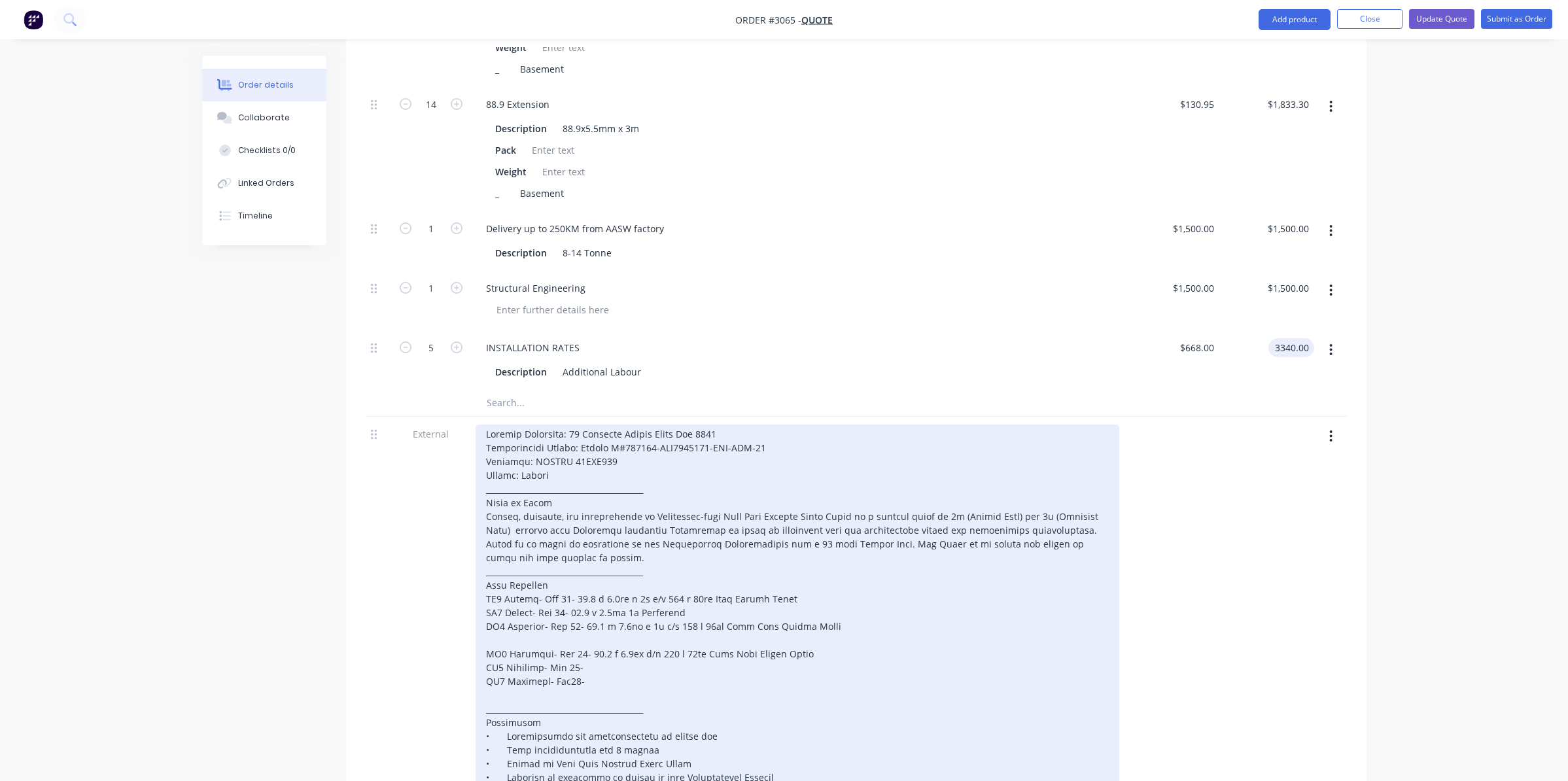
scroll to position [1094, 0]
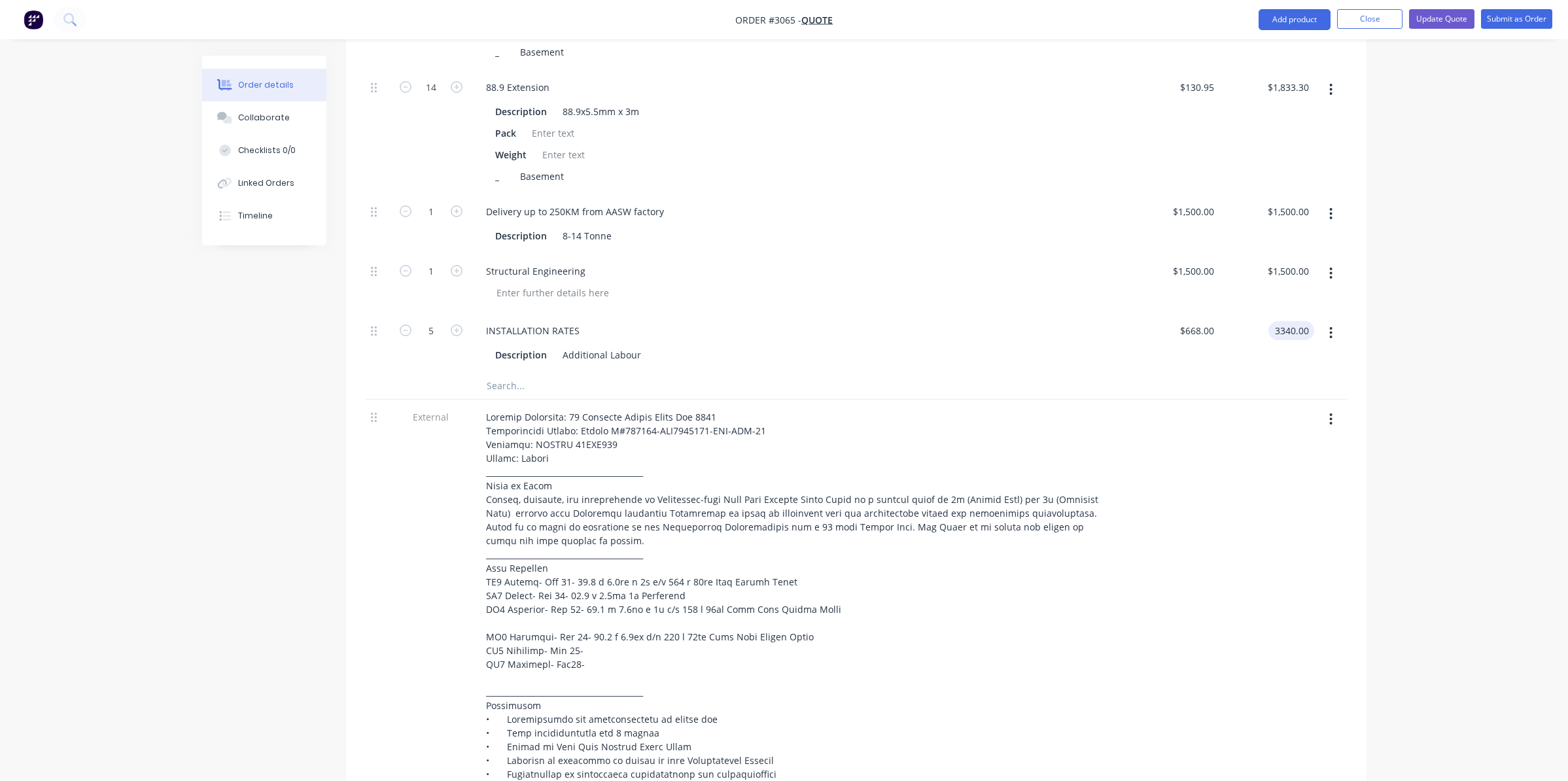
type input "$3,340.00"
click at [1175, 314] on div "$668.00 $668.00" at bounding box center [1172, 343] width 95 height 60
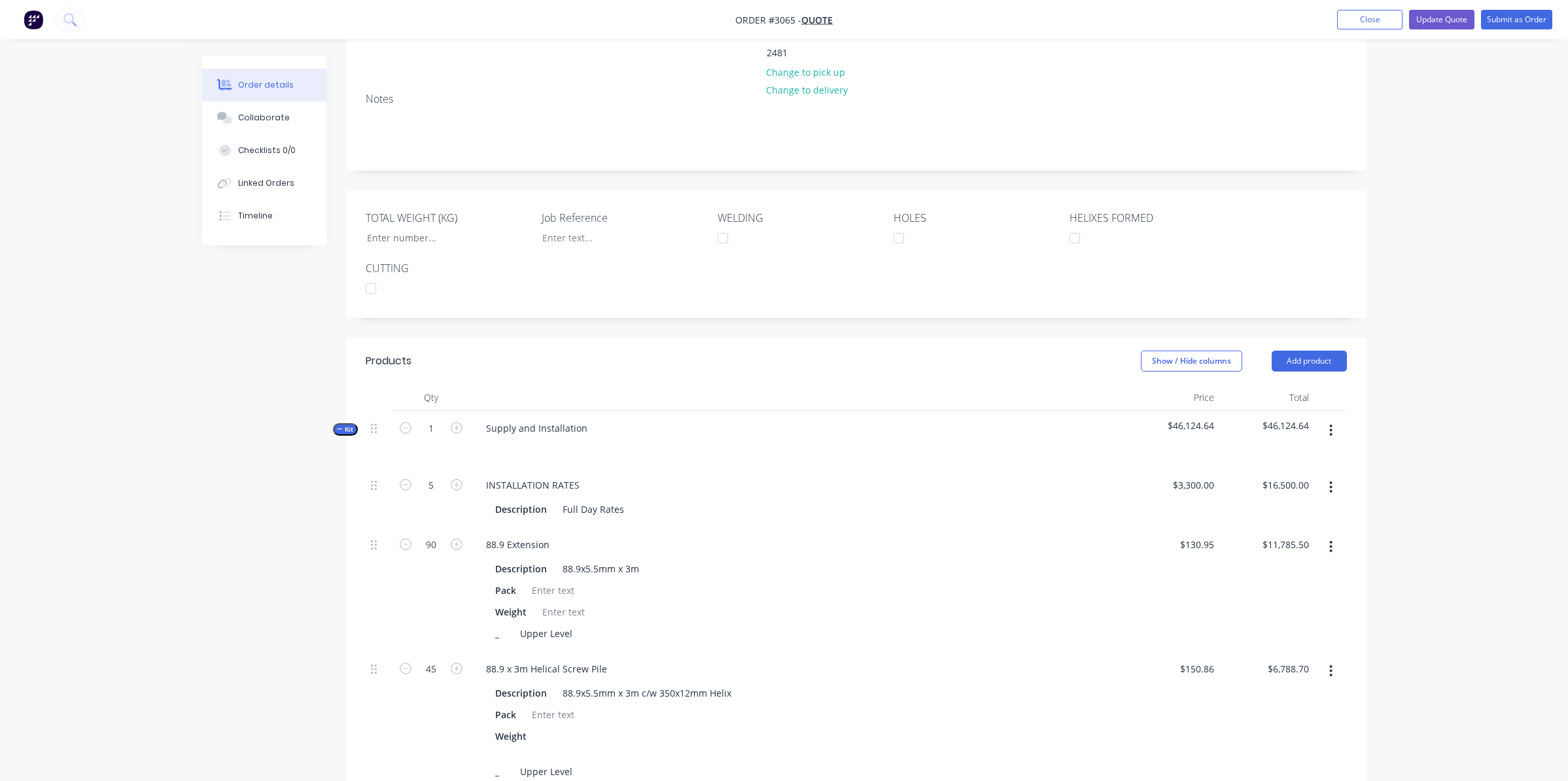
scroll to position [196, 0]
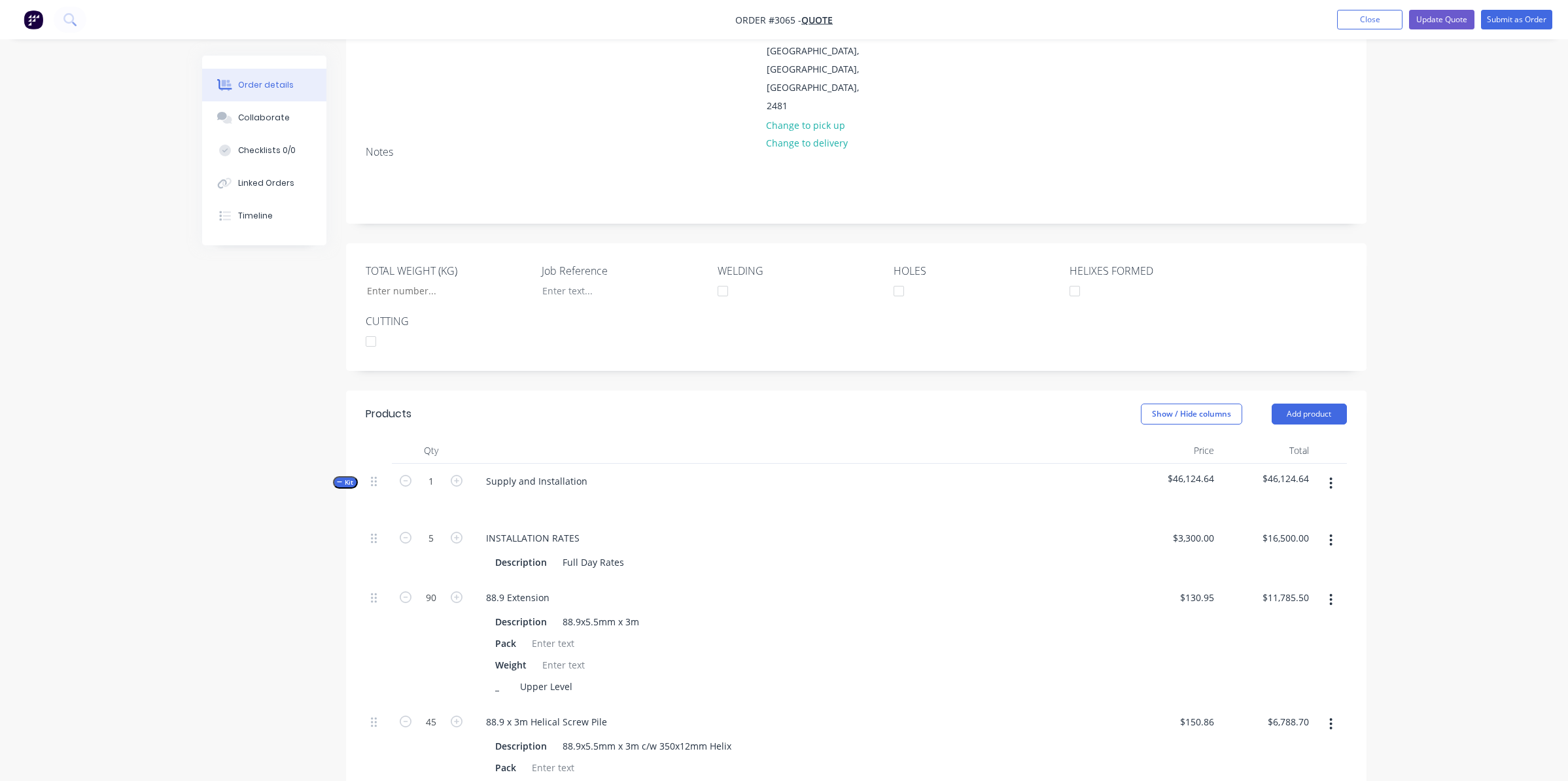
click at [1331, 478] on icon "button" at bounding box center [1331, 484] width 3 height 12
click at [1247, 508] on div "Add product to kit" at bounding box center [1285, 518] width 101 height 19
click at [1307, 561] on div "Product catalogue" at bounding box center [1285, 570] width 101 height 19
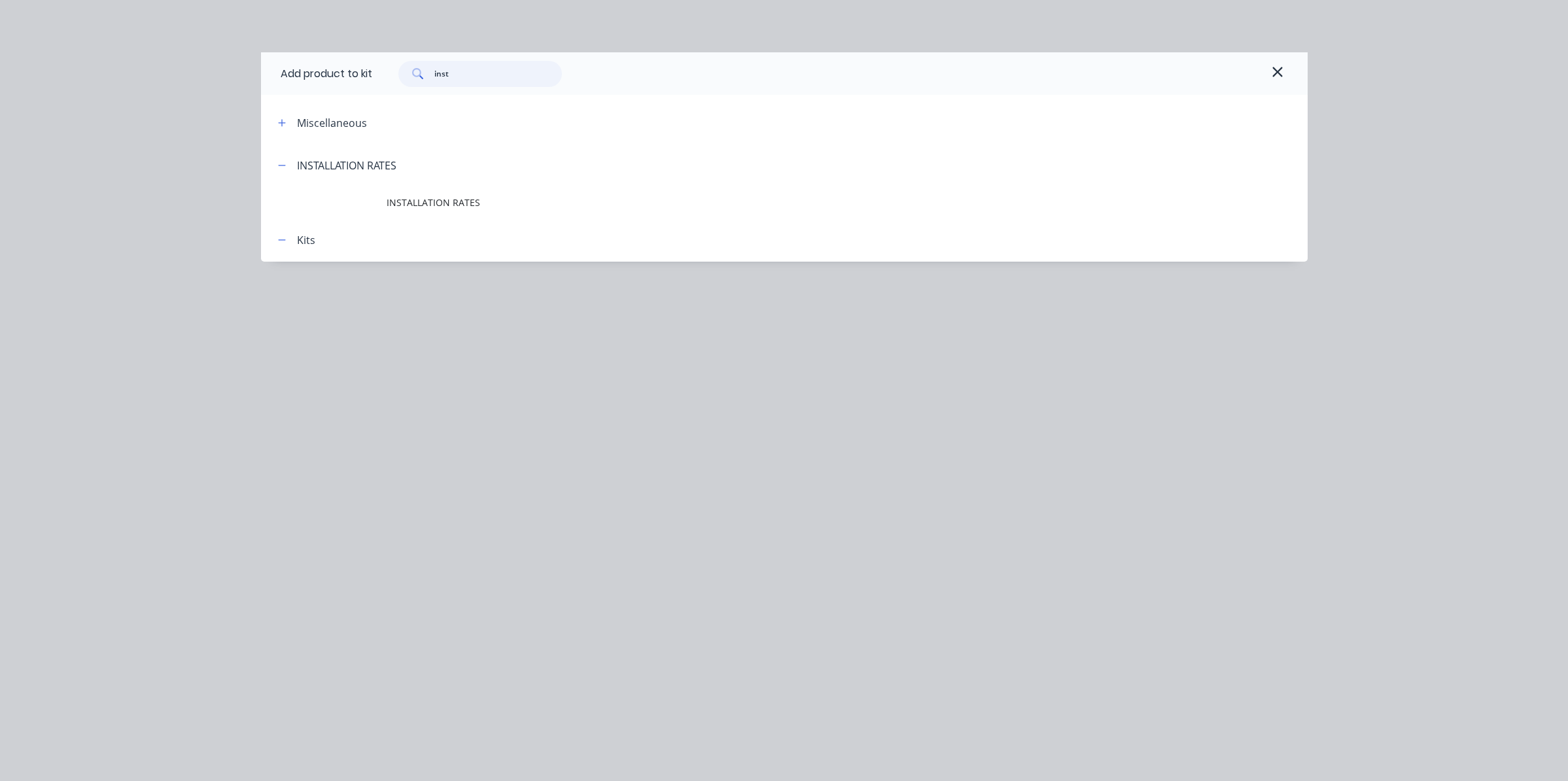
drag, startPoint x: 555, startPoint y: 70, endPoint x: 180, endPoint y: 50, distance: 375.5
click at [181, 50] on div "Add product to kit inst Miscellaneous INSTALLATION RATES INSTALLATION RATES Kits" at bounding box center [784, 390] width 1568 height 781
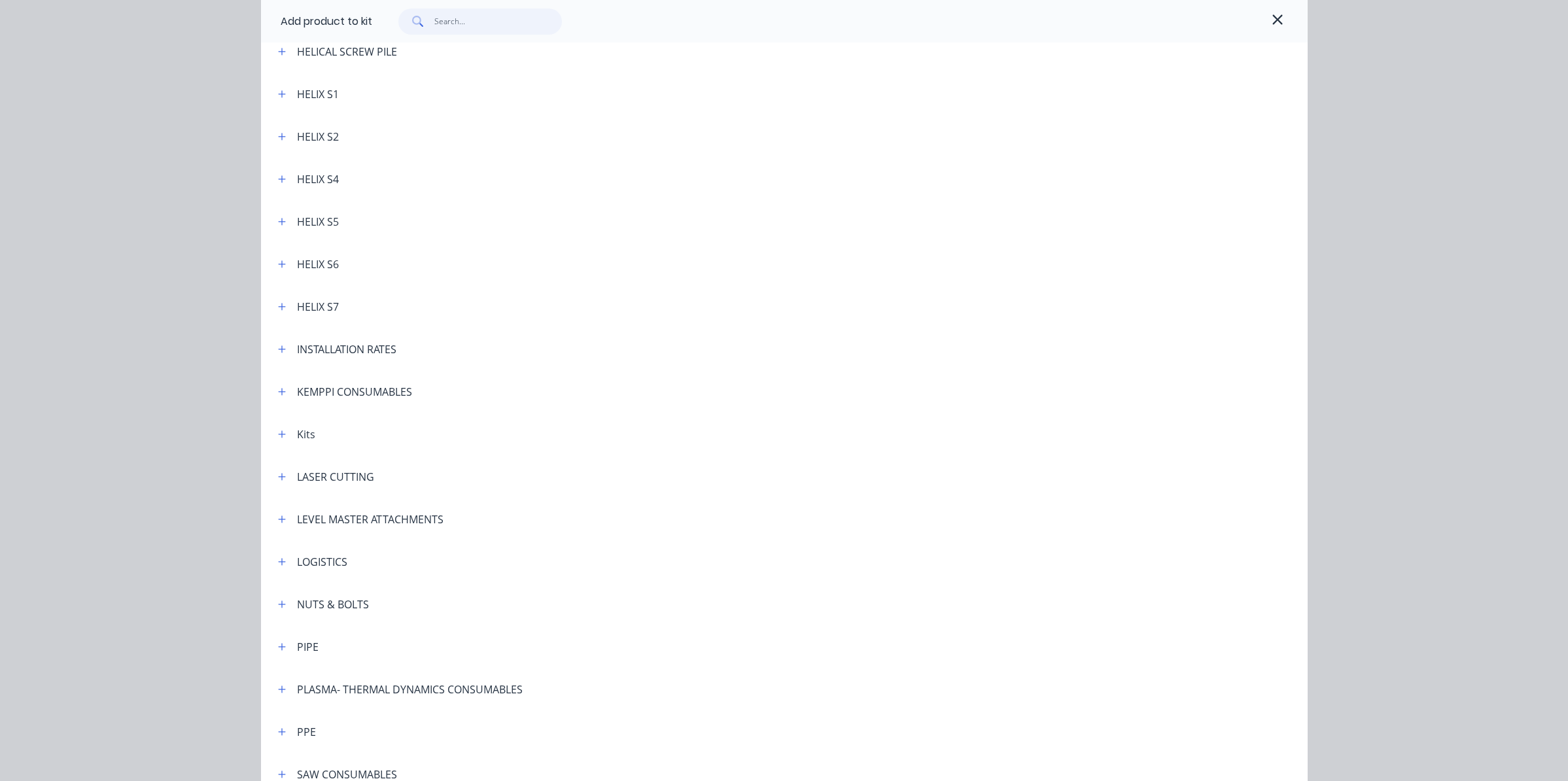
scroll to position [451, 0]
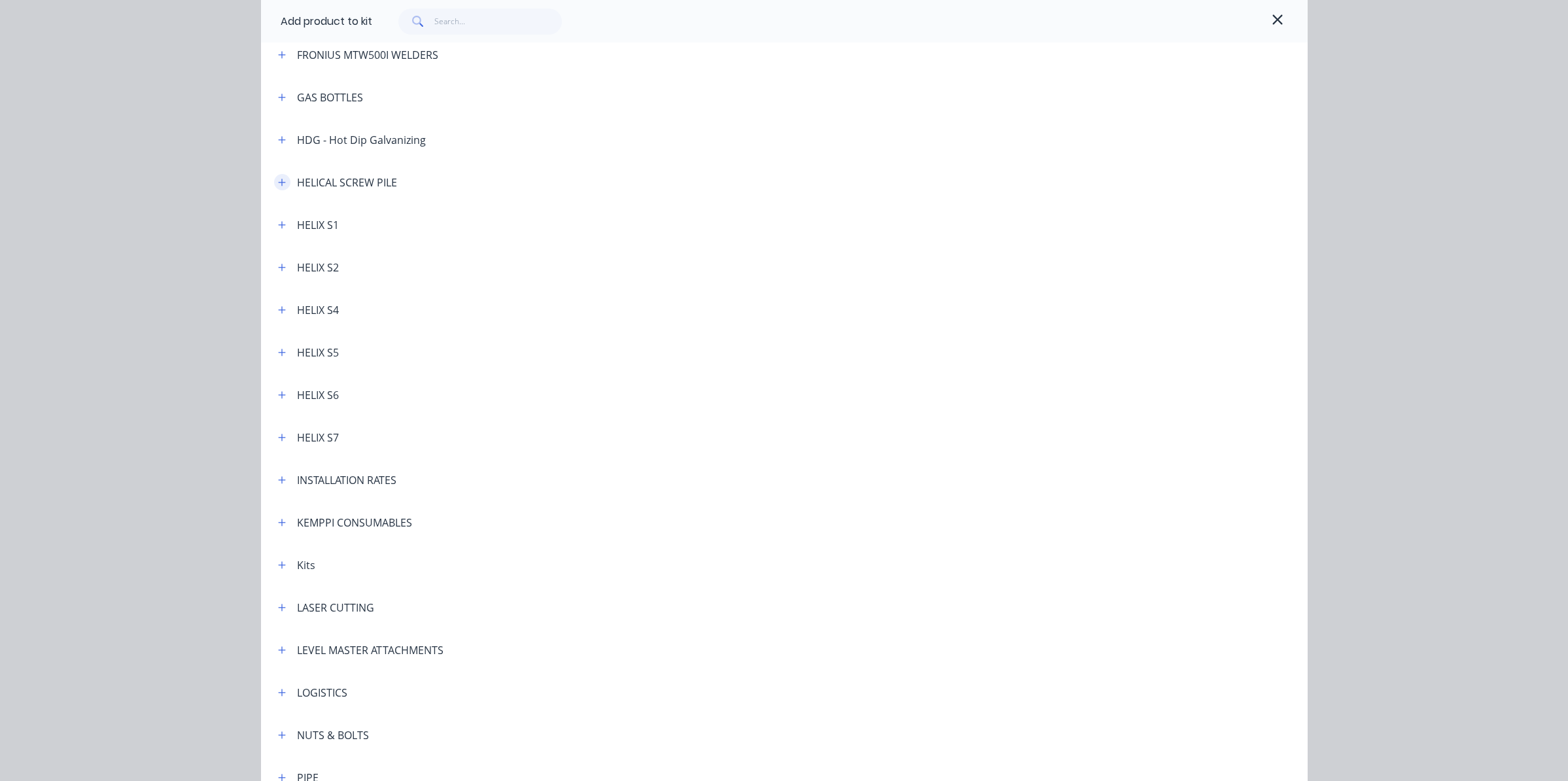
click at [279, 184] on icon "button" at bounding box center [282, 183] width 8 height 9
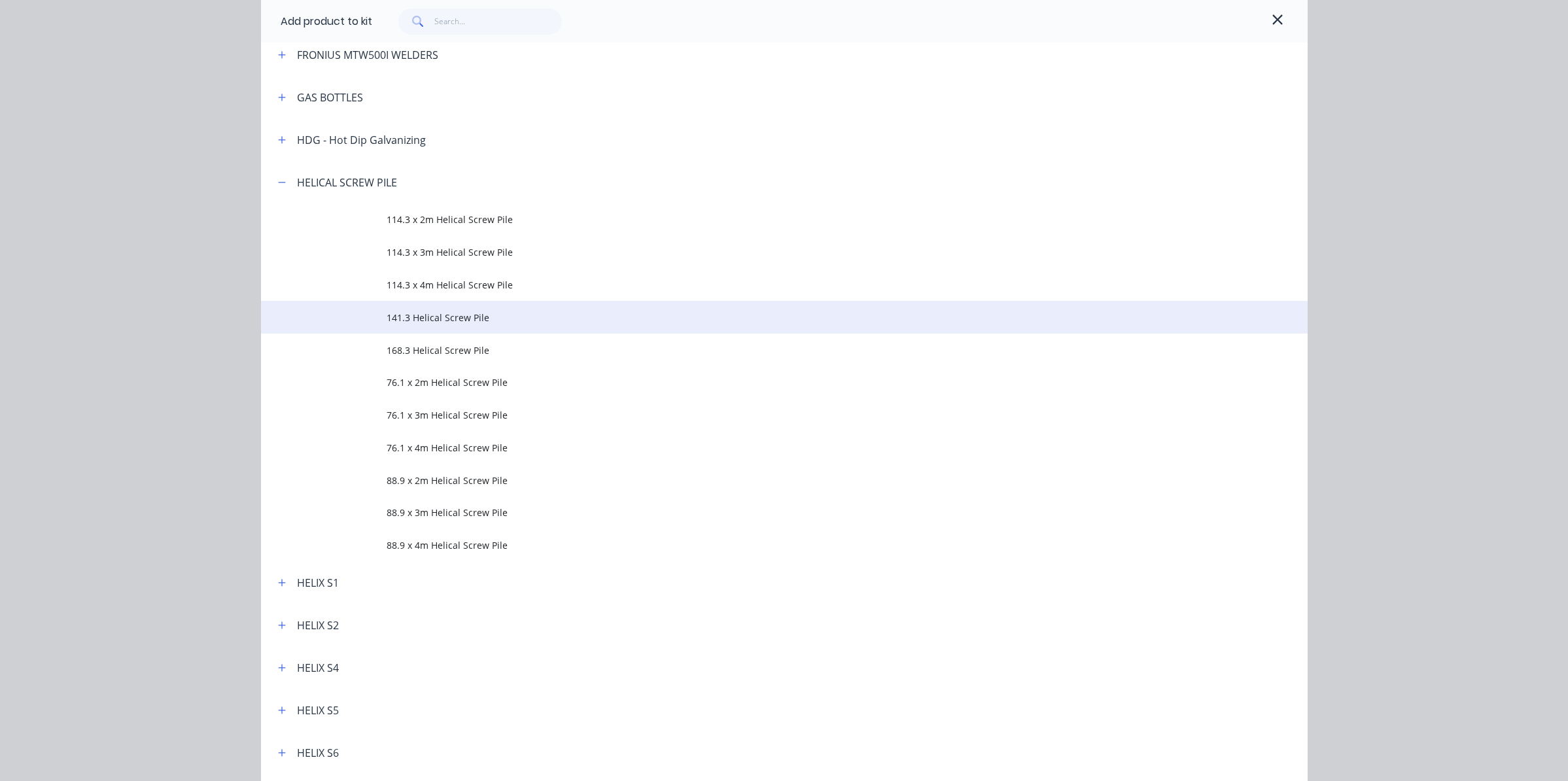
click at [439, 320] on span "141.3 Helical Screw Pile" at bounding box center [754, 318] width 737 height 14
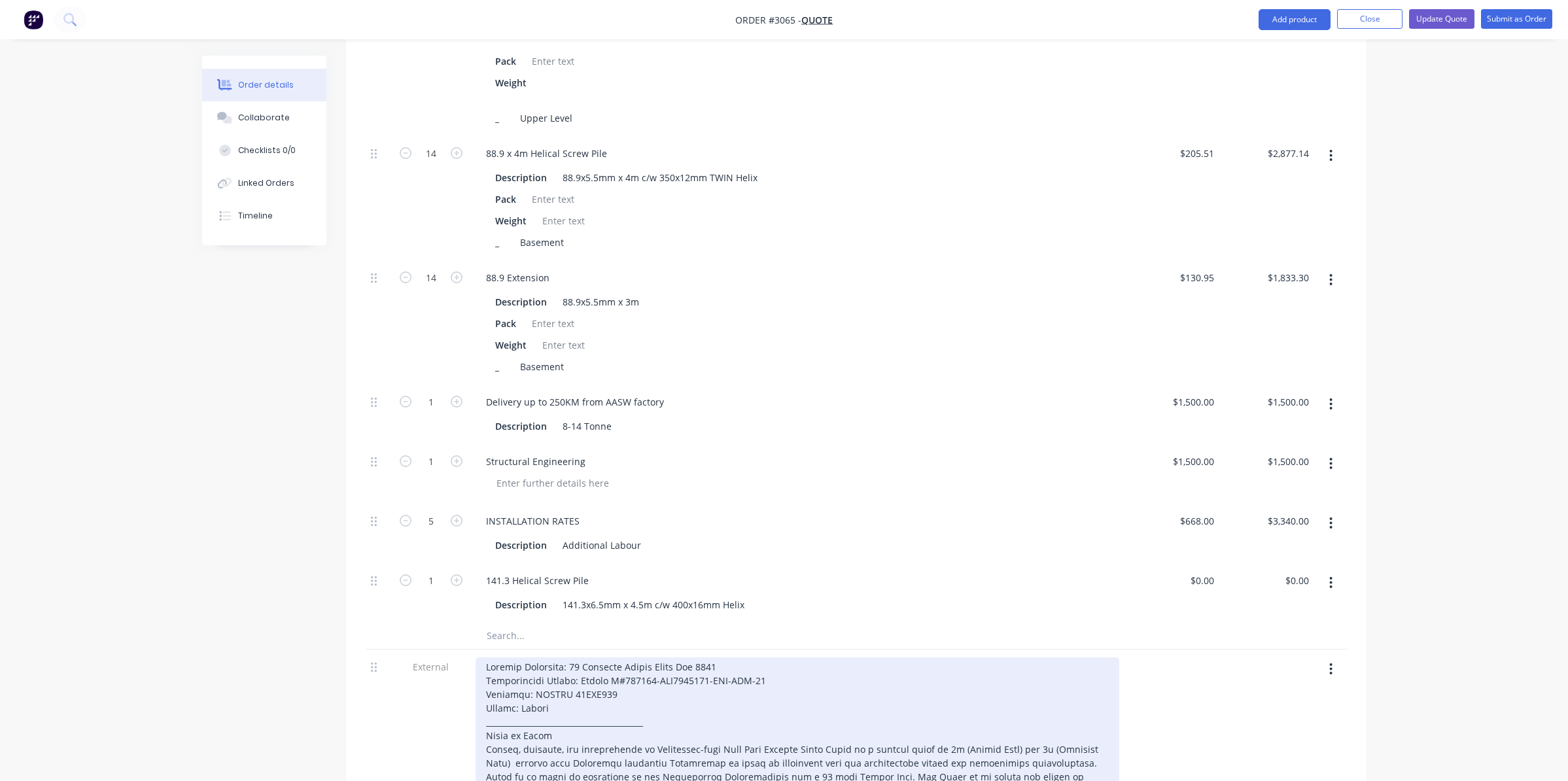
scroll to position [916, 0]
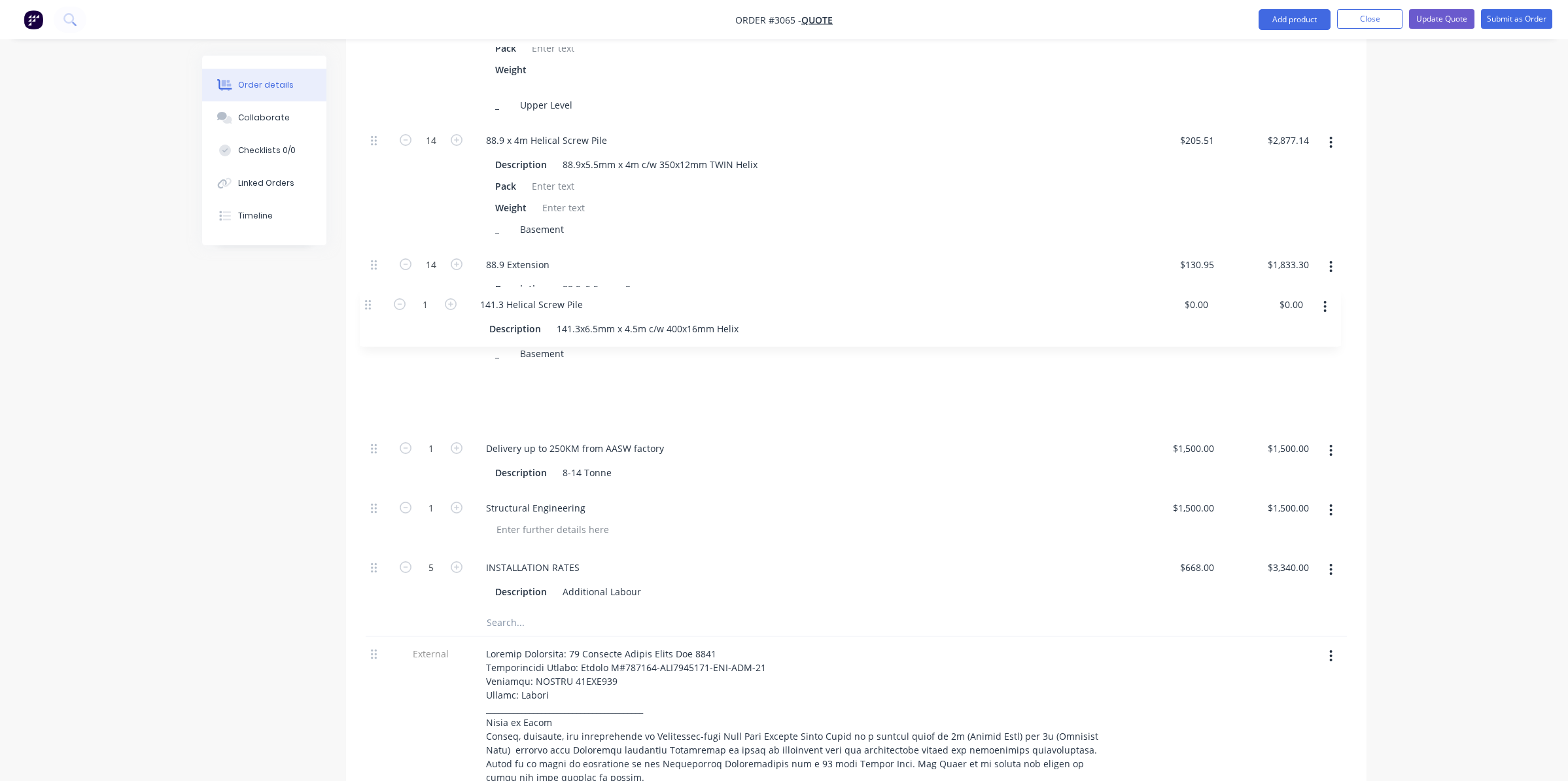
drag, startPoint x: 373, startPoint y: 494, endPoint x: 368, endPoint y: 300, distance: 194.1
click at [368, 300] on div "5 INSTALLATION RATES Description Full Day Rates $3,300.00 $3,300.00 $16,500.00 …" at bounding box center [857, 205] width 982 height 809
click at [569, 404] on div "141.3x6.5mm x 4.5m c/w 400x16mm Helix" at bounding box center [654, 413] width 193 height 19
click at [597, 404] on div "141.3x6.5mm x 4.5m c/w 400x16mm Helix" at bounding box center [654, 413] width 193 height 19
drag, startPoint x: 651, startPoint y: 340, endPoint x: 630, endPoint y: 343, distance: 21.2
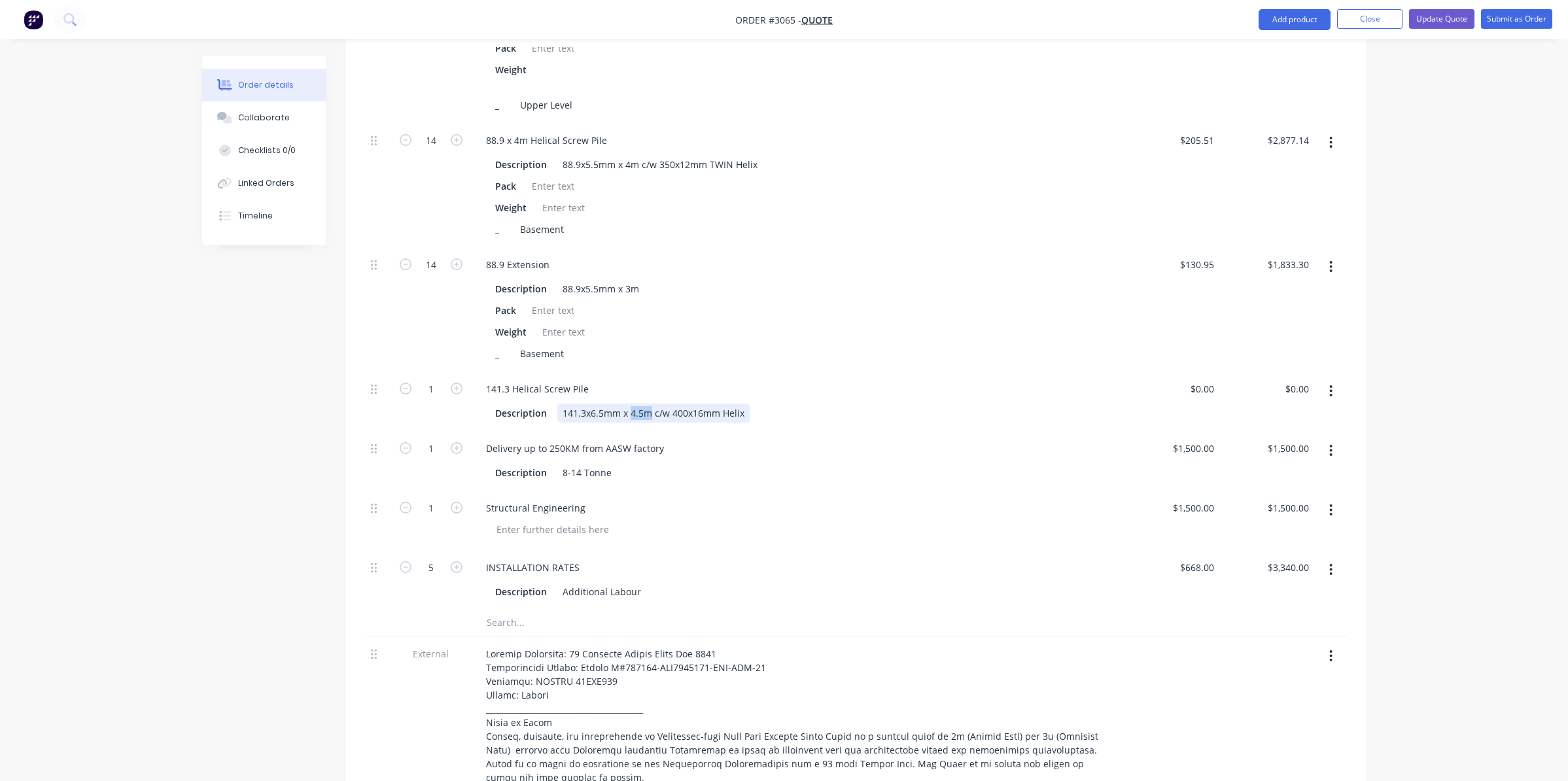
click at [630, 404] on div "141.3x6.5mm x 4.5m c/w 400x16mm Helix" at bounding box center [654, 413] width 193 height 19
click at [673, 404] on div "141.3x6.5mm x 4m c/w 400x16mm Helix" at bounding box center [650, 413] width 184 height 19
drag, startPoint x: 1202, startPoint y: 323, endPoint x: 1209, endPoint y: 327, distance: 8.1
click at [1202, 380] on div "$0.00 $0.00" at bounding box center [1202, 389] width 36 height 19
type input "$329.50"
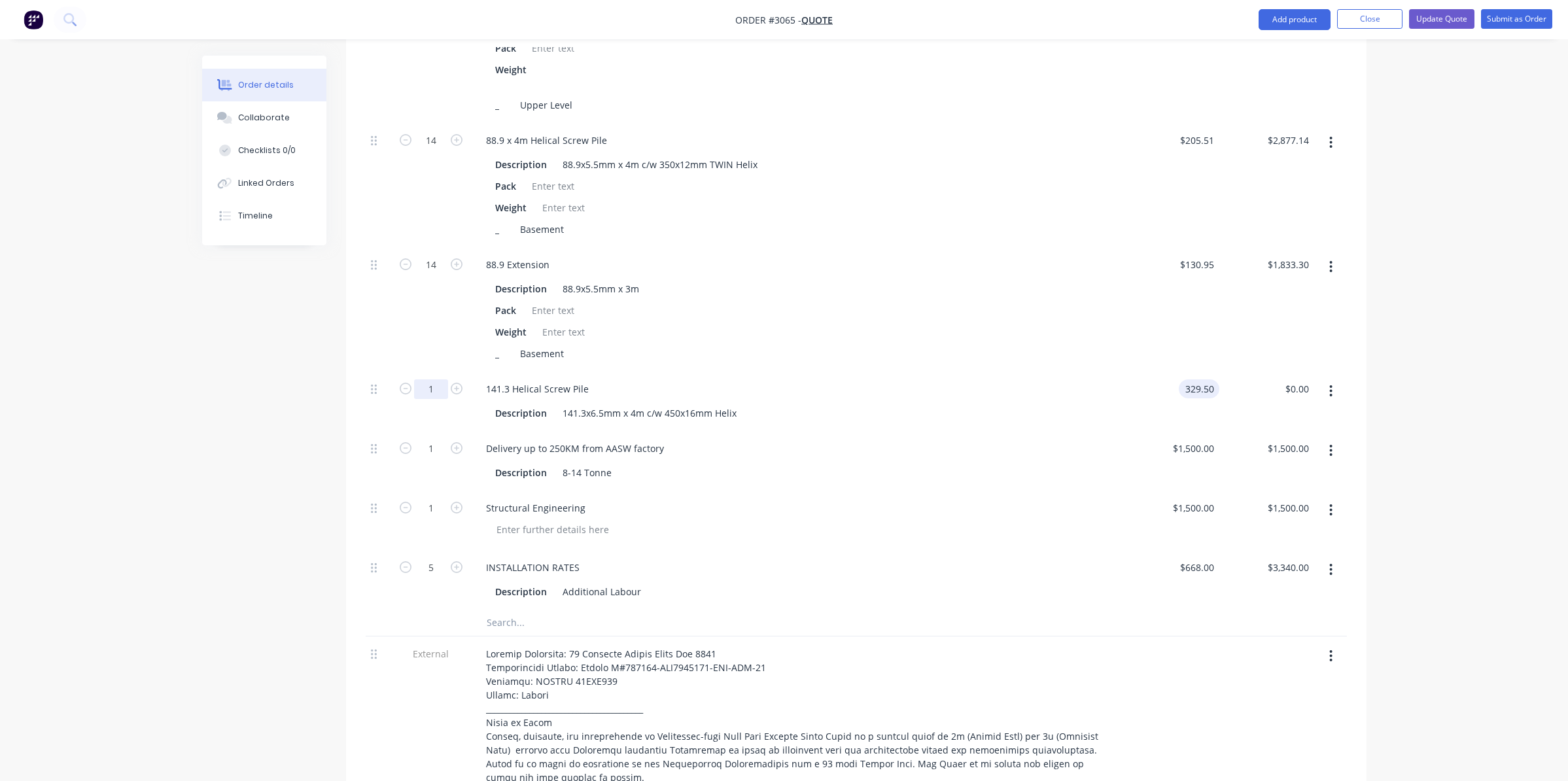
type input "$329.50"
click at [439, 380] on input "1" at bounding box center [430, 389] width 34 height 19
type input "76"
type input "$25,042.00"
click at [874, 344] on div "_ Basement" at bounding box center [795, 353] width 610 height 19
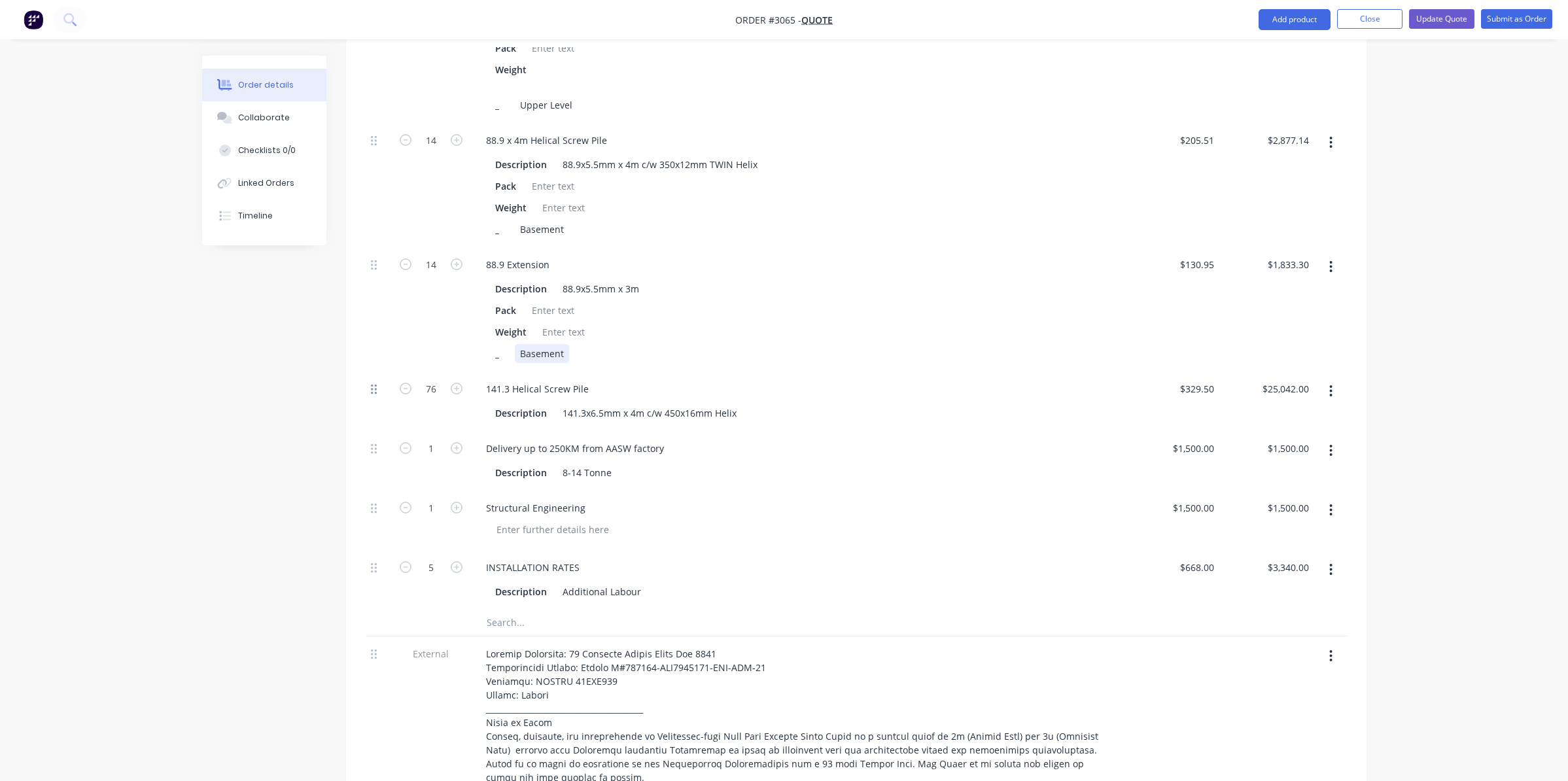
click at [373, 384] on icon at bounding box center [373, 389] width 6 height 12
click at [1335, 380] on button "button" at bounding box center [1331, 392] width 31 height 24
click at [1315, 417] on div "Duplicate" at bounding box center [1285, 426] width 101 height 19
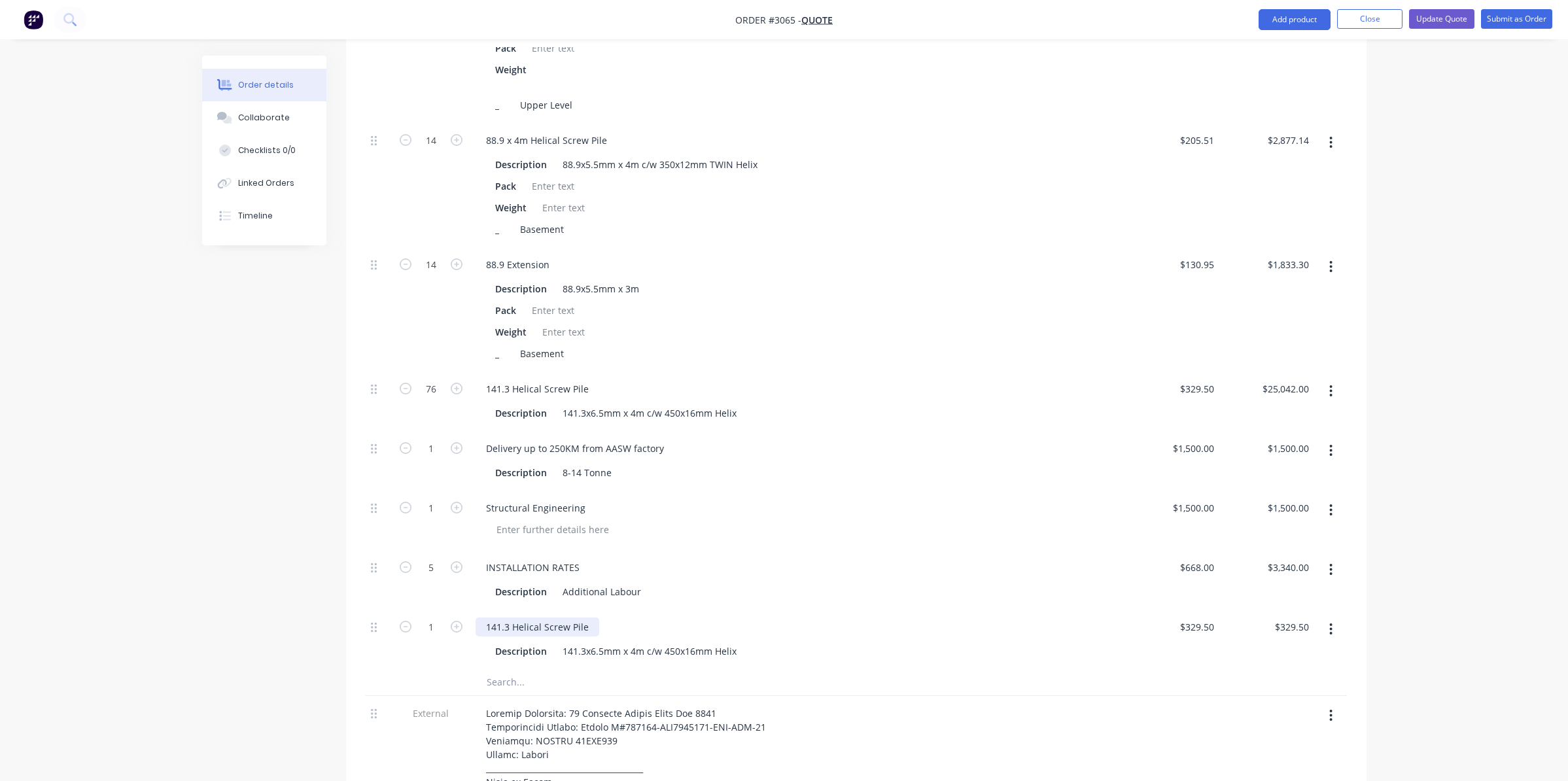
click at [529, 618] on div "141.3 Helical Screw Pile" at bounding box center [537, 627] width 124 height 19
drag, startPoint x: 583, startPoint y: 551, endPoint x: 554, endPoint y: 560, distance: 30.4
click at [546, 618] on div "141.3 Helical Screw Pile" at bounding box center [537, 627] width 124 height 19
click at [833, 558] on div "INSTALLATION RATES" at bounding box center [797, 567] width 644 height 19
drag, startPoint x: 540, startPoint y: 555, endPoint x: 526, endPoint y: 539, distance: 21.3
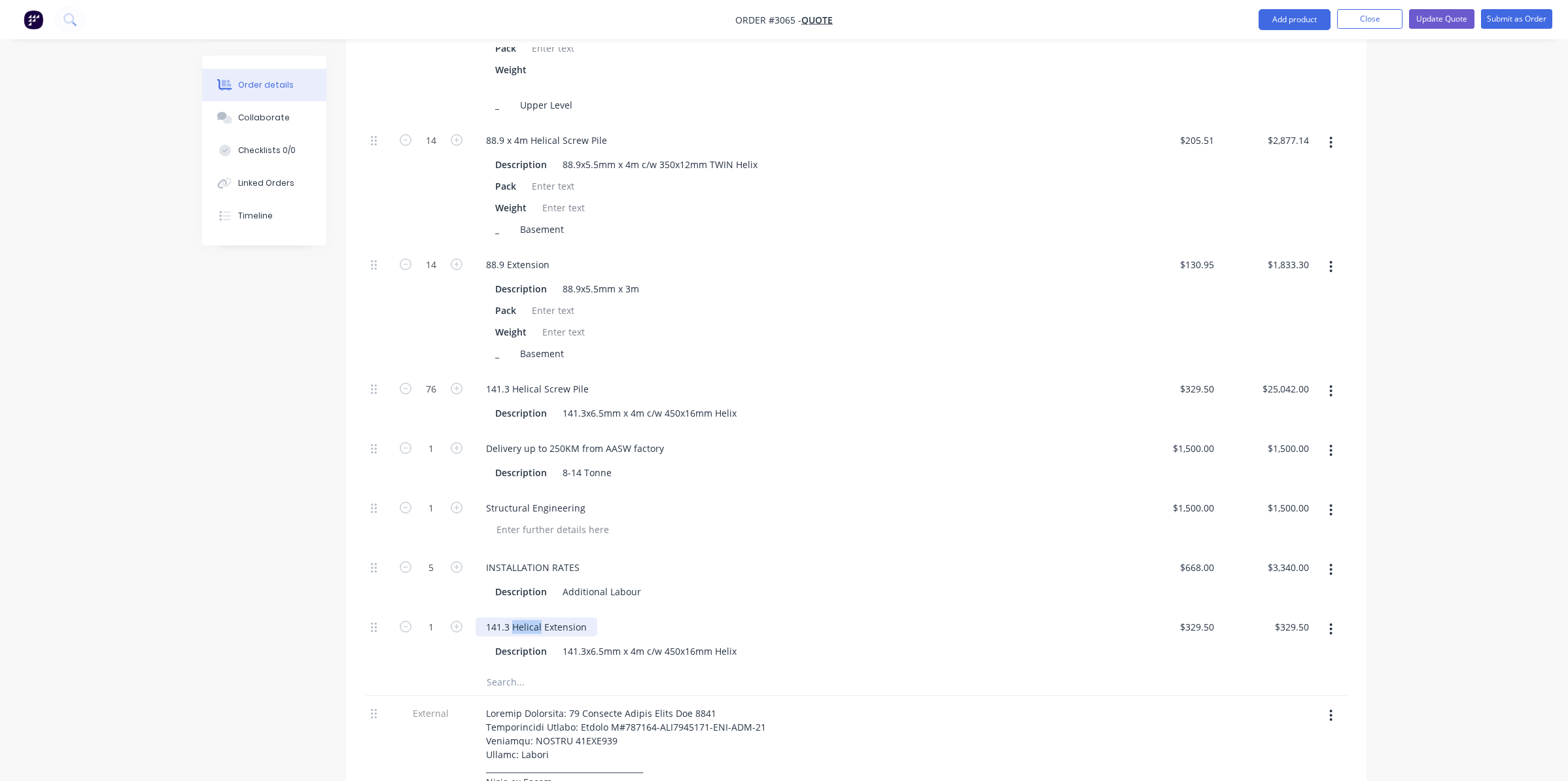
click at [512, 618] on div "141.3 Helical Extension" at bounding box center [536, 627] width 122 height 19
click at [631, 642] on div "141.3x6.5mm x 4m c/w 450x16mm Helix" at bounding box center [650, 652] width 184 height 19
click at [634, 642] on div "141.3x6.5mm x 4m c/w 450x16mm Helix" at bounding box center [650, 652] width 184 height 19
click at [788, 618] on div "141.3 Extension" at bounding box center [797, 627] width 644 height 19
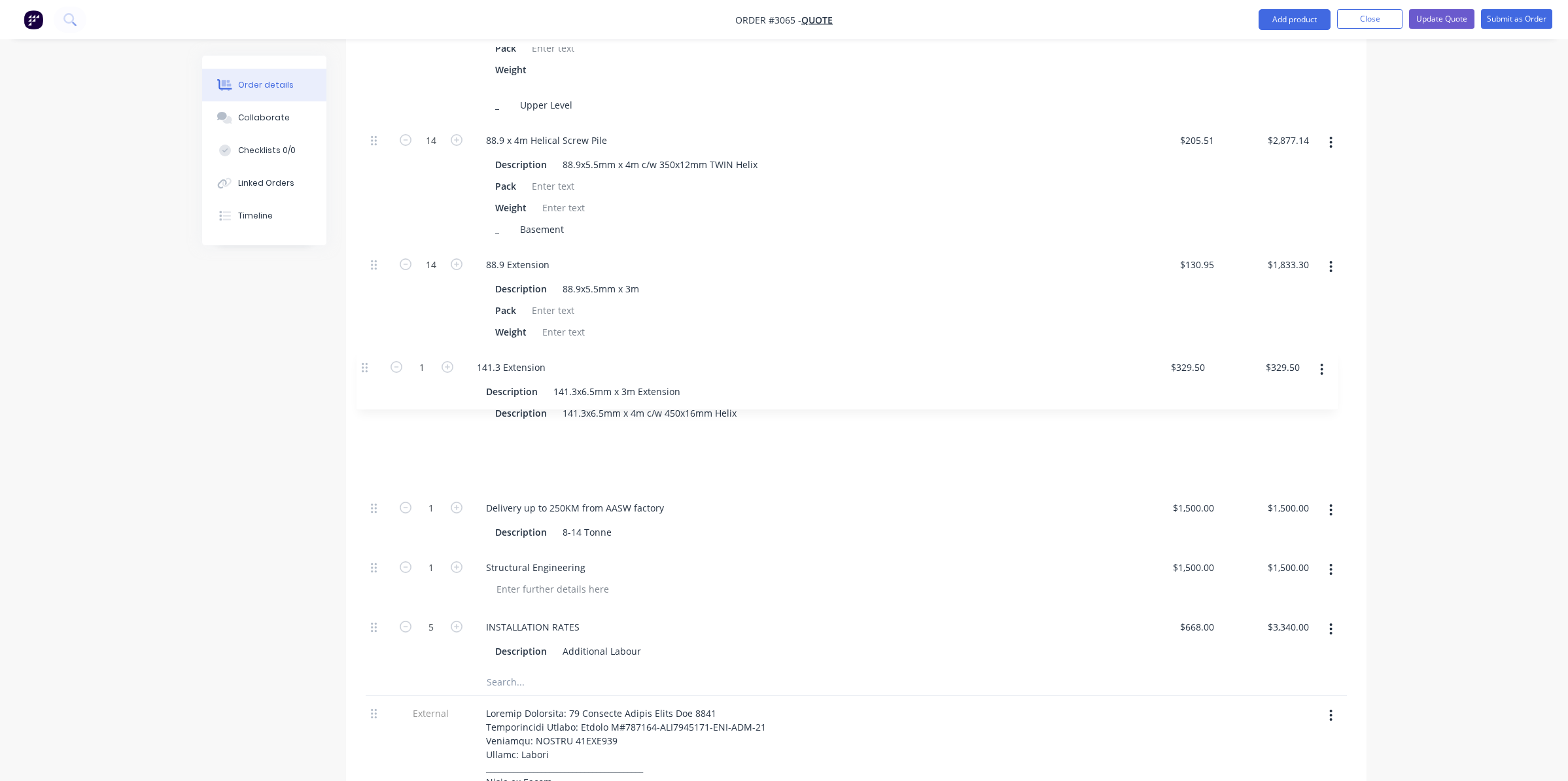
drag, startPoint x: 373, startPoint y: 557, endPoint x: 365, endPoint y: 367, distance: 190.2
click at [366, 367] on div "5 INSTALLATION RATES Description Full Day Rates $3,300.00 $3,300.00 $16,500.00 …" at bounding box center [857, 235] width 982 height 868
type input "76"
type input "329.5"
type input "$25,042.00"
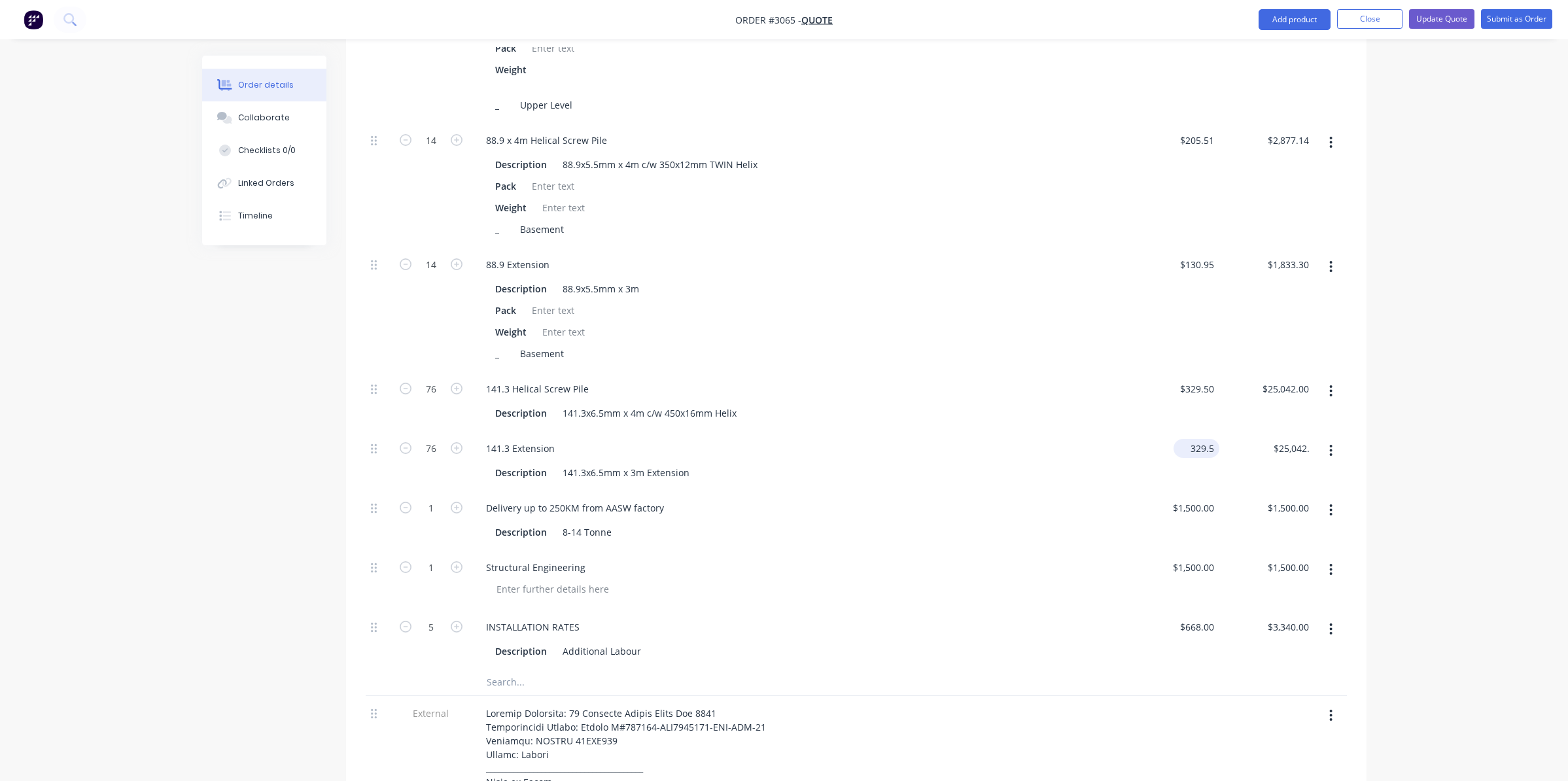
click at [1191, 439] on input "329.5" at bounding box center [1199, 448] width 40 height 19
click at [1191, 439] on input "329.5" at bounding box center [1204, 448] width 30 height 19
type input "$315.20"
type input "$23,955.20"
click at [1132, 431] on div "$315.20 315.20" at bounding box center [1172, 461] width 95 height 60
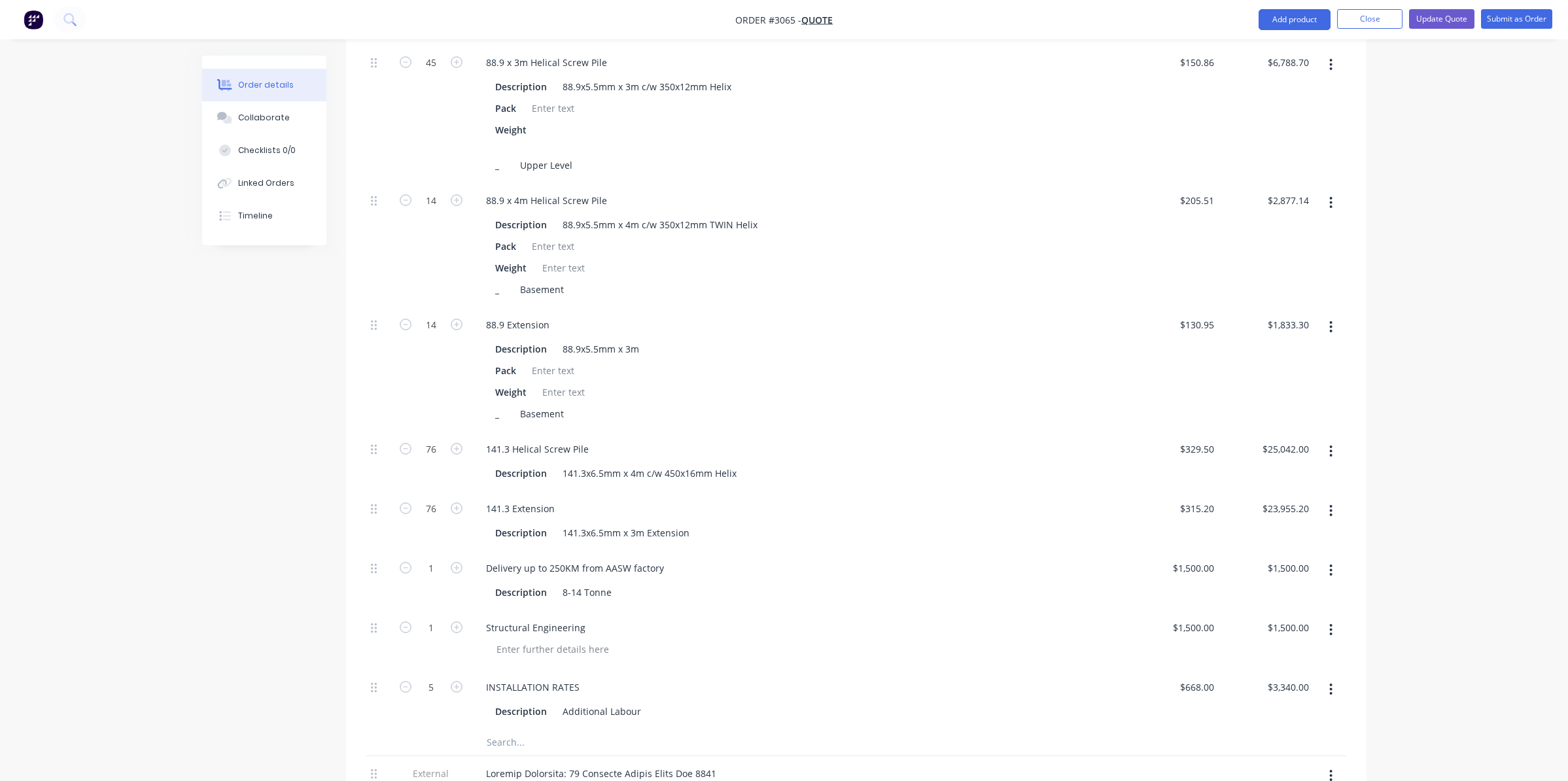
scroll to position [851, 0]
click at [1445, 17] on button "Update Quote" at bounding box center [1441, 18] width 65 height 19
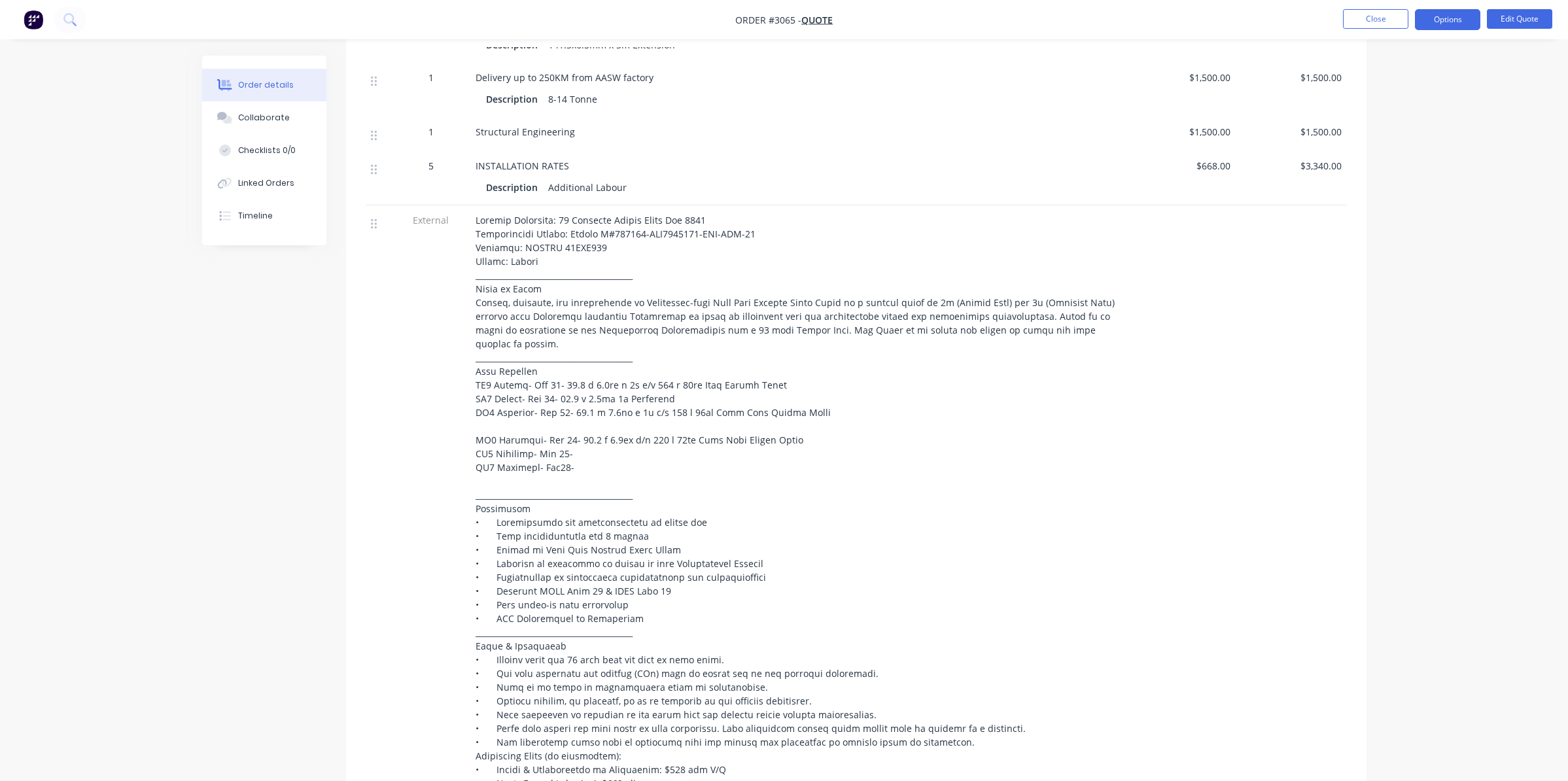
scroll to position [1192, 0]
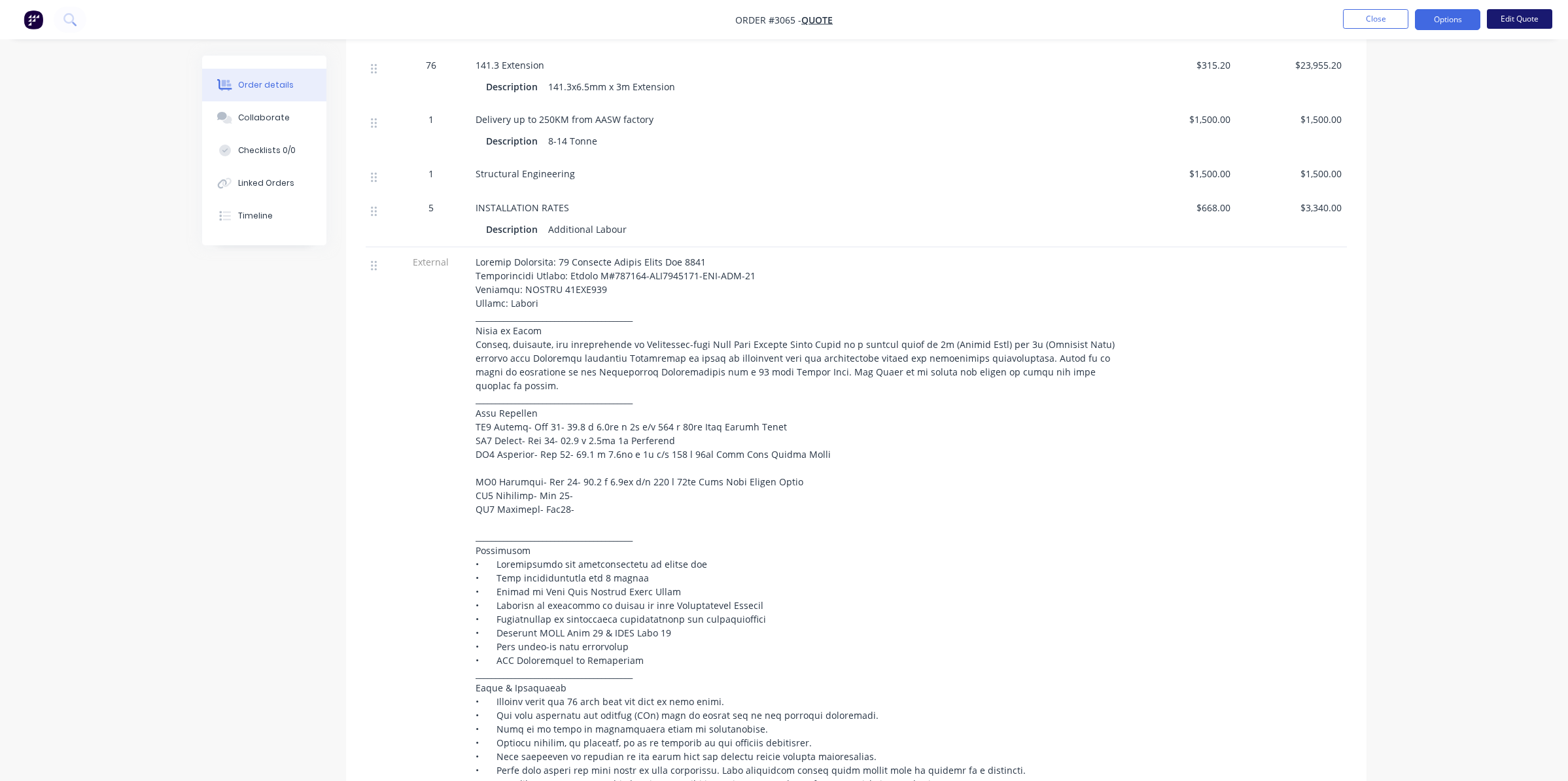
click at [1507, 15] on button "Edit Quote" at bounding box center [1519, 18] width 65 height 19
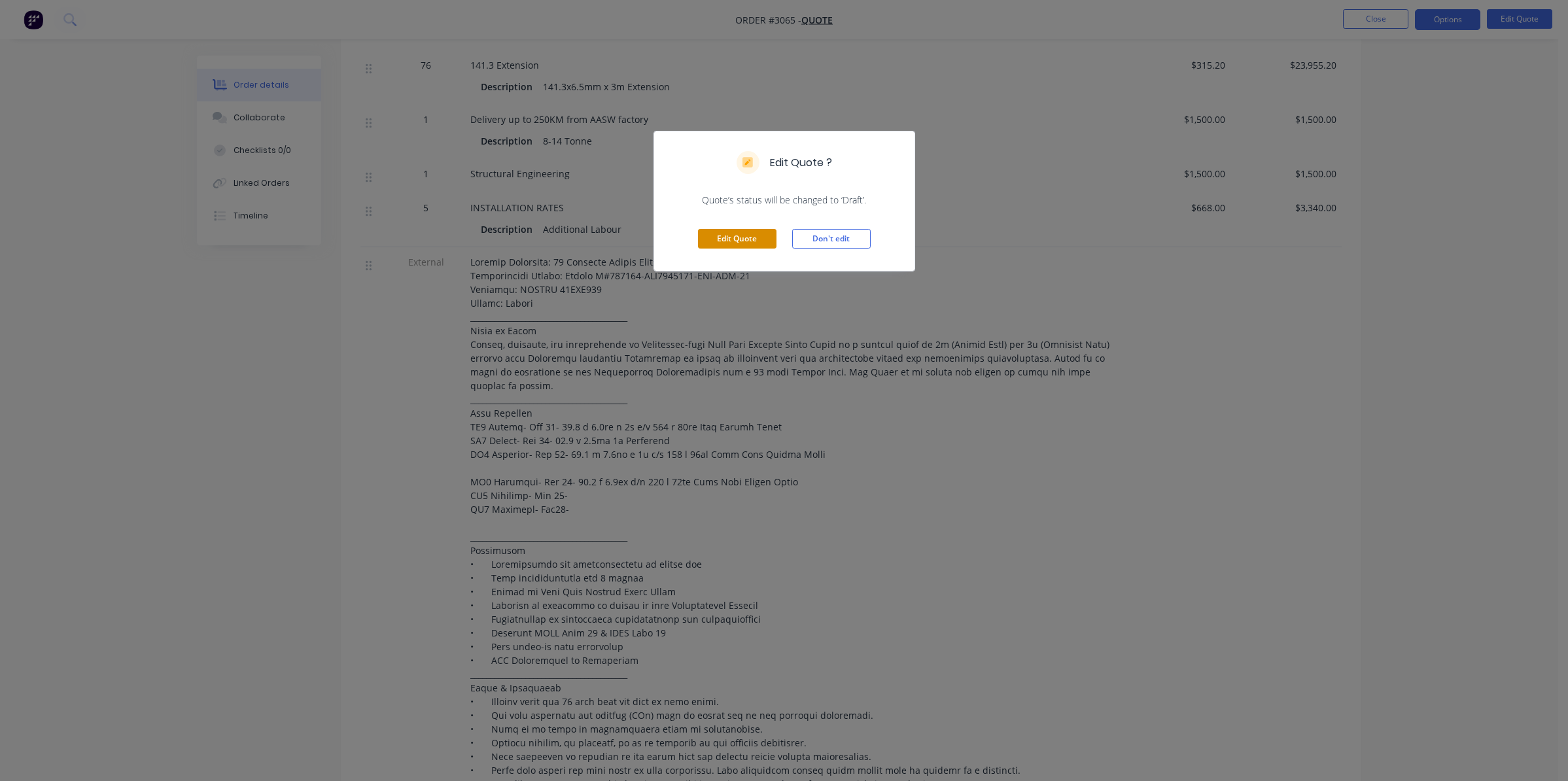
click at [746, 240] on button "Edit Quote" at bounding box center [738, 239] width 79 height 19
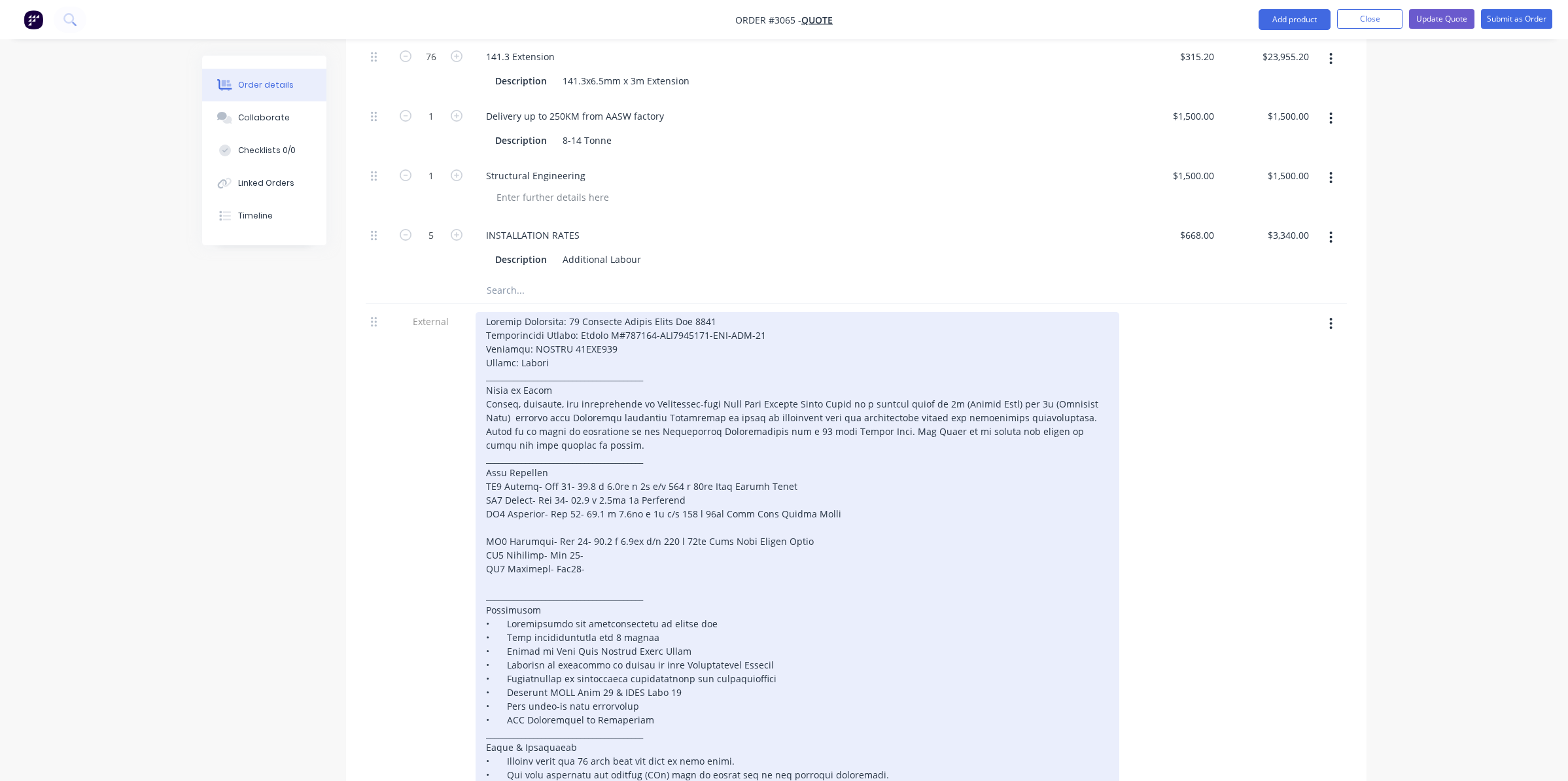
scroll to position [1309, 0]
click at [602, 480] on div at bounding box center [797, 616] width 644 height 610
click at [746, 484] on div at bounding box center [797, 616] width 644 height 610
click at [722, 483] on div at bounding box center [797, 616] width 644 height 610
drag, startPoint x: 584, startPoint y: 479, endPoint x: 651, endPoint y: 485, distance: 67.3
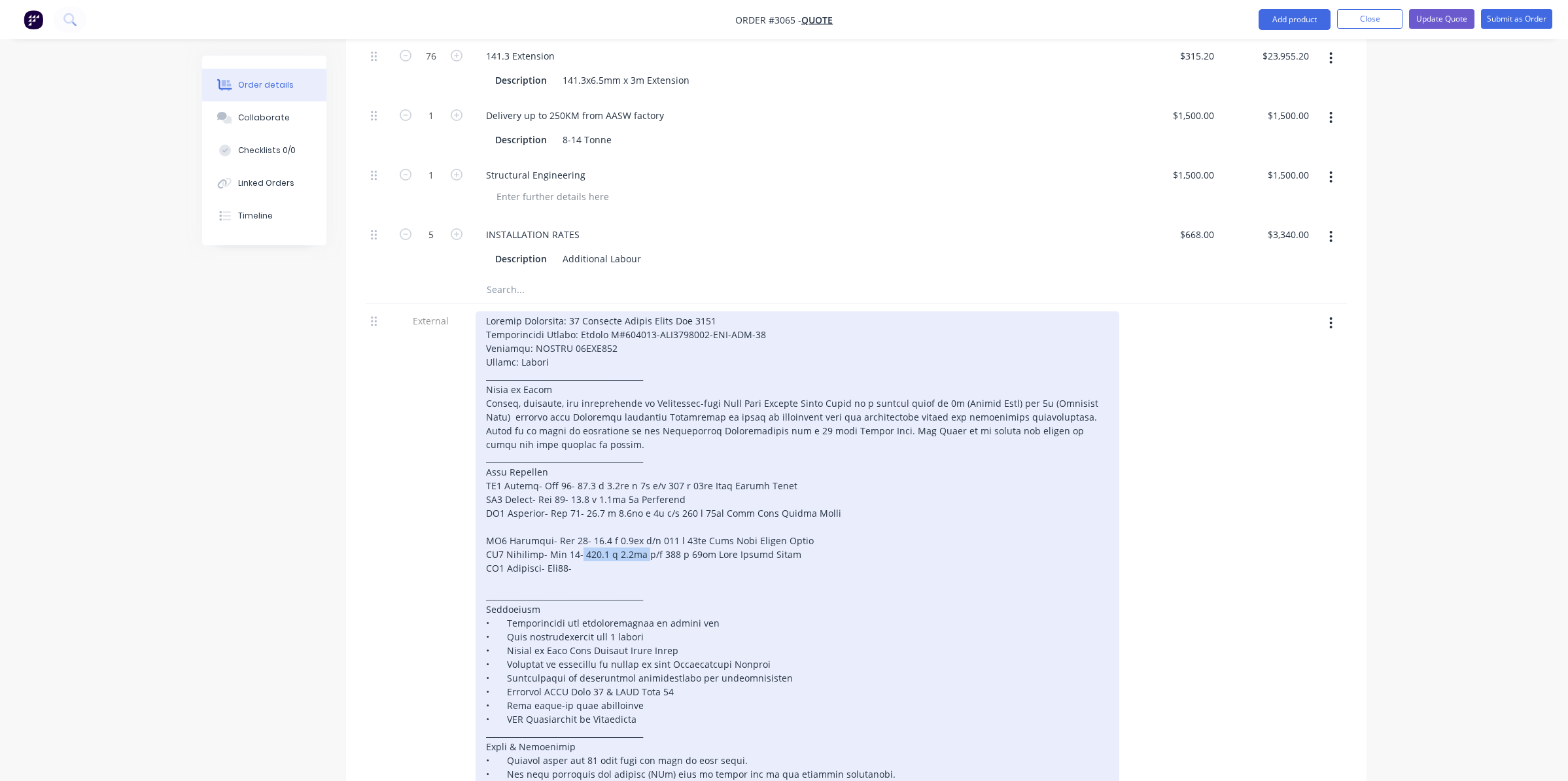
click at [651, 485] on div at bounding box center [797, 616] width 644 height 610
copy div "141.3 x 6.5mm"
click at [640, 495] on div at bounding box center [797, 616] width 644 height 610
click at [671, 497] on div at bounding box center [797, 616] width 644 height 610
click at [649, 423] on div at bounding box center [797, 616] width 644 height 610
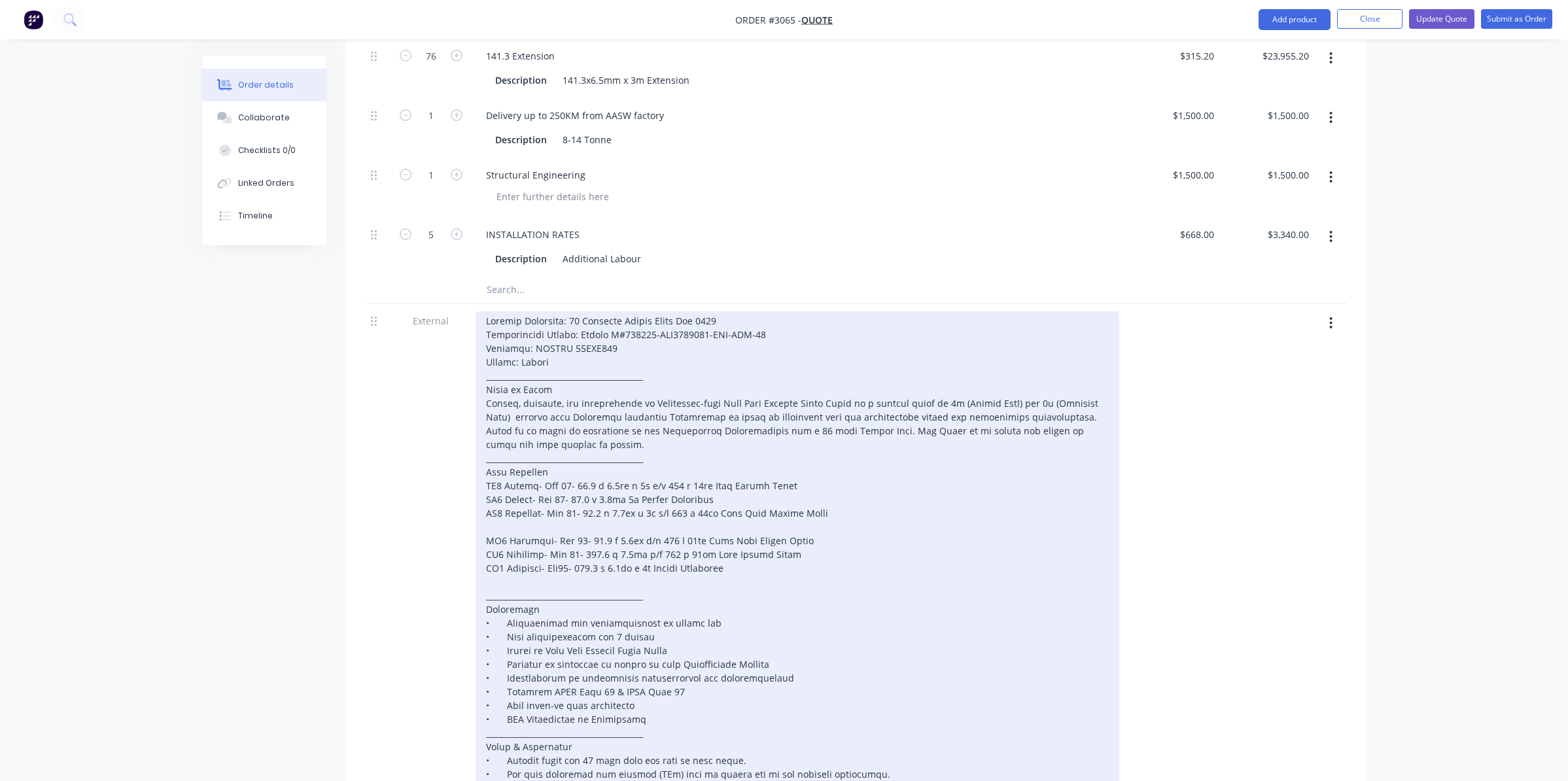
click at [485, 464] on div at bounding box center [797, 616] width 644 height 610
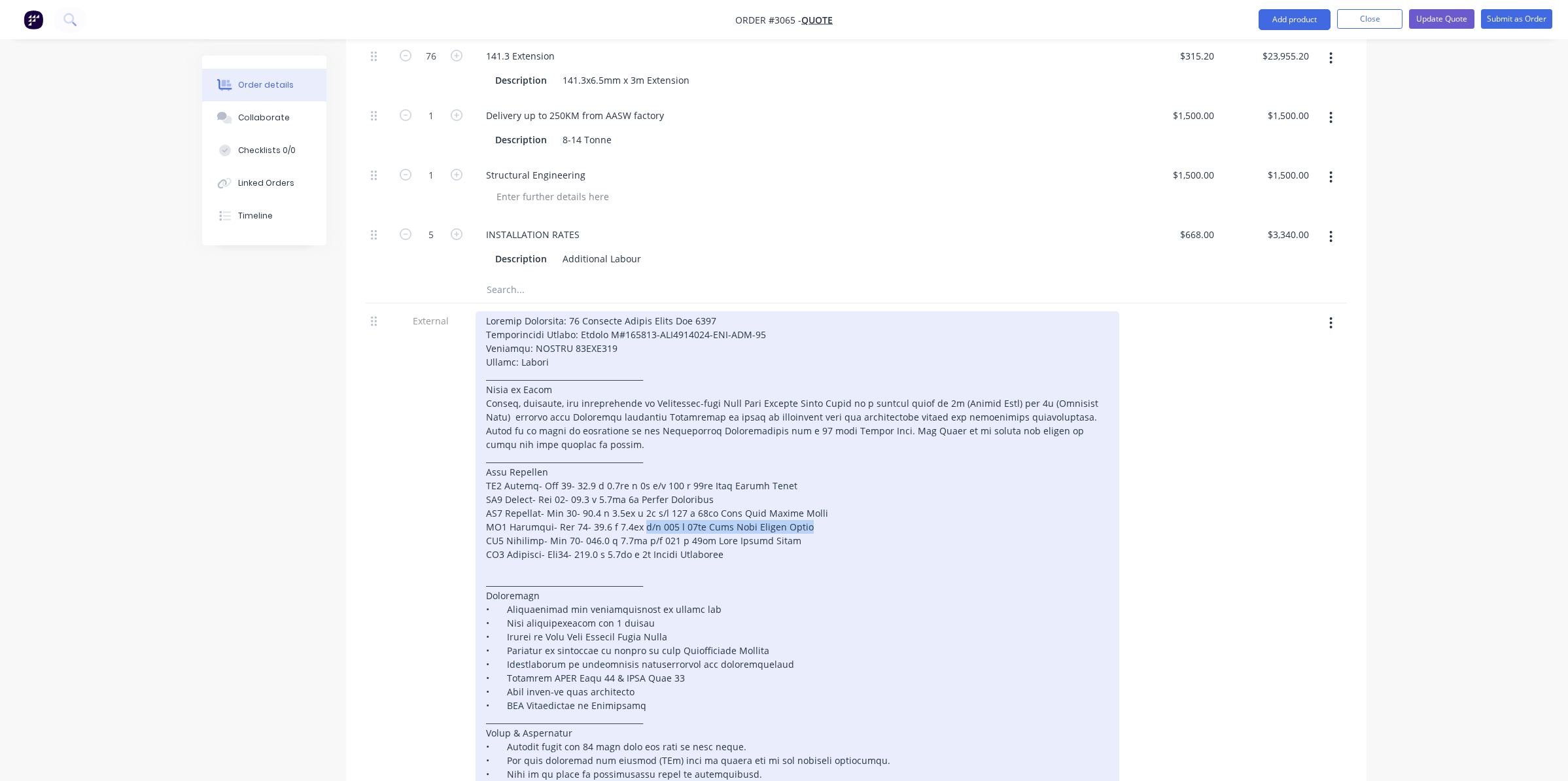
drag, startPoint x: 646, startPoint y: 455, endPoint x: 831, endPoint y: 454, distance: 185.0
click at [831, 454] on div at bounding box center [797, 609] width 644 height 597
click at [647, 470] on div at bounding box center [797, 609] width 644 height 597
click at [760, 486] on div at bounding box center [797, 609] width 644 height 597
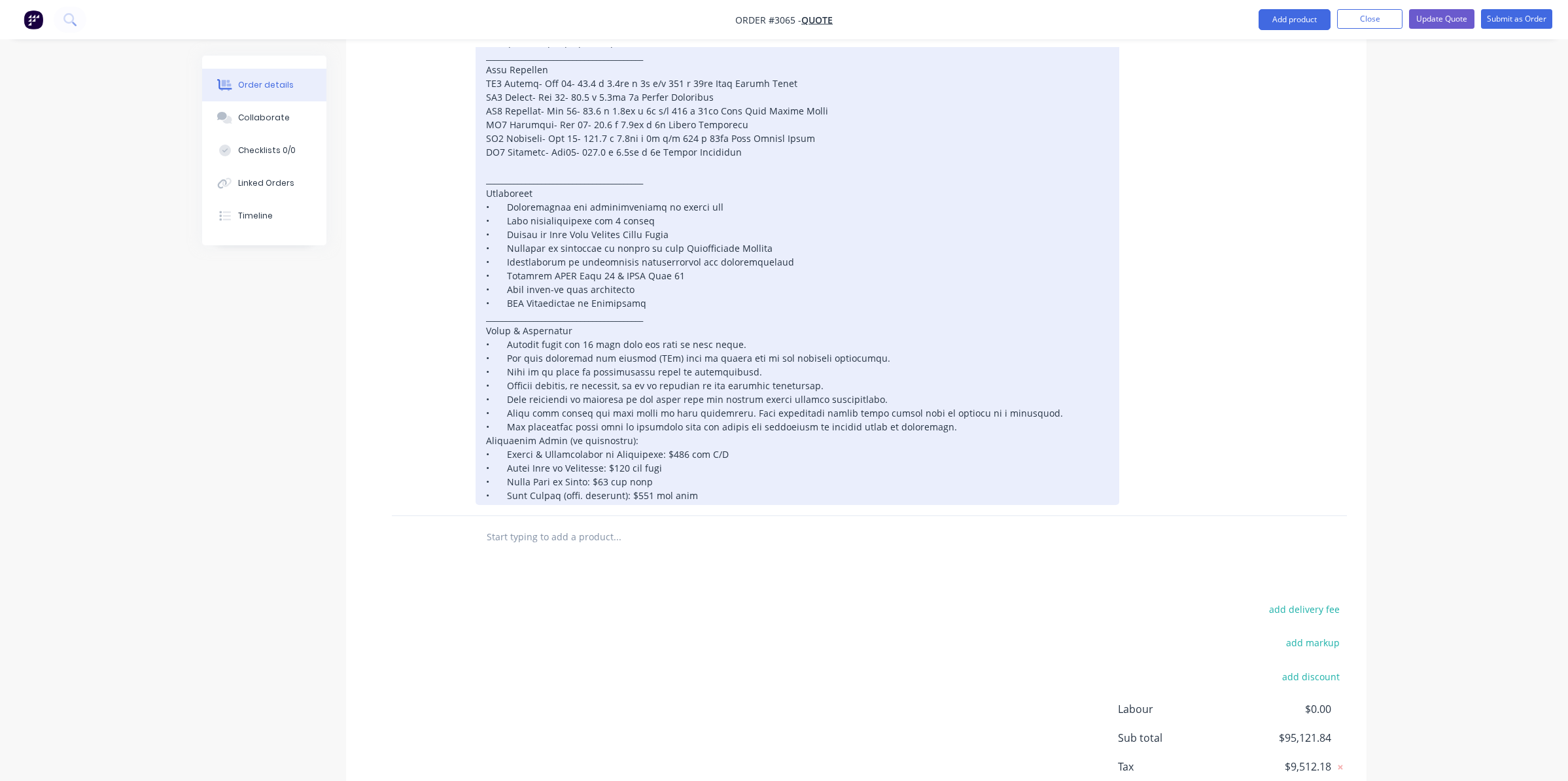
scroll to position [1721, 0]
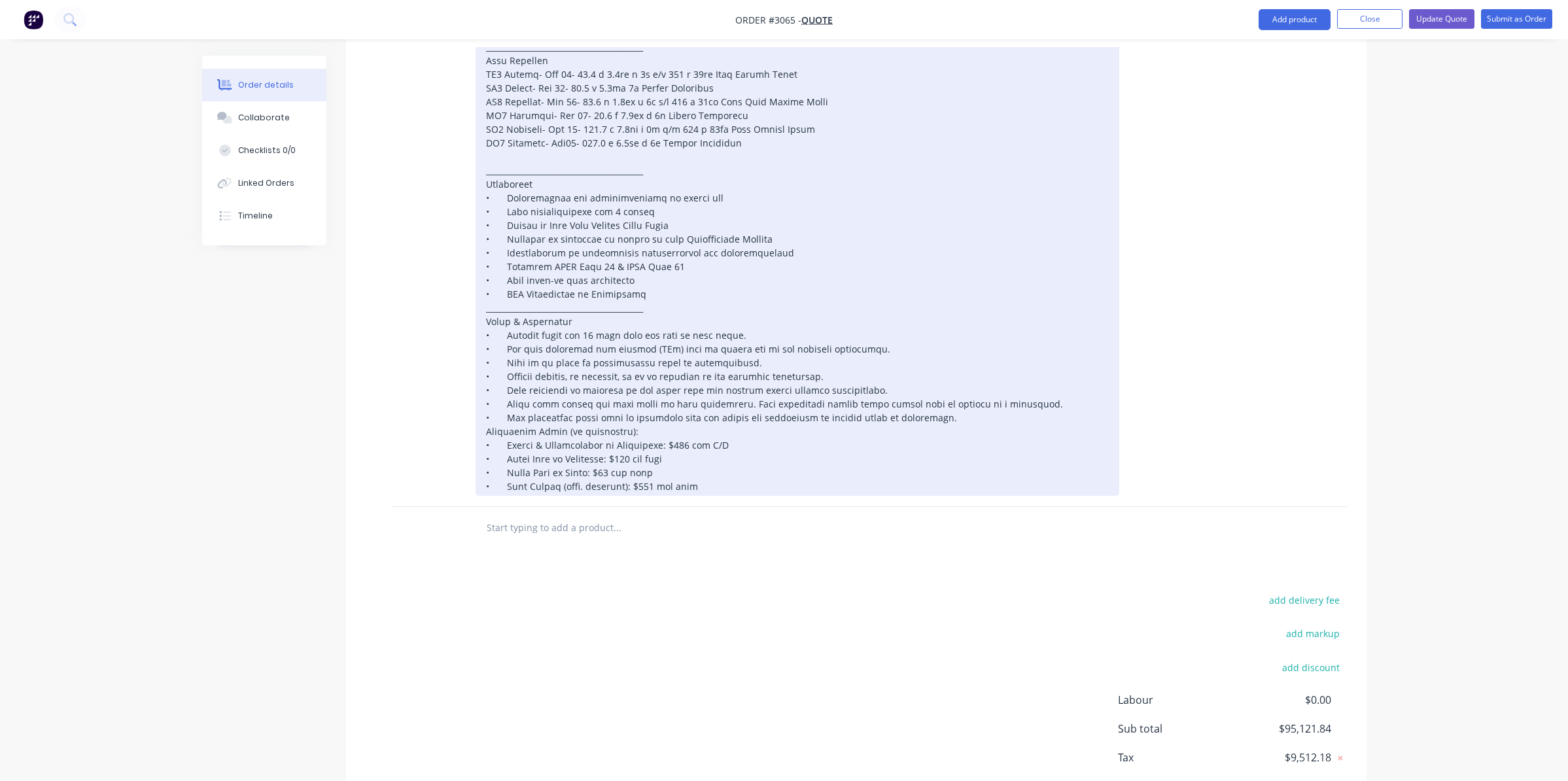
click at [670, 371] on div at bounding box center [797, 198] width 644 height 597
click at [724, 396] on div at bounding box center [797, 198] width 644 height 597
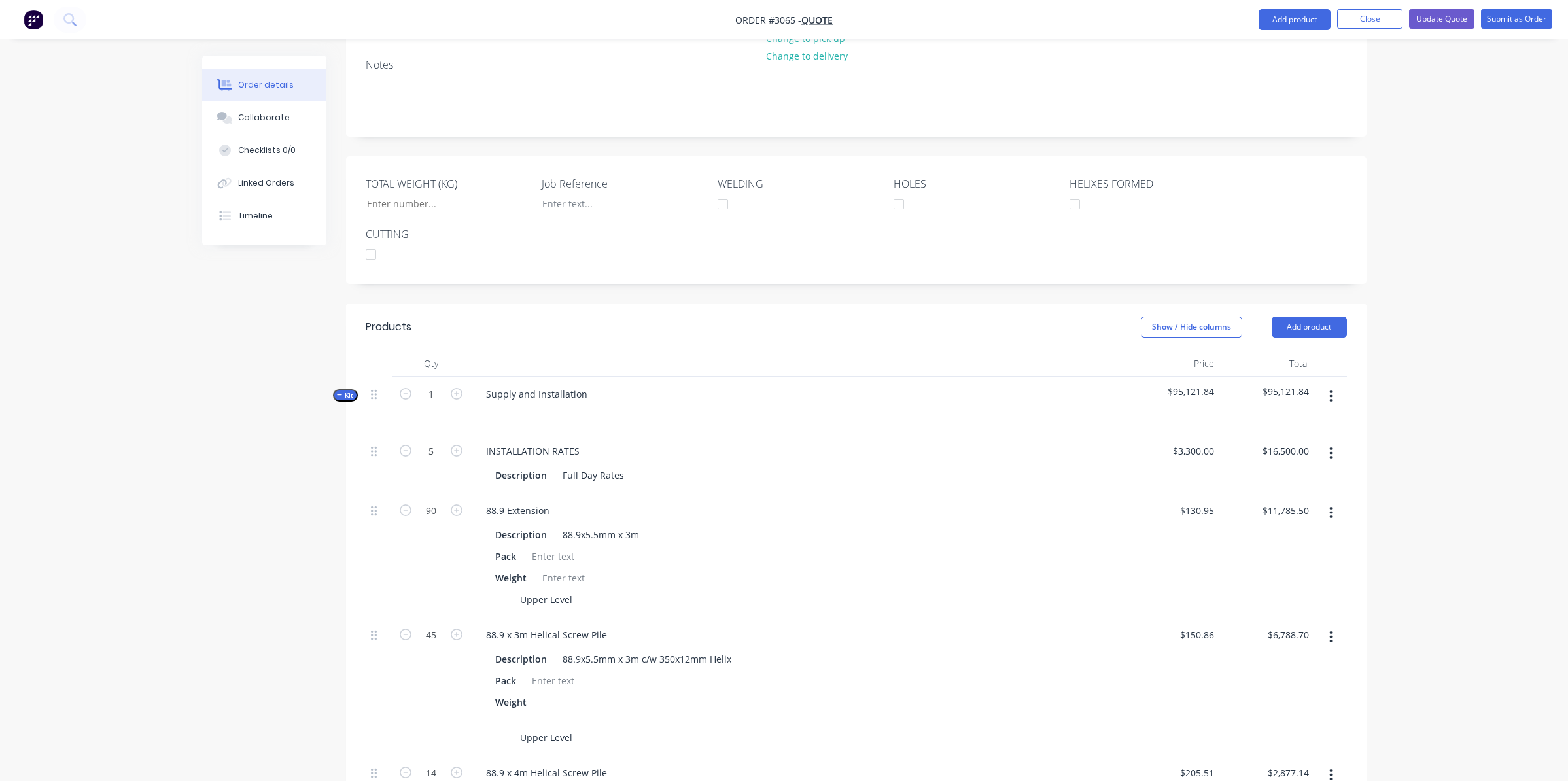
scroll to position [281, 0]
click at [346, 394] on span "Kit" at bounding box center [345, 398] width 17 height 10
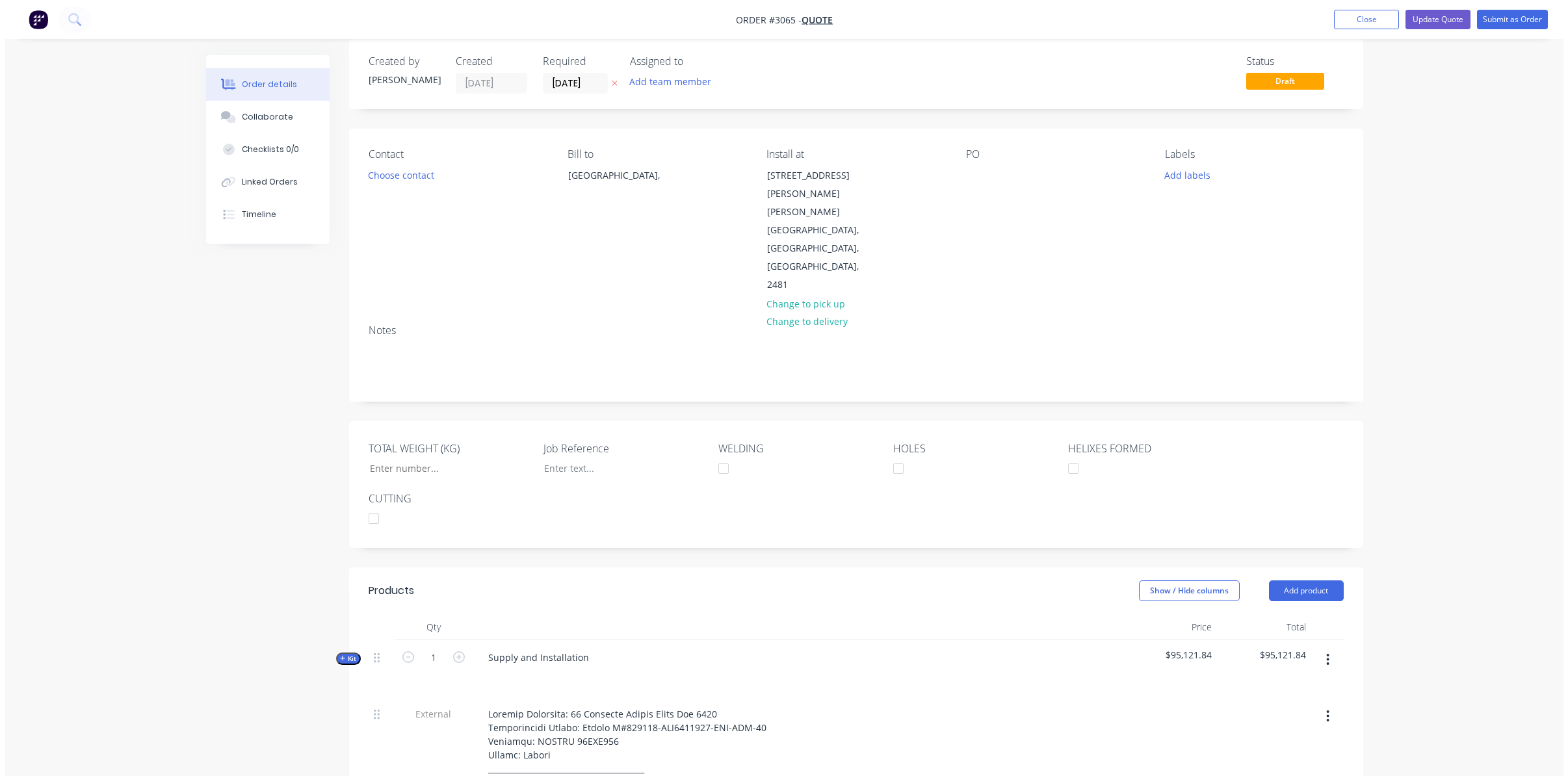
scroll to position [0, 0]
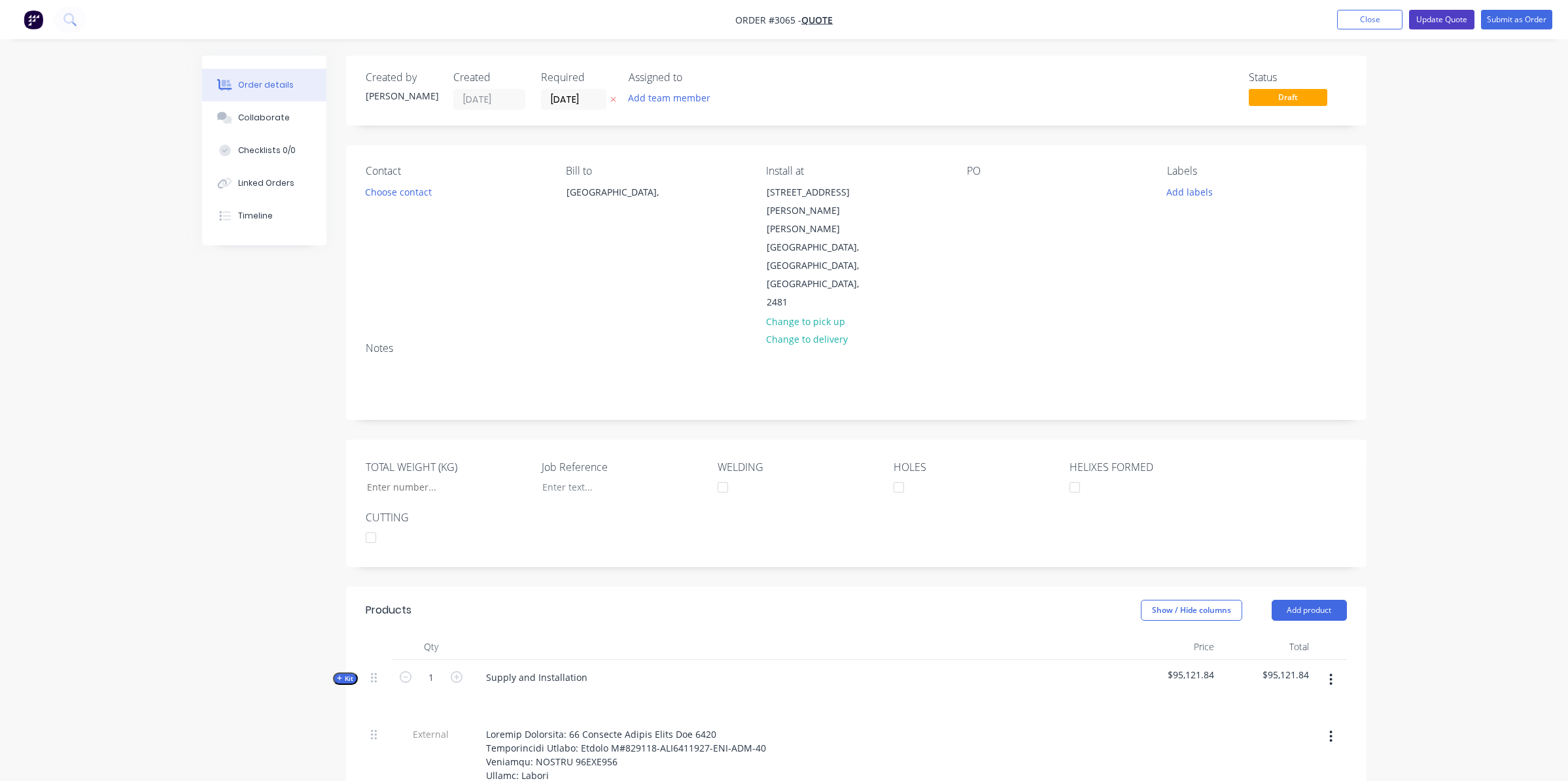
click at [1442, 21] on button "Update Quote" at bounding box center [1441, 19] width 65 height 19
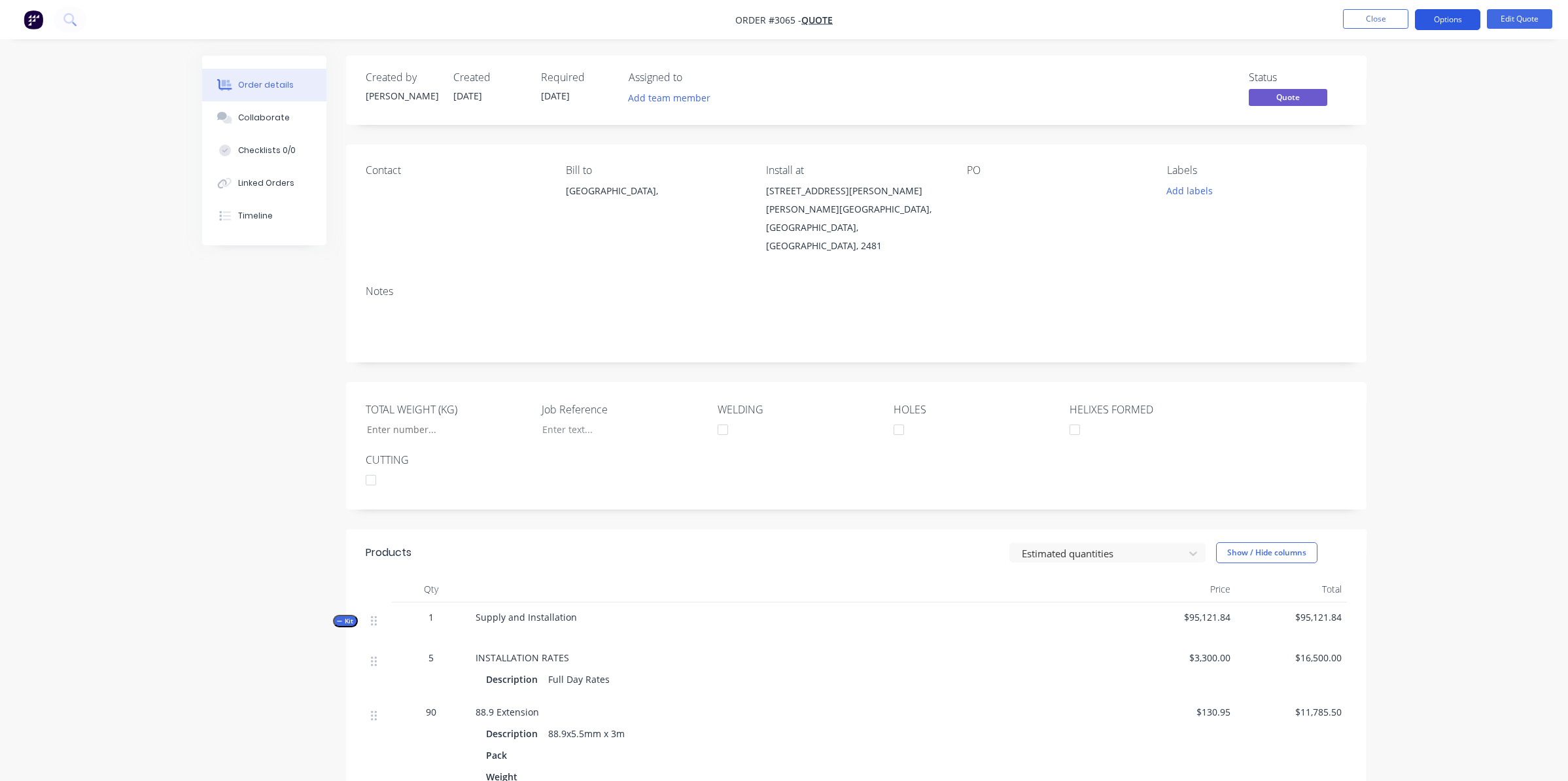
click at [1454, 21] on button "Options" at bounding box center [1447, 19] width 65 height 21
click at [1384, 90] on button "Quote" at bounding box center [1408, 79] width 144 height 27
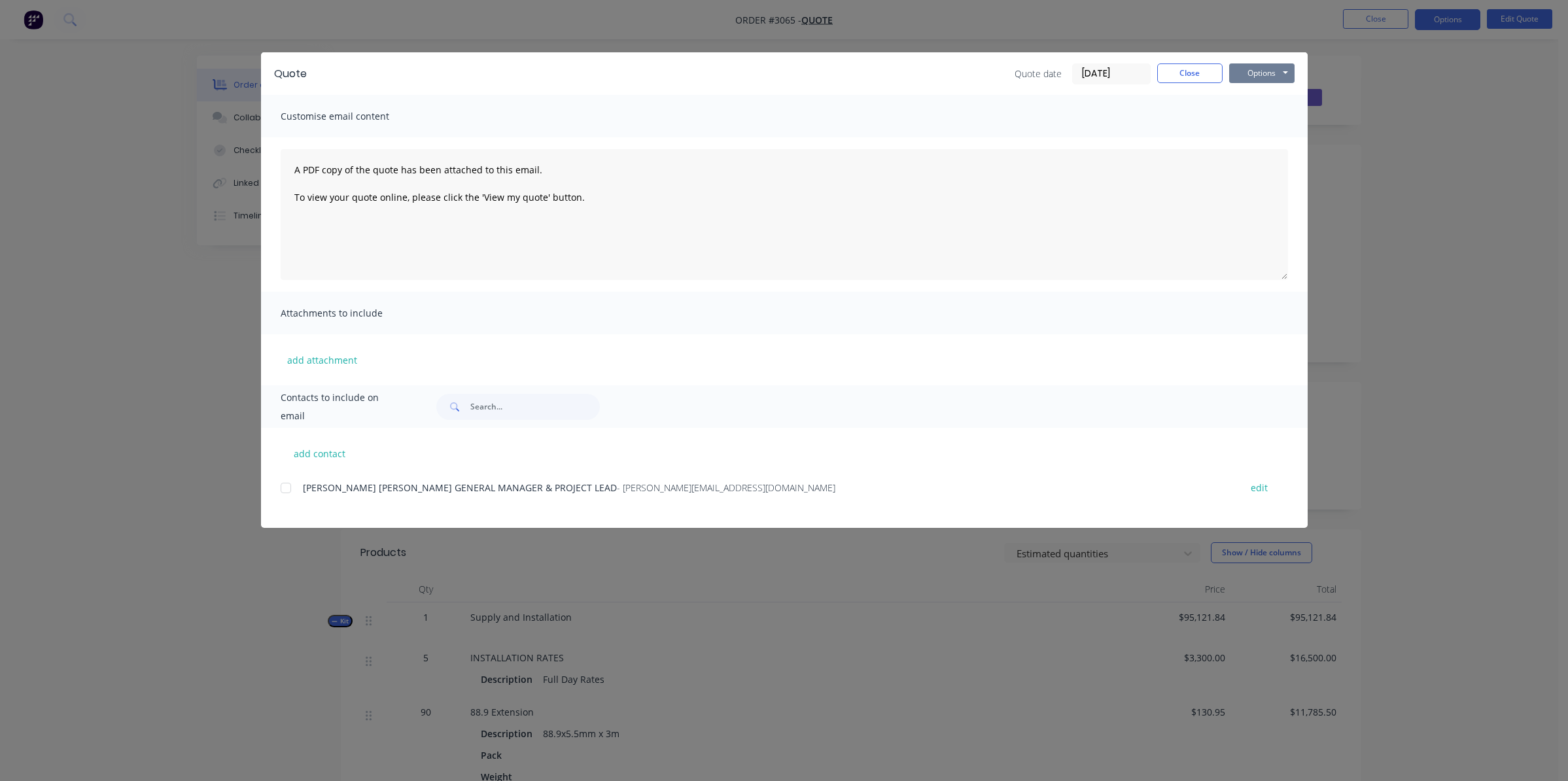
click at [1272, 71] on button "Options" at bounding box center [1262, 73] width 65 height 19
click at [1273, 103] on button "Preview" at bounding box center [1271, 96] width 83 height 22
